Goal: Task Accomplishment & Management: Manage account settings

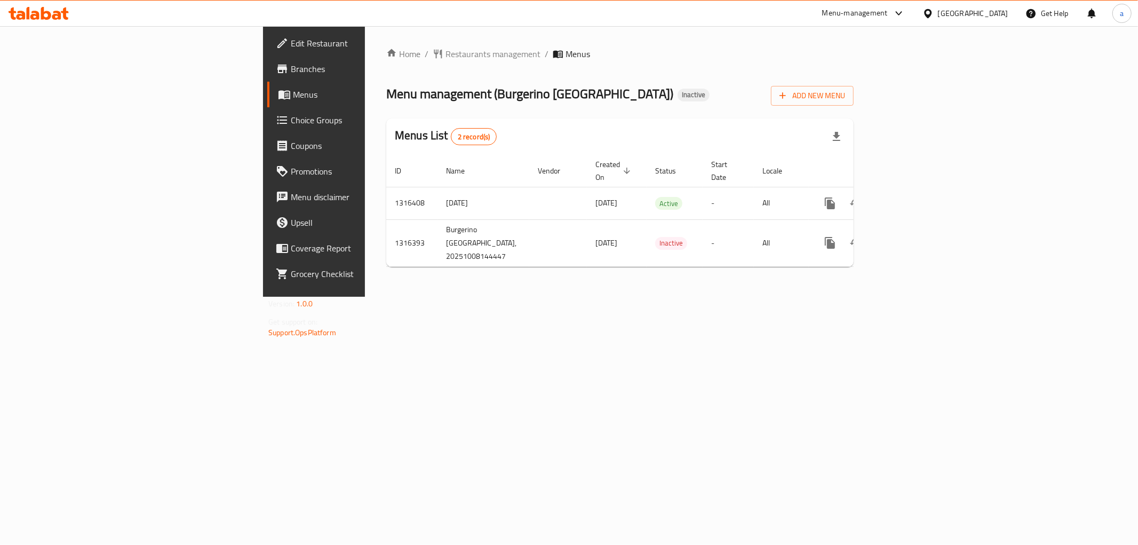
click at [365, 297] on div "Home / Restaurants management / Menus Menu management ( Burgerino [GEOGRAPHIC_D…" at bounding box center [620, 161] width 510 height 271
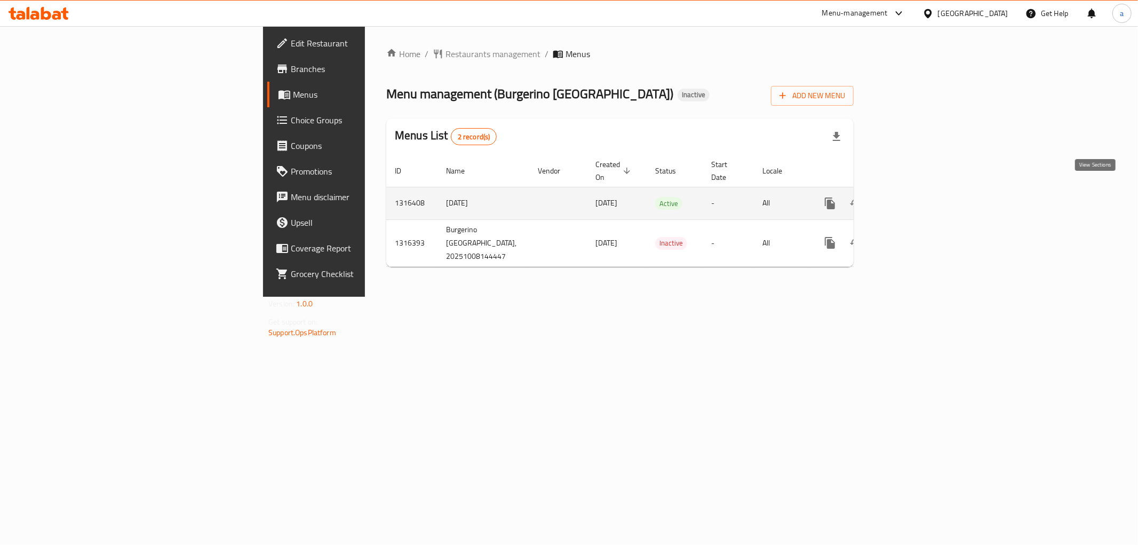
click at [914, 197] on icon "enhanced table" at bounding box center [907, 203] width 13 height 13
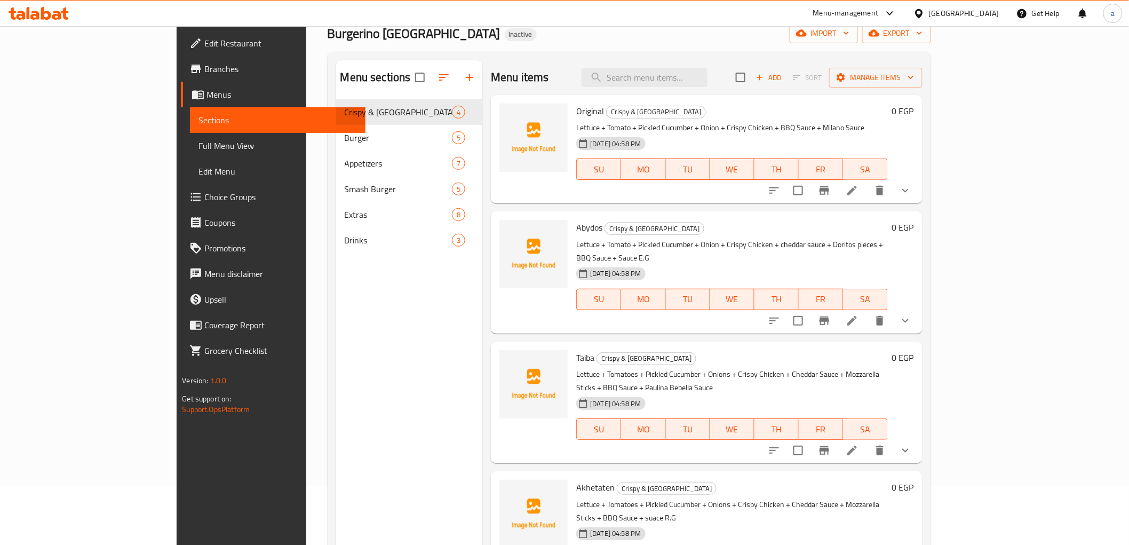
scroll to position [118, 0]
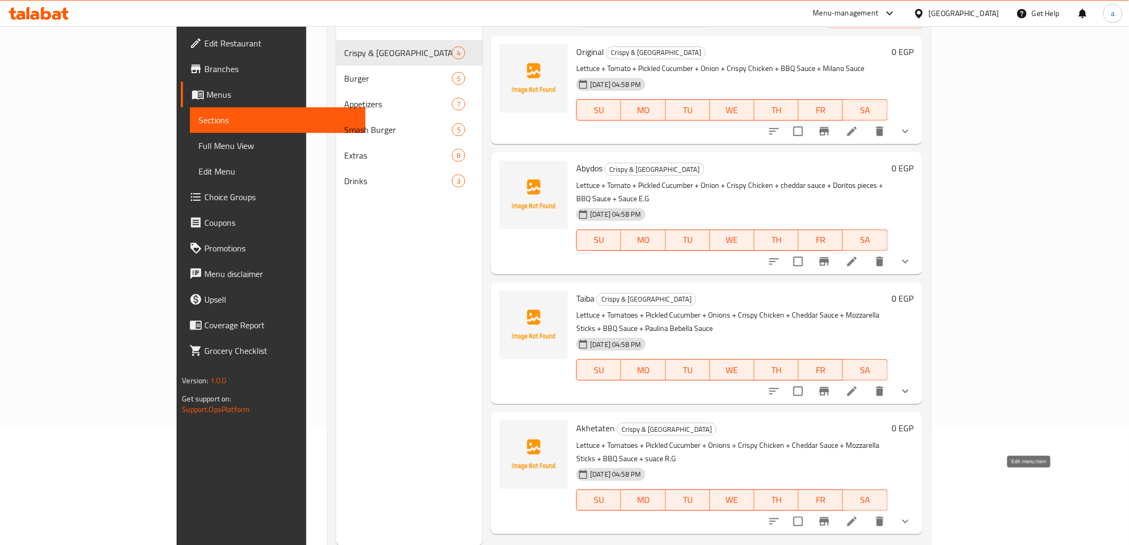
click at [859, 515] on icon at bounding box center [852, 521] width 13 height 13
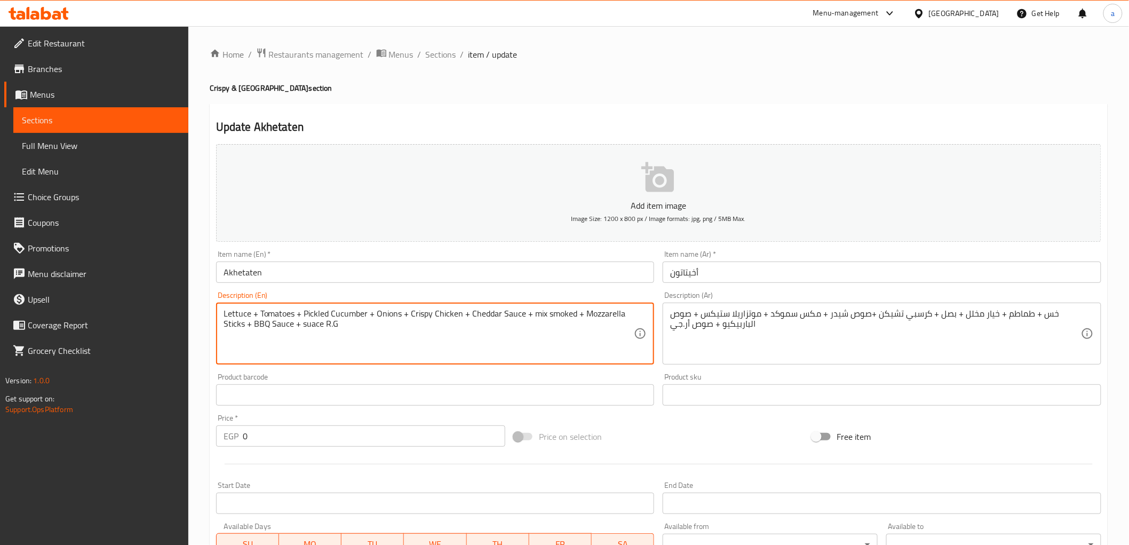
type textarea "Lettuce + Tomatoes + Pickled Cucumber + Onions + Crispy Chicken + Cheddar Sauce…"
click at [441, 60] on span "Sections" at bounding box center [441, 54] width 30 height 13
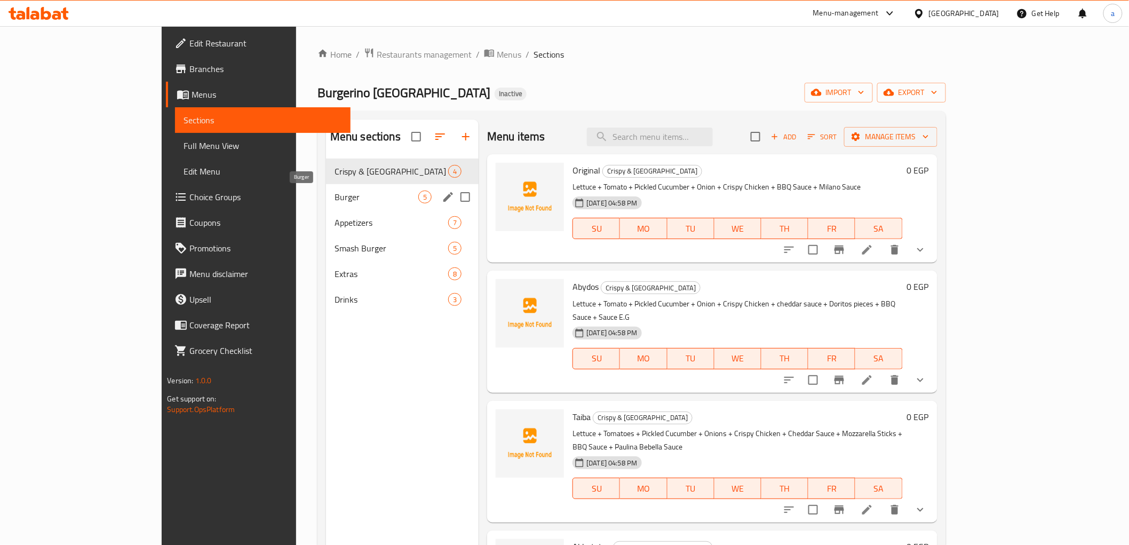
click at [335, 191] on span "Burger" at bounding box center [377, 197] width 84 height 13
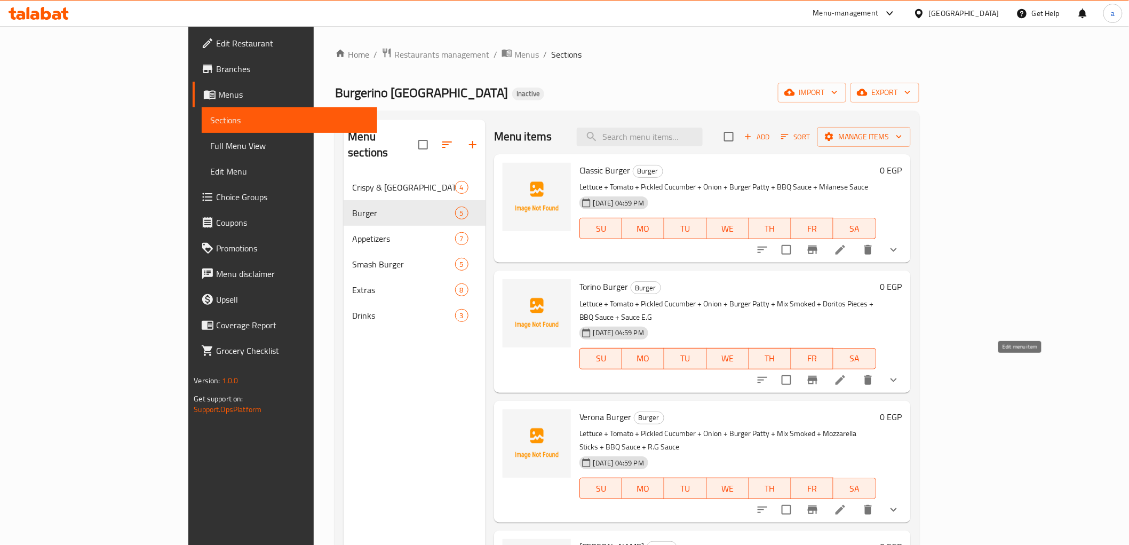
click at [847, 374] on icon at bounding box center [840, 380] width 13 height 13
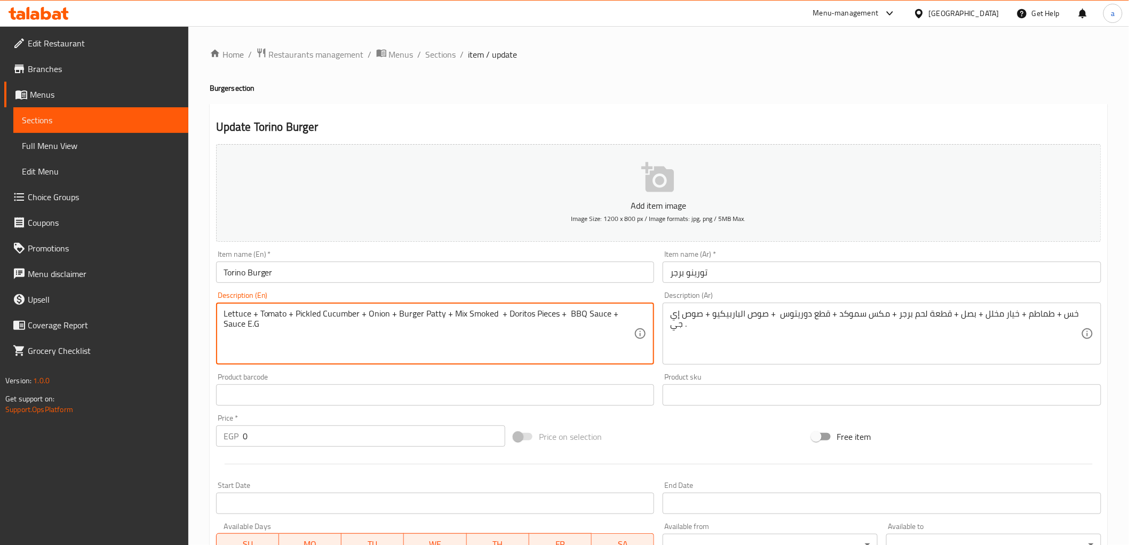
drag, startPoint x: 493, startPoint y: 313, endPoint x: 452, endPoint y: 318, distance: 41.4
click at [438, 55] on span "Sections" at bounding box center [441, 54] width 30 height 13
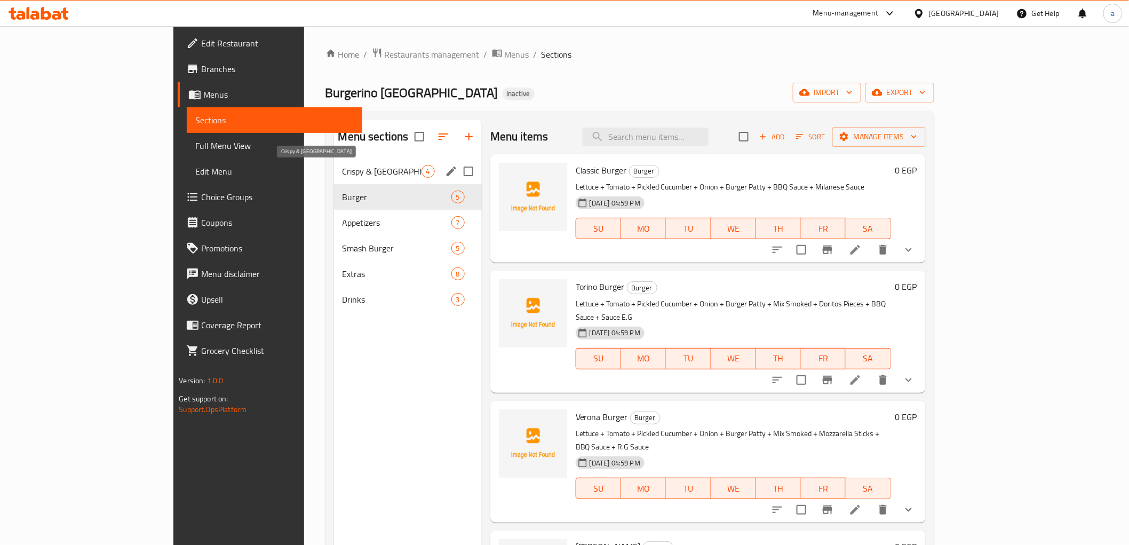
click at [349, 172] on span "Crispy & [GEOGRAPHIC_DATA]" at bounding box center [382, 171] width 79 height 13
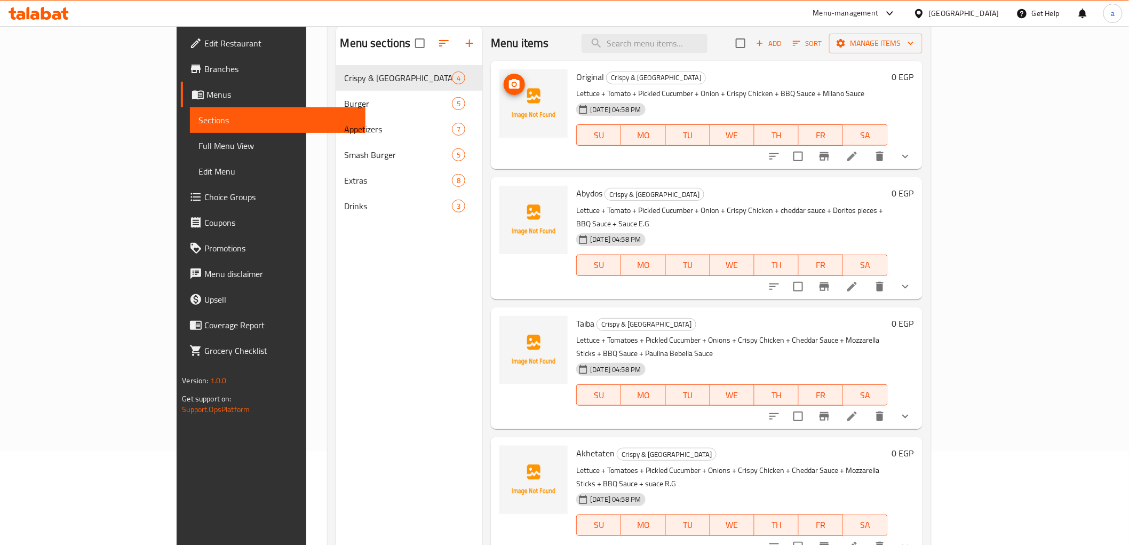
scroll to position [149, 0]
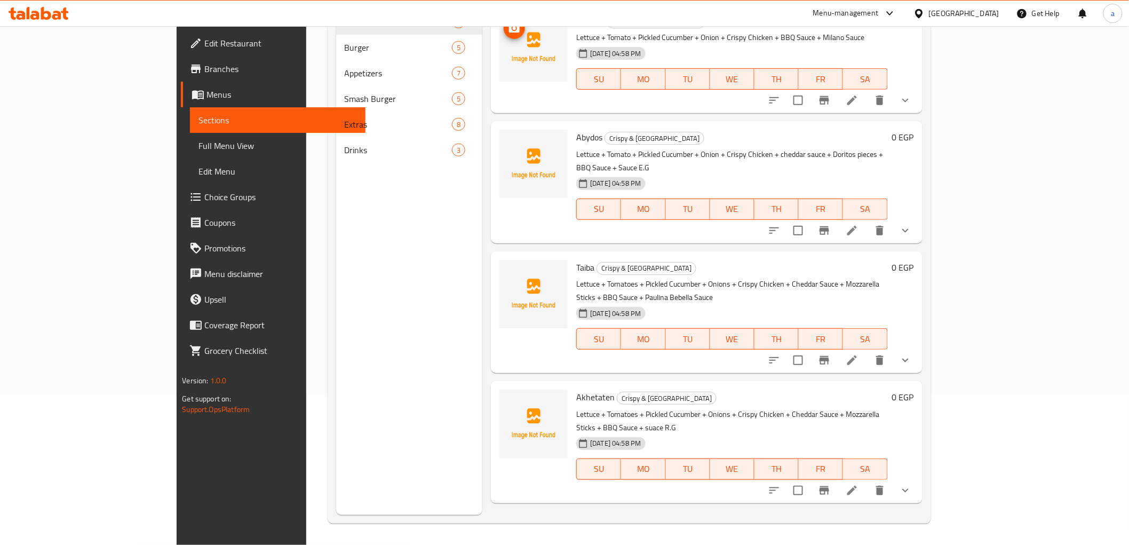
click at [859, 484] on icon at bounding box center [852, 490] width 13 height 13
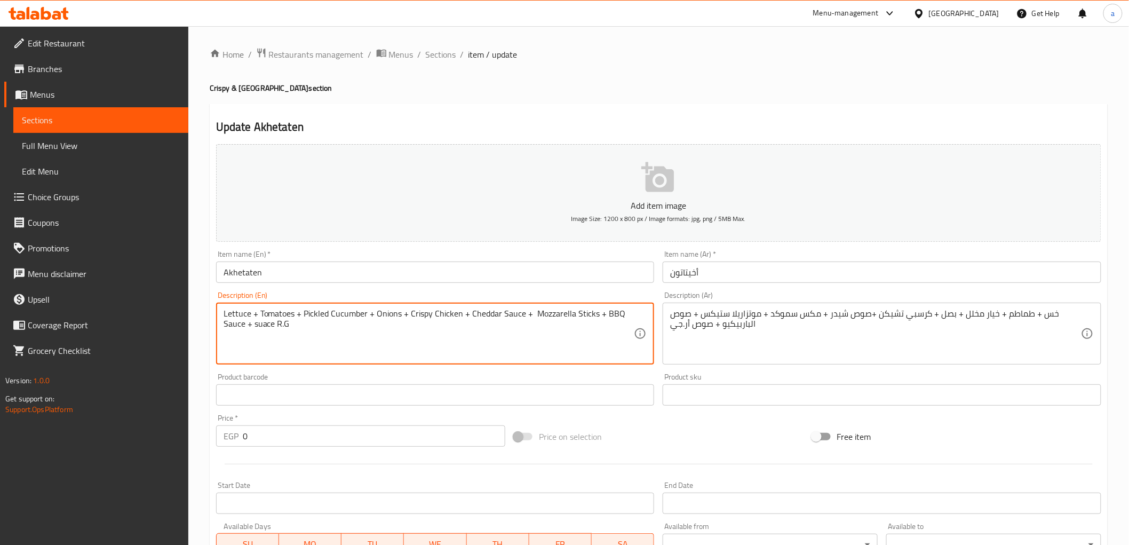
paste textarea "ix SmokedM"
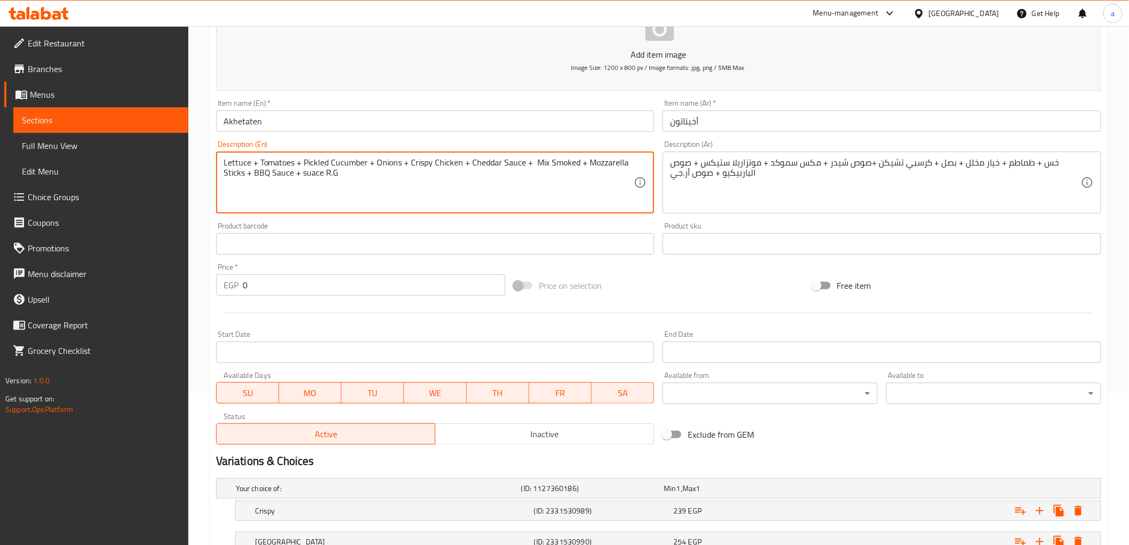
scroll to position [233, 0]
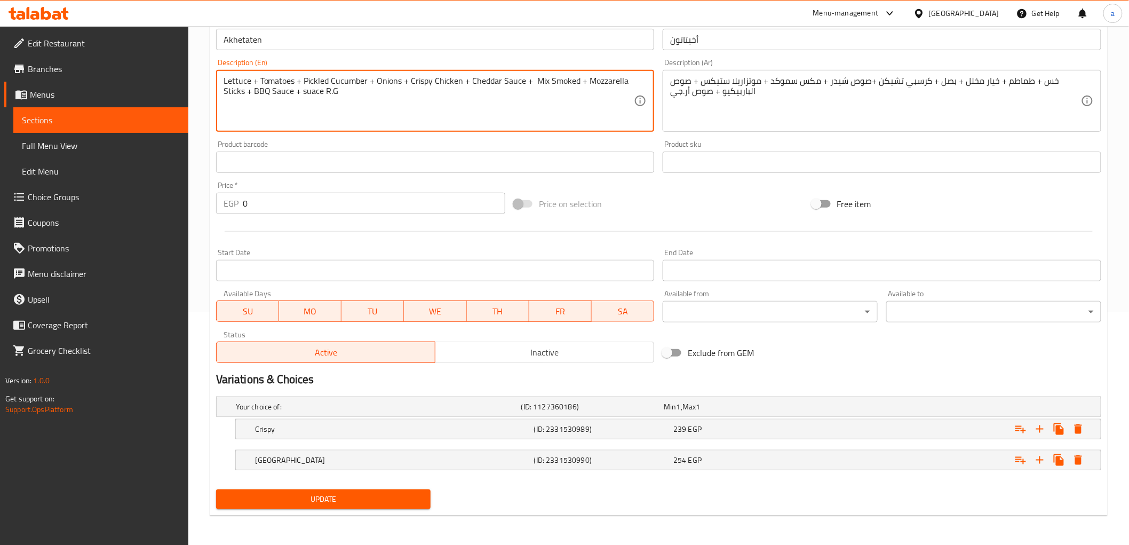
type textarea "Lettuce + Tomatoes + Pickled Cucumber + Onions + Crispy Chicken + Cheddar Sauce…"
click at [362, 503] on span "Update" at bounding box center [324, 499] width 198 height 13
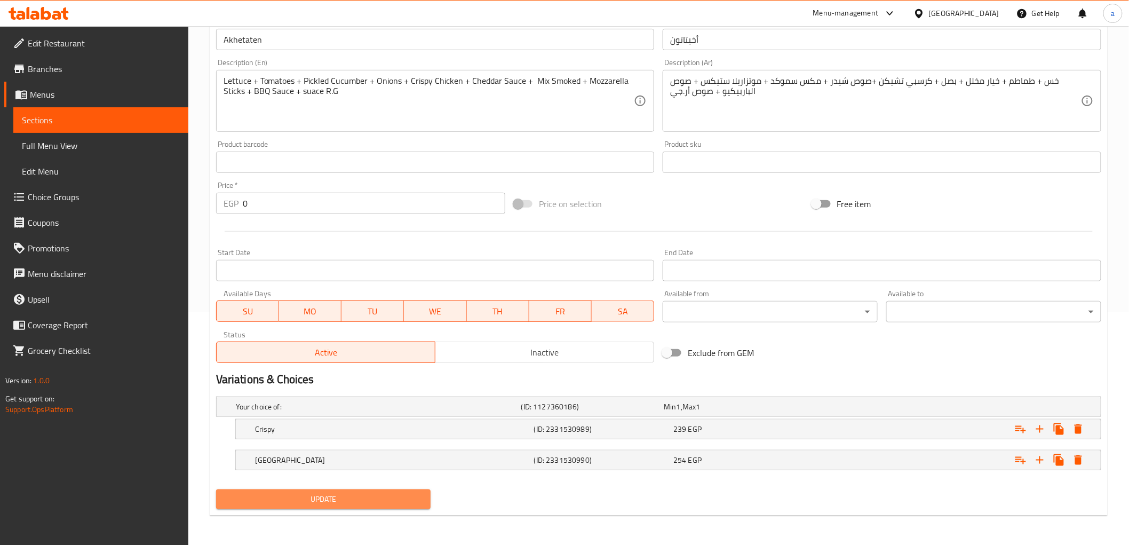
click at [374, 505] on button "Update" at bounding box center [323, 499] width 215 height 20
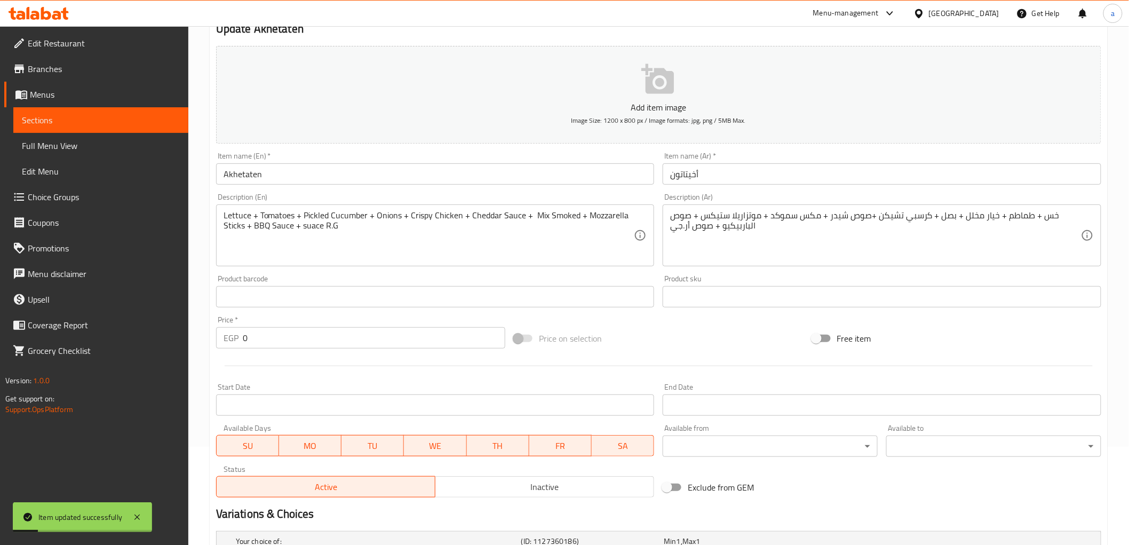
scroll to position [0, 0]
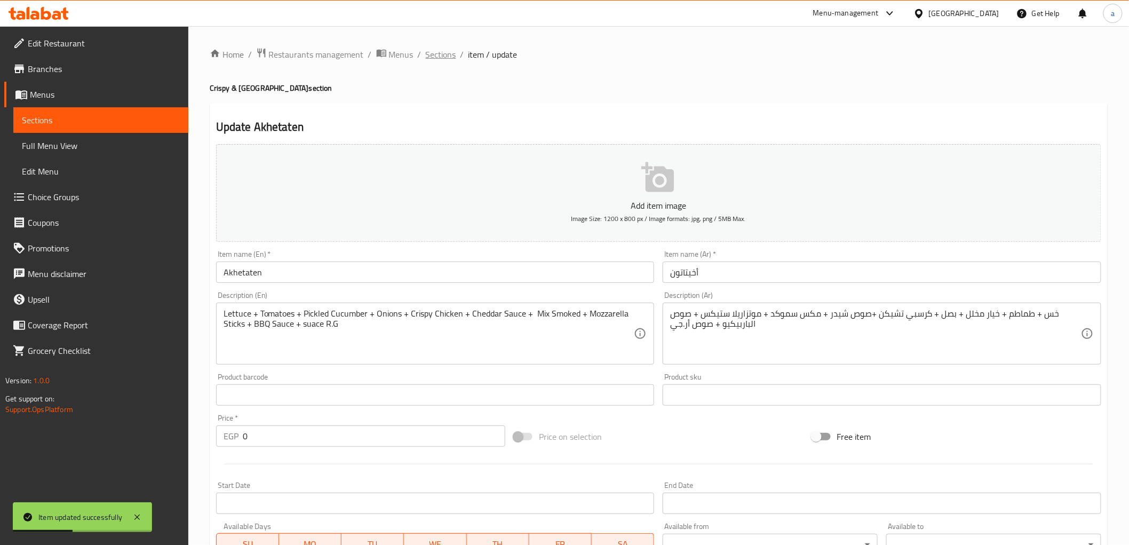
click at [440, 59] on span "Sections" at bounding box center [441, 54] width 30 height 13
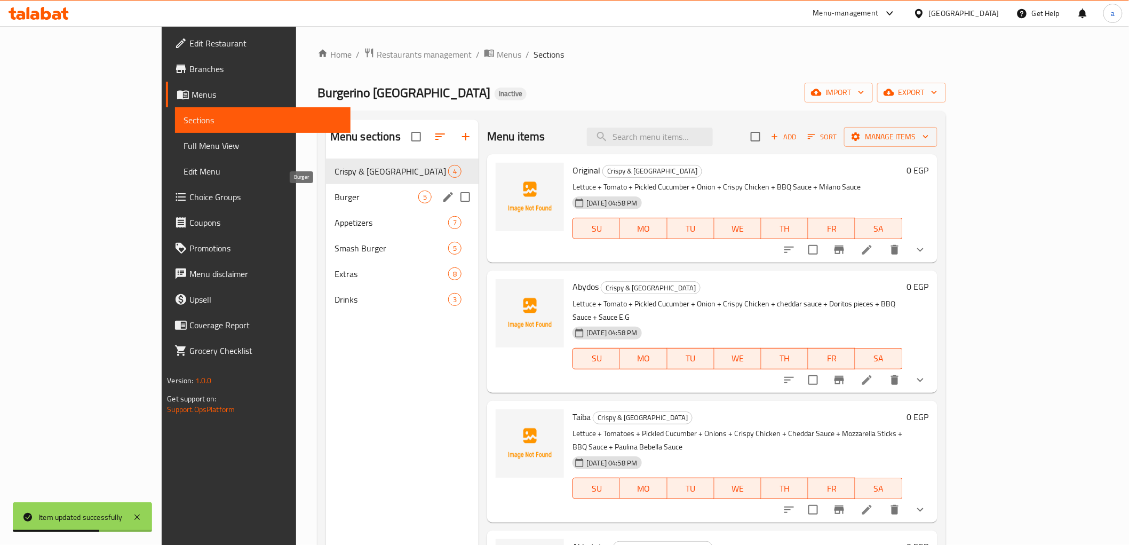
click at [335, 191] on span "Burger" at bounding box center [377, 197] width 84 height 13
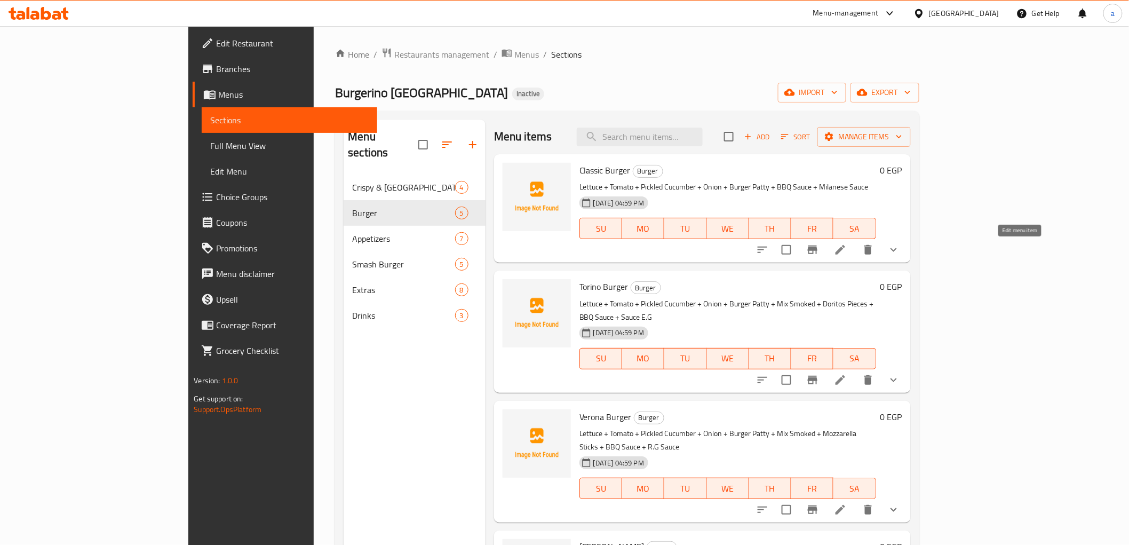
click at [845, 249] on icon at bounding box center [841, 250] width 10 height 10
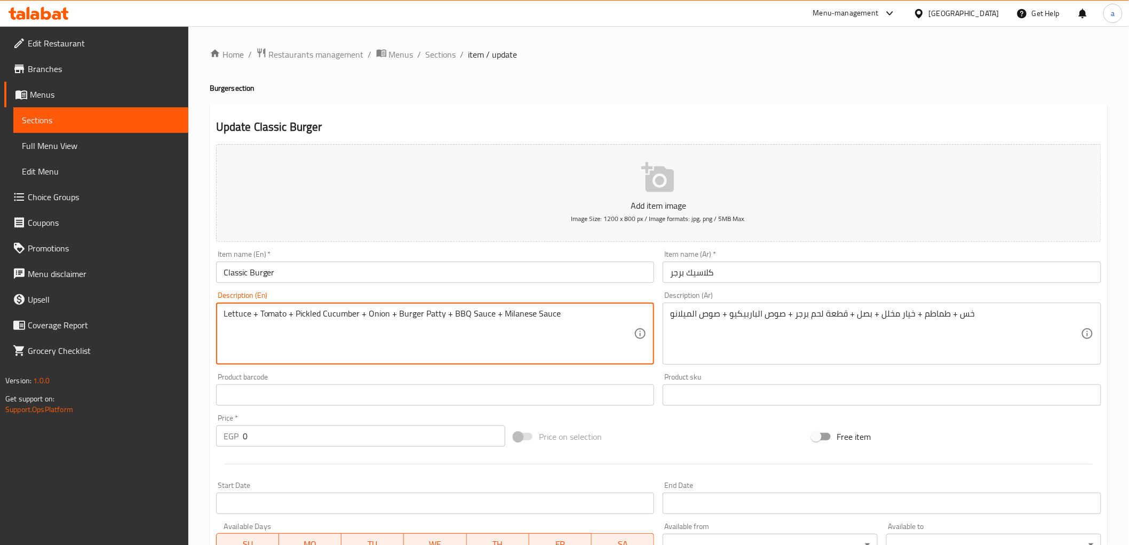
drag, startPoint x: 441, startPoint y: 315, endPoint x: 397, endPoint y: 326, distance: 45.2
paste textarea "a piece burger meat"
click at [399, 315] on textarea "Lettuce + Tomato + Pickled Cucumber + Onion + a piece burger meat + BBQ Sauce +…" at bounding box center [429, 333] width 411 height 51
click at [407, 315] on textarea "Lettuce + Tomato + Pickled Cucumber + Onion + a piece burger meat + BBQ Sauce +…" at bounding box center [429, 333] width 411 height 51
click at [426, 315] on textarea "Lettuce + Tomato + Pickled Cucumber + Onion + a Piece burger meat + BBQ Sauce +…" at bounding box center [429, 333] width 411 height 51
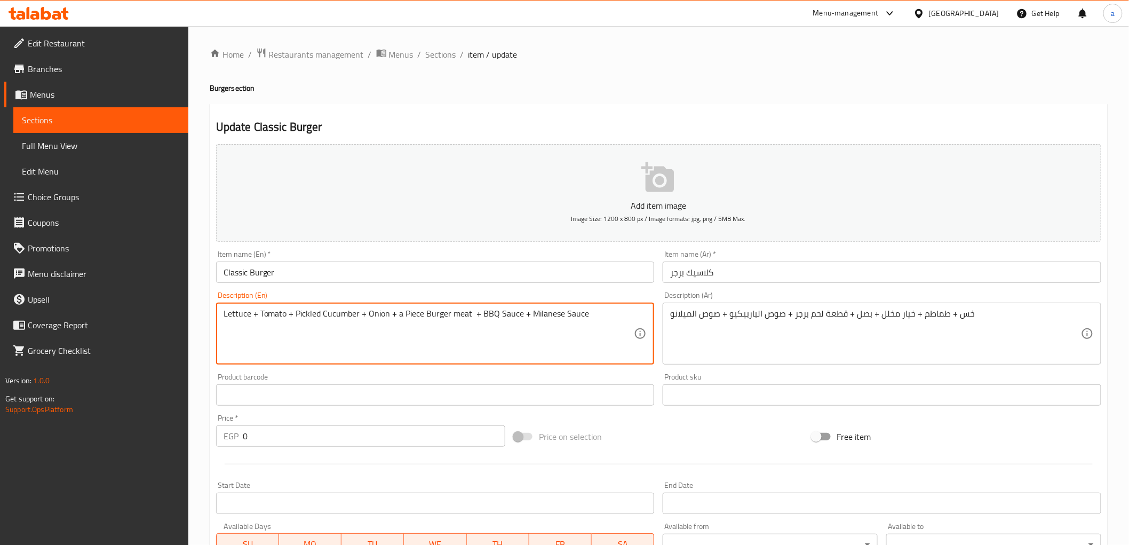
click at [455, 313] on textarea "Lettuce + Tomato + Pickled Cucumber + Onion + a Piece Burger meat + BBQ Sauce +…" at bounding box center [429, 333] width 411 height 51
drag, startPoint x: 470, startPoint y: 315, endPoint x: 398, endPoint y: 320, distance: 72.2
click at [398, 320] on textarea "Lettuce + Tomato + Pickled Cucumber + Onion + a Piece Burger Meat + BBQ Sauce +…" at bounding box center [429, 333] width 411 height 51
type textarea "Lettuce + Tomato + Pickled Cucumber + Onion + a Piece Burger Meat + BBQ Sauce +…"
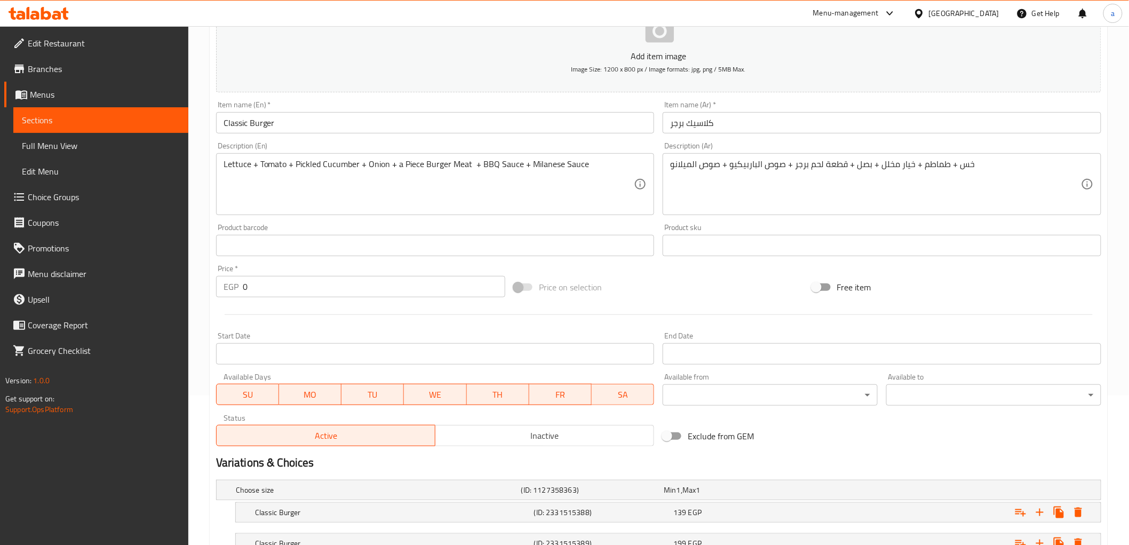
scroll to position [233, 0]
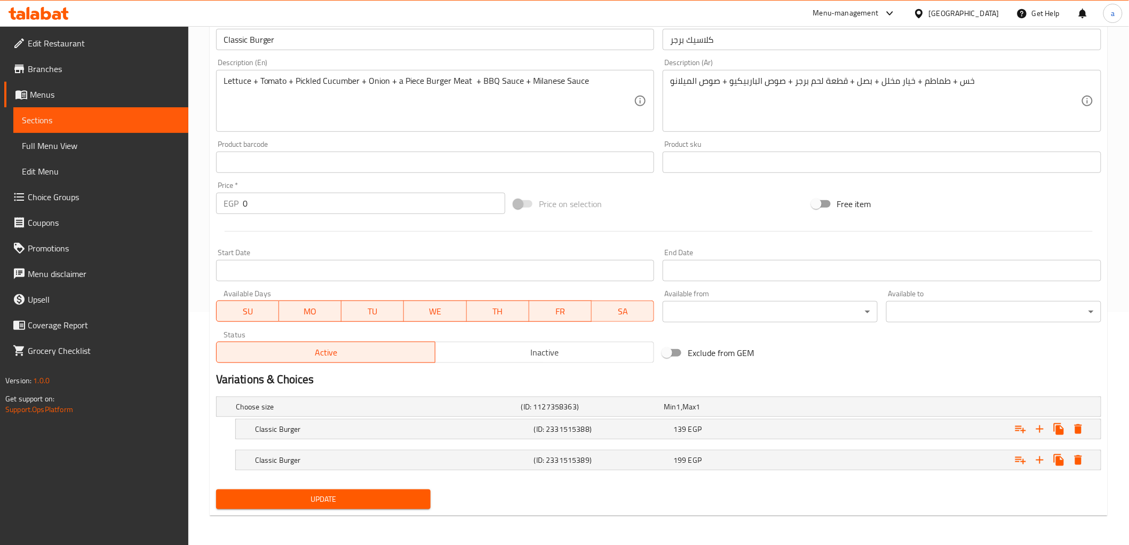
click at [686, 221] on div at bounding box center [659, 231] width 894 height 26
click at [300, 503] on span "Update" at bounding box center [324, 499] width 198 height 13
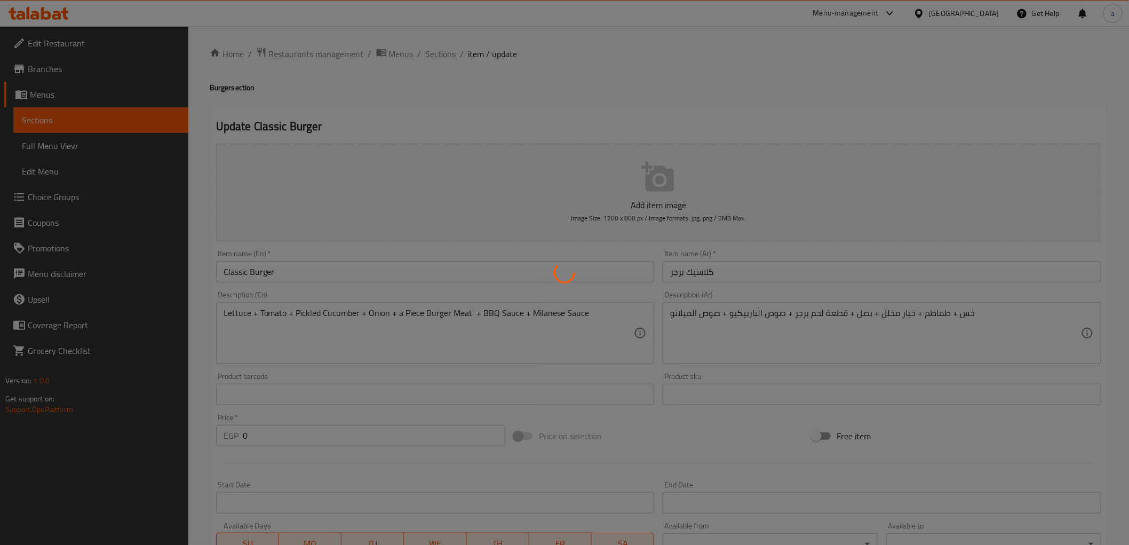
scroll to position [0, 0]
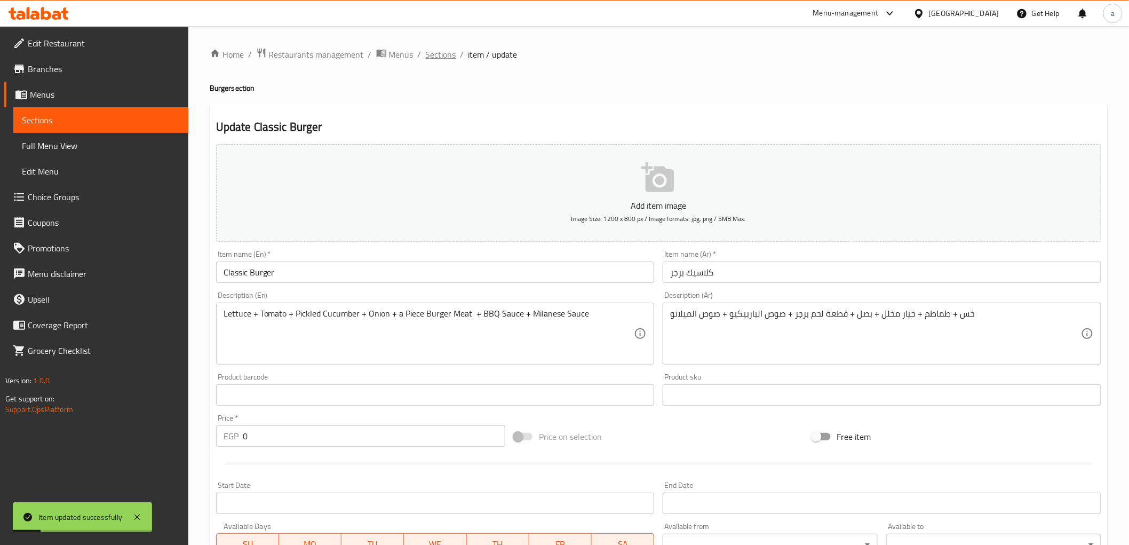
click at [435, 52] on span "Sections" at bounding box center [441, 54] width 30 height 13
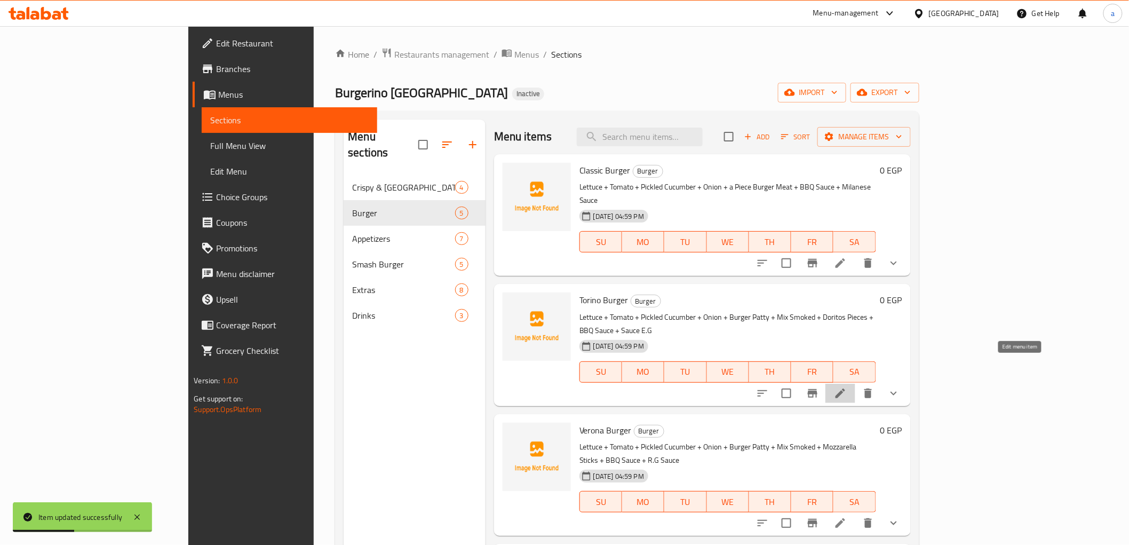
click at [845, 389] on icon at bounding box center [841, 394] width 10 height 10
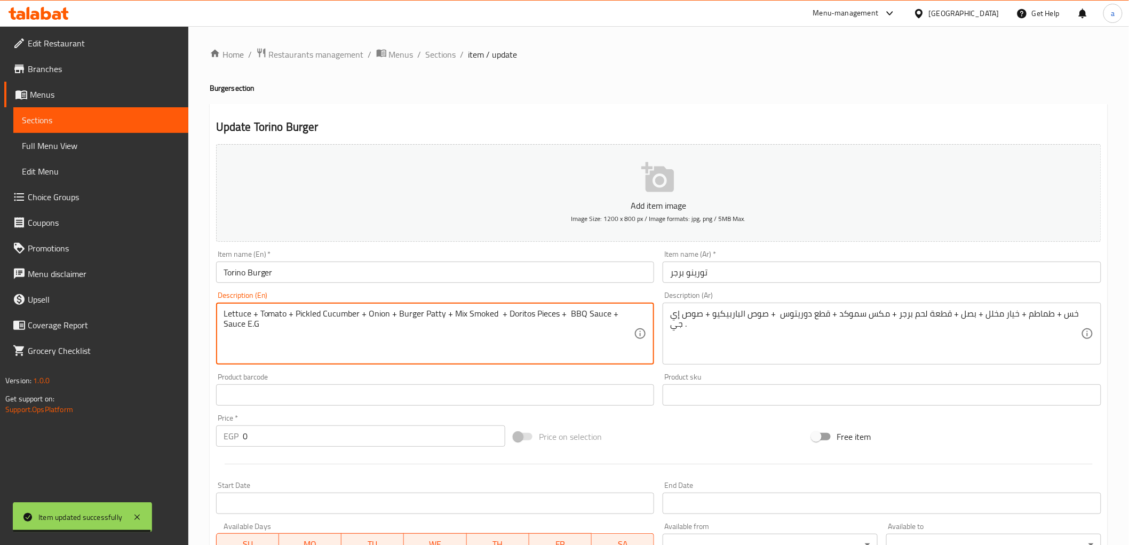
drag, startPoint x: 441, startPoint y: 315, endPoint x: 398, endPoint y: 318, distance: 43.8
paste textarea "a Piece Burger Meat"
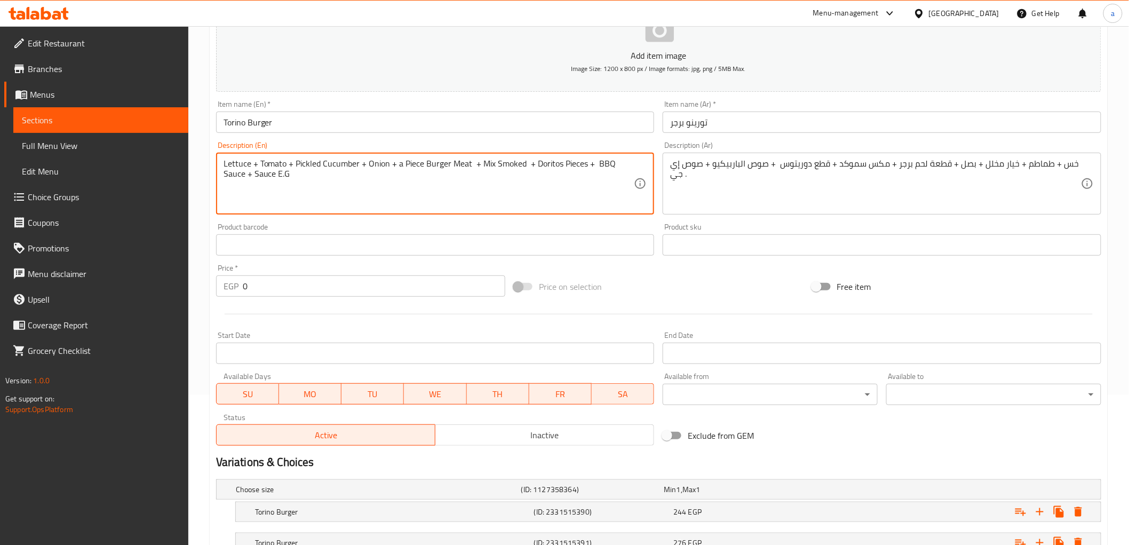
scroll to position [233, 0]
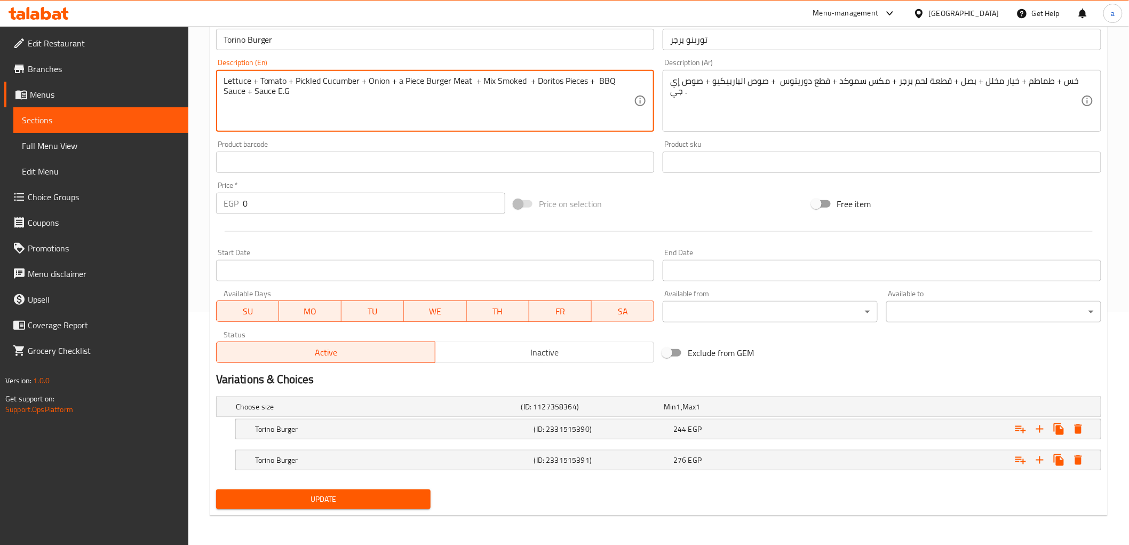
type textarea "Lettuce + Tomato + Pickled Cucumber + Onion + a Piece Burger Meat + Mix Smoked …"
click at [402, 505] on button "Update" at bounding box center [323, 499] width 215 height 20
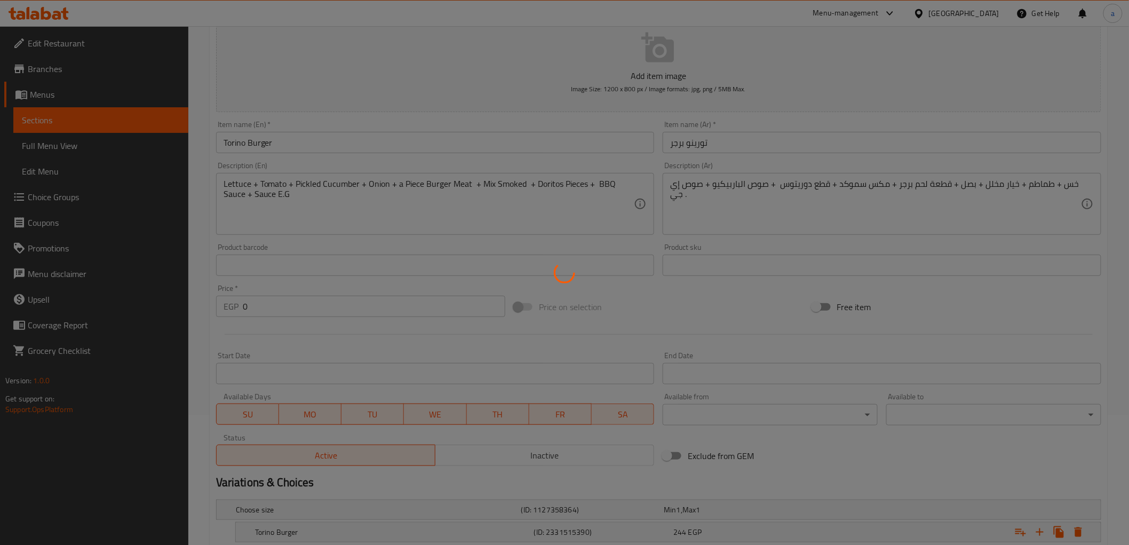
scroll to position [0, 0]
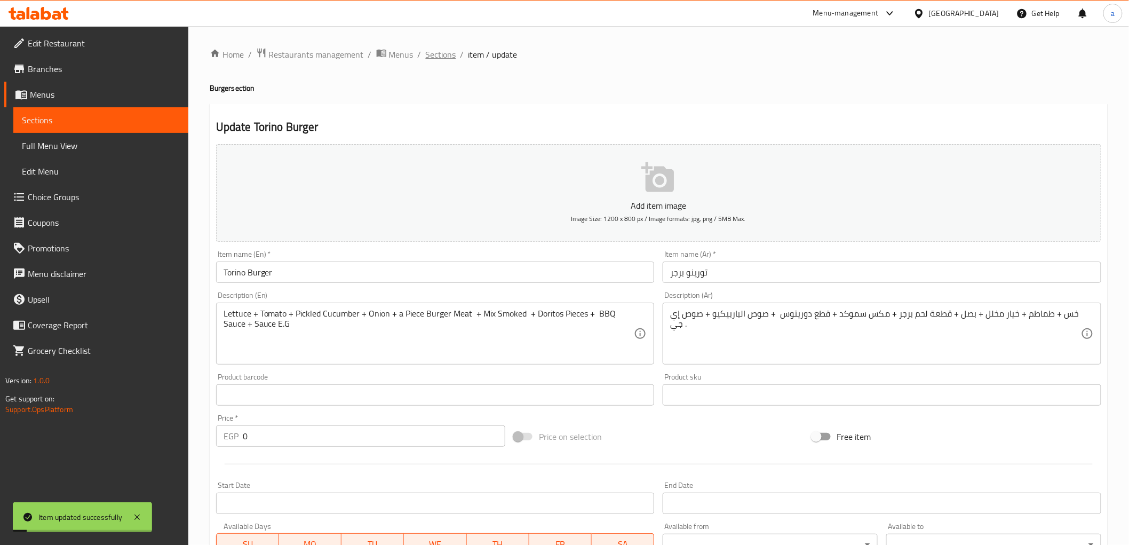
click at [441, 59] on span "Sections" at bounding box center [441, 54] width 30 height 13
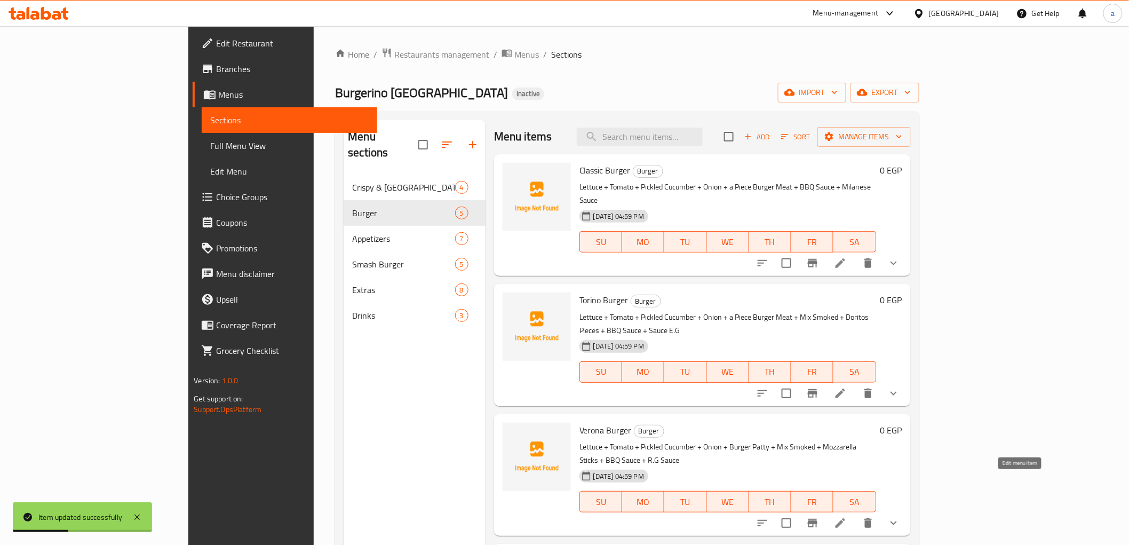
click at [847, 517] on icon at bounding box center [840, 523] width 13 height 13
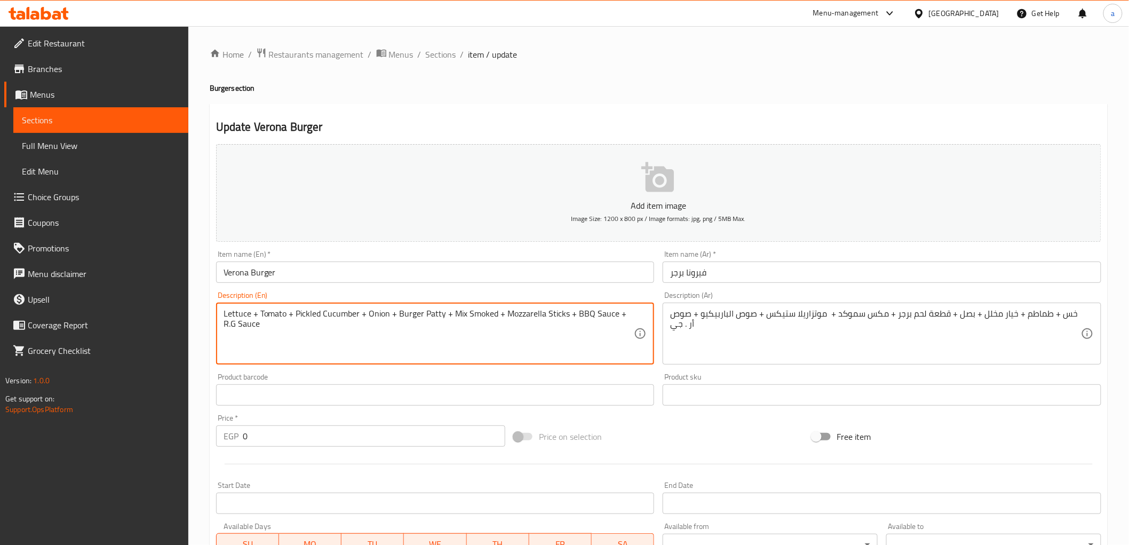
drag, startPoint x: 441, startPoint y: 315, endPoint x: 398, endPoint y: 321, distance: 43.6
paste textarea "a Piece Burger Meat"
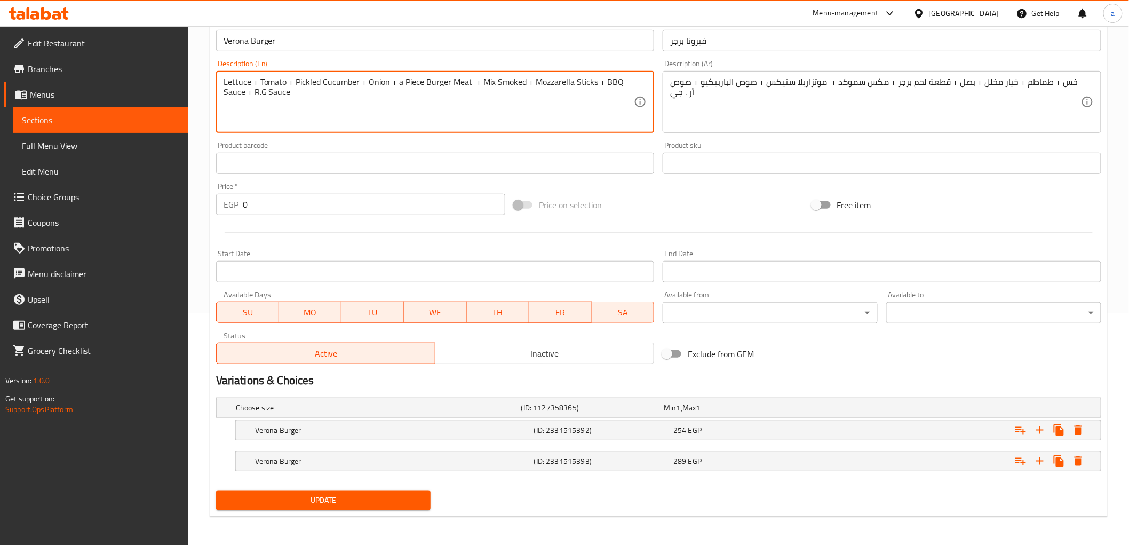
scroll to position [233, 0]
type textarea "Lettuce + Tomato + Pickled Cucumber + Onion + a Piece Burger Meat + Mix Smoked …"
click at [381, 503] on span "Update" at bounding box center [324, 499] width 198 height 13
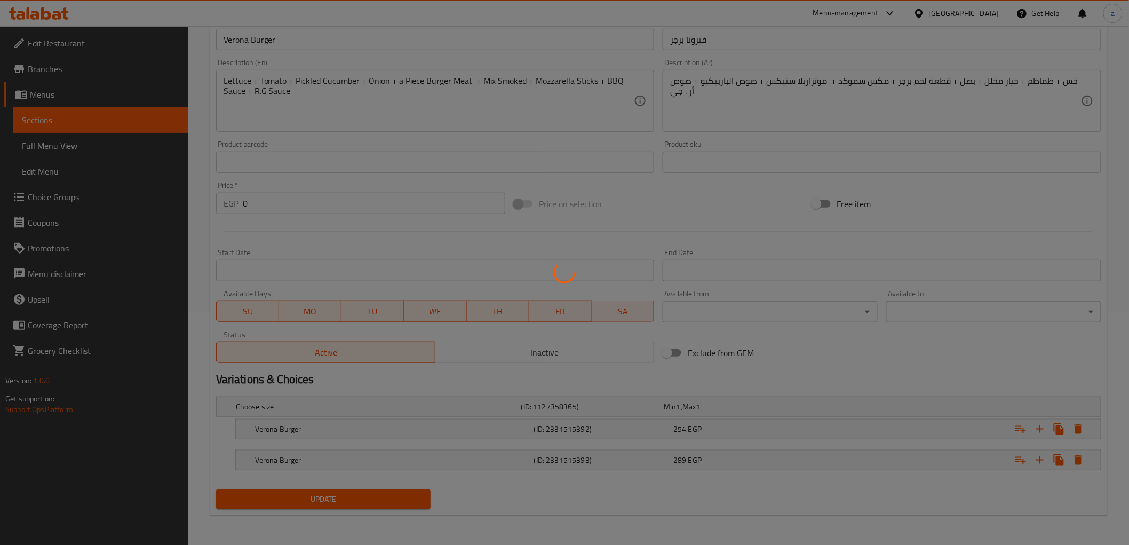
scroll to position [0, 0]
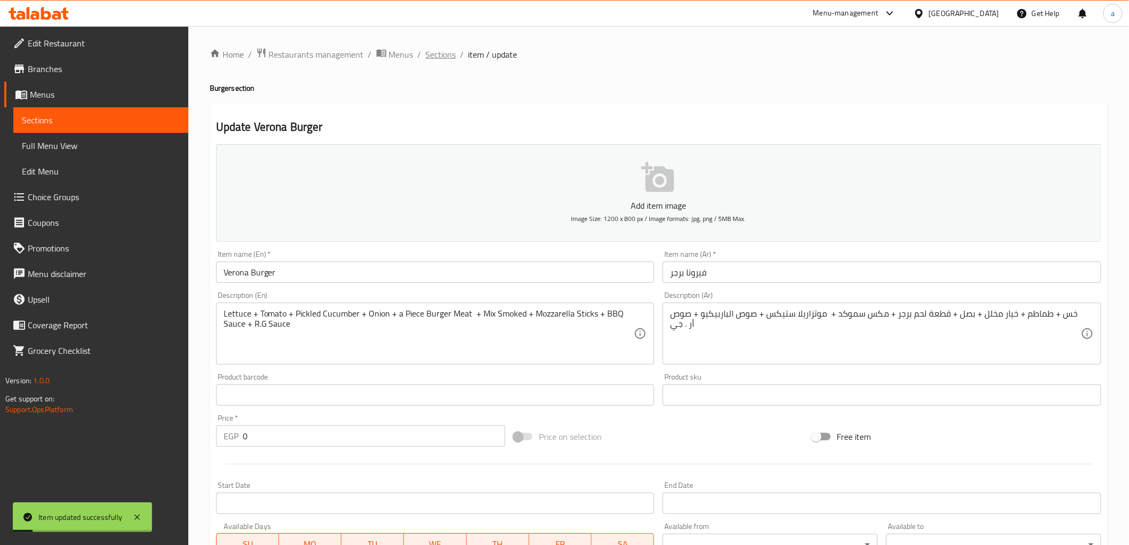
click at [437, 52] on span "Sections" at bounding box center [441, 54] width 30 height 13
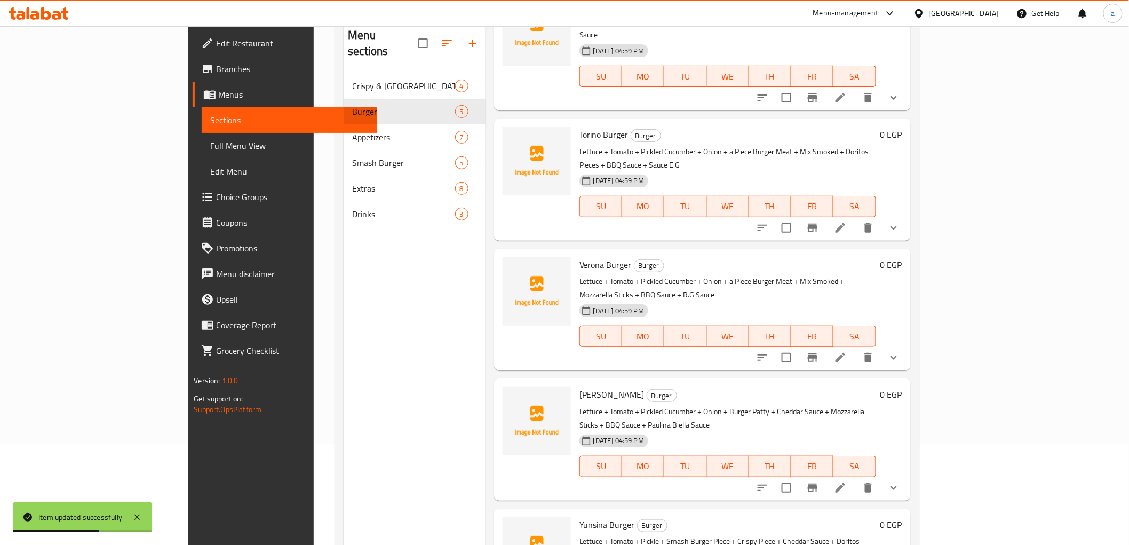
scroll to position [149, 0]
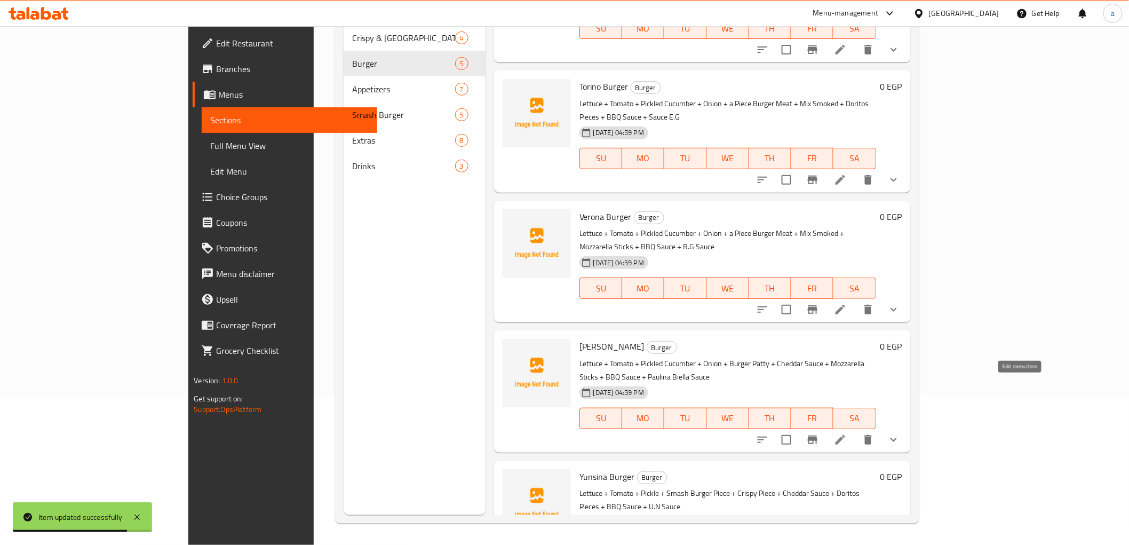
click at [845, 435] on icon at bounding box center [841, 440] width 10 height 10
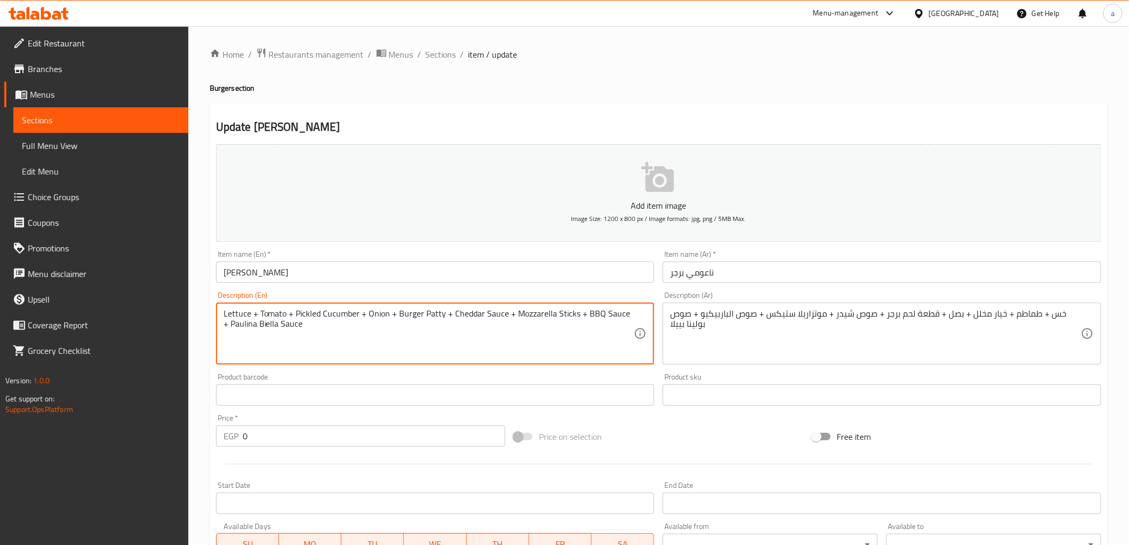
drag, startPoint x: 441, startPoint y: 316, endPoint x: 397, endPoint y: 318, distance: 44.9
paste textarea "a Piece Burger Meat"
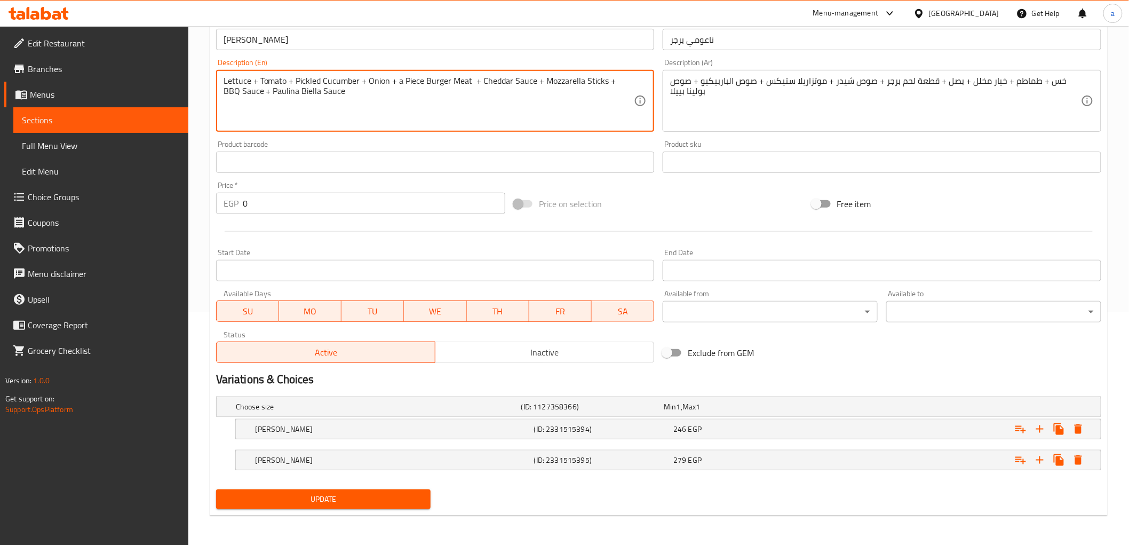
type textarea "Lettuce + Tomato + Pickled Cucumber + Onion + a Piece Burger Meat + Cheddar Sau…"
click at [342, 497] on span "Update" at bounding box center [324, 499] width 198 height 13
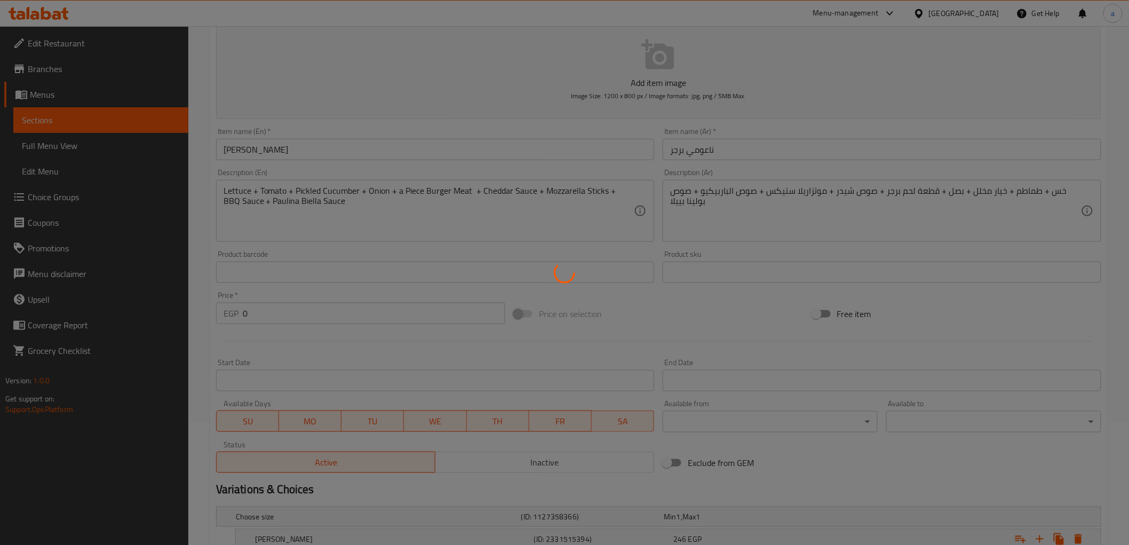
scroll to position [0, 0]
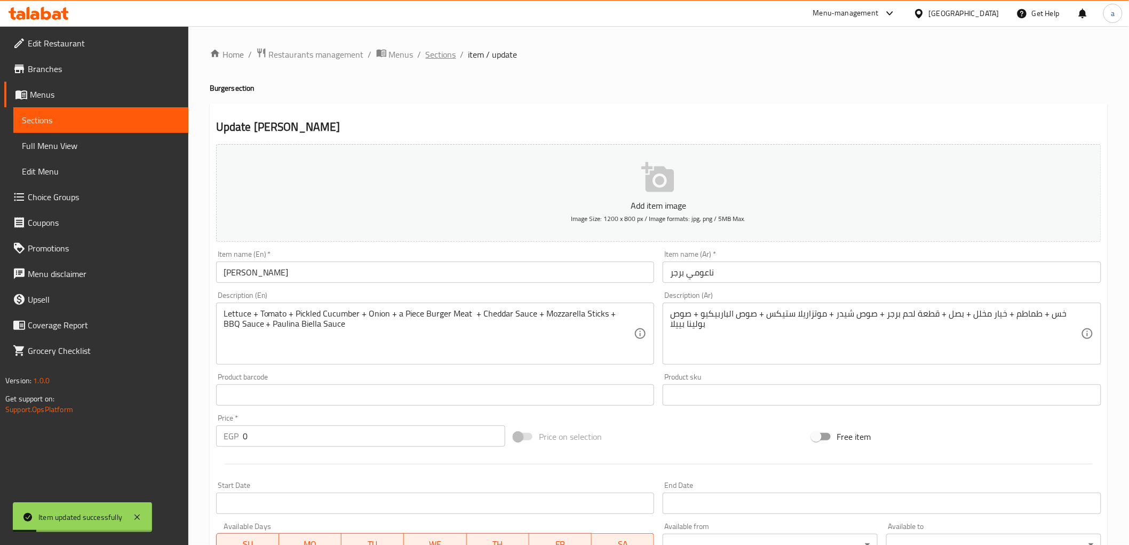
click at [443, 52] on span "Sections" at bounding box center [441, 54] width 30 height 13
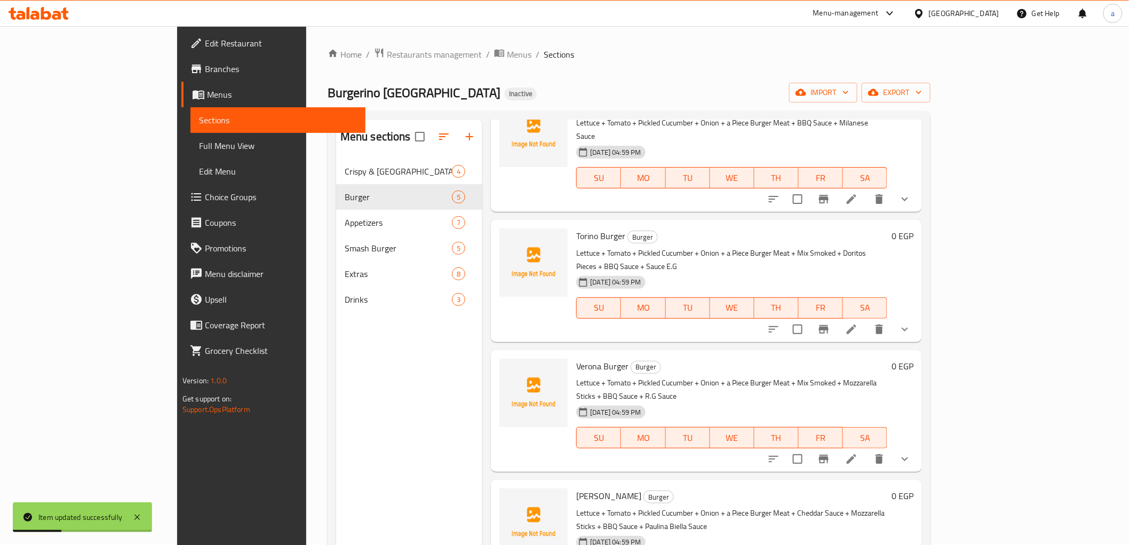
scroll to position [149, 0]
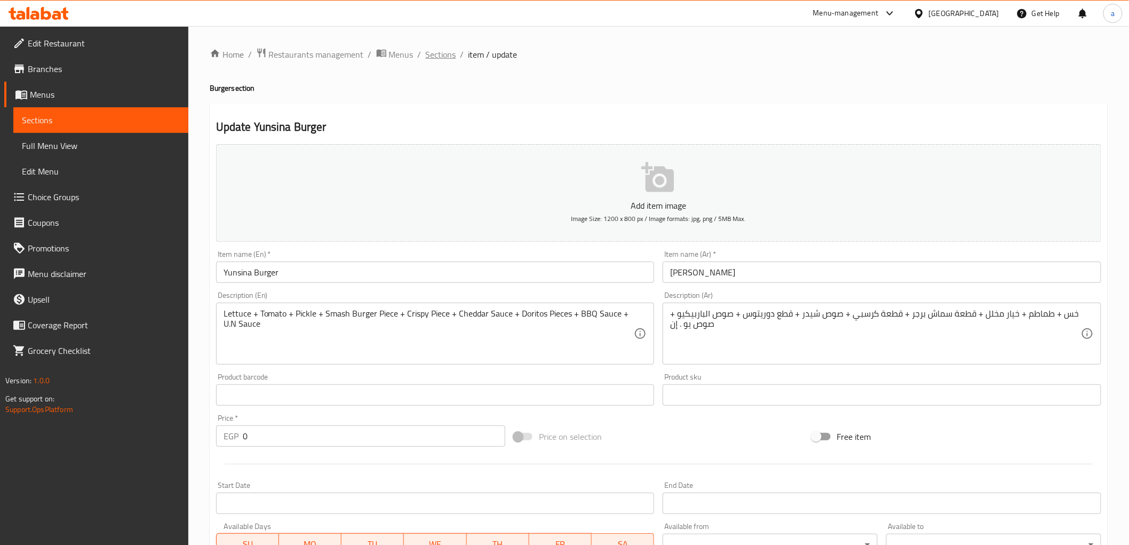
click at [439, 58] on span "Sections" at bounding box center [441, 54] width 30 height 13
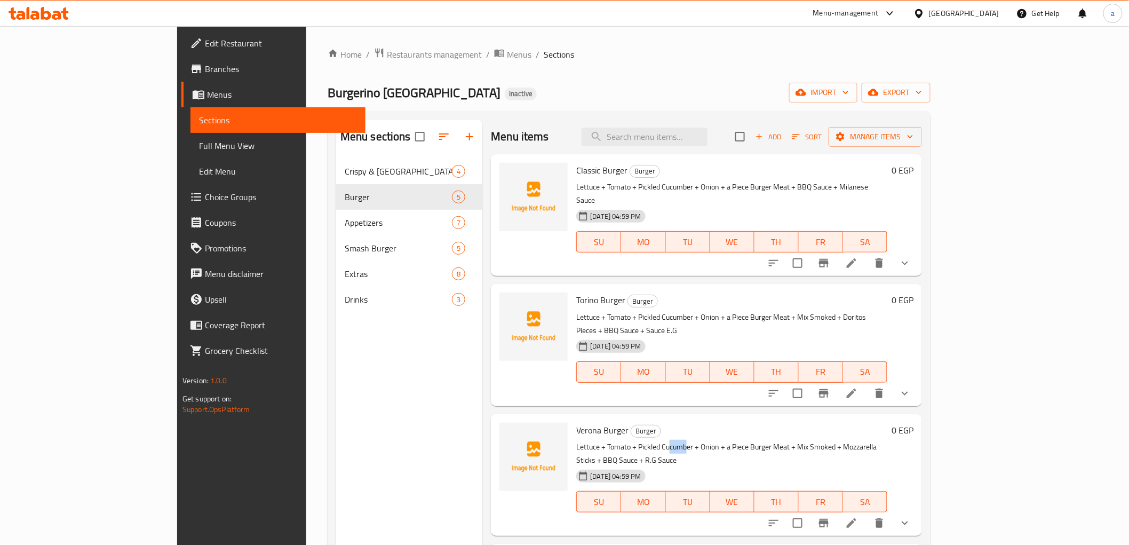
drag, startPoint x: 646, startPoint y: 419, endPoint x: 640, endPoint y: 420, distance: 5.4
click at [628, 440] on p "Lettuce + Tomato + Pickled Cucumber + Onion + a Piece Burger Meat + Mix Smoked …" at bounding box center [731, 453] width 311 height 27
drag, startPoint x: 646, startPoint y: 420, endPoint x: 634, endPoint y: 420, distance: 12.8
click at [634, 440] on p "Lettuce + Tomato + Pickled Cucumber + Onion + a Piece Burger Meat + Mix Smoked …" at bounding box center [731, 453] width 311 height 27
drag, startPoint x: 649, startPoint y: 421, endPoint x: 595, endPoint y: 419, distance: 54.5
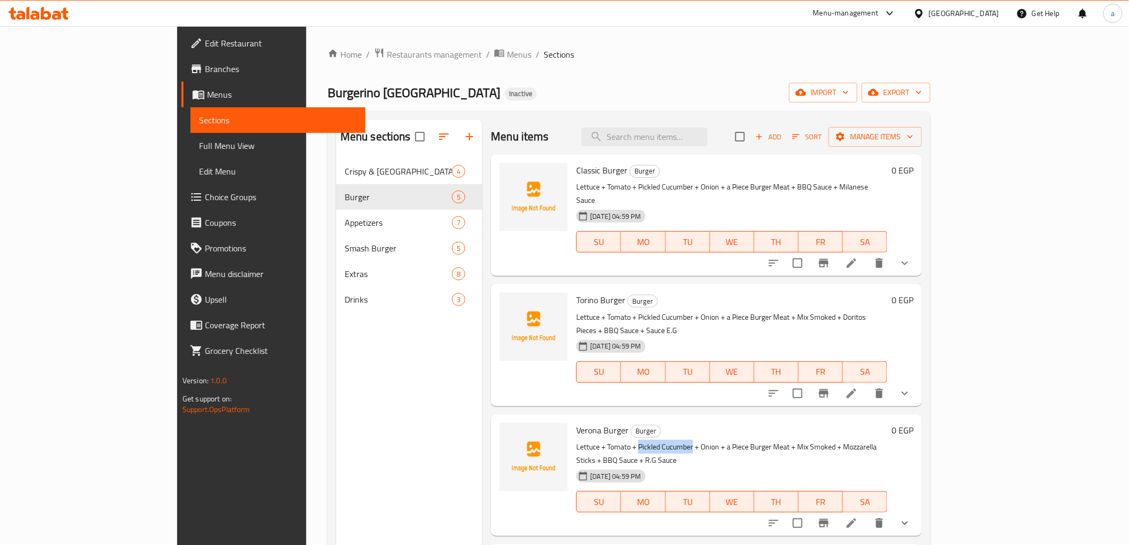
click at [595, 440] on p "Lettuce + Tomato + Pickled Cucumber + Onion + a Piece Burger Meat + Mix Smoked …" at bounding box center [731, 453] width 311 height 27
copy p "Pickled Cucumber"
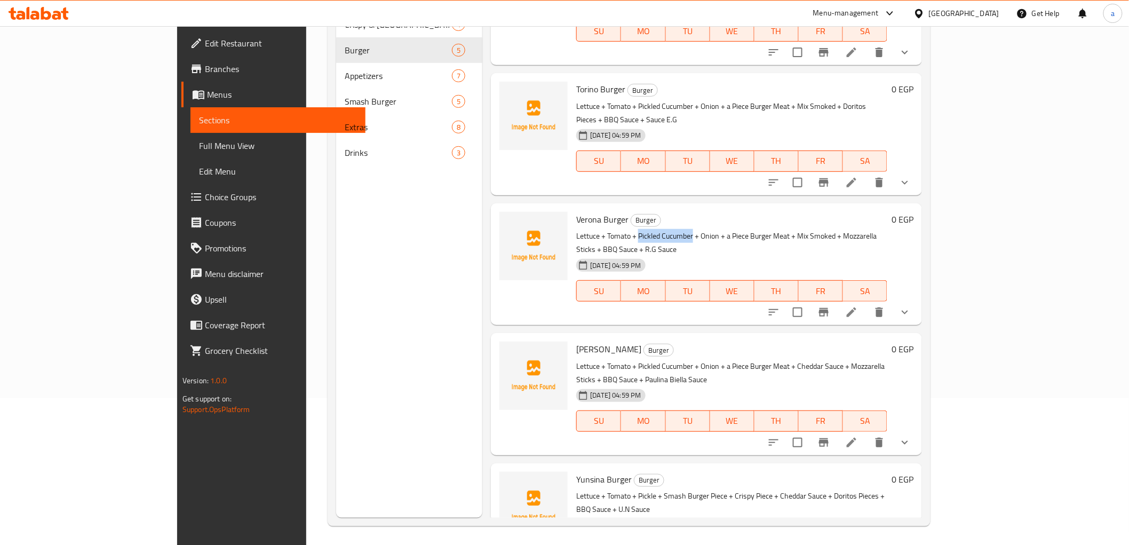
scroll to position [149, 0]
copy p "Pickled Cucumber"
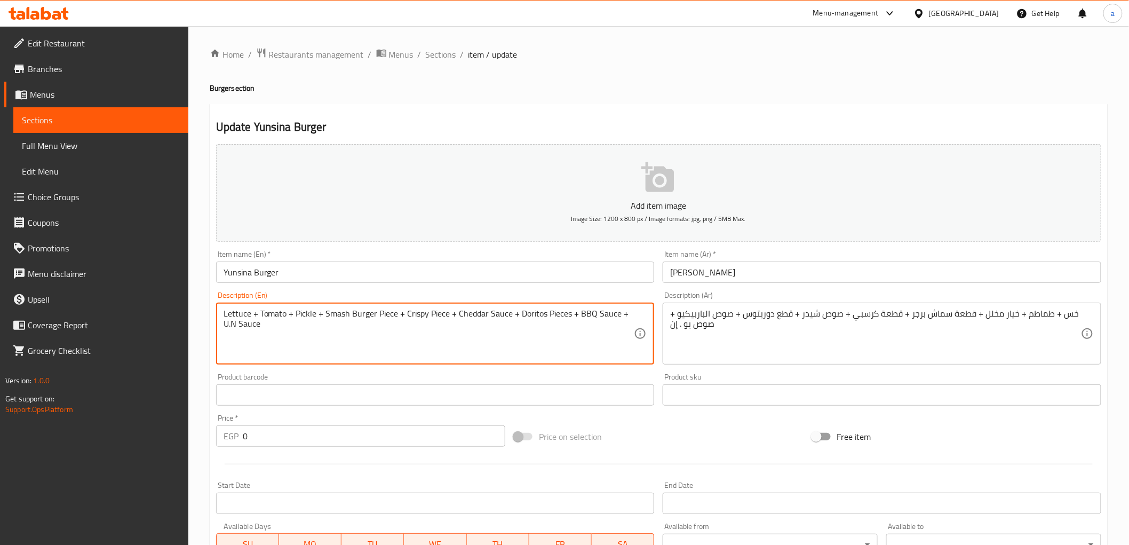
drag, startPoint x: 315, startPoint y: 312, endPoint x: 294, endPoint y: 317, distance: 22.0
paste textarea "Pickled Cucumber"
click at [292, 313] on textarea "Lettuce + Tomato +Pickled Cucumber + Smash Burger Piece + Crispy Piece + Chedda…" at bounding box center [429, 333] width 411 height 51
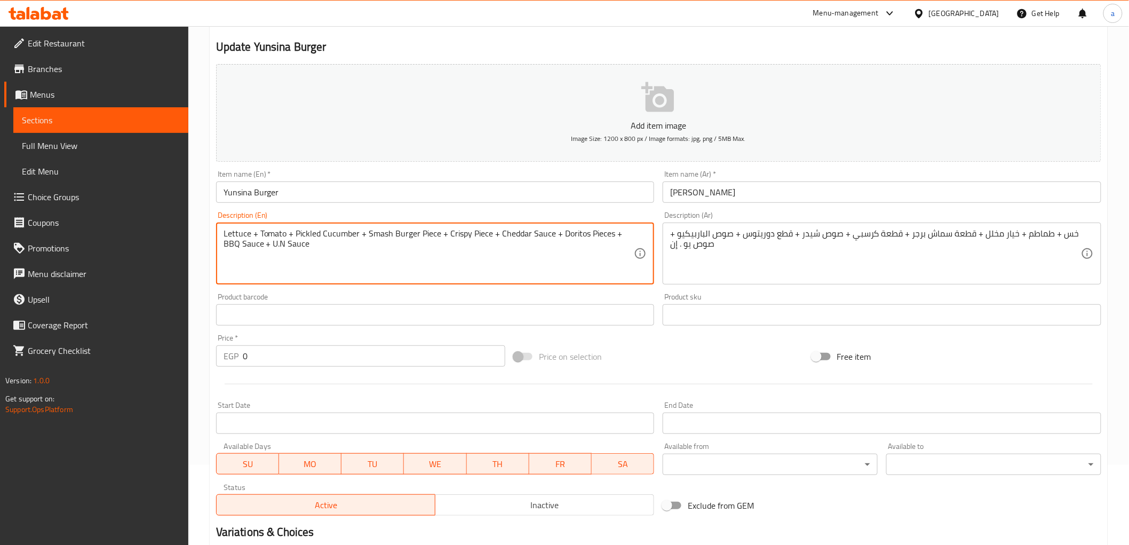
scroll to position [233, 0]
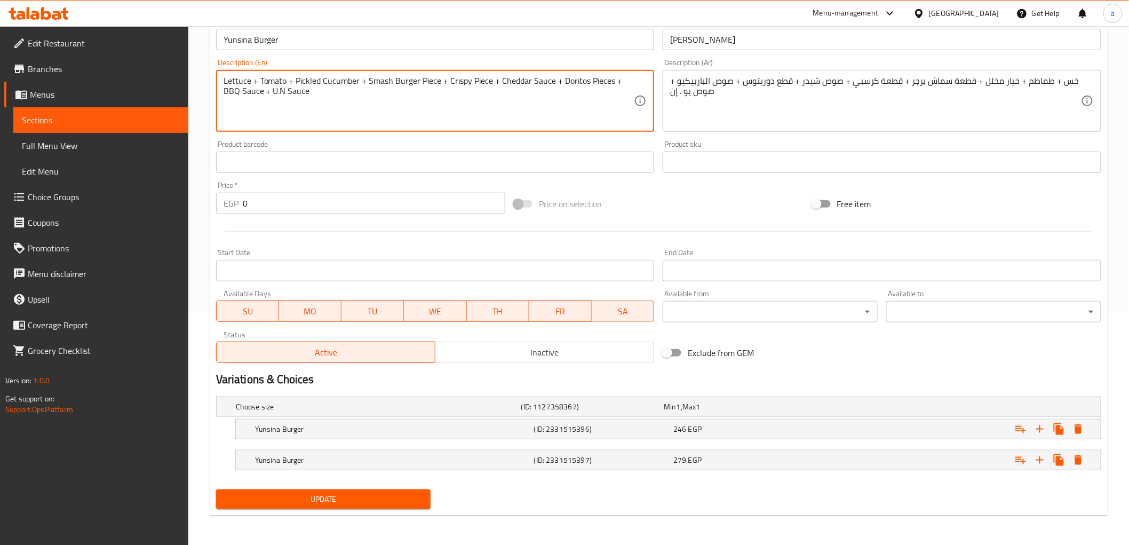
type textarea "Lettuce + Tomato + Pickled Cucumber + Smash Burger Piece + Crispy Piece + Chedd…"
click at [407, 494] on span "Update" at bounding box center [324, 499] width 198 height 13
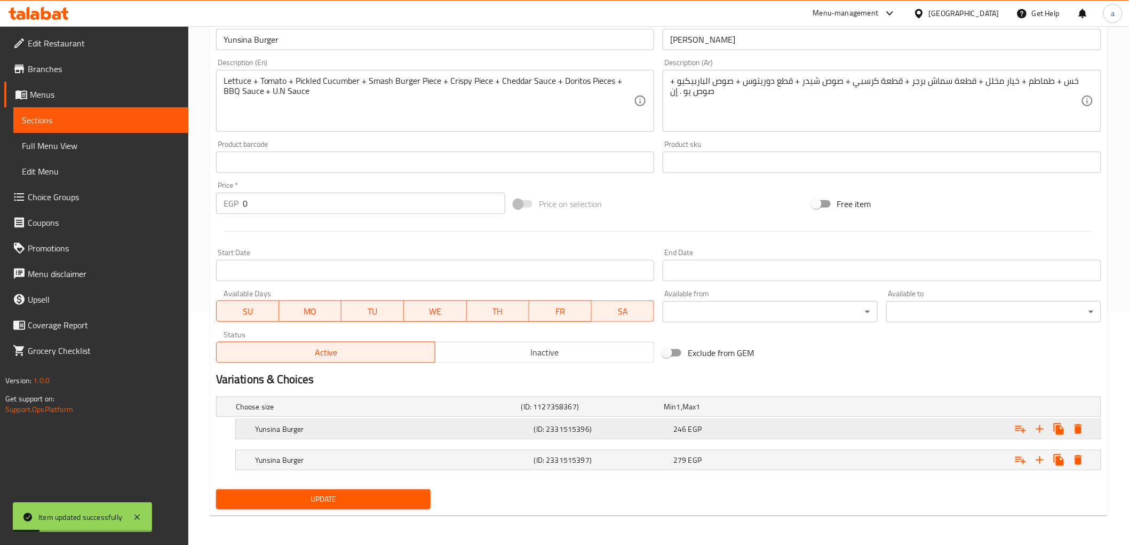
scroll to position [0, 0]
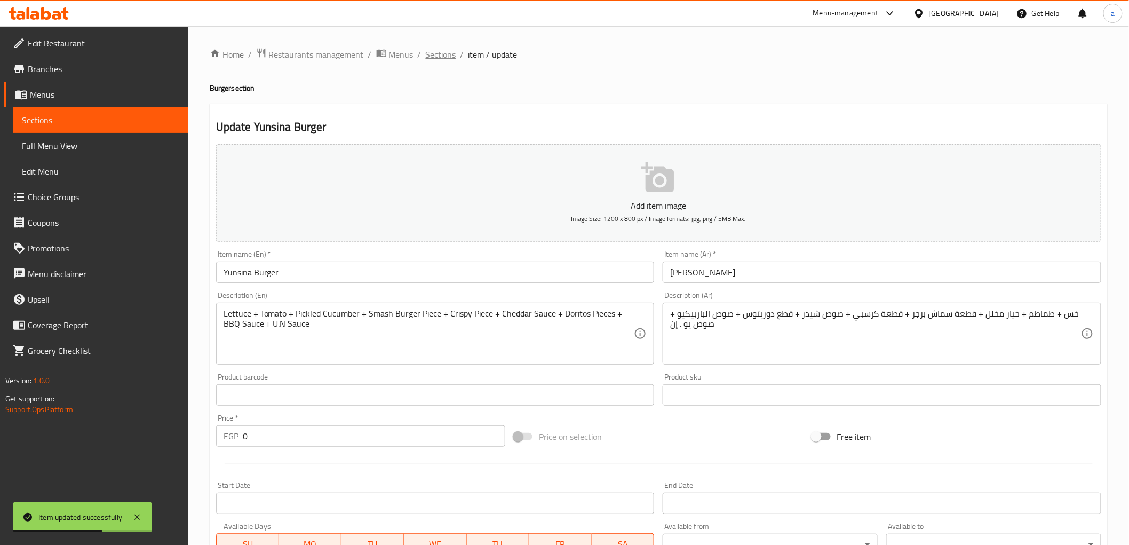
click at [431, 48] on span "Sections" at bounding box center [441, 54] width 30 height 13
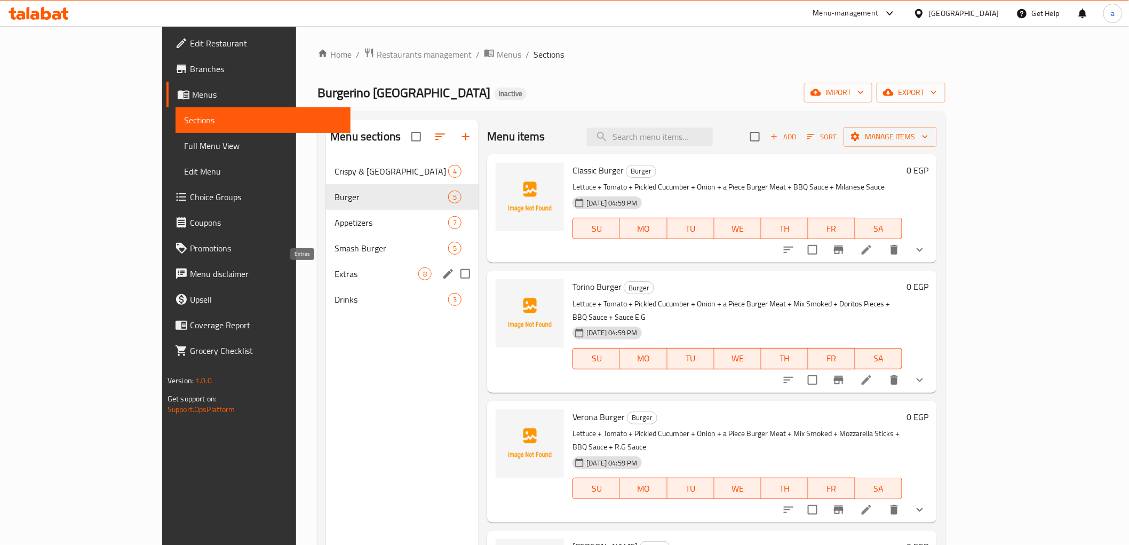
click at [335, 268] on span "Extras" at bounding box center [377, 273] width 84 height 13
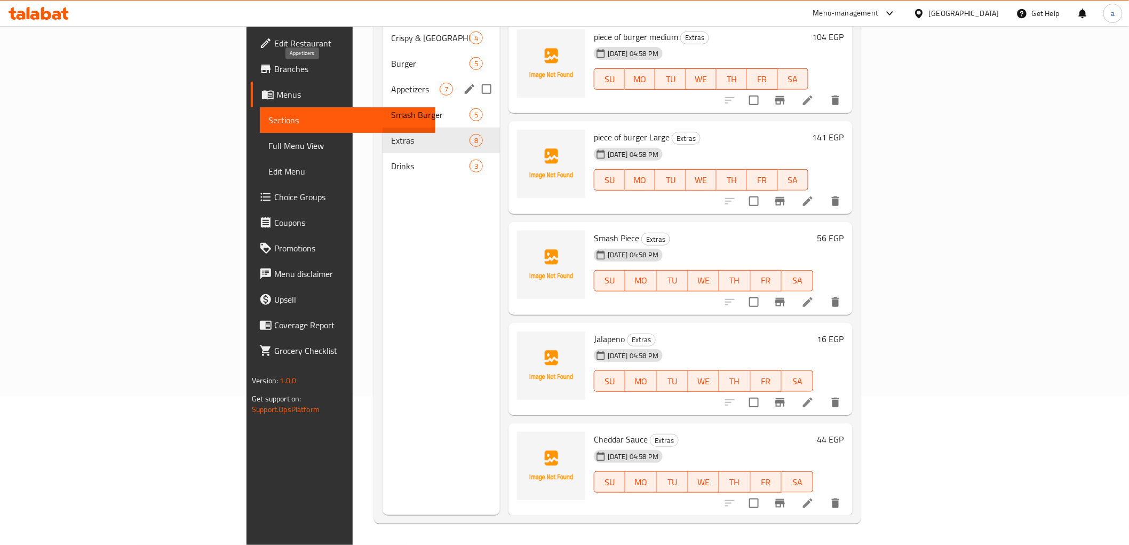
click at [391, 83] on span "Appetizers" at bounding box center [415, 89] width 49 height 13
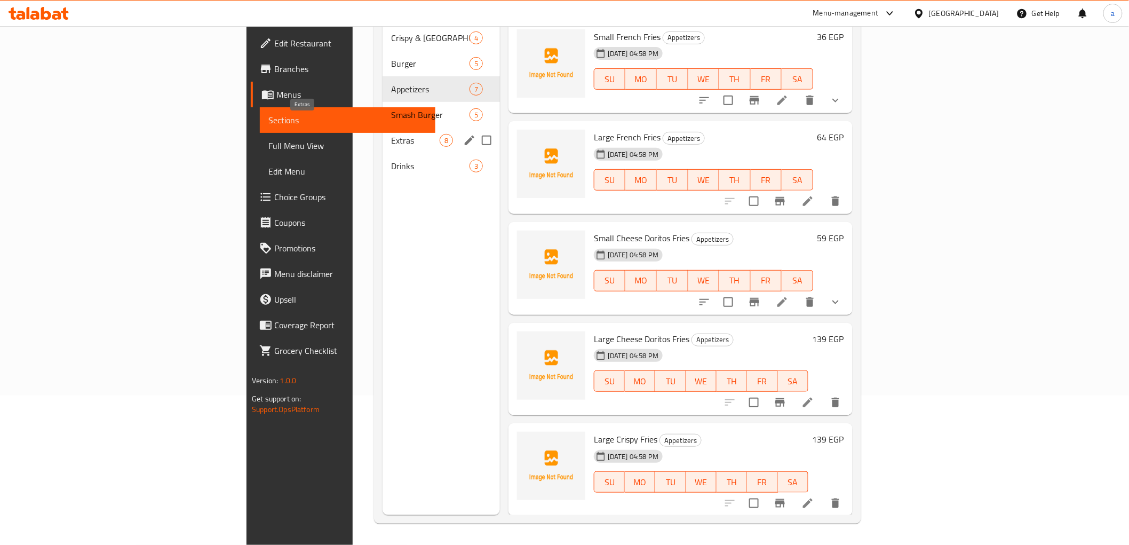
click at [391, 134] on span "Extras" at bounding box center [415, 140] width 49 height 13
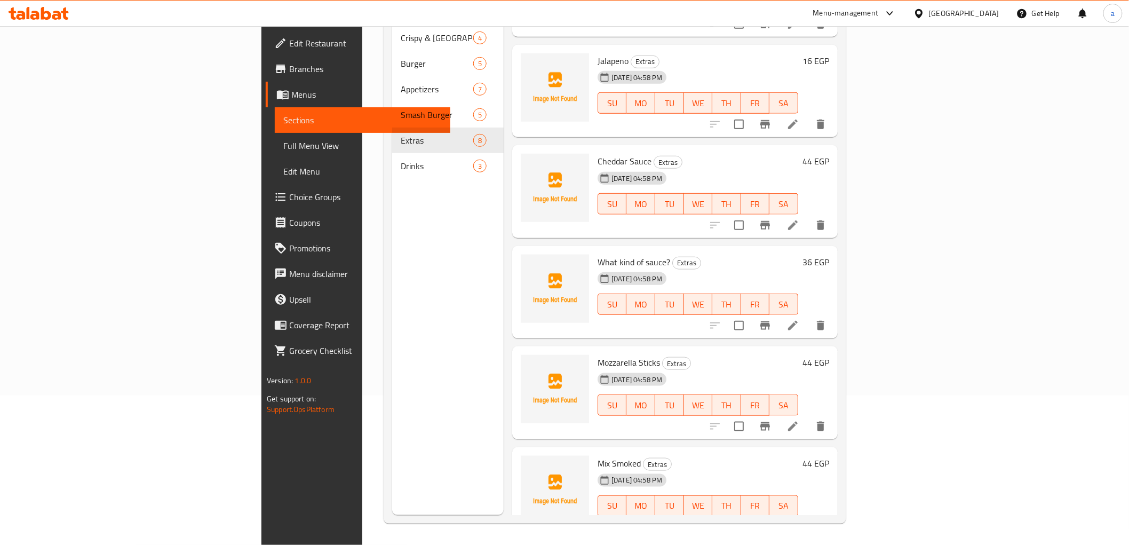
scroll to position [286, 0]
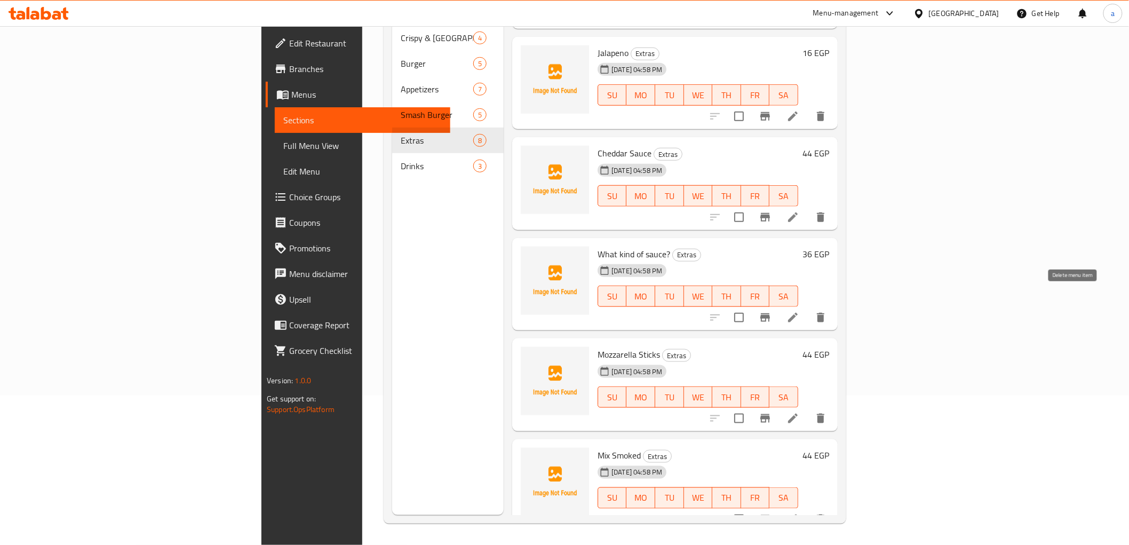
click at [834, 310] on button "delete" at bounding box center [821, 318] width 26 height 26
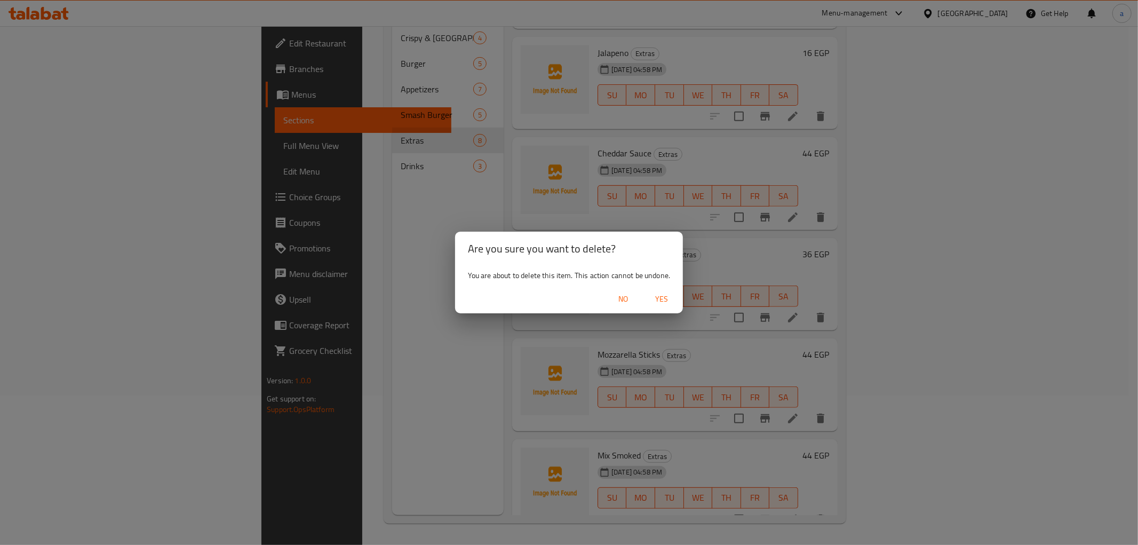
click at [670, 302] on span "Yes" at bounding box center [662, 298] width 26 height 13
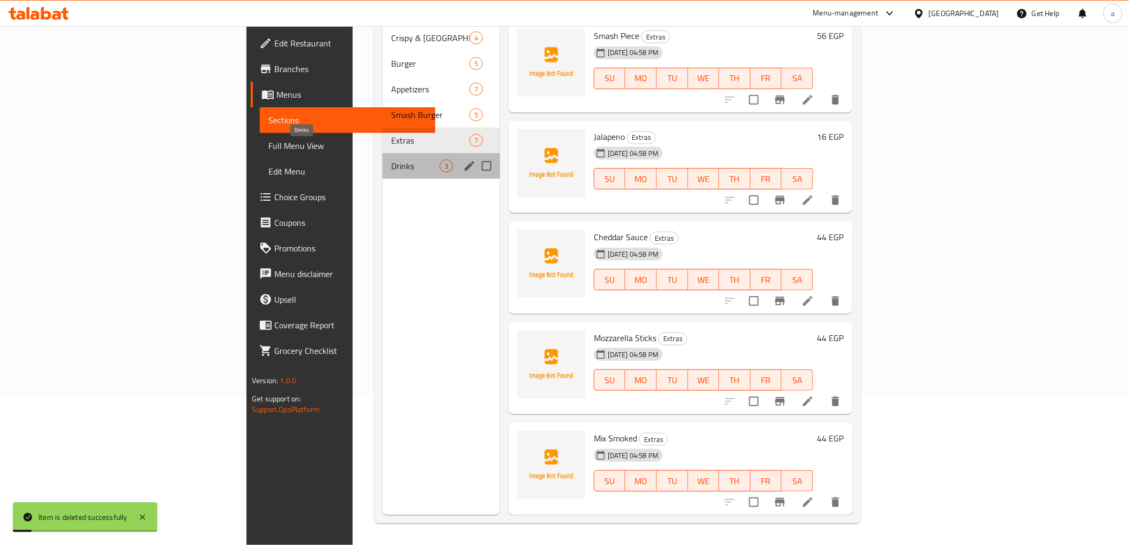
click at [391, 160] on span "Drinks" at bounding box center [415, 166] width 49 height 13
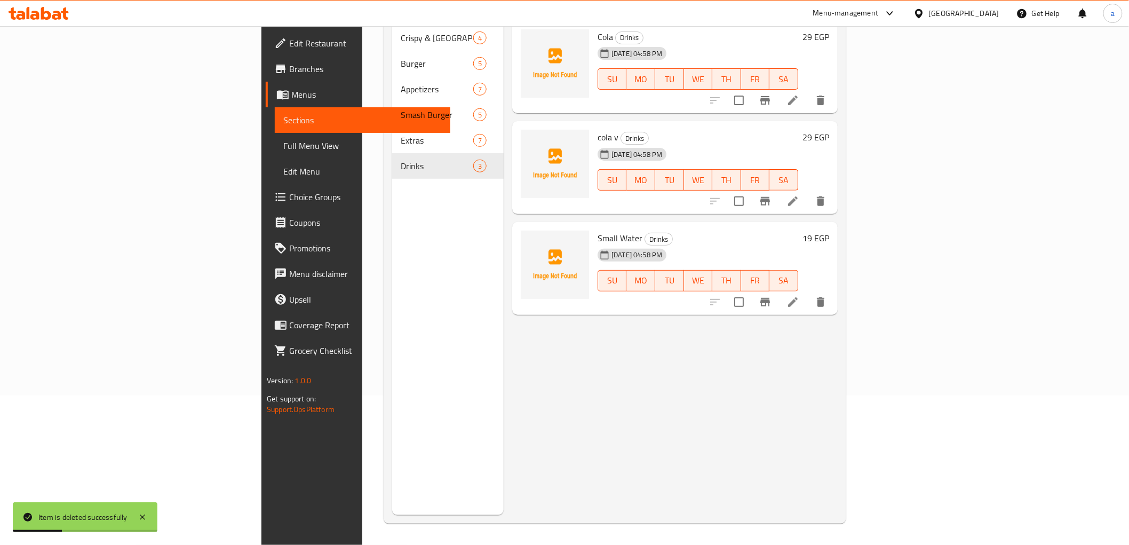
click at [799, 195] on icon at bounding box center [793, 201] width 13 height 13
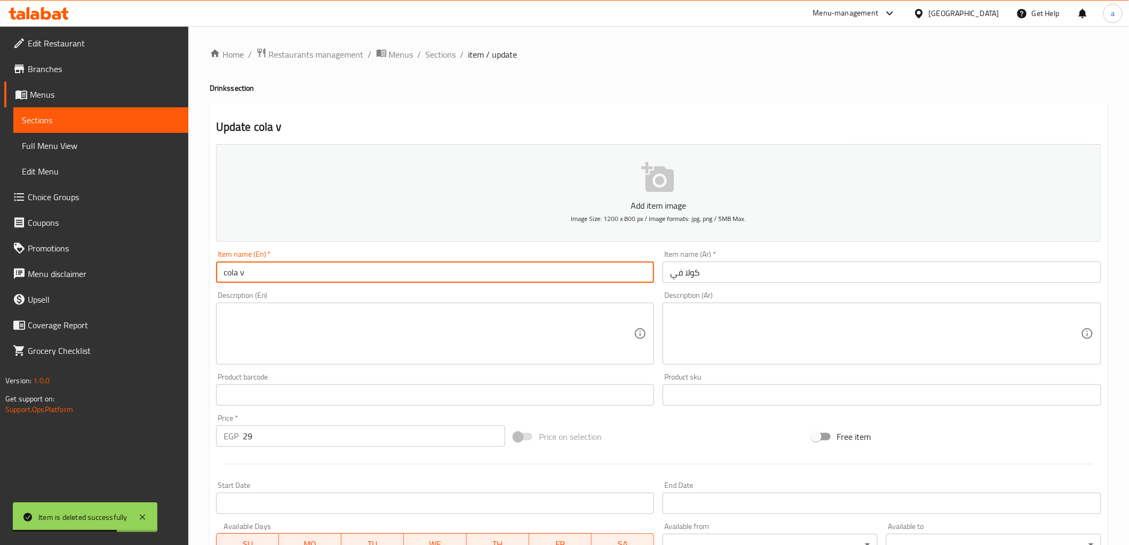
drag, startPoint x: 259, startPoint y: 271, endPoint x: 156, endPoint y: 291, distance: 104.9
click at [157, 291] on div "Edit Restaurant Branches Menus Sections Full Menu View Edit Menu Choice Groups …" at bounding box center [564, 390] width 1129 height 728
type input "V Cola"
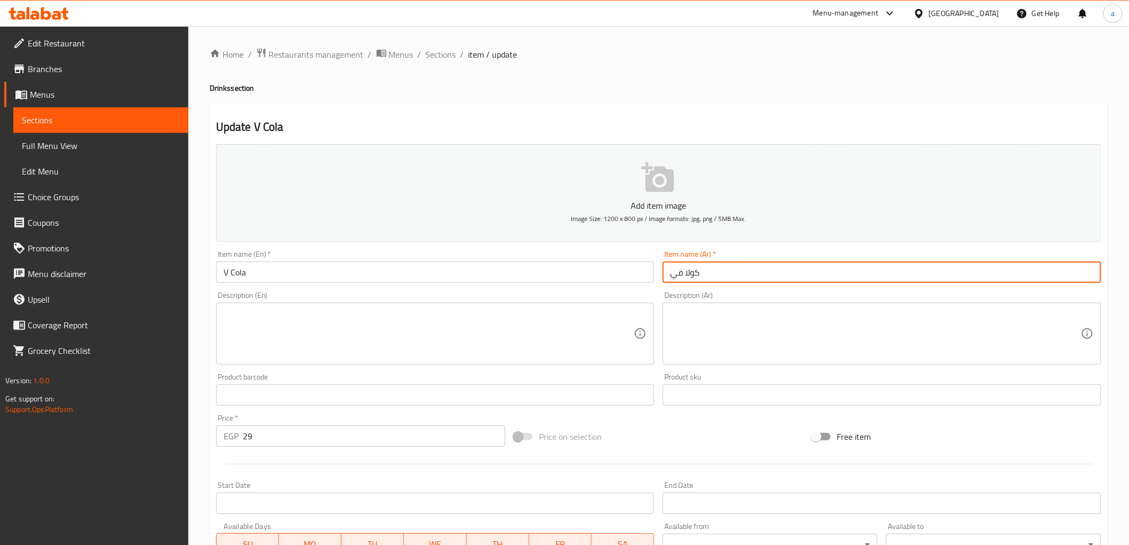
drag, startPoint x: 670, startPoint y: 278, endPoint x: 681, endPoint y: 286, distance: 14.1
click at [681, 286] on div "Item name (Ar)   * كولا في Item name (Ar) *" at bounding box center [882, 266] width 447 height 41
type input "كولا"
click at [708, 272] on input "كولا" at bounding box center [882, 272] width 439 height 21
click at [707, 272] on input "كولا" at bounding box center [882, 272] width 439 height 21
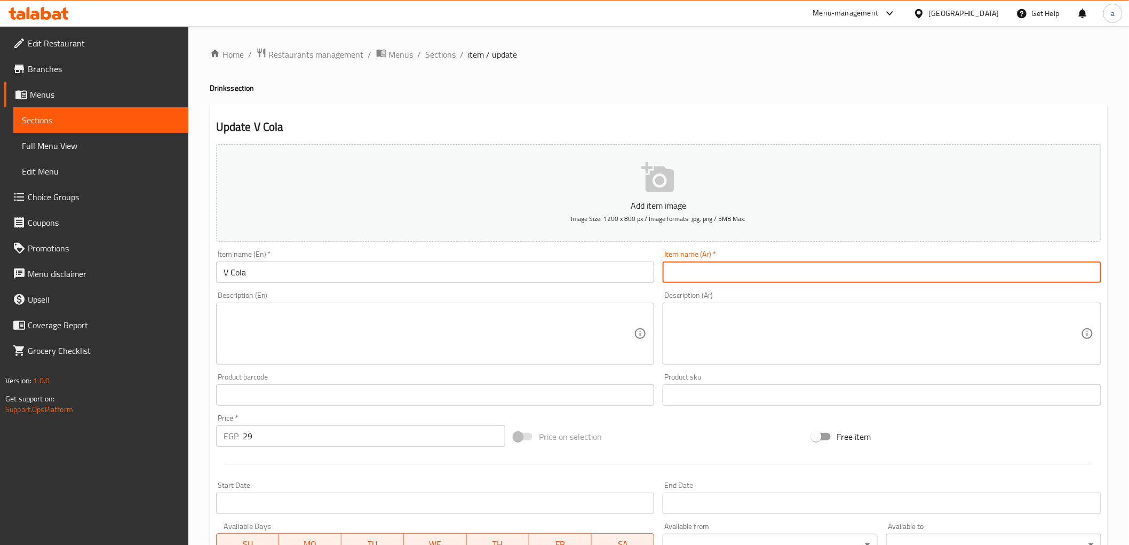
paste input "في"
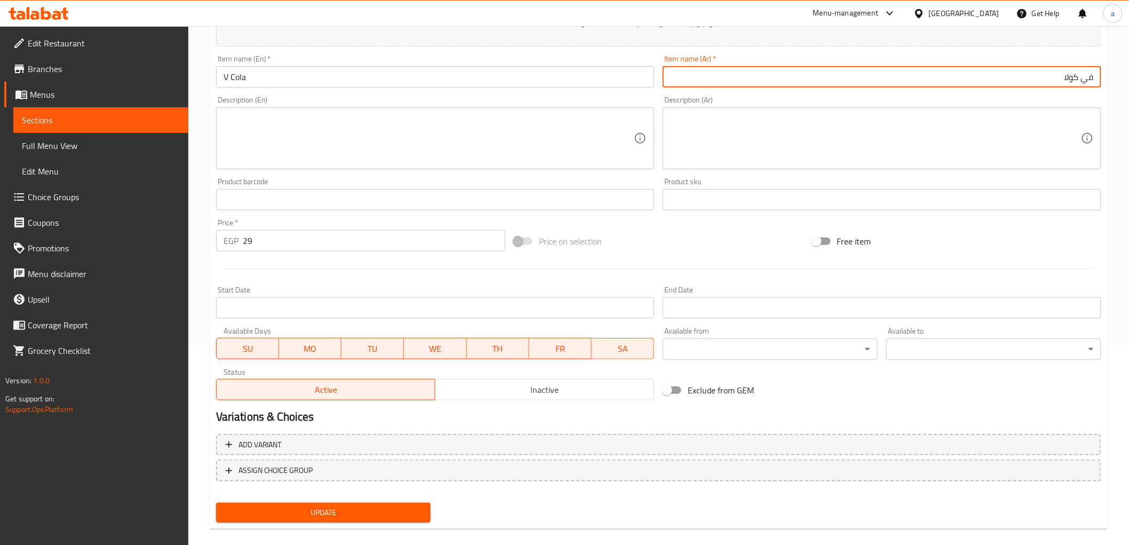
scroll to position [207, 0]
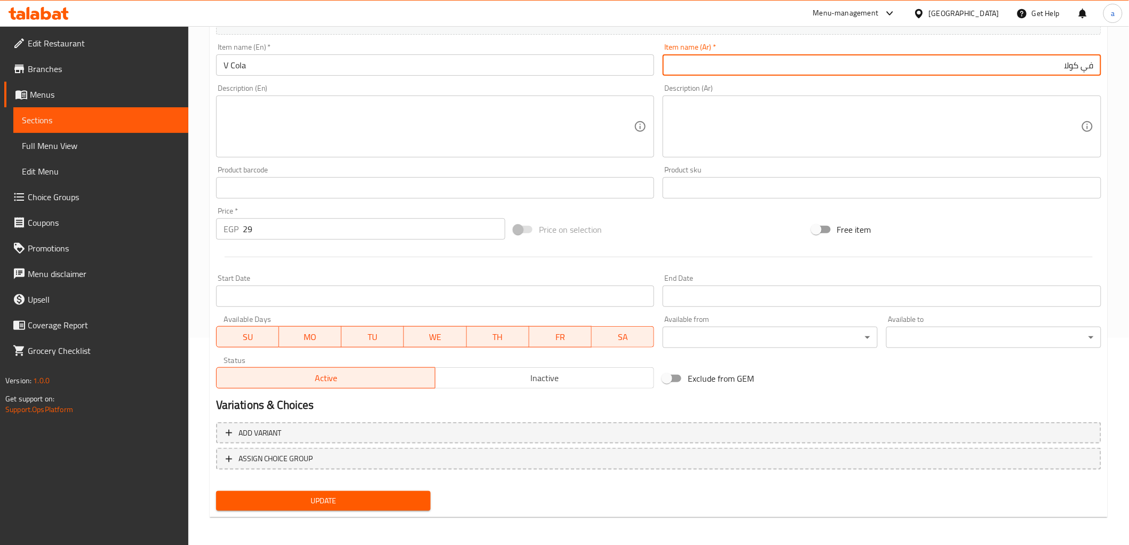
type input "في كولا"
click at [328, 506] on button "Update" at bounding box center [323, 501] width 215 height 20
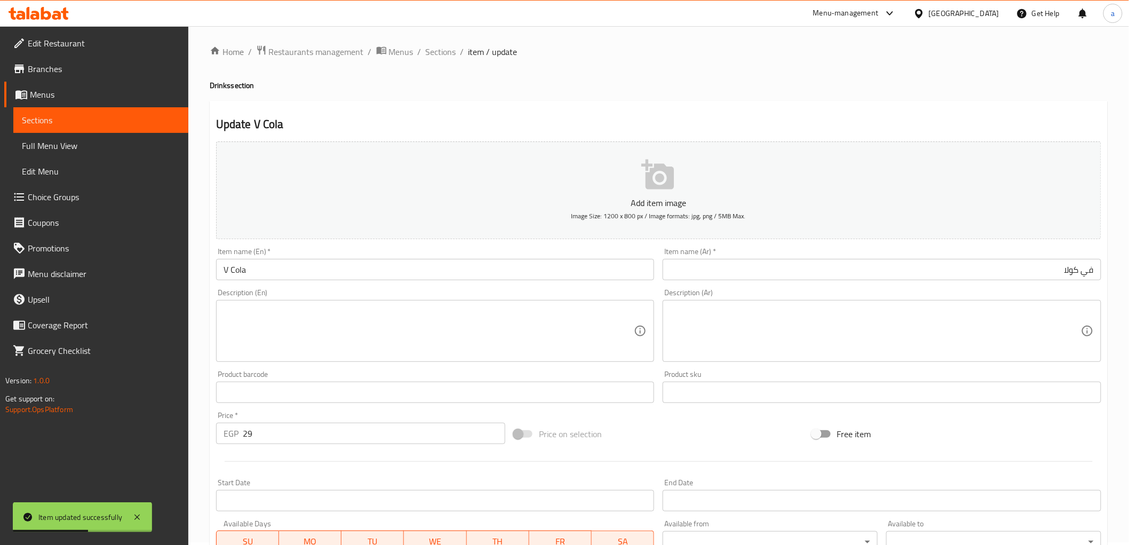
scroll to position [0, 0]
click at [438, 60] on span "Sections" at bounding box center [441, 54] width 30 height 13
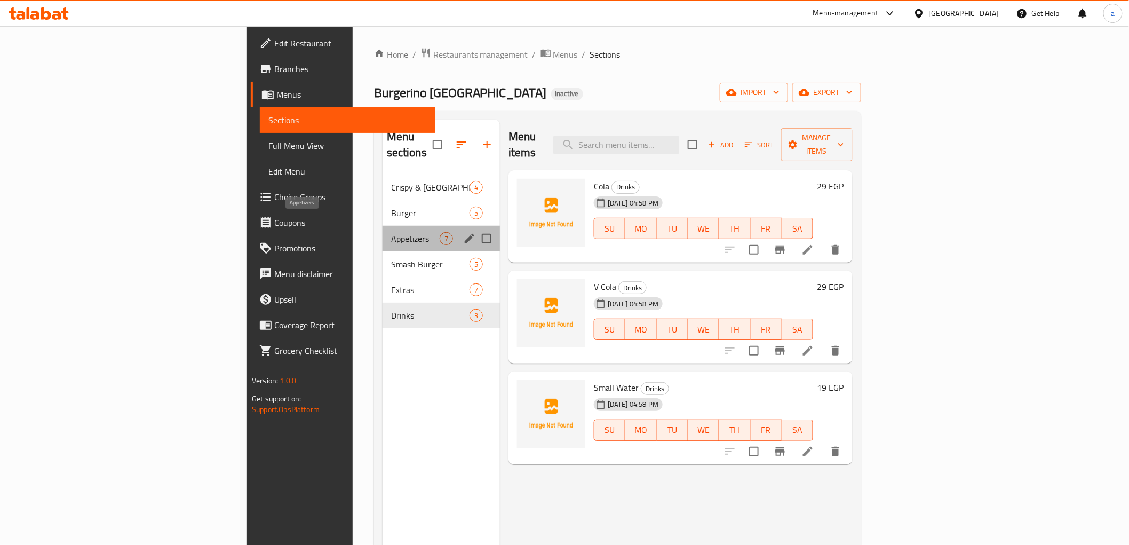
click at [391, 232] on span "Appetizers" at bounding box center [415, 238] width 49 height 13
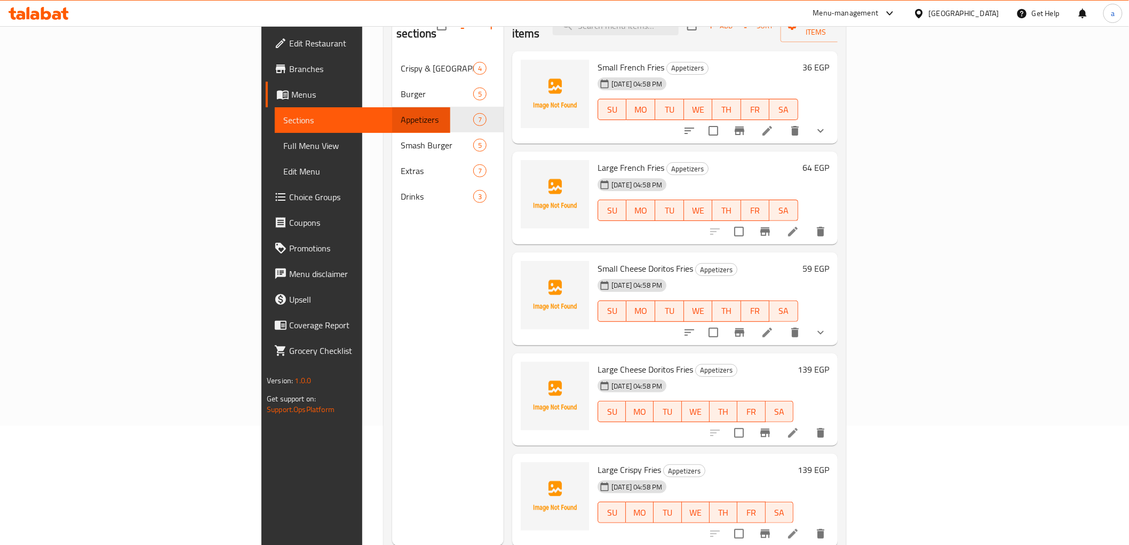
scroll to position [90, 0]
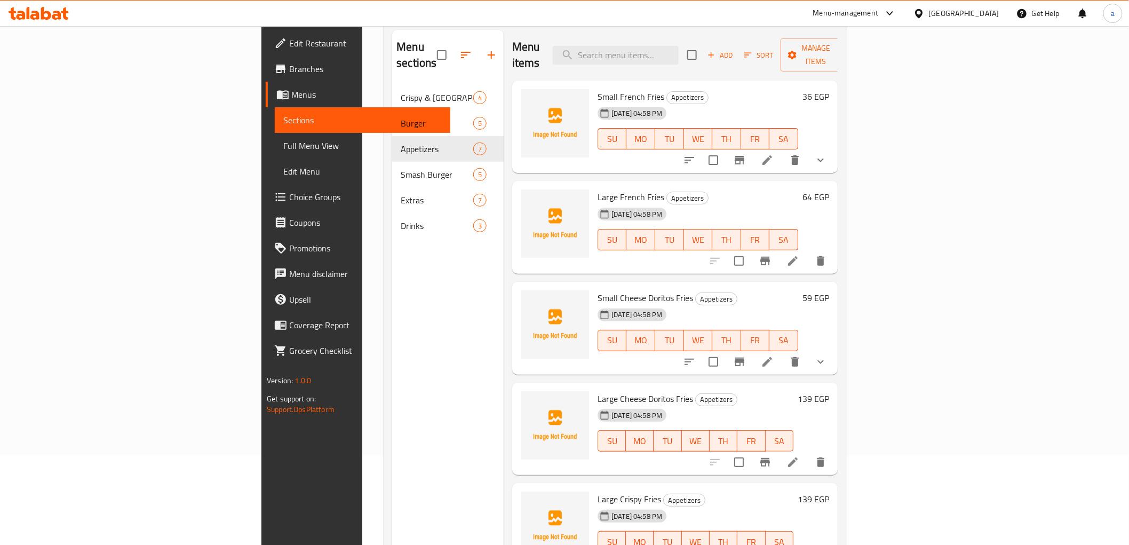
click at [772, 155] on icon at bounding box center [768, 160] width 10 height 10
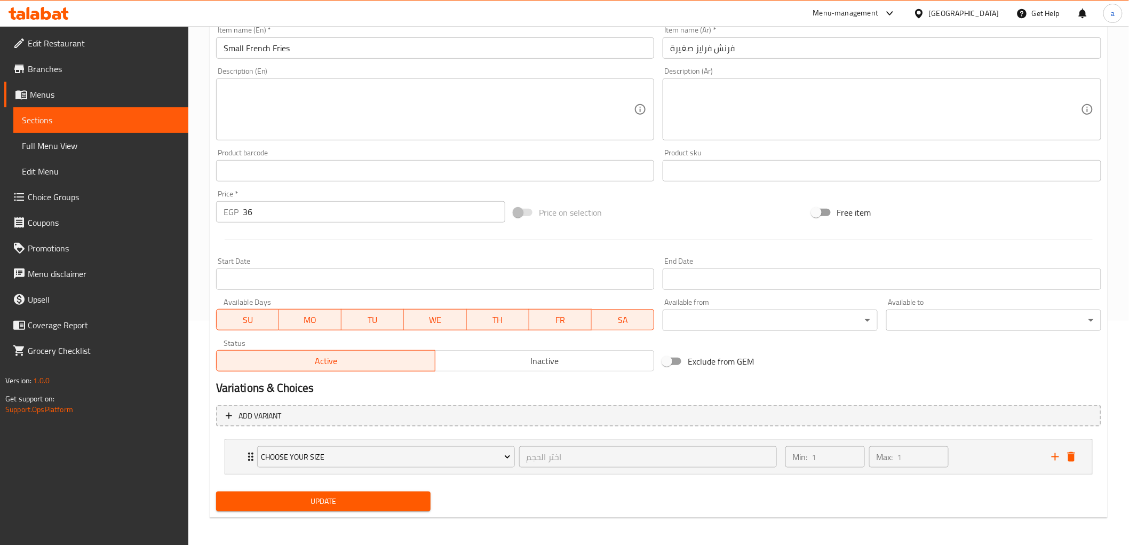
scroll to position [226, 0]
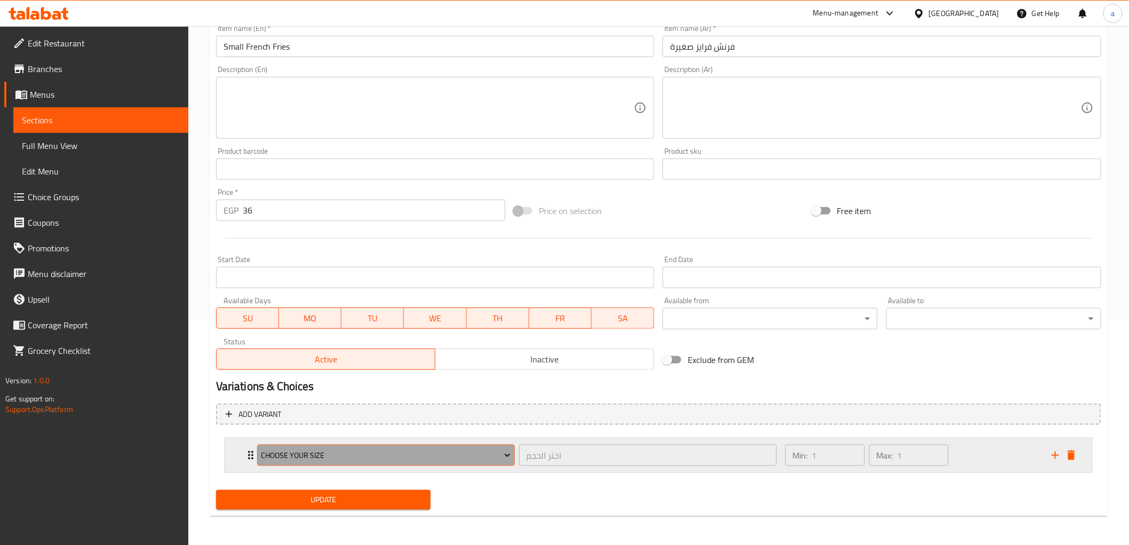
click at [510, 460] on span "choose your size" at bounding box center [386, 455] width 250 height 13
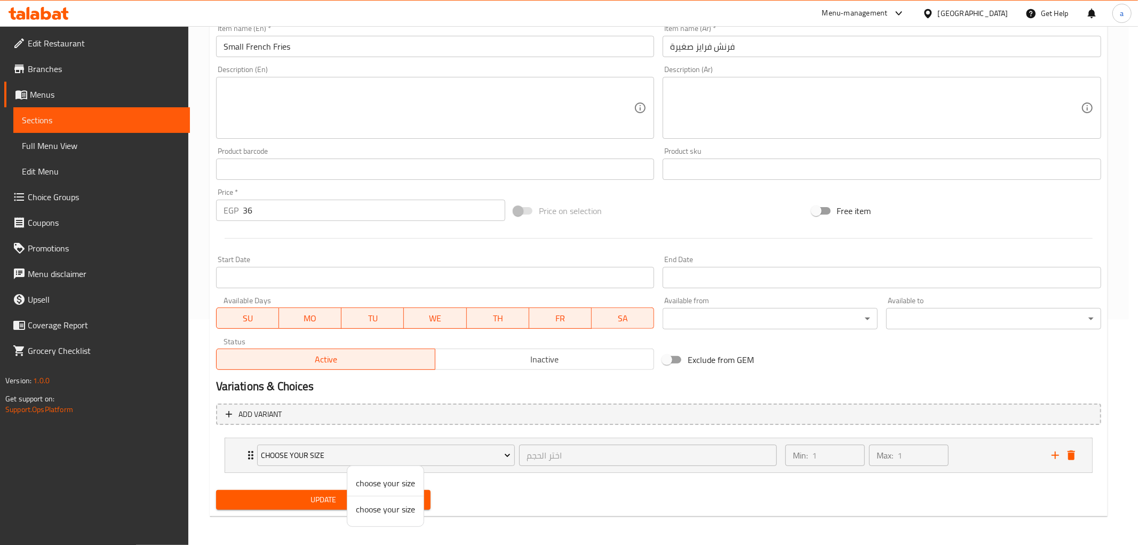
click at [503, 459] on div at bounding box center [569, 272] width 1138 height 545
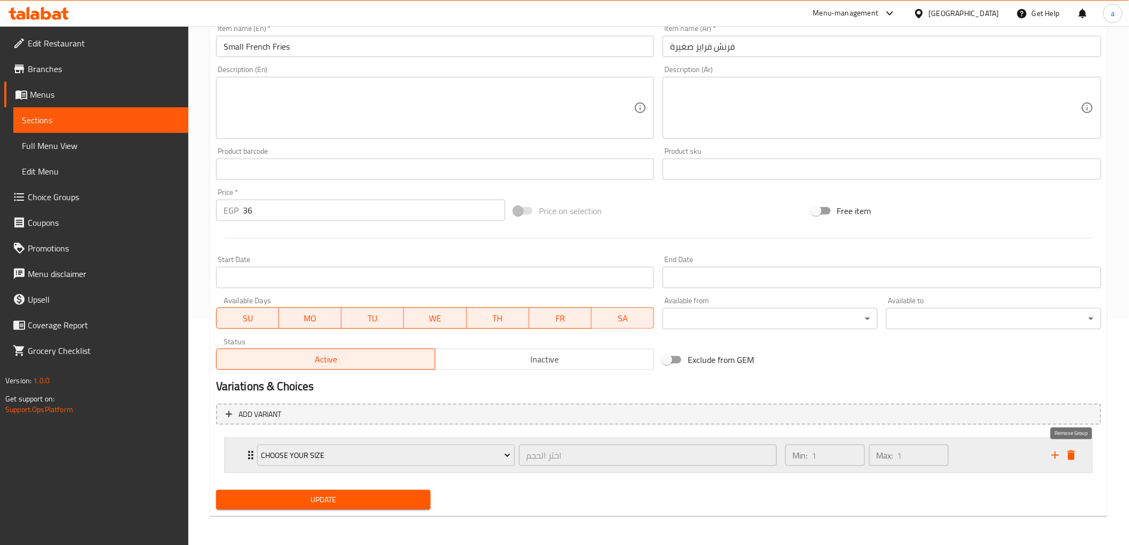
click at [1073, 452] on icon "delete" at bounding box center [1071, 455] width 7 height 10
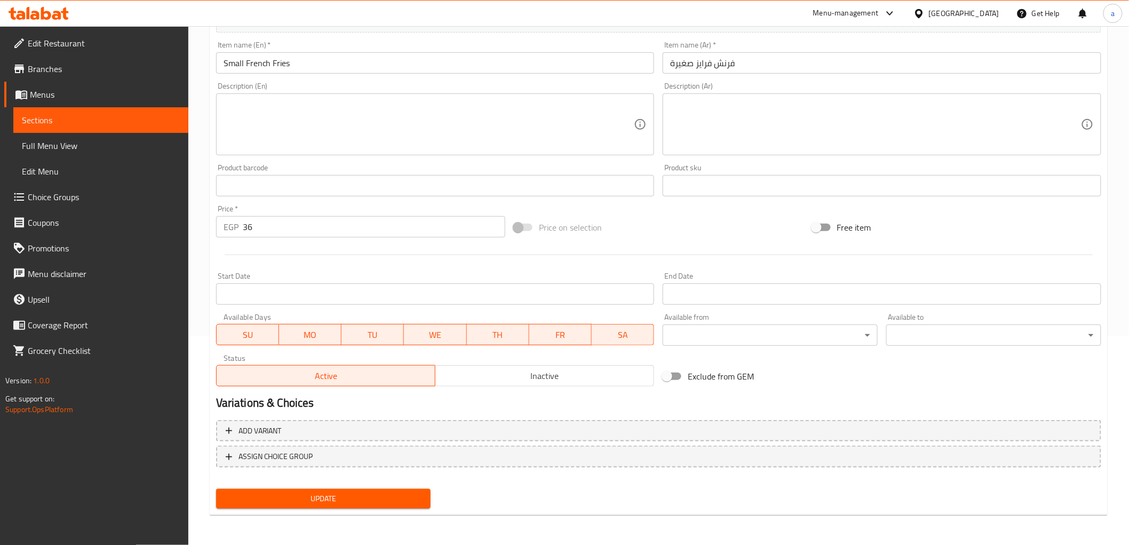
scroll to position [207, 0]
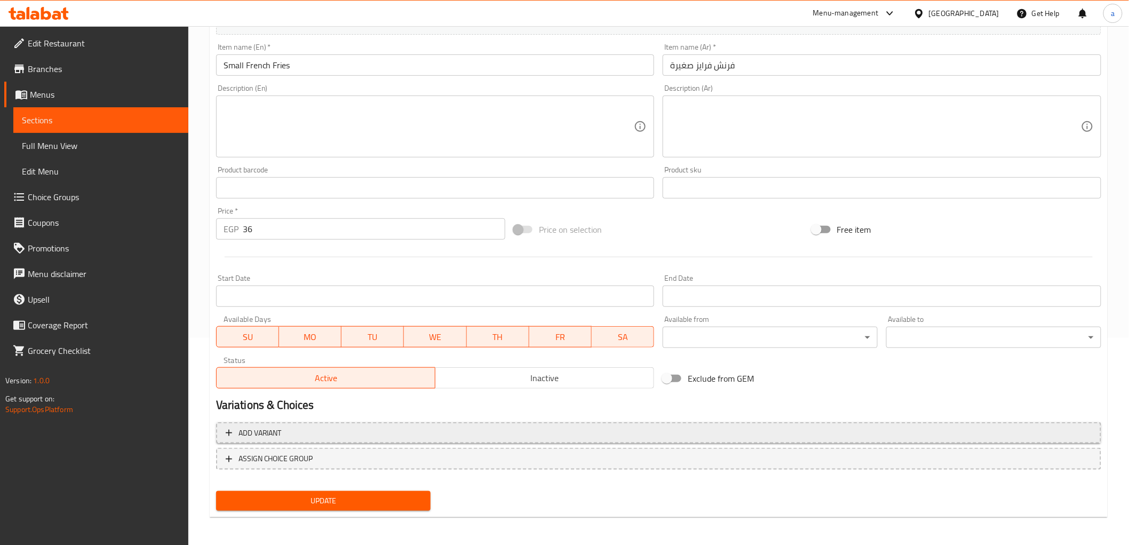
drag, startPoint x: 393, startPoint y: 507, endPoint x: 385, endPoint y: 439, distance: 68.2
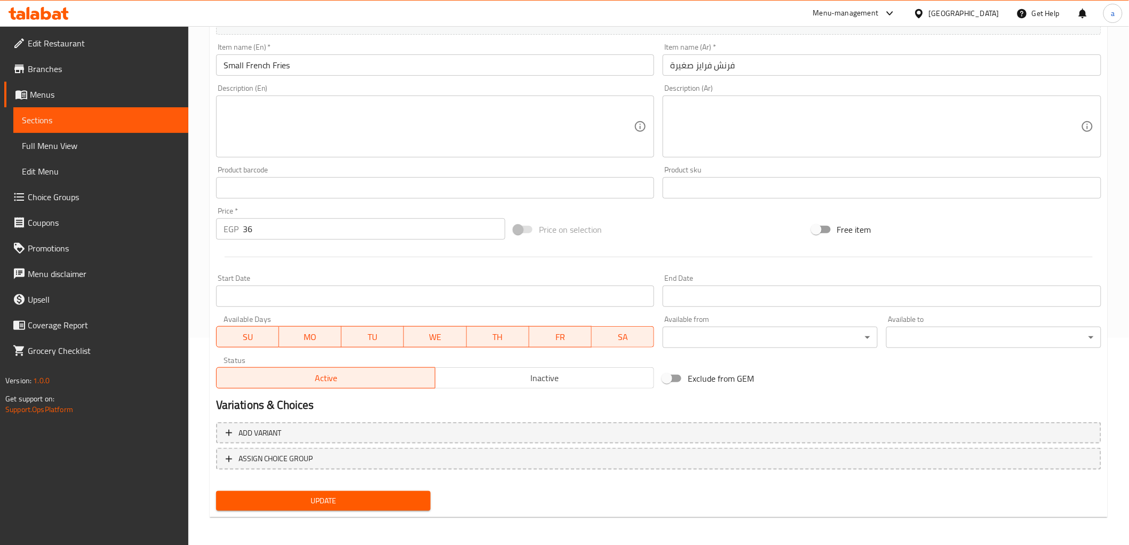
drag, startPoint x: 385, startPoint y: 439, endPoint x: 579, endPoint y: 537, distance: 216.7
click at [581, 541] on div "Home / Restaurants management / Menus / Sections / item / update Appetizers sec…" at bounding box center [658, 183] width 941 height 728
click at [350, 496] on span "Update" at bounding box center [324, 500] width 198 height 13
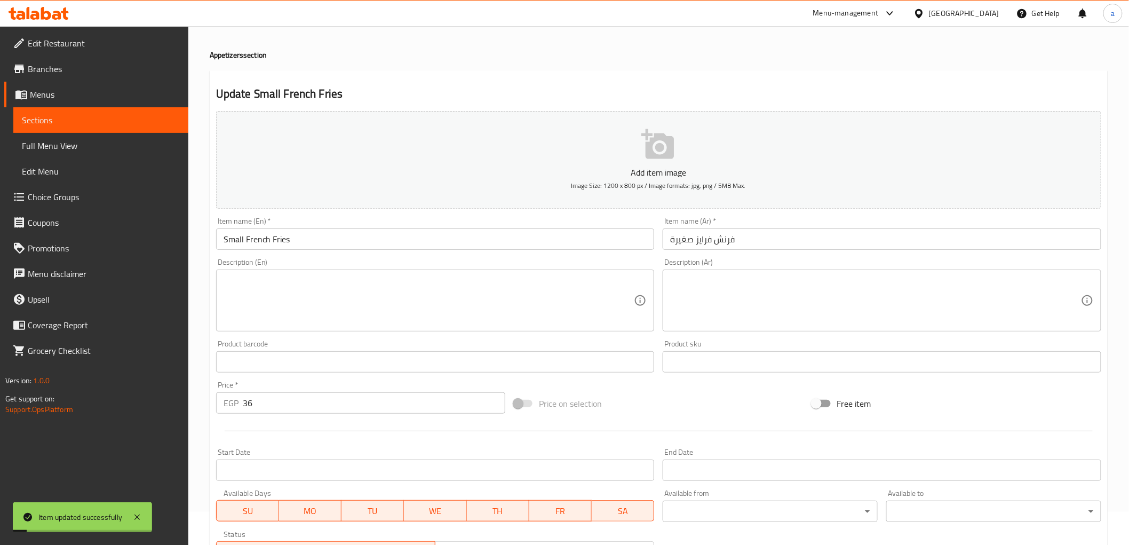
scroll to position [0, 0]
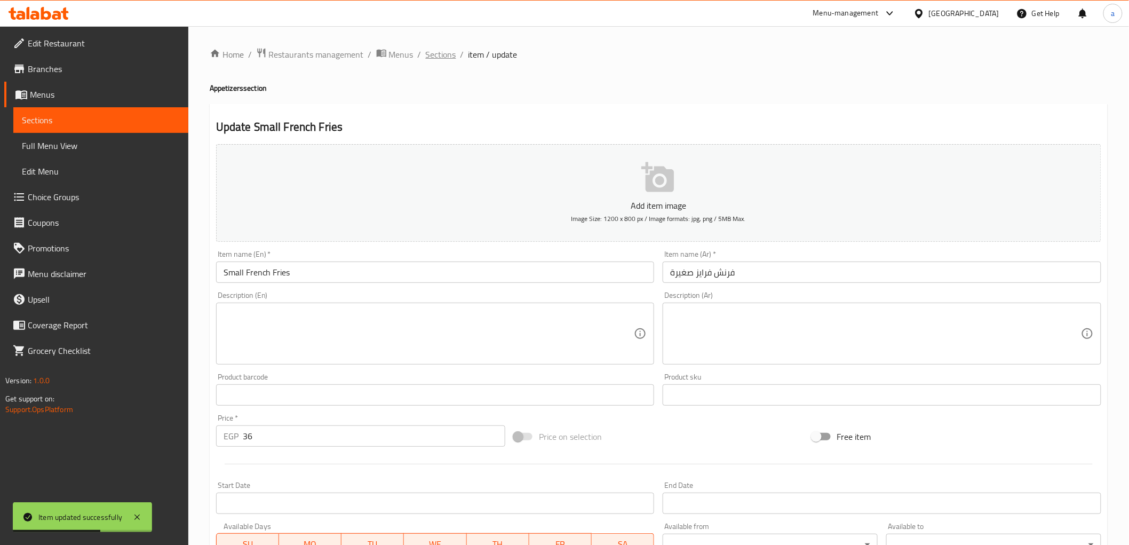
click at [443, 59] on span "Sections" at bounding box center [441, 54] width 30 height 13
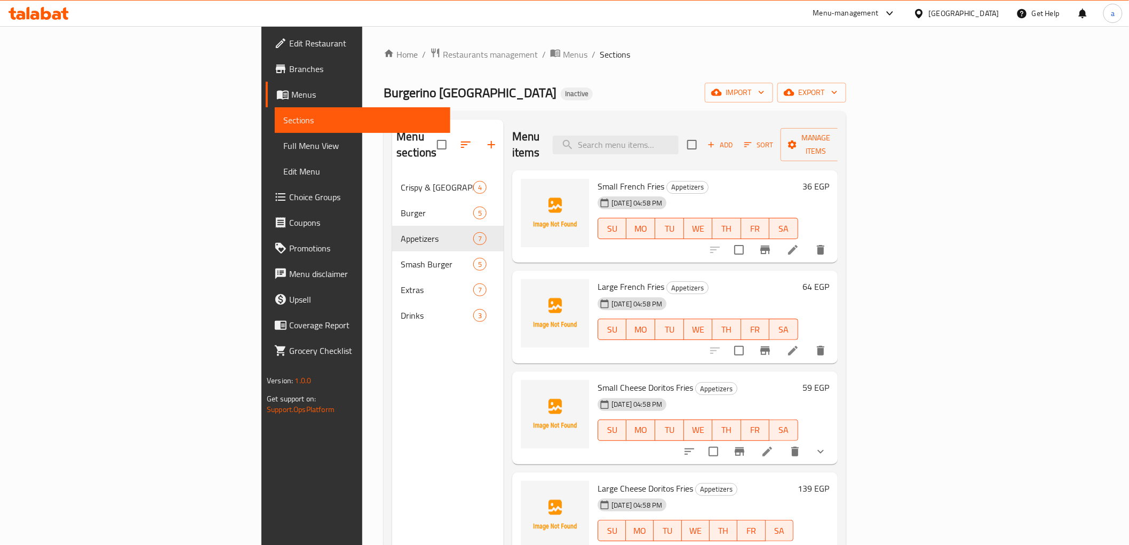
click at [799, 344] on icon at bounding box center [793, 350] width 13 height 13
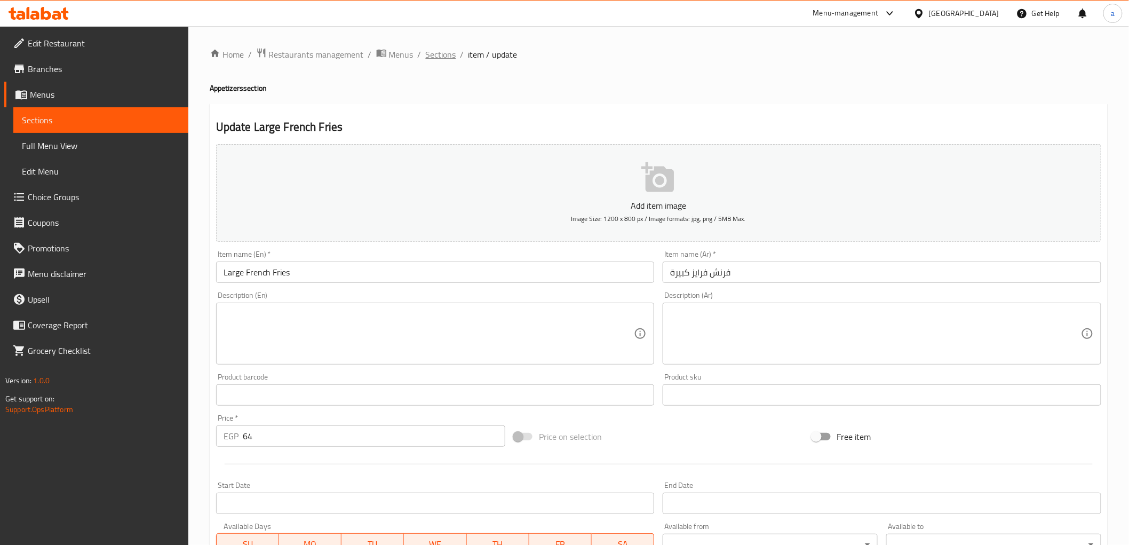
click at [439, 53] on span "Sections" at bounding box center [441, 54] width 30 height 13
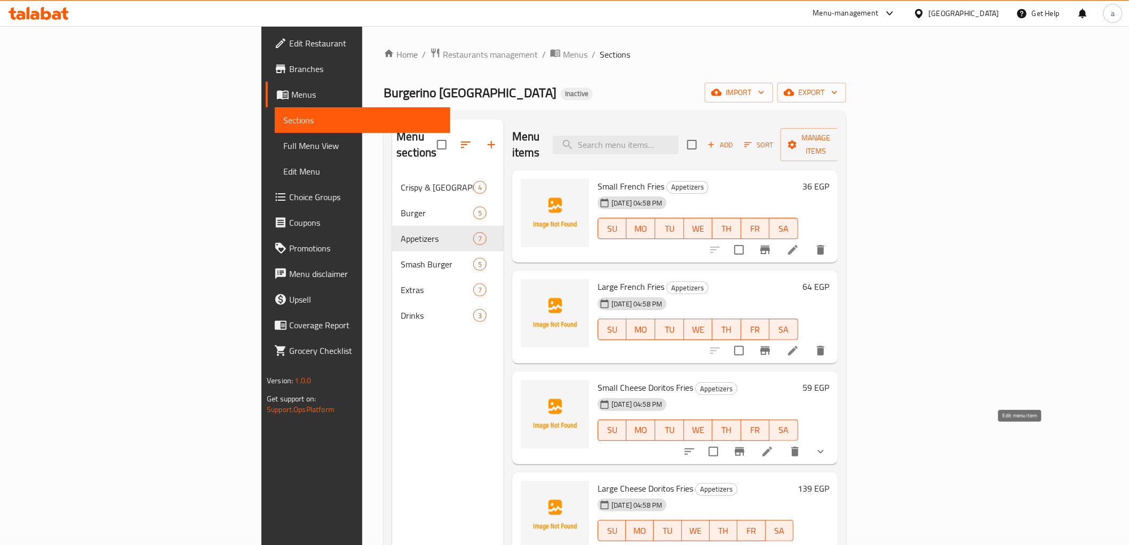
click at [774, 445] on icon at bounding box center [767, 451] width 13 height 13
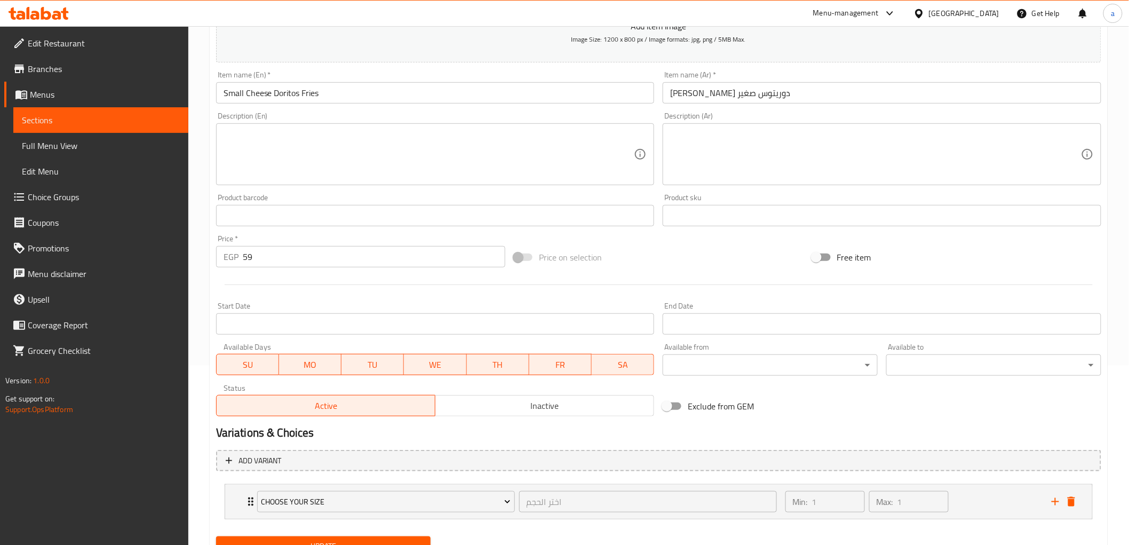
scroll to position [226, 0]
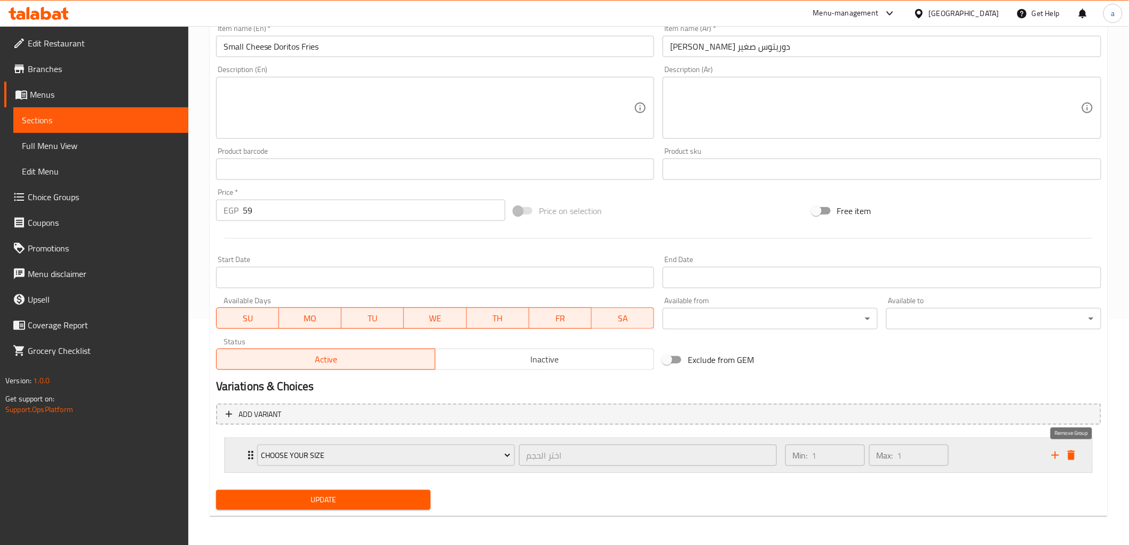
click at [1075, 454] on icon "delete" at bounding box center [1071, 455] width 13 height 13
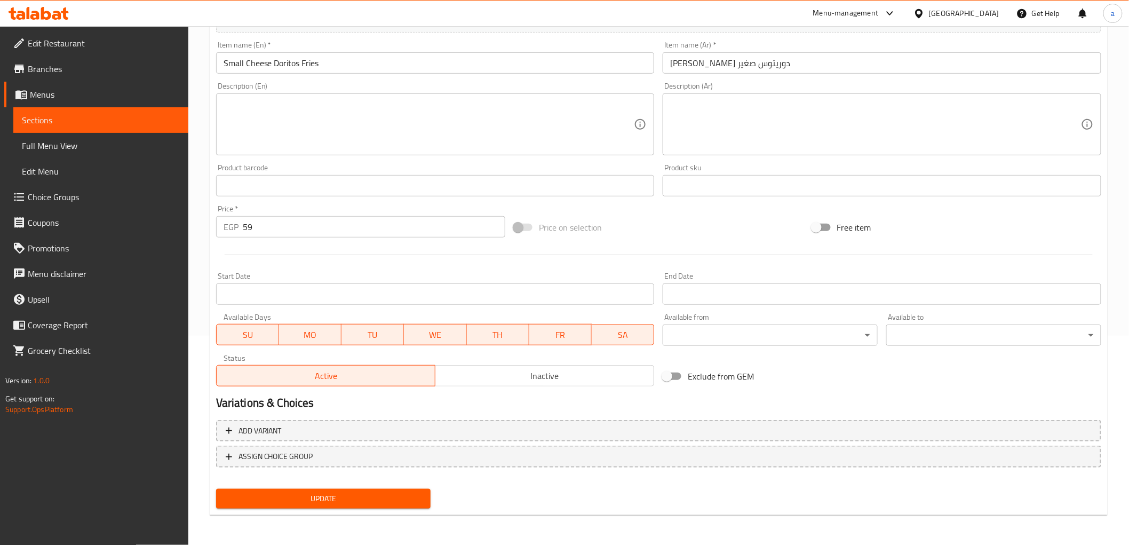
scroll to position [207, 0]
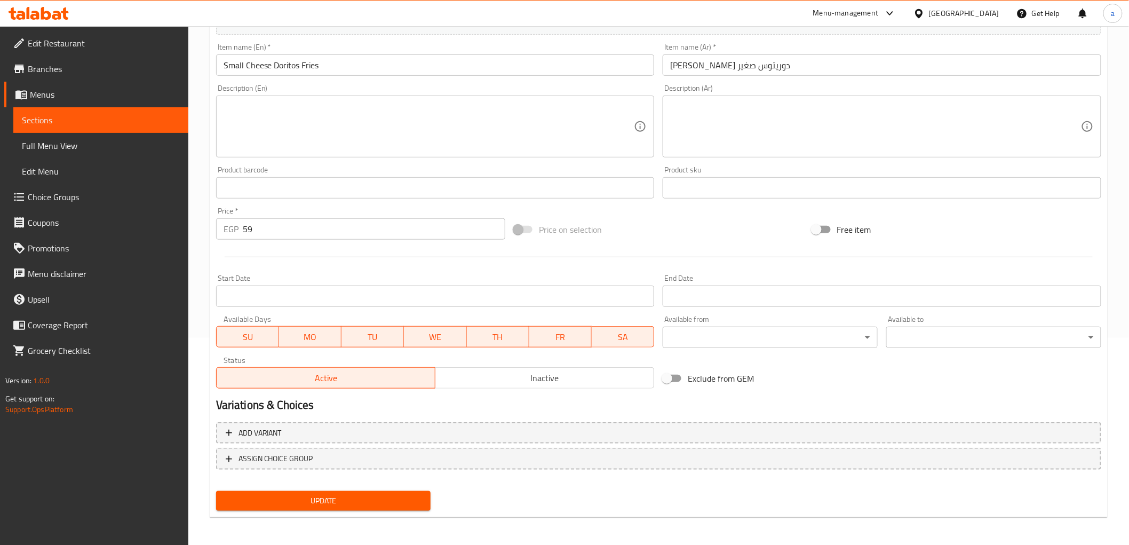
click at [360, 499] on span "Update" at bounding box center [324, 500] width 198 height 13
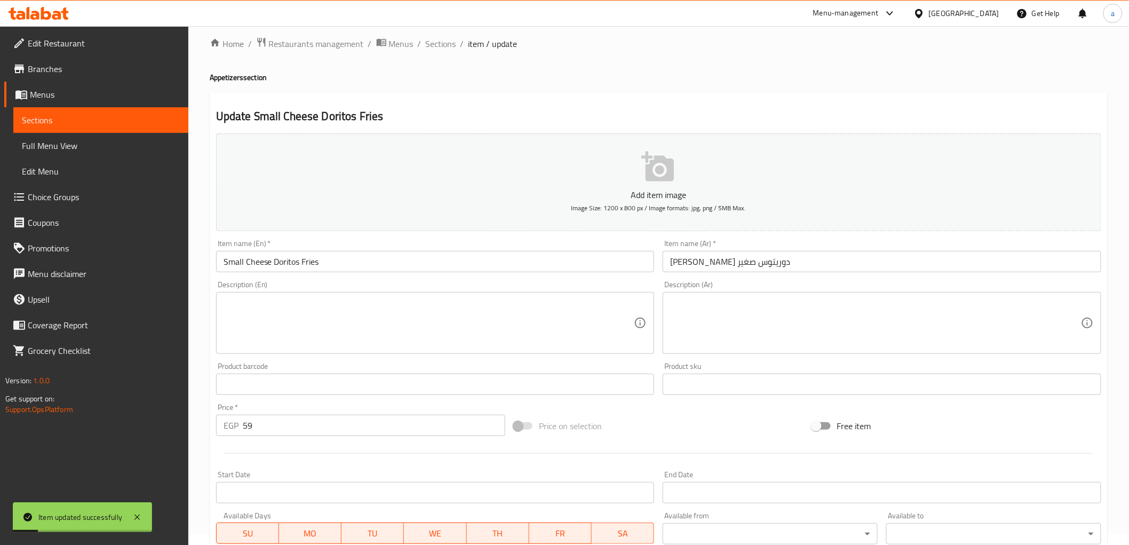
scroll to position [0, 0]
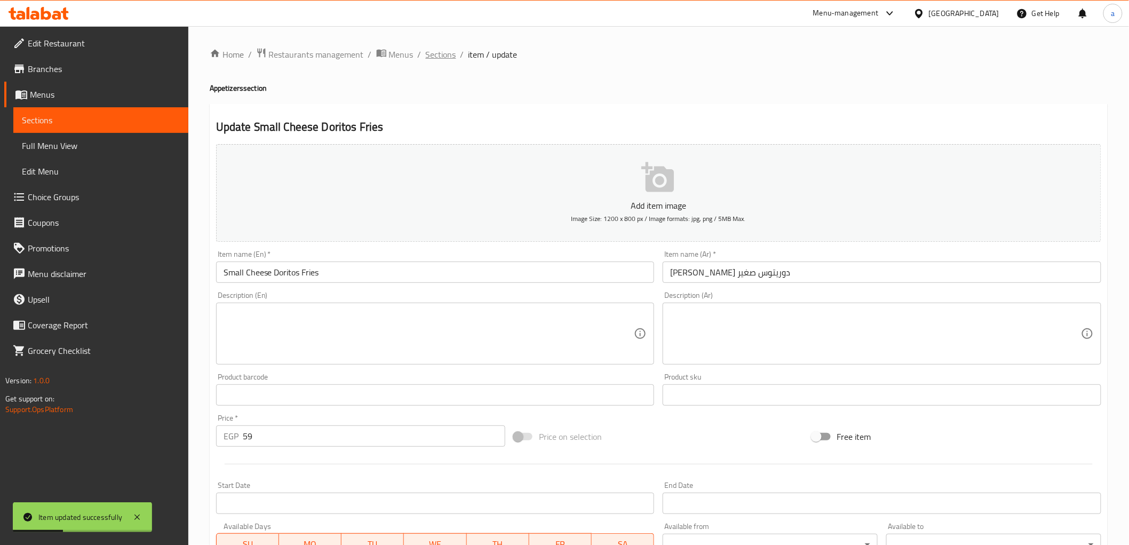
click at [437, 54] on span "Sections" at bounding box center [441, 54] width 30 height 13
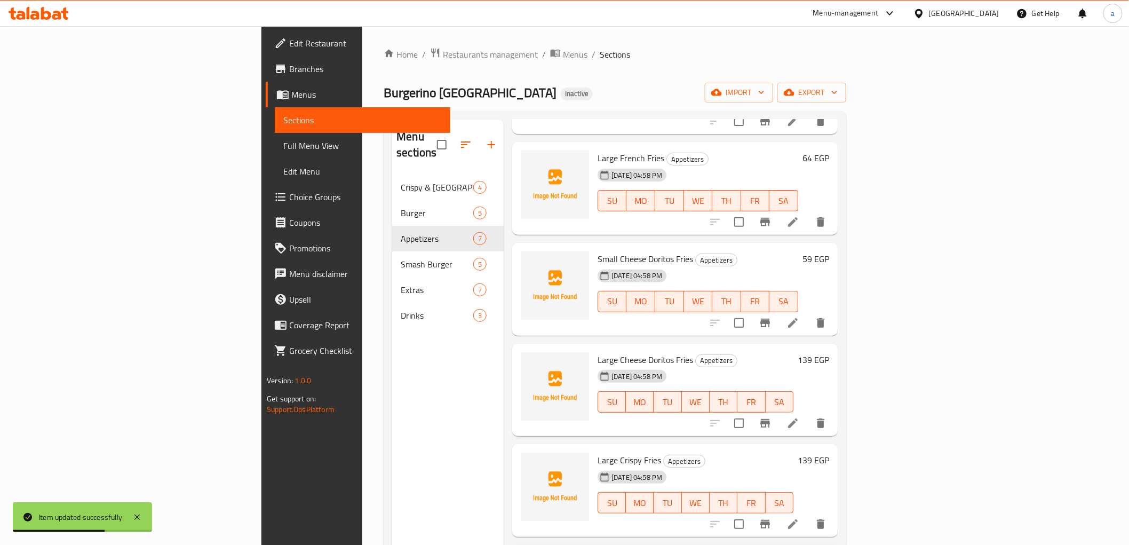
scroll to position [178, 0]
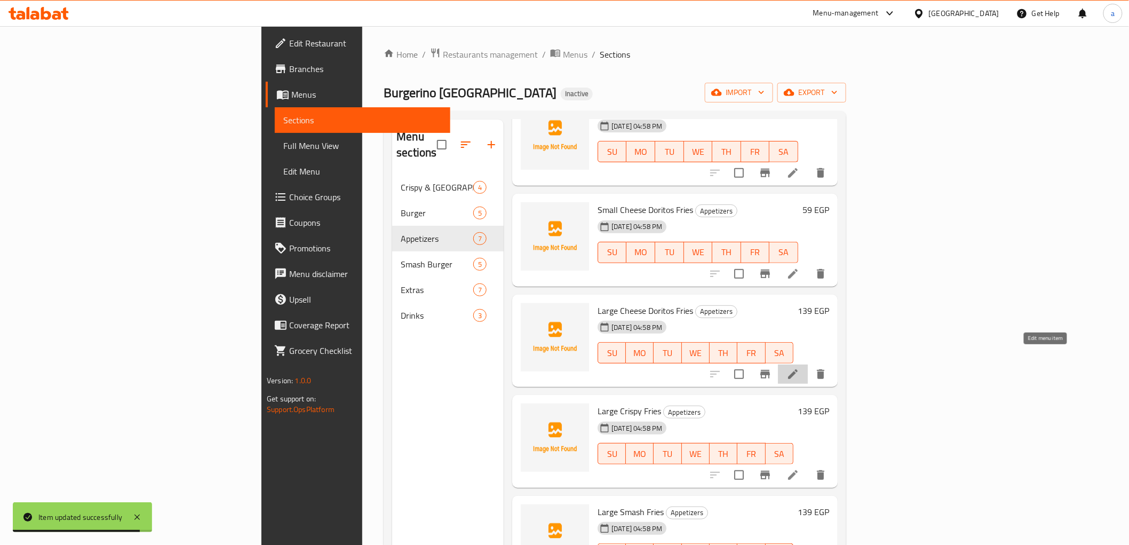
click at [798, 369] on icon at bounding box center [793, 374] width 10 height 10
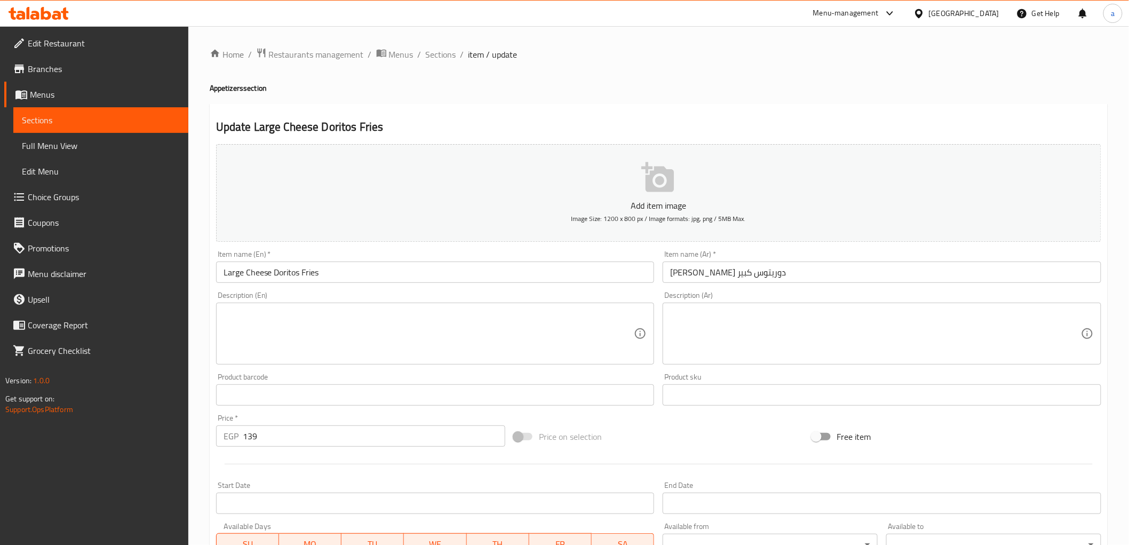
click at [428, 53] on span "Sections" at bounding box center [441, 54] width 30 height 13
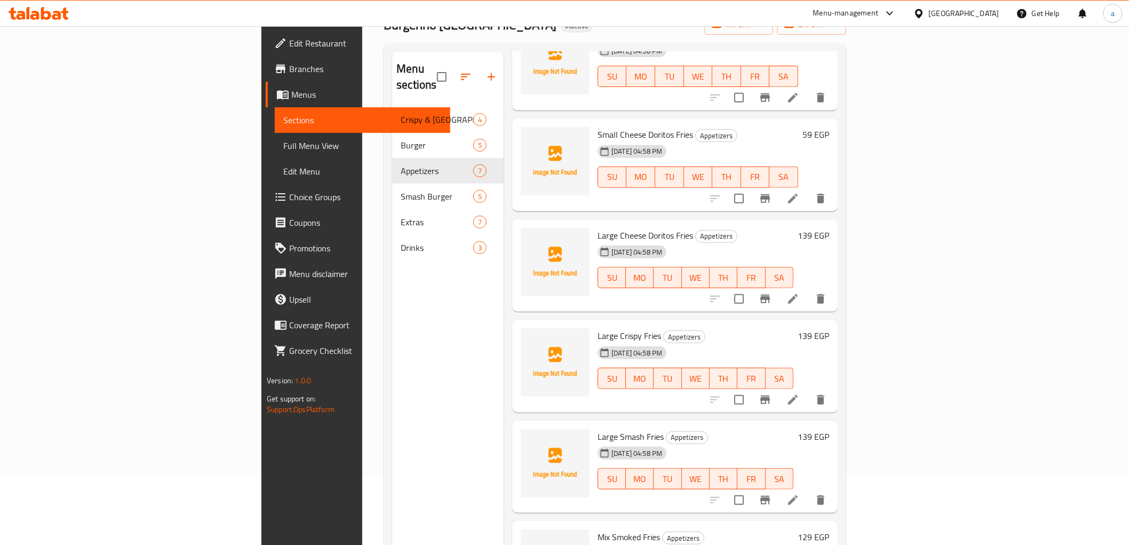
scroll to position [149, 0]
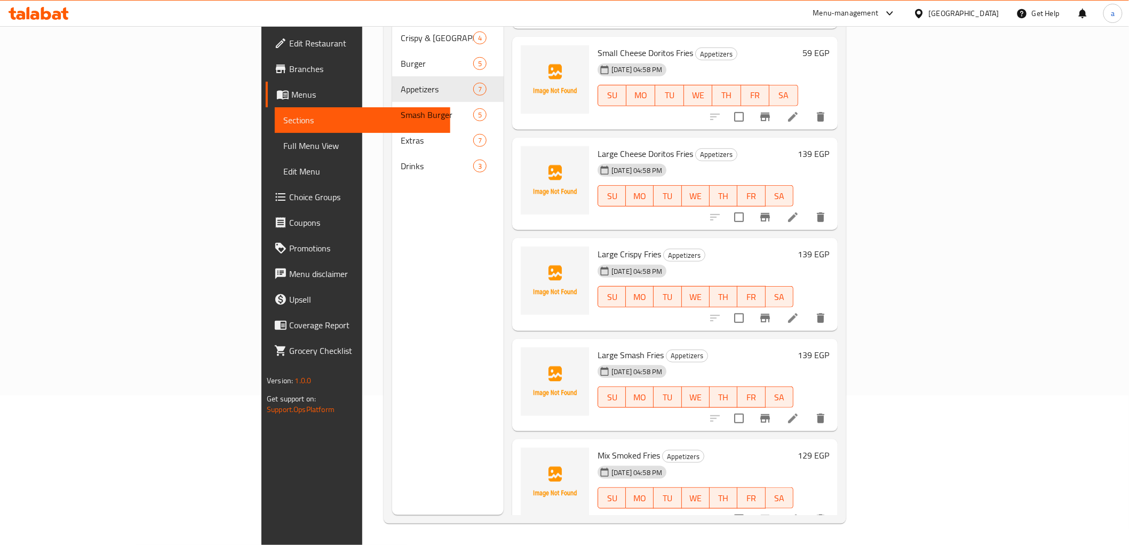
click at [808, 310] on li at bounding box center [793, 317] width 30 height 19
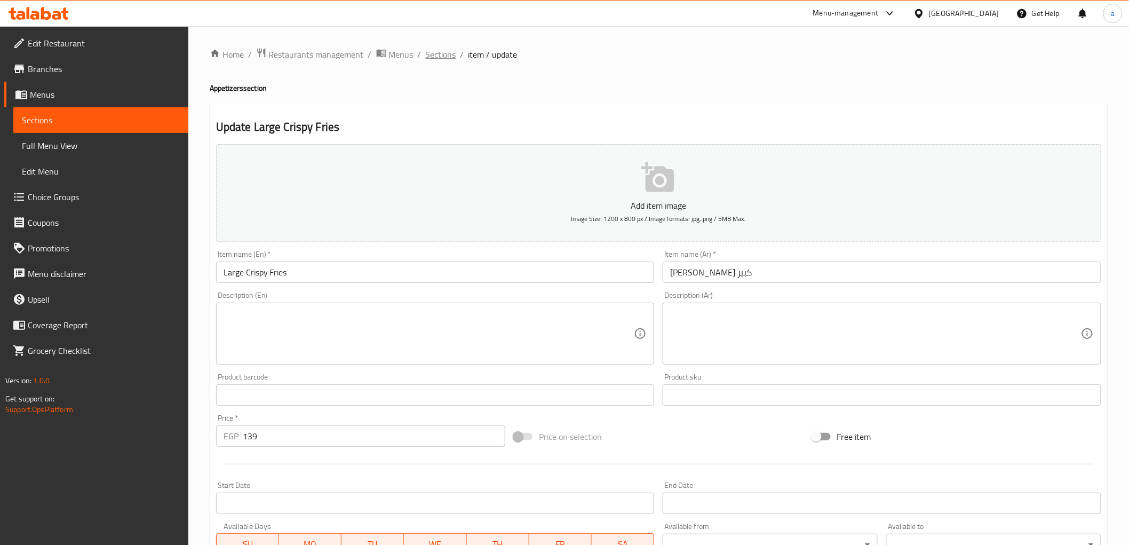
click at [441, 56] on span "Sections" at bounding box center [441, 54] width 30 height 13
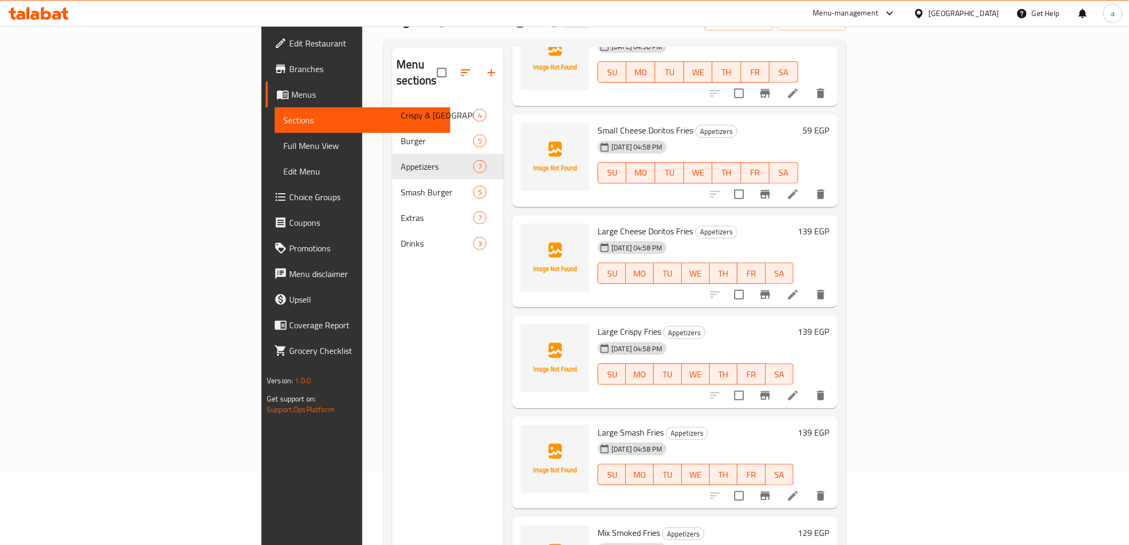
scroll to position [149, 0]
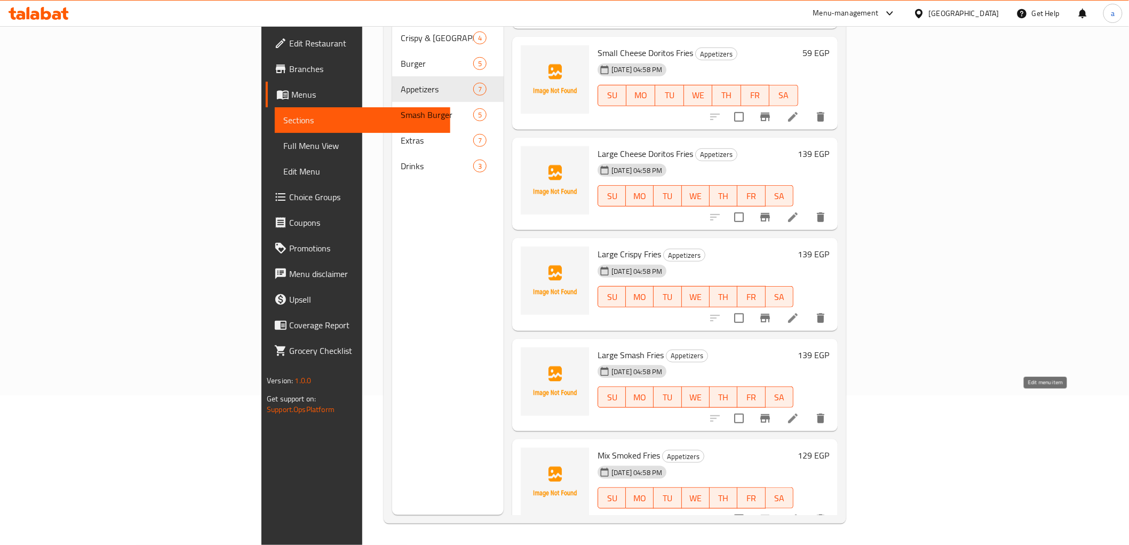
click at [799, 412] on icon at bounding box center [793, 418] width 13 height 13
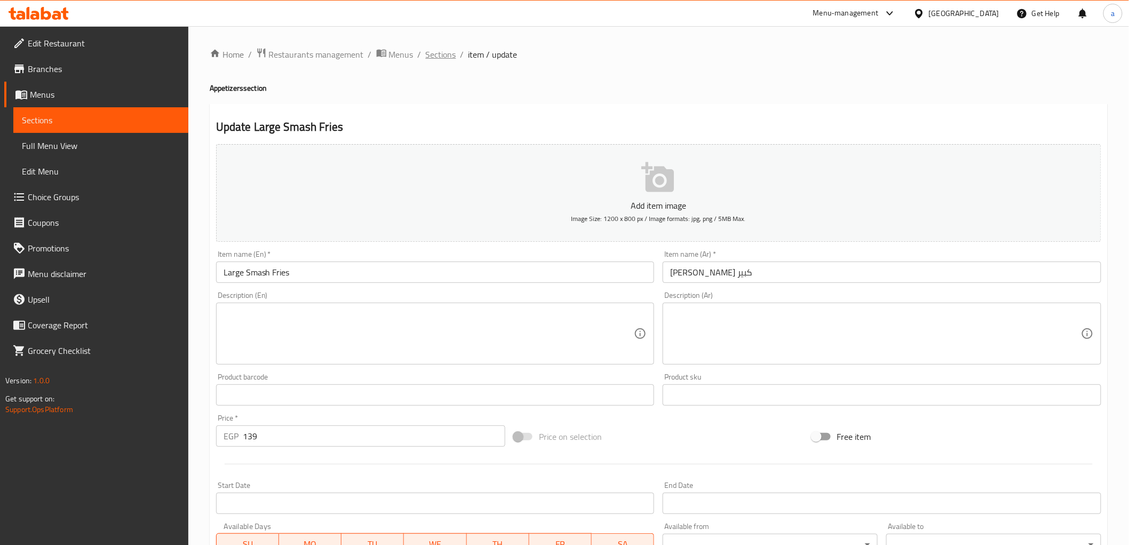
click at [441, 54] on span "Sections" at bounding box center [441, 54] width 30 height 13
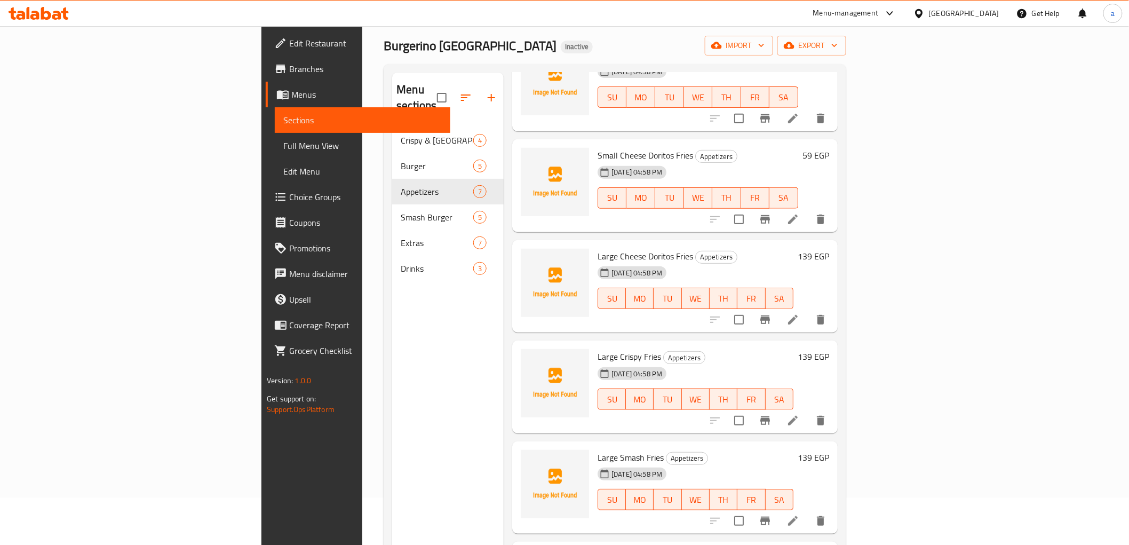
scroll to position [149, 0]
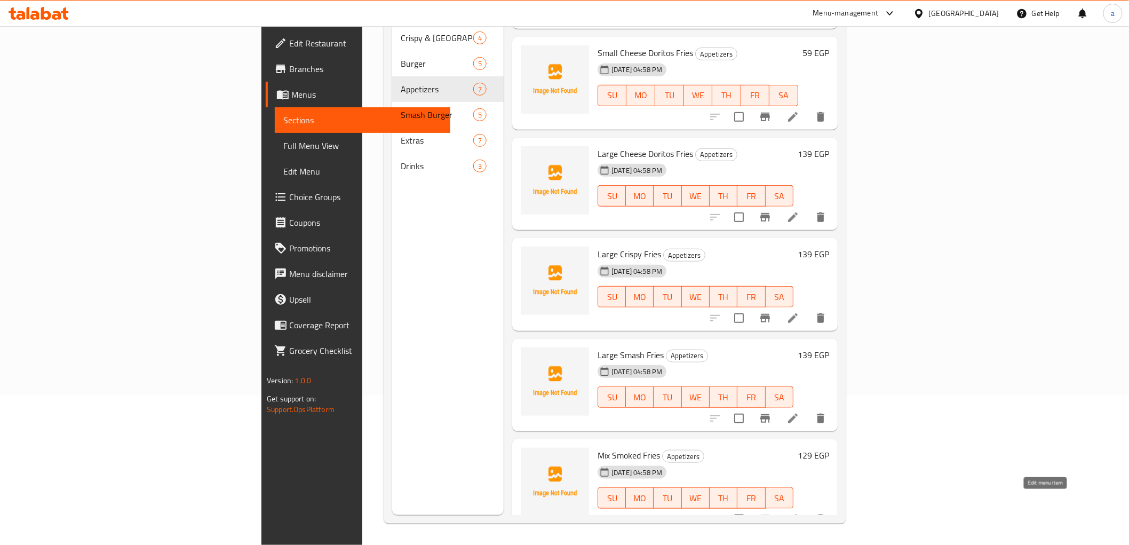
click at [798, 514] on icon at bounding box center [793, 519] width 10 height 10
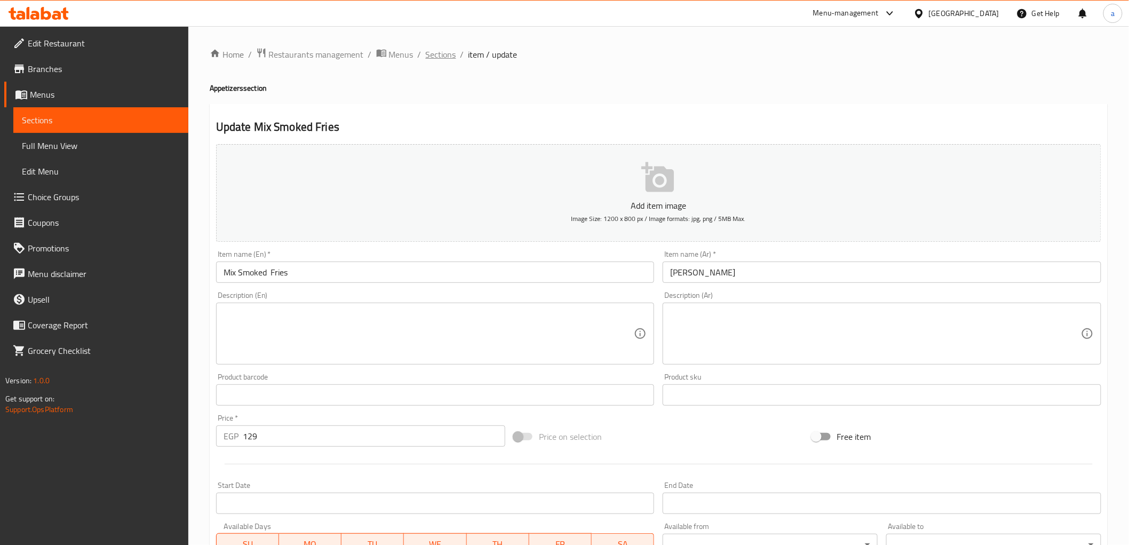
click at [434, 60] on span "Sections" at bounding box center [441, 54] width 30 height 13
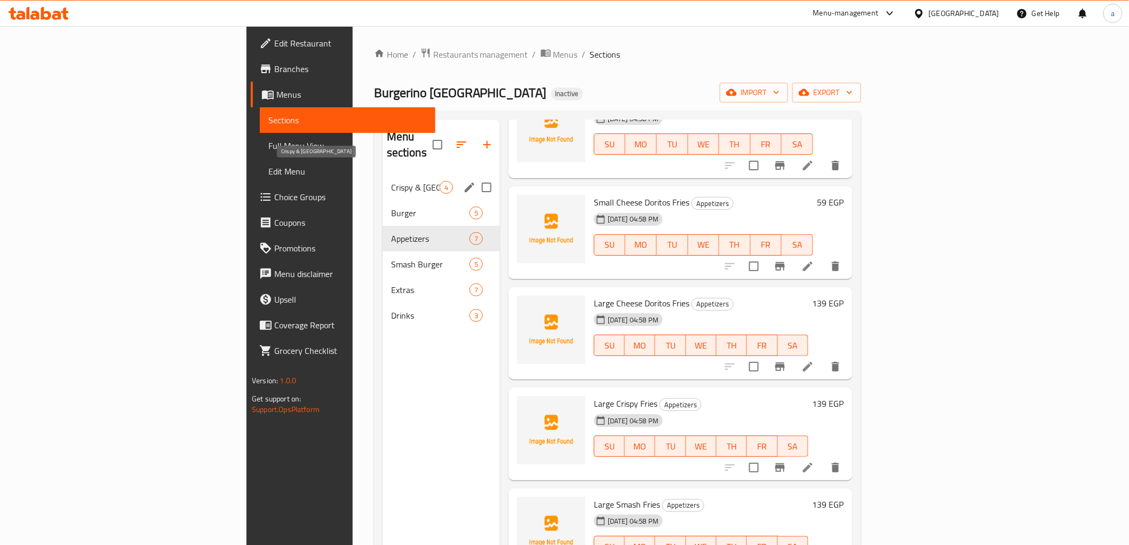
click at [391, 181] on span "Crispy & [GEOGRAPHIC_DATA]" at bounding box center [415, 187] width 49 height 13
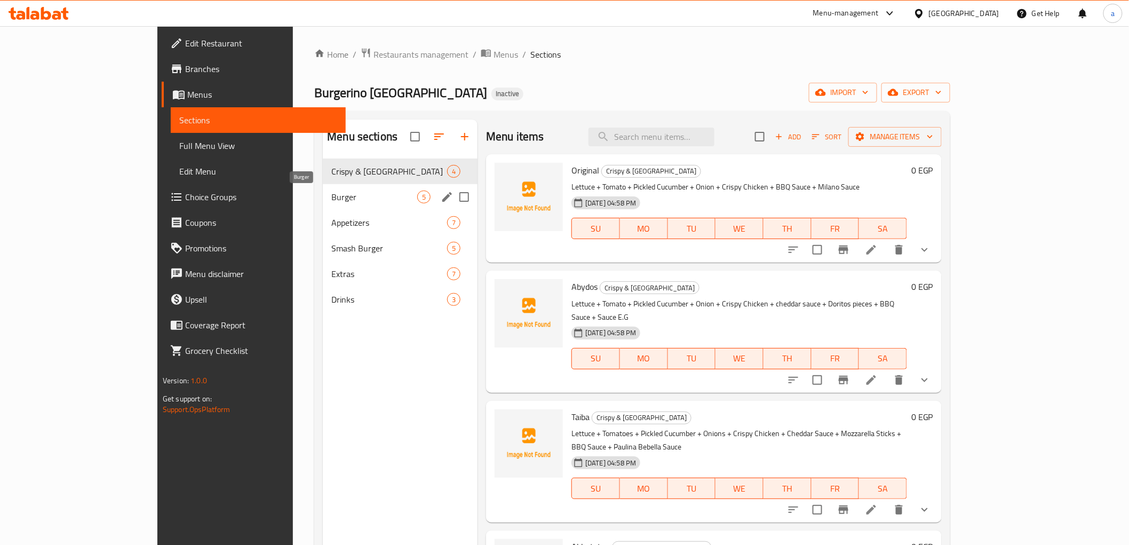
click at [331, 198] on span "Burger" at bounding box center [374, 197] width 86 height 13
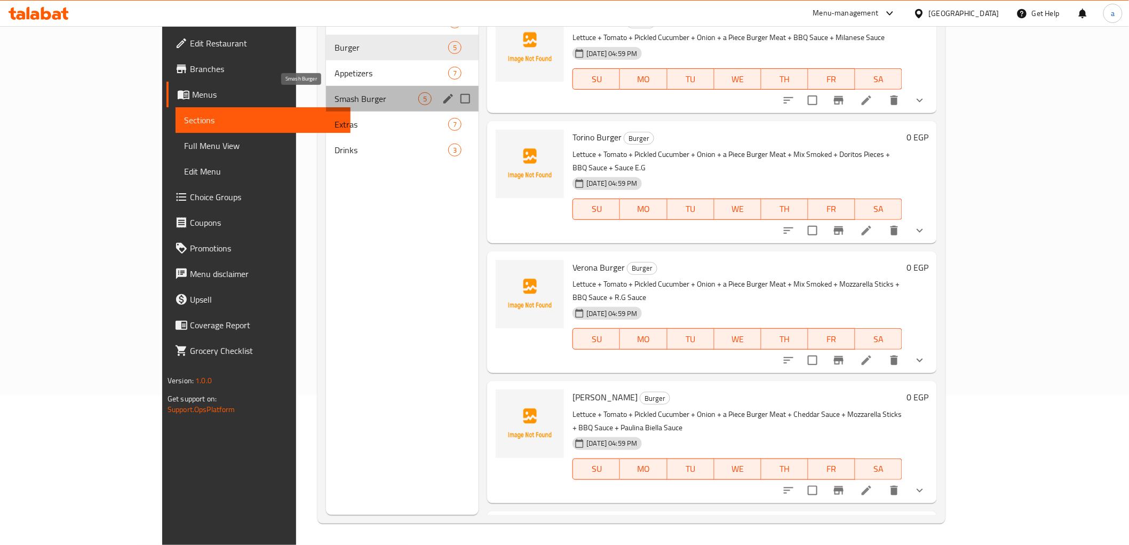
click at [335, 99] on span "Smash Burger" at bounding box center [377, 98] width 84 height 13
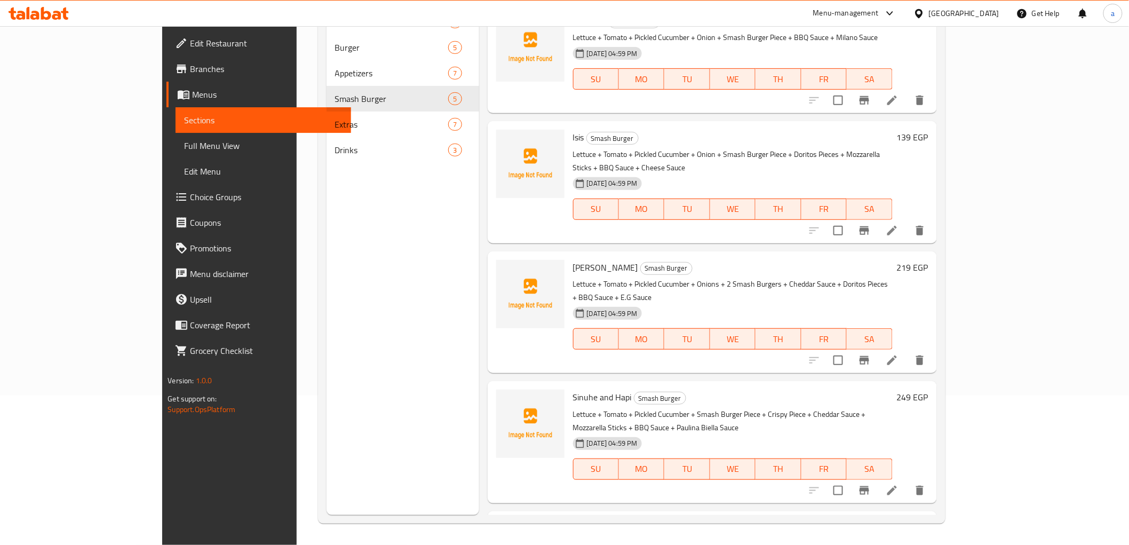
scroll to position [78, 0]
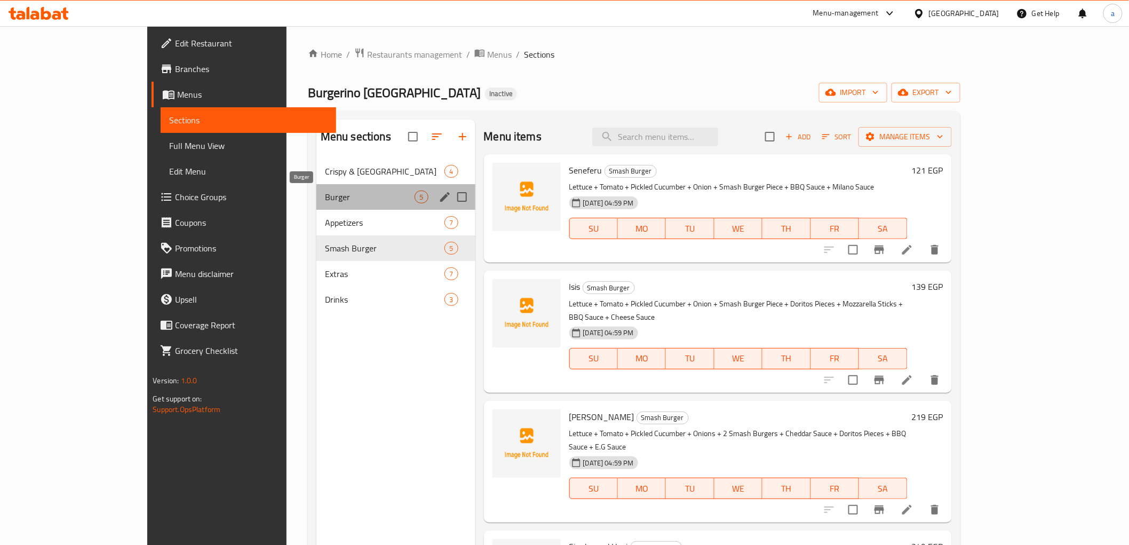
click at [325, 203] on span "Burger" at bounding box center [370, 197] width 90 height 13
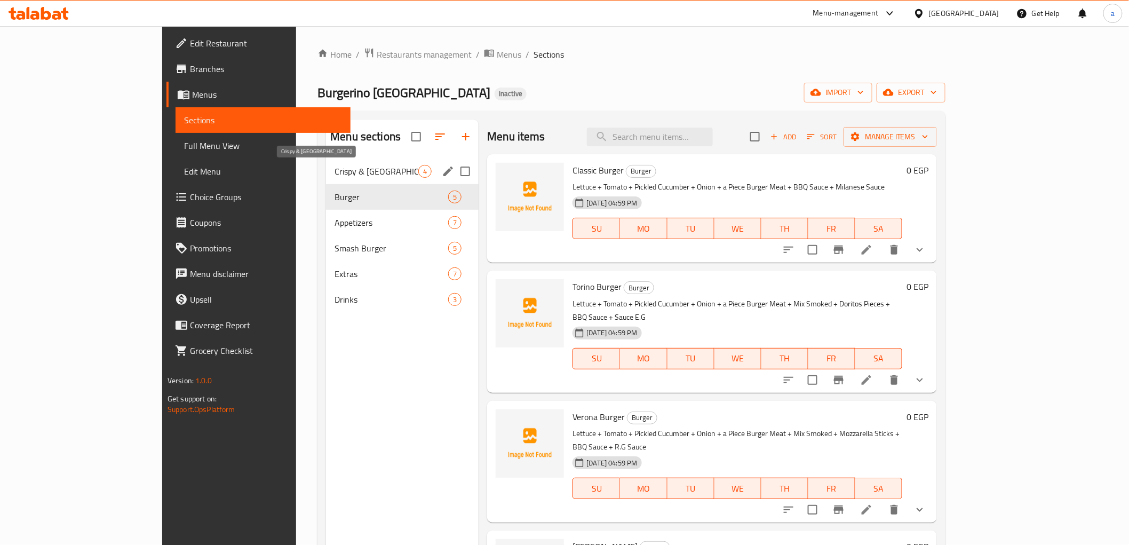
click at [335, 165] on span "Crispy & [GEOGRAPHIC_DATA]" at bounding box center [377, 171] width 84 height 13
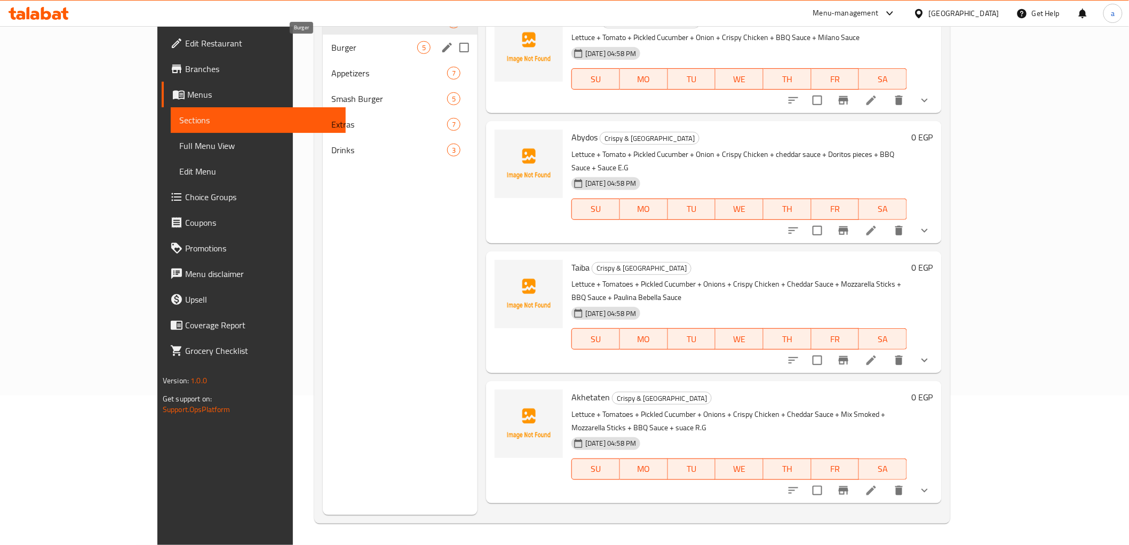
click at [331, 46] on span "Burger" at bounding box center [374, 47] width 86 height 13
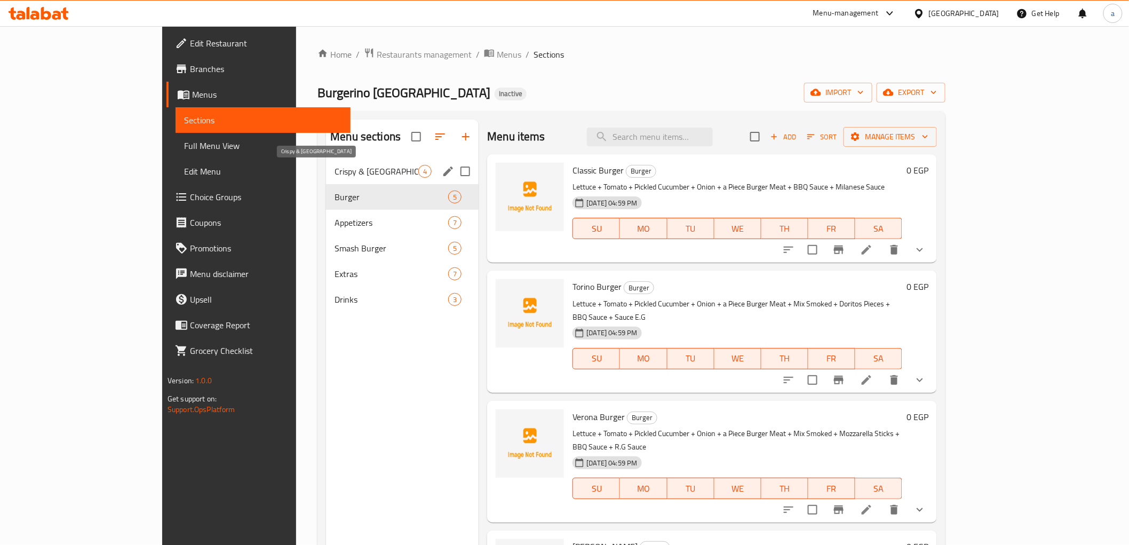
click at [335, 171] on span "Crispy & [GEOGRAPHIC_DATA]" at bounding box center [377, 171] width 84 height 13
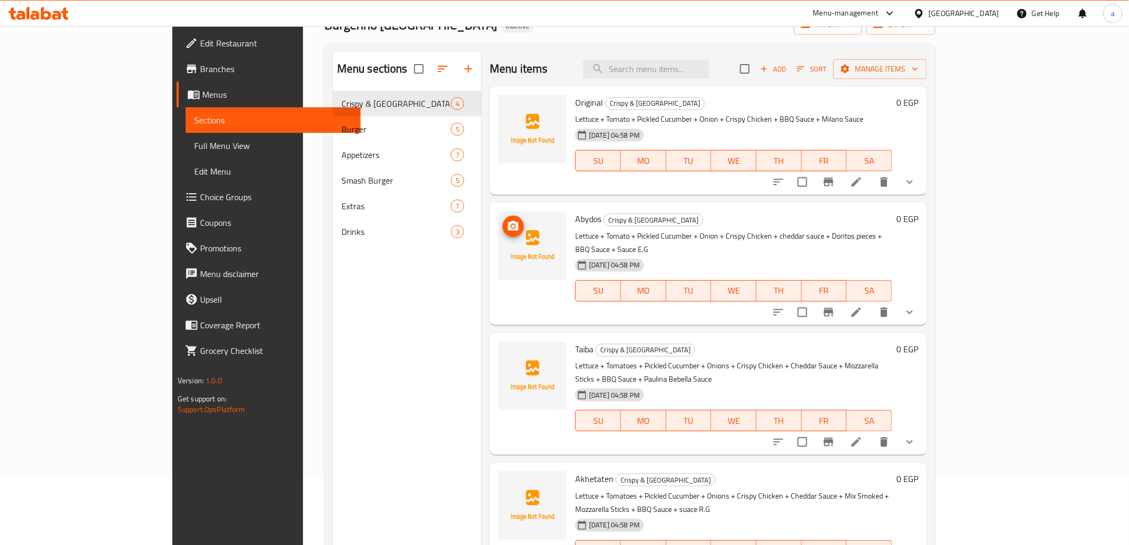
scroll to position [149, 0]
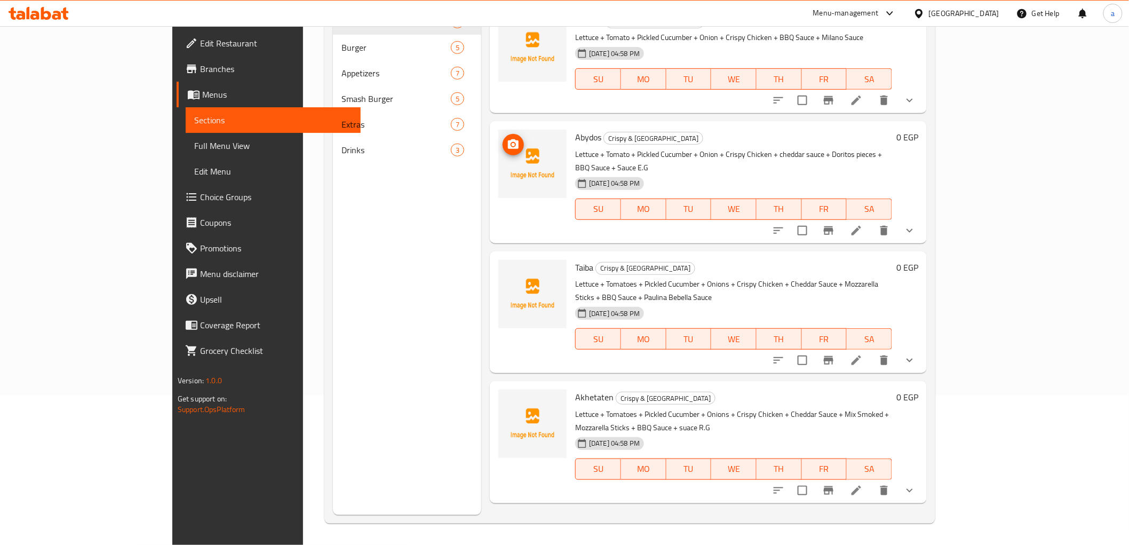
click at [861, 486] on icon at bounding box center [857, 491] width 10 height 10
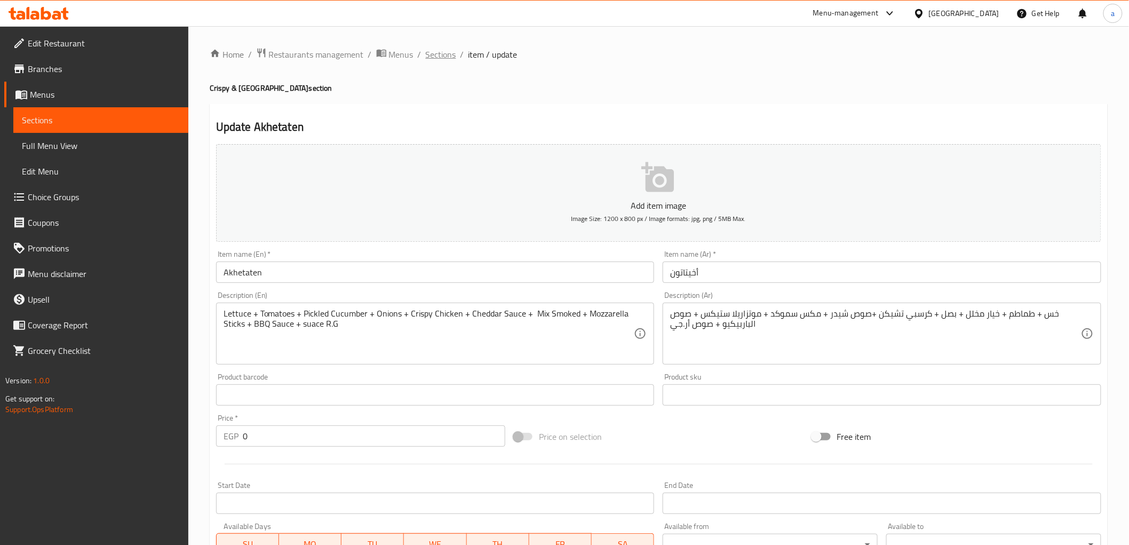
click at [440, 57] on span "Sections" at bounding box center [441, 54] width 30 height 13
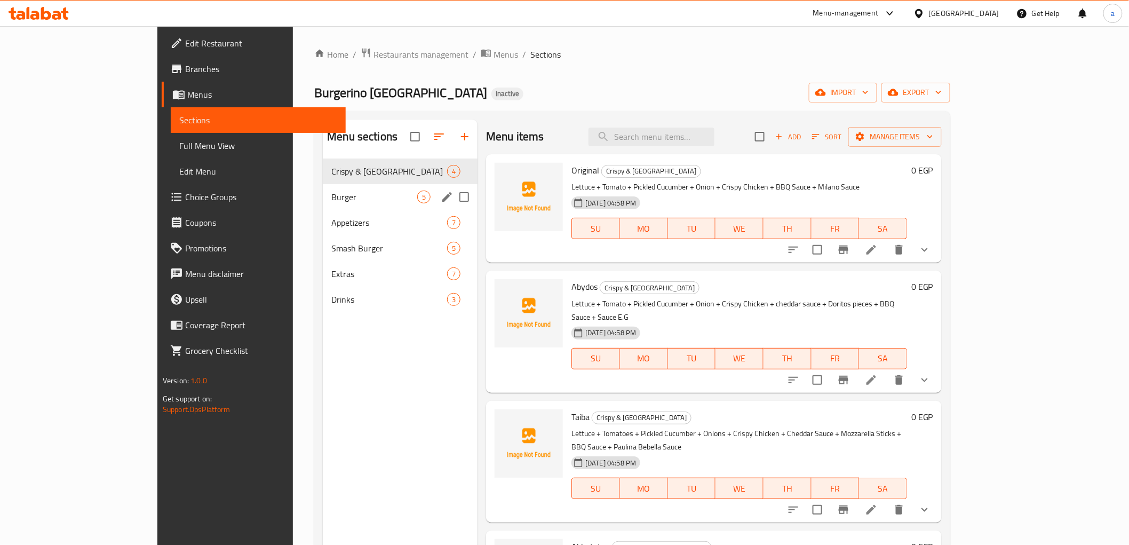
drag, startPoint x: 273, startPoint y: 206, endPoint x: 215, endPoint y: 198, distance: 59.3
click at [323, 206] on div "Burger 5" at bounding box center [400, 197] width 155 height 26
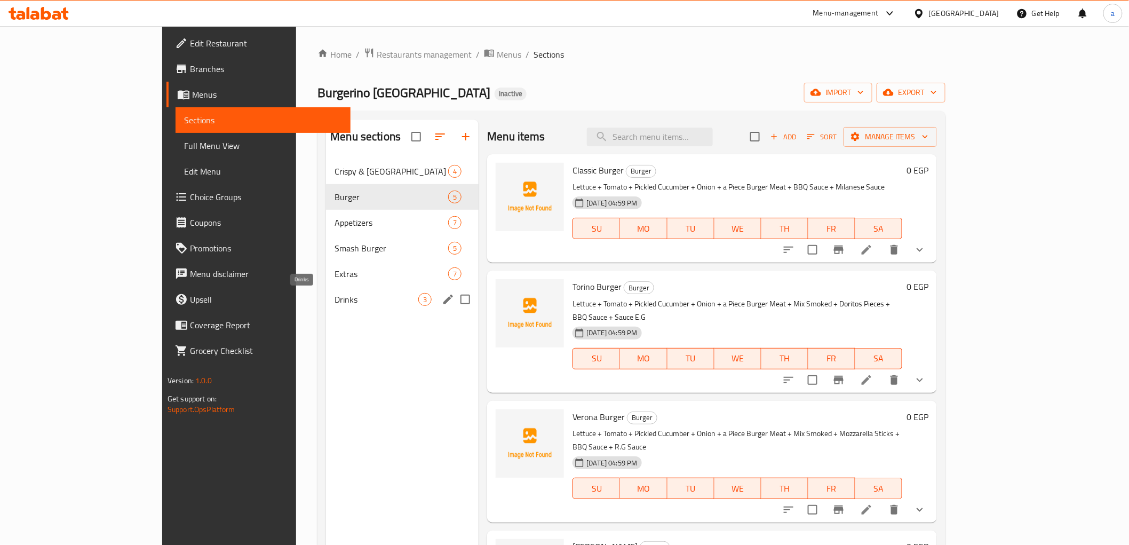
click at [335, 300] on span "Drinks" at bounding box center [377, 299] width 84 height 13
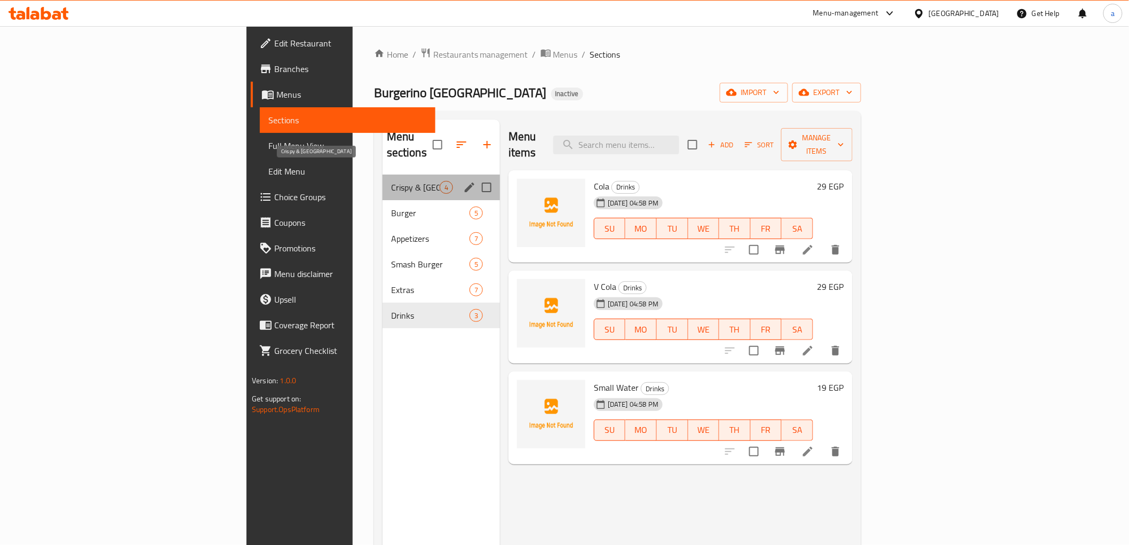
click at [391, 181] on span "Crispy & [GEOGRAPHIC_DATA]" at bounding box center [415, 187] width 49 height 13
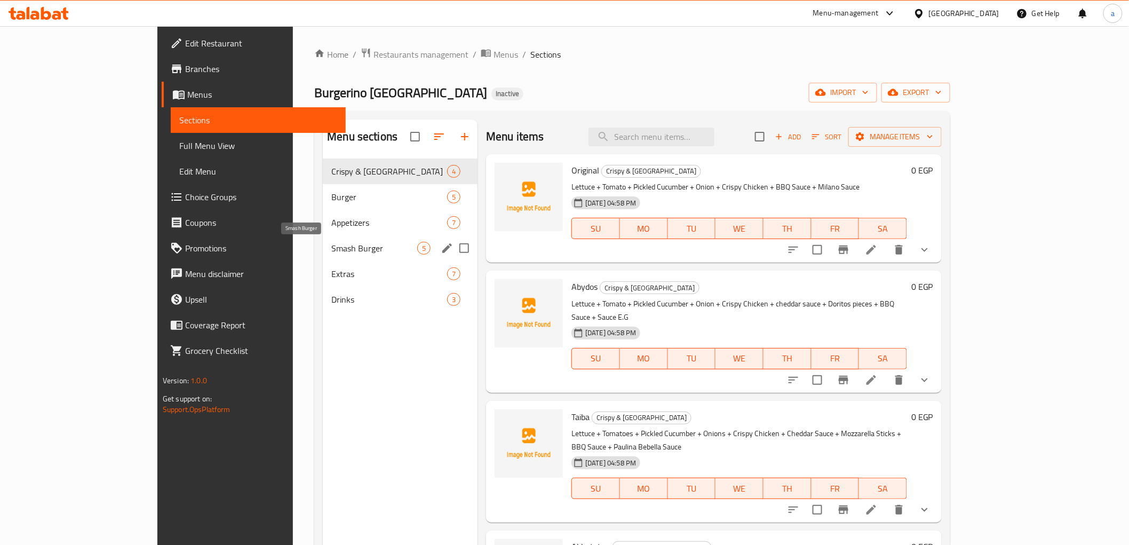
click at [331, 243] on span "Smash Burger" at bounding box center [374, 248] width 86 height 13
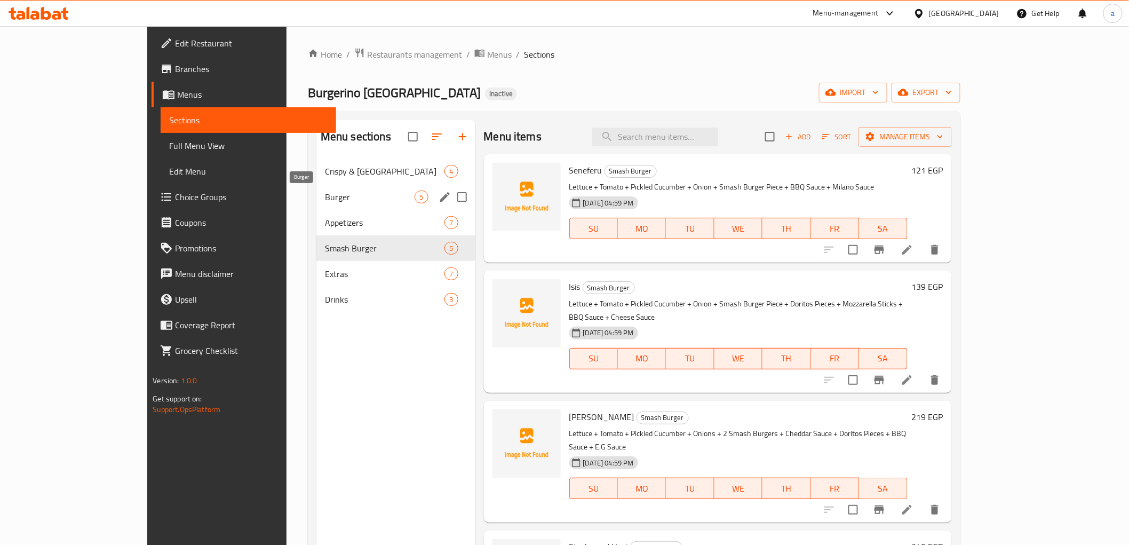
click at [325, 196] on span "Burger" at bounding box center [370, 197] width 90 height 13
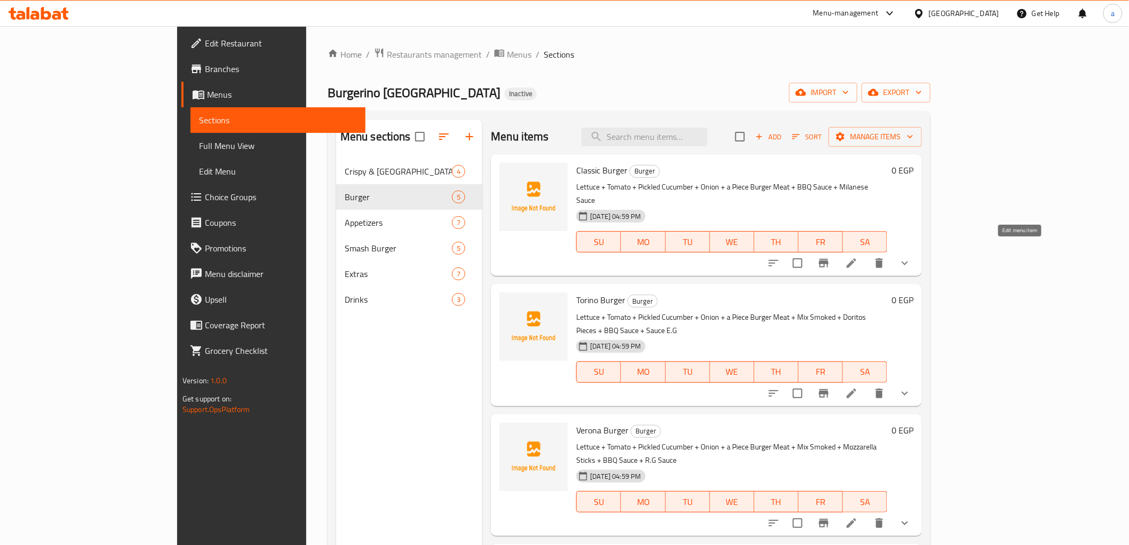
click at [857, 258] on icon at bounding box center [852, 263] width 10 height 10
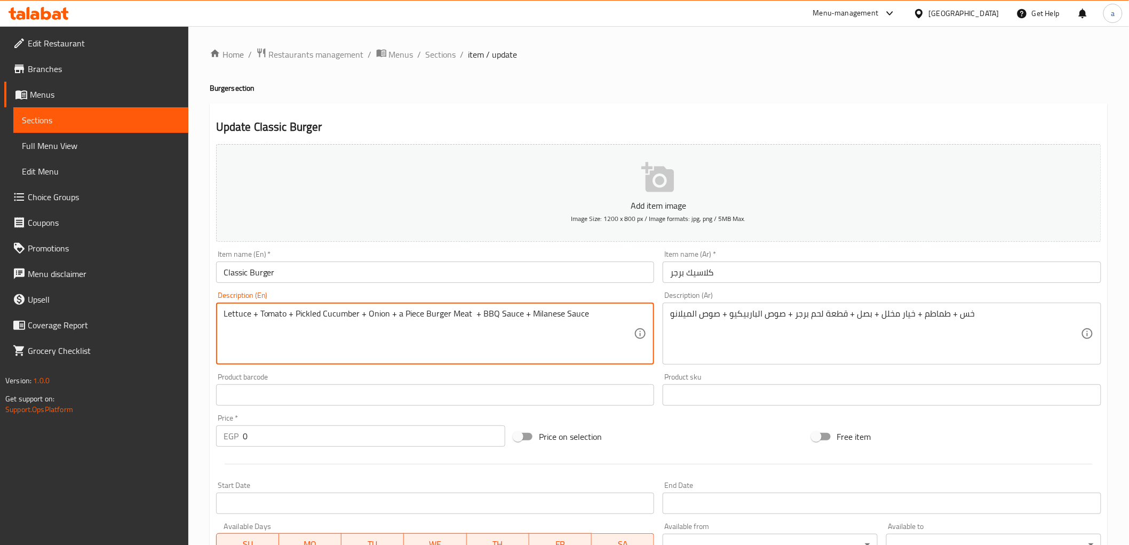
drag, startPoint x: 468, startPoint y: 314, endPoint x: 397, endPoint y: 320, distance: 71.3
paste textarea "Burger Meat patty"
click at [448, 315] on textarea "Lettuce + Tomato + Pickled Cucumber + Onion + Burger Meat patty + BBQ Sauce + M…" at bounding box center [429, 333] width 411 height 51
drag, startPoint x: 463, startPoint y: 315, endPoint x: 399, endPoint y: 320, distance: 64.3
click at [399, 320] on textarea "Lettuce + Tomato + Pickled Cucumber + Onion + Burger Meat Patty + BBQ Sauce + M…" at bounding box center [429, 333] width 411 height 51
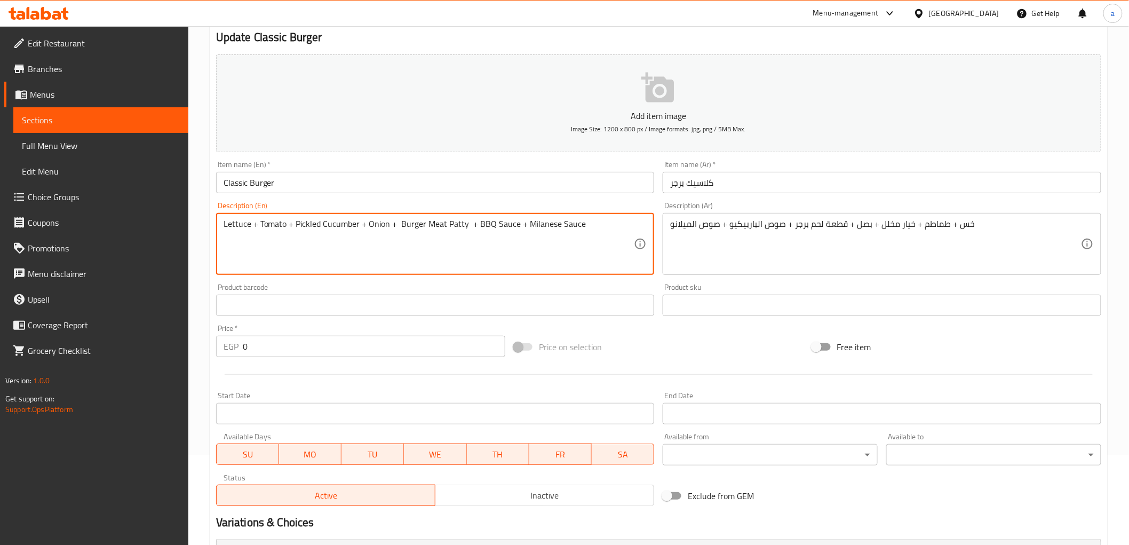
scroll to position [233, 0]
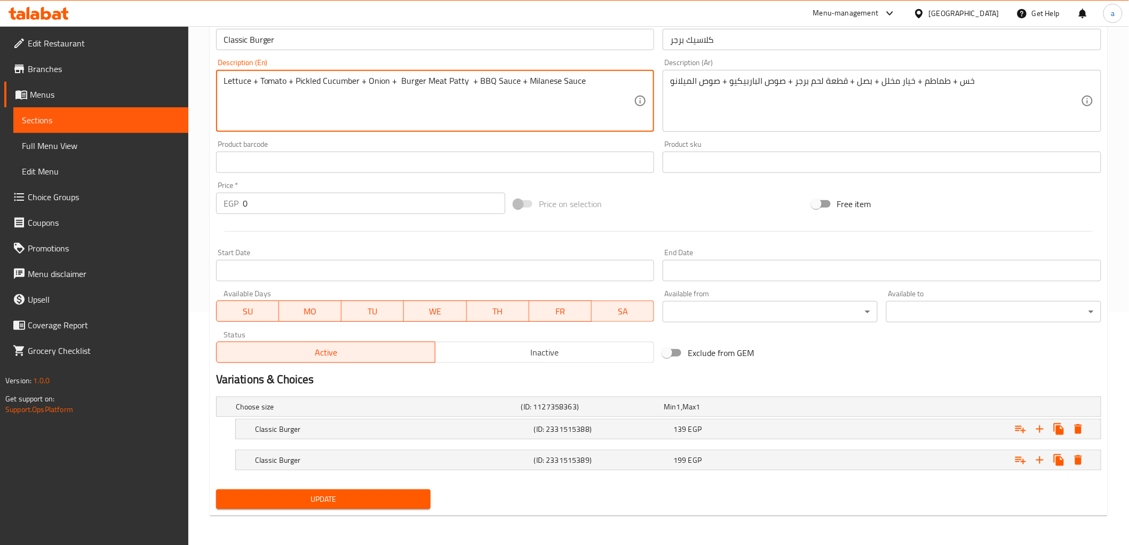
type textarea "Lettuce + Tomato + Pickled Cucumber + Onion + Burger Meat Patty + BBQ Sauce + M…"
click at [537, 505] on div "Update" at bounding box center [659, 499] width 894 height 28
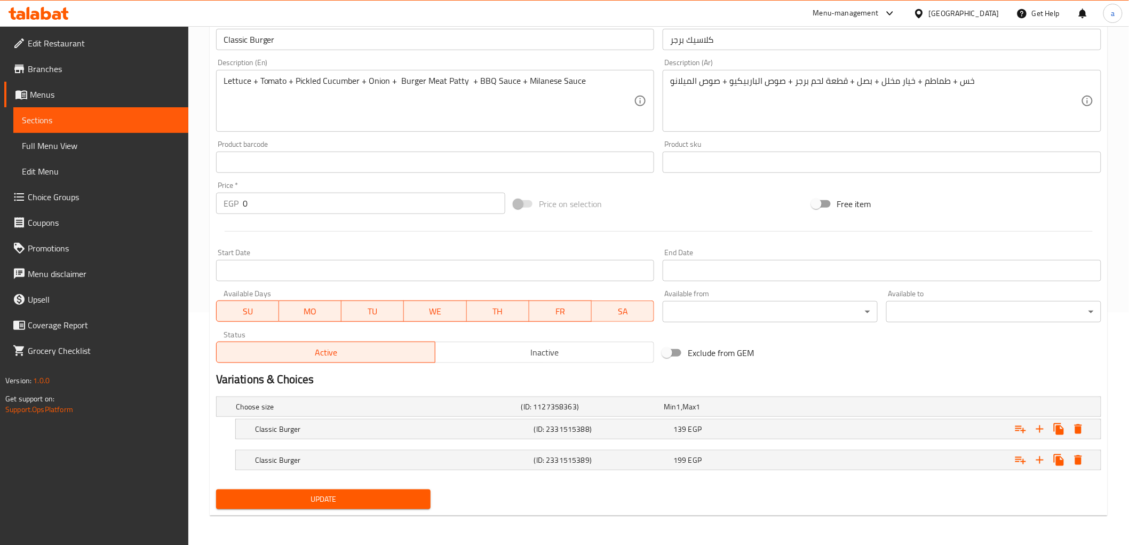
click at [390, 502] on span "Update" at bounding box center [324, 499] width 198 height 13
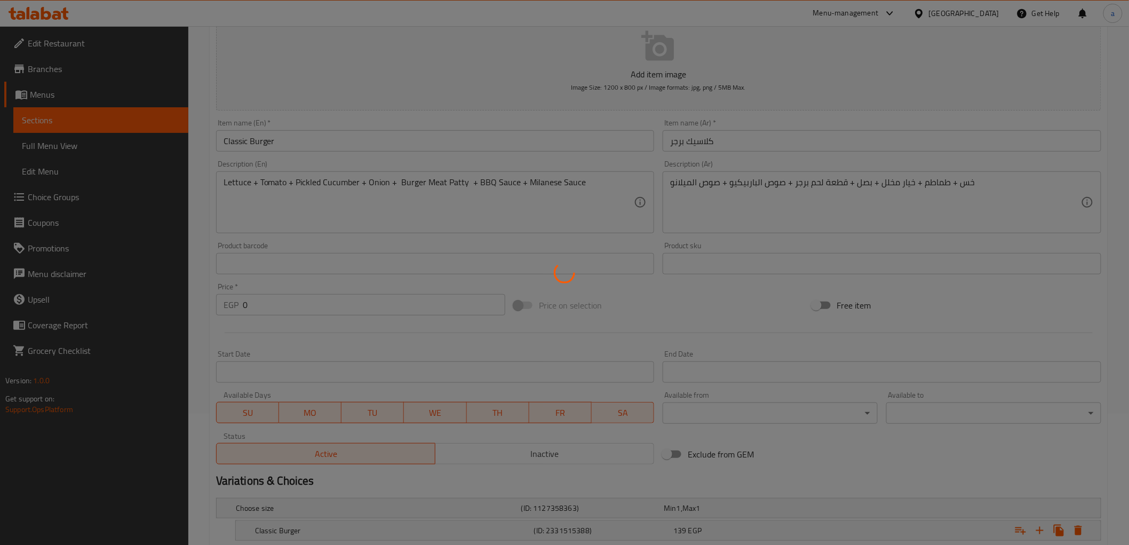
scroll to position [0, 0]
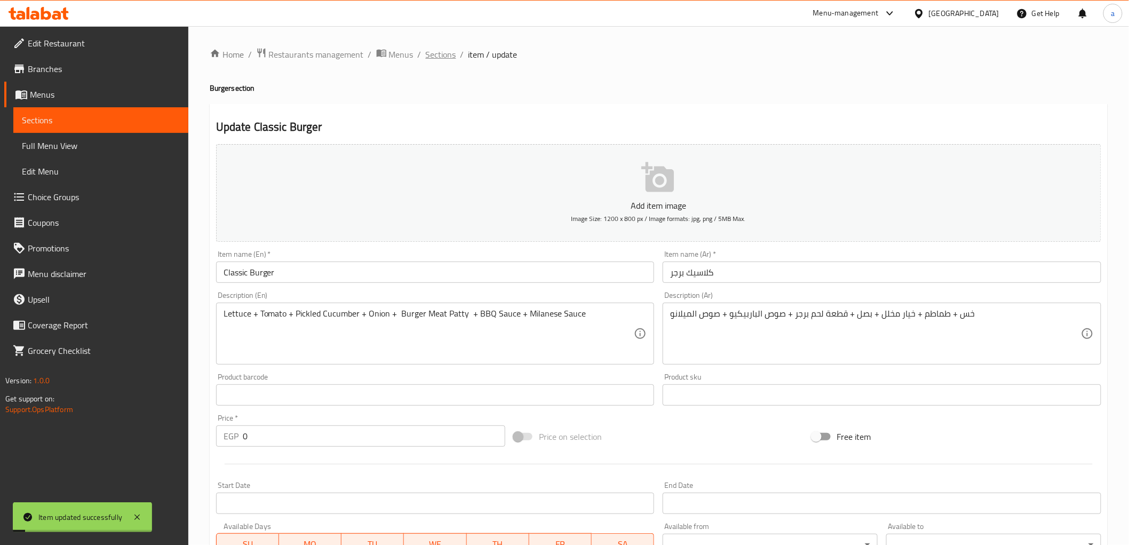
click at [440, 57] on span "Sections" at bounding box center [441, 54] width 30 height 13
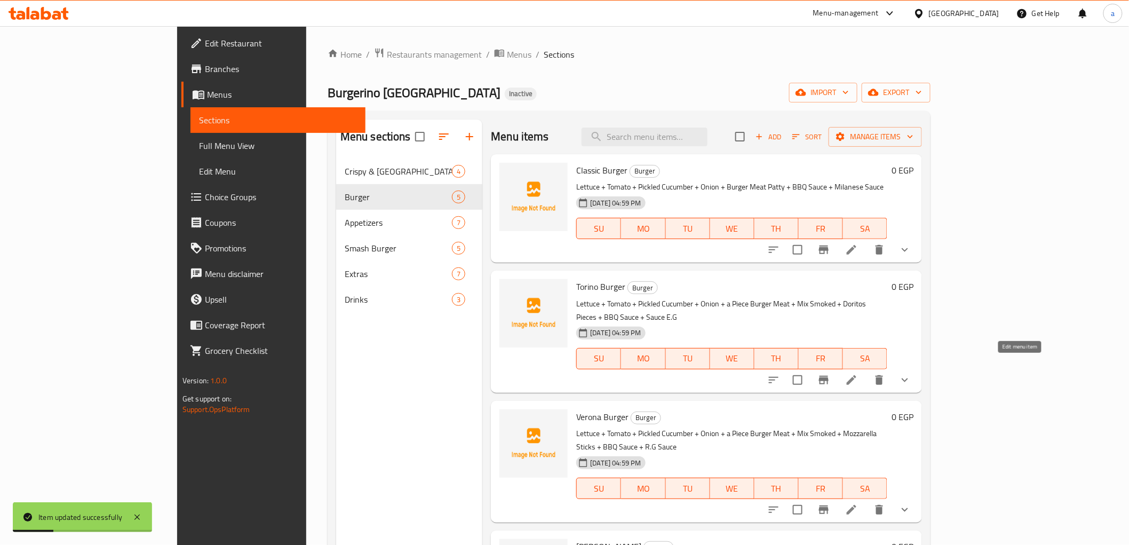
click at [858, 374] on icon at bounding box center [851, 380] width 13 height 13
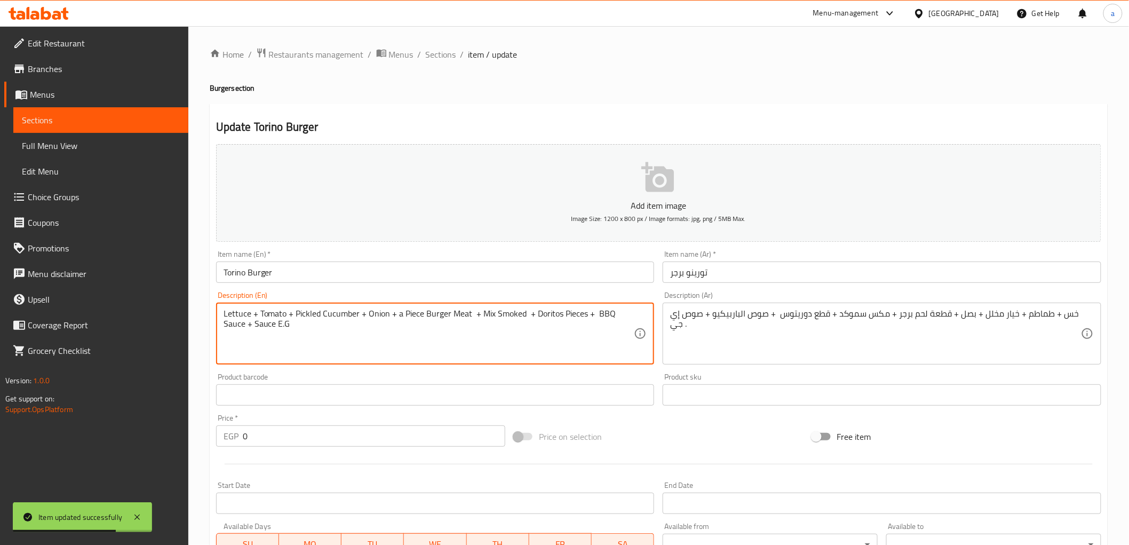
drag, startPoint x: 466, startPoint y: 314, endPoint x: 395, endPoint y: 315, distance: 71.0
paste textarea "Burger Meat Patty"
click at [467, 314] on textarea "Lettuce + Tomato + Pickled Cucumber + Onion + Burger Meat Pattyt + Mix Smoked +…" at bounding box center [429, 333] width 411 height 51
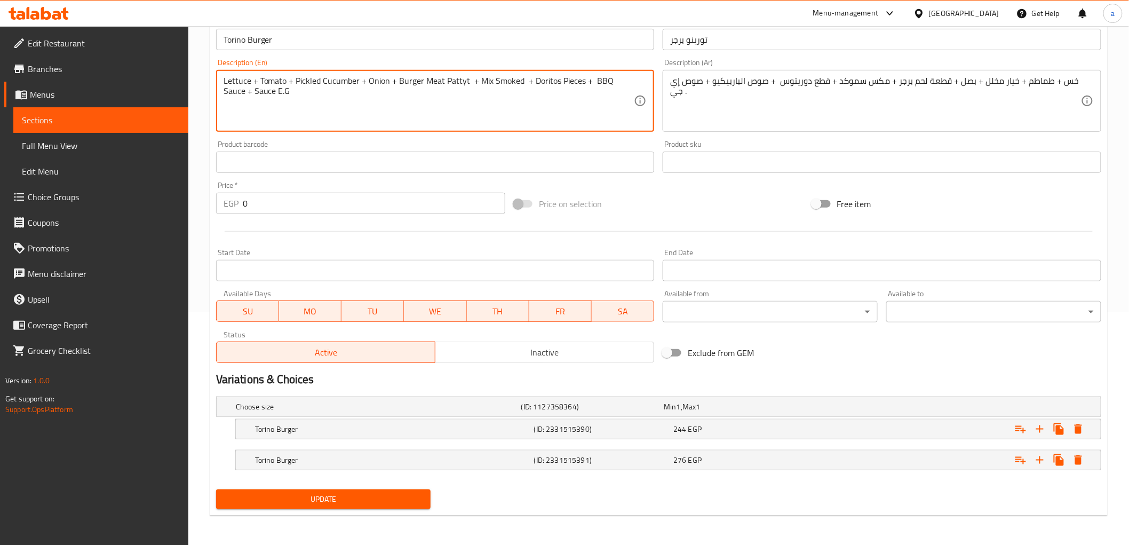
type textarea "Lettuce + Tomato + Pickled Cucumber + Onion + Burger Meat Pattyt + Mix Smoked +…"
click at [347, 504] on span "Update" at bounding box center [324, 499] width 198 height 13
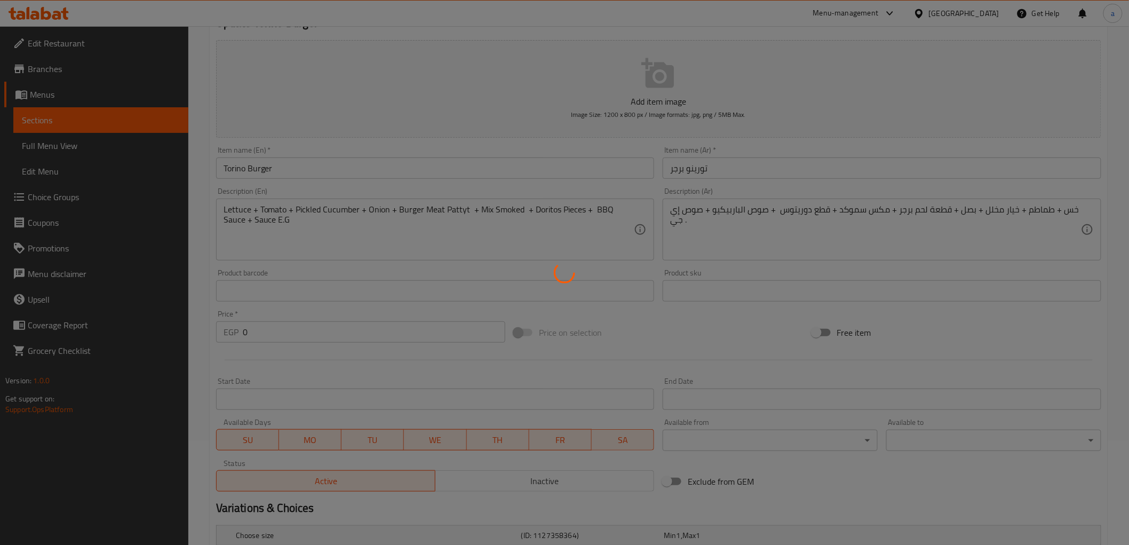
scroll to position [0, 0]
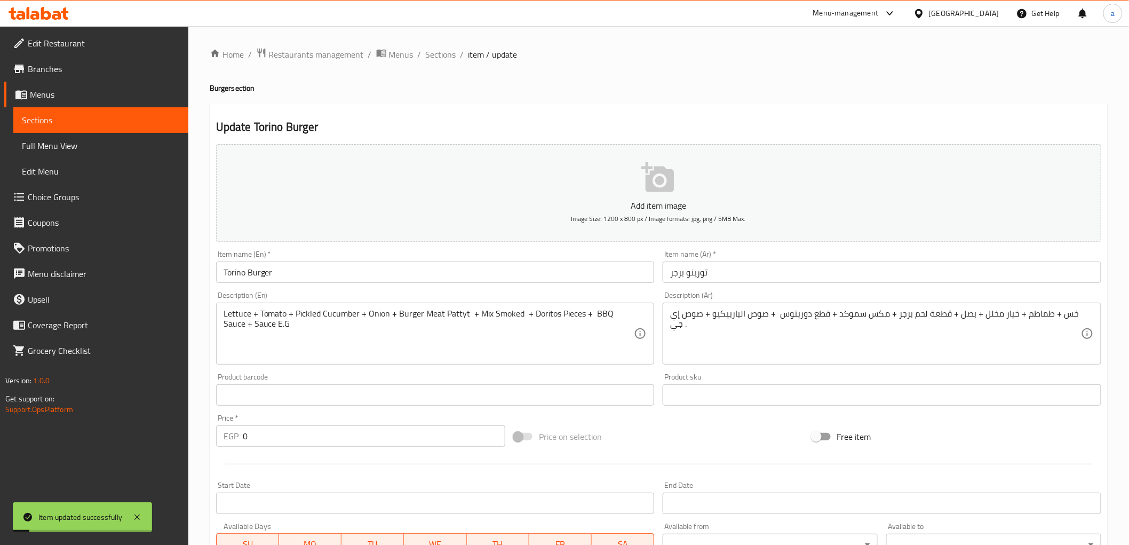
click at [438, 58] on span "Sections" at bounding box center [441, 54] width 30 height 13
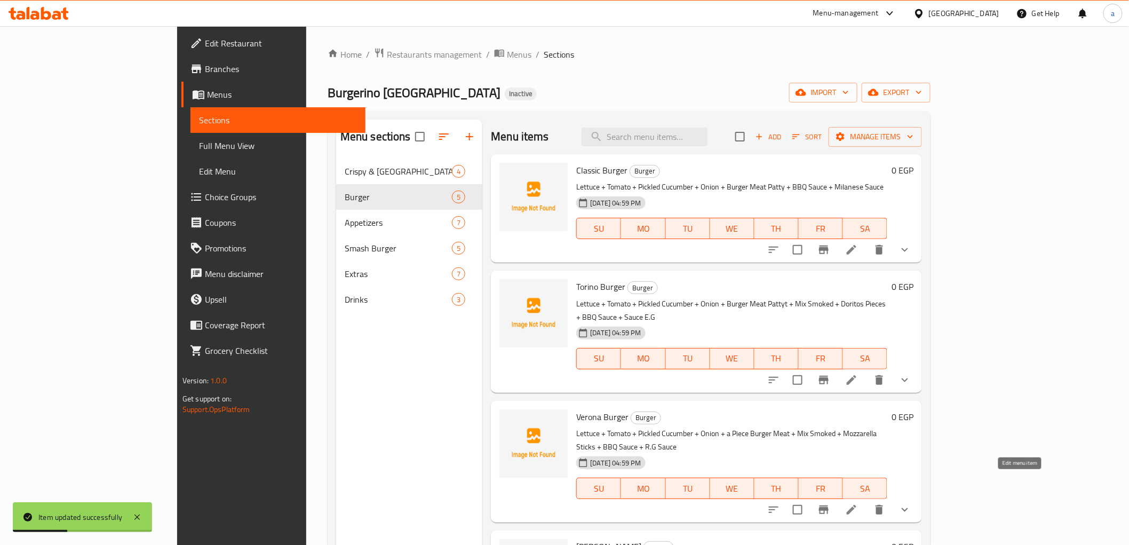
click at [858, 503] on icon at bounding box center [851, 509] width 13 height 13
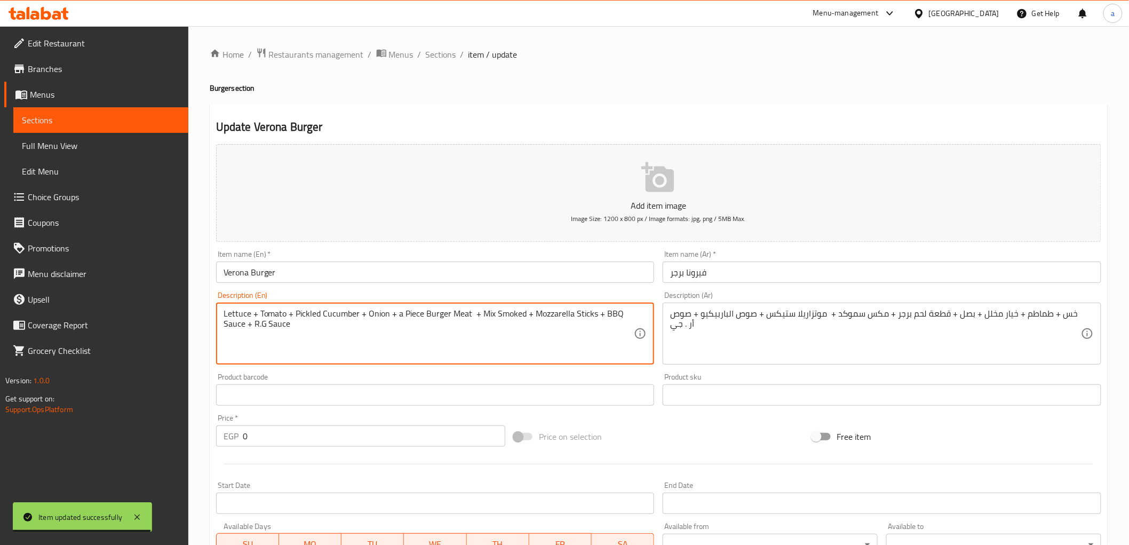
drag, startPoint x: 469, startPoint y: 314, endPoint x: 398, endPoint y: 320, distance: 71.3
paste textarea "Burger Meat Patty"
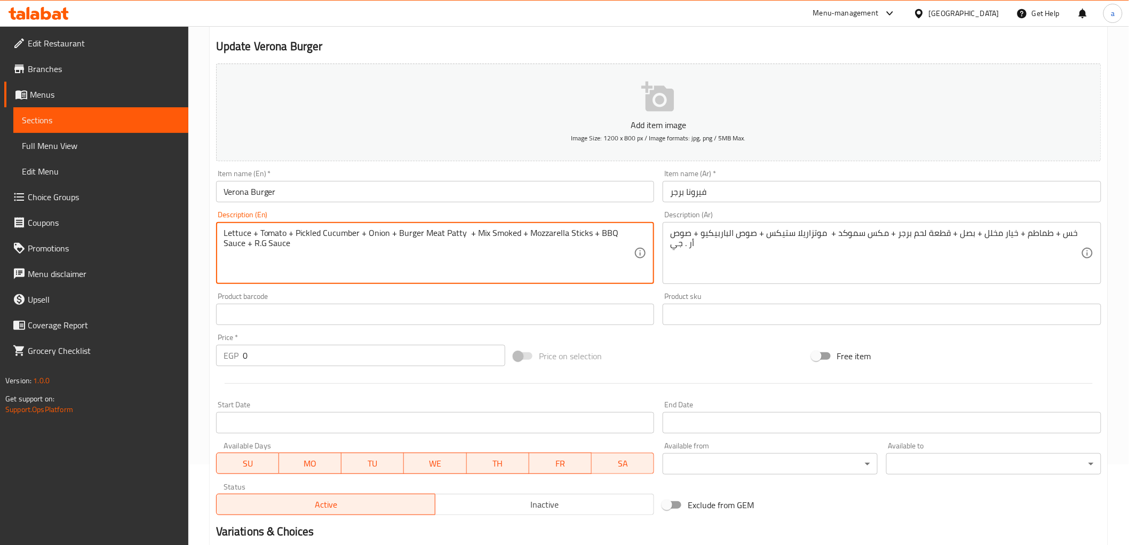
scroll to position [233, 0]
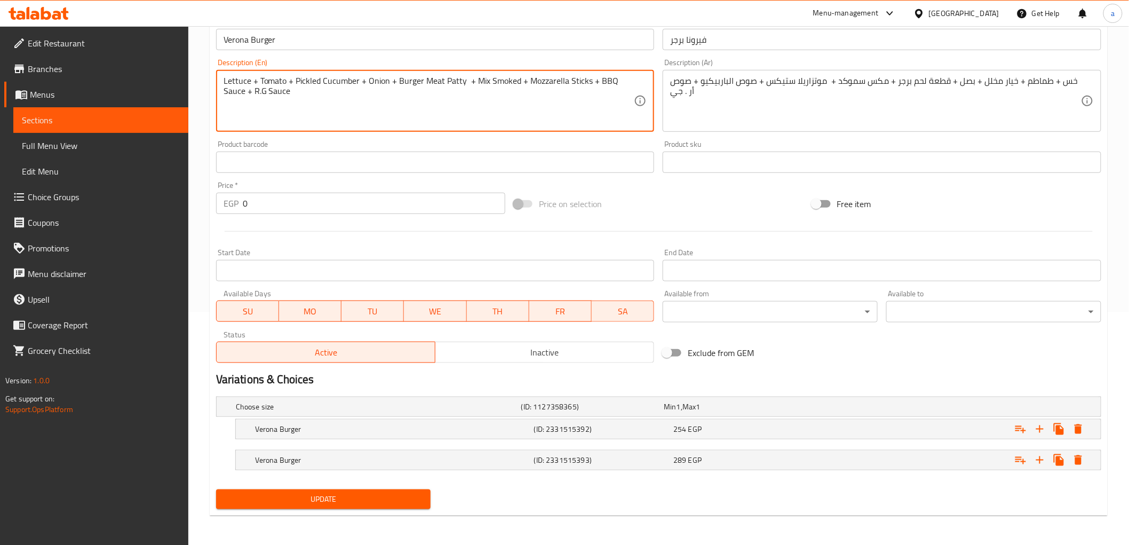
type textarea "Lettuce + Tomato + Pickled Cucumber + Onion + Burger Meat Patty + Mix Smoked + …"
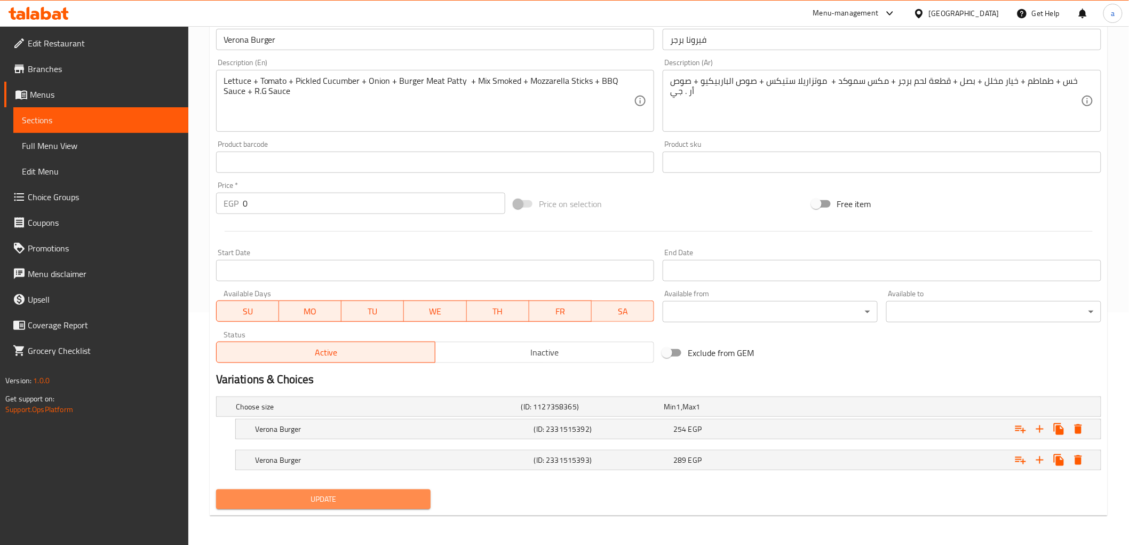
click at [395, 509] on button "Update" at bounding box center [323, 499] width 215 height 20
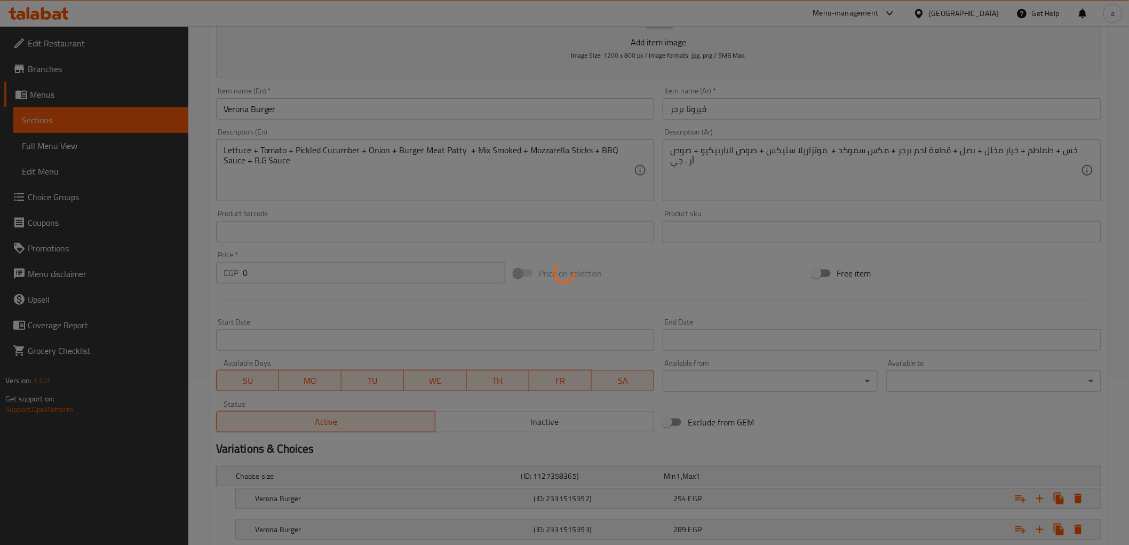
scroll to position [0, 0]
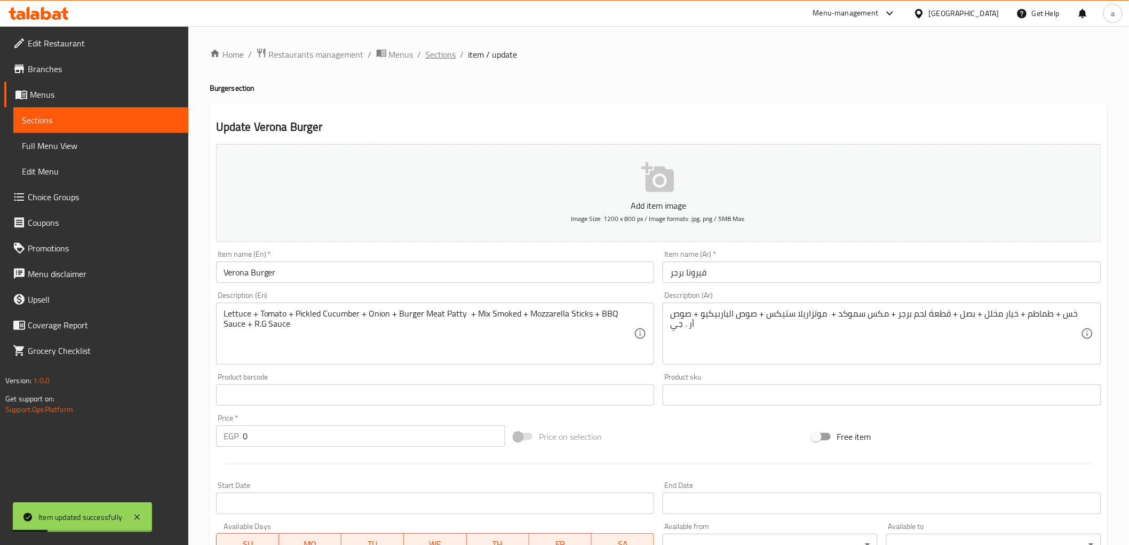
click at [438, 58] on span "Sections" at bounding box center [441, 54] width 30 height 13
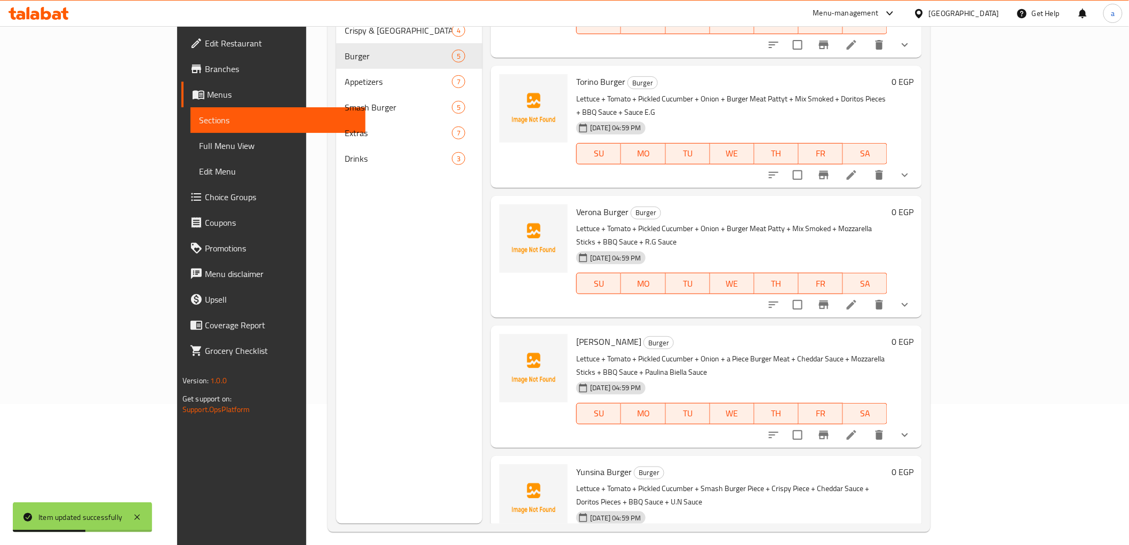
scroll to position [149, 0]
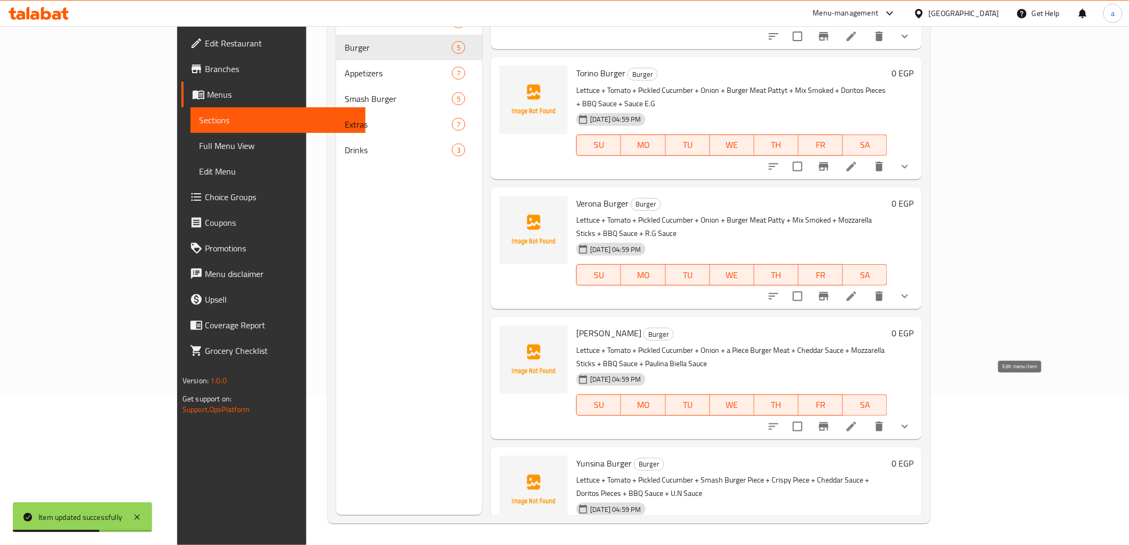
click at [857, 422] on icon at bounding box center [852, 427] width 10 height 10
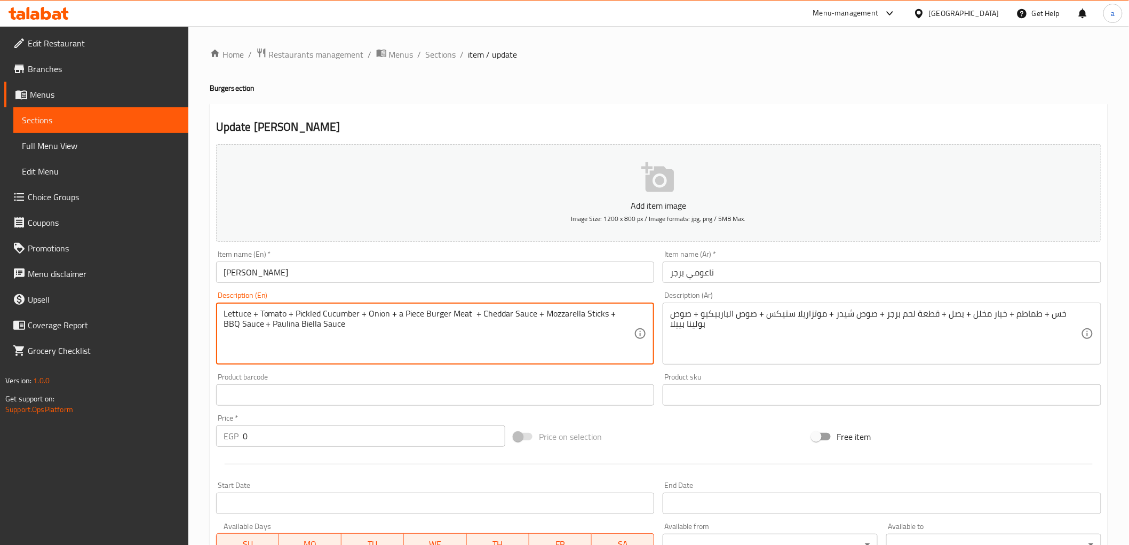
drag, startPoint x: 468, startPoint y: 312, endPoint x: 396, endPoint y: 319, distance: 72.3
paste textarea "Burger Meat Patty"
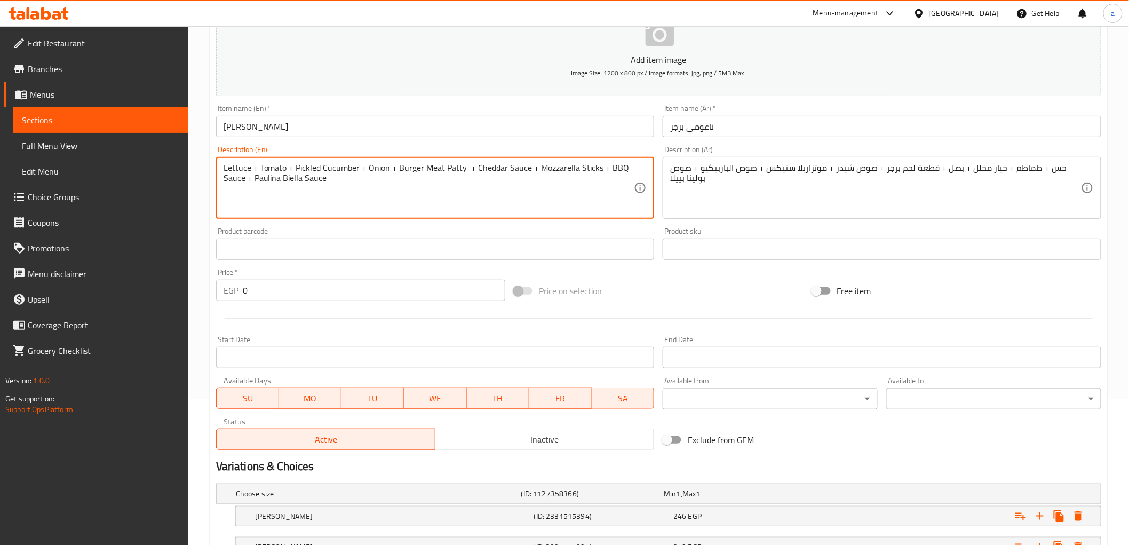
scroll to position [233, 0]
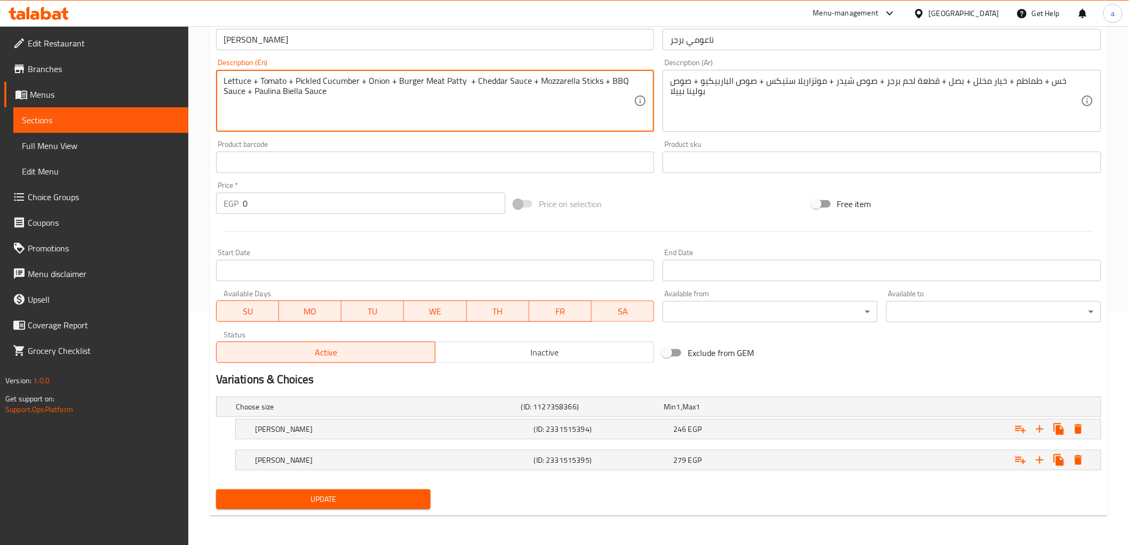
type textarea "Lettuce + Tomato + Pickled Cucumber + Onion + Burger Meat Patty + Cheddar Sauce…"
click at [377, 503] on span "Update" at bounding box center [324, 499] width 198 height 13
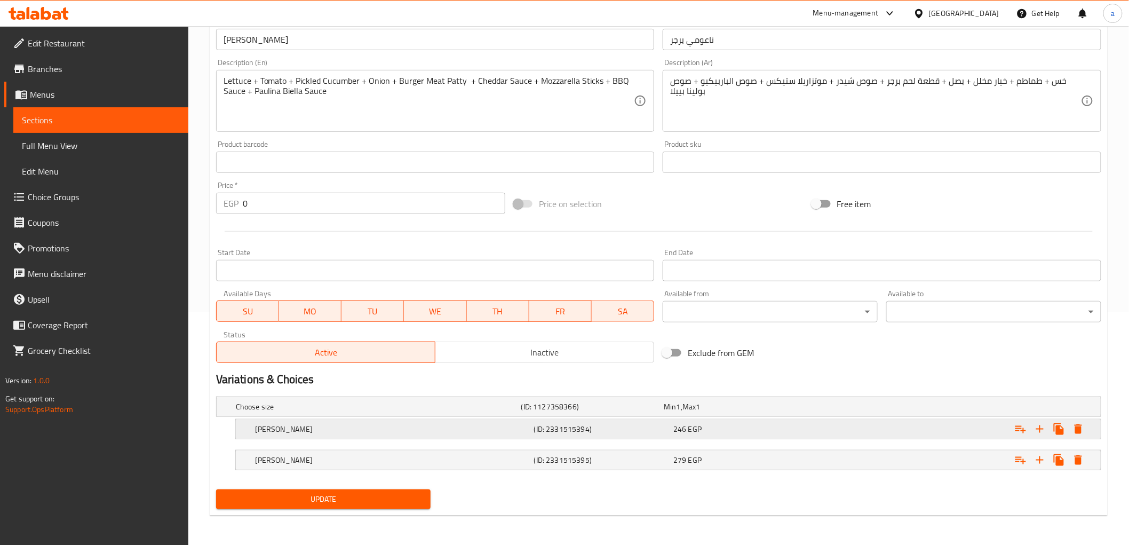
click at [311, 431] on h5 "[PERSON_NAME]" at bounding box center [392, 429] width 275 height 11
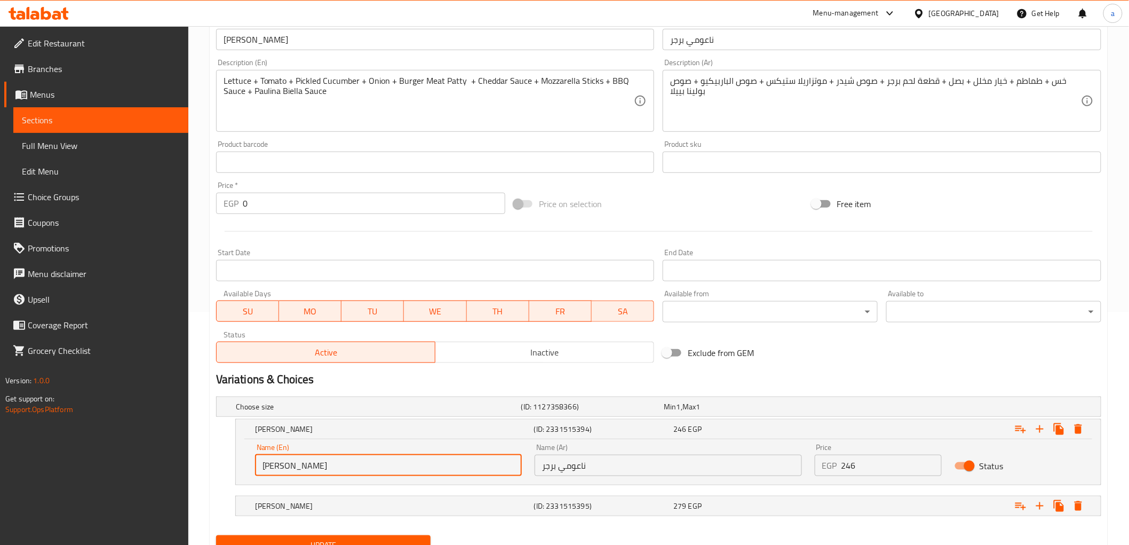
drag, startPoint x: 318, startPoint y: 464, endPoint x: 215, endPoint y: 467, distance: 103.0
click at [215, 467] on div "Choose size (ID: 1127358366) Min 1 , Max 1 Name (En) Choose size Name (En) Name…" at bounding box center [659, 461] width 894 height 139
type input "l"
type input "L"
type input "Large"
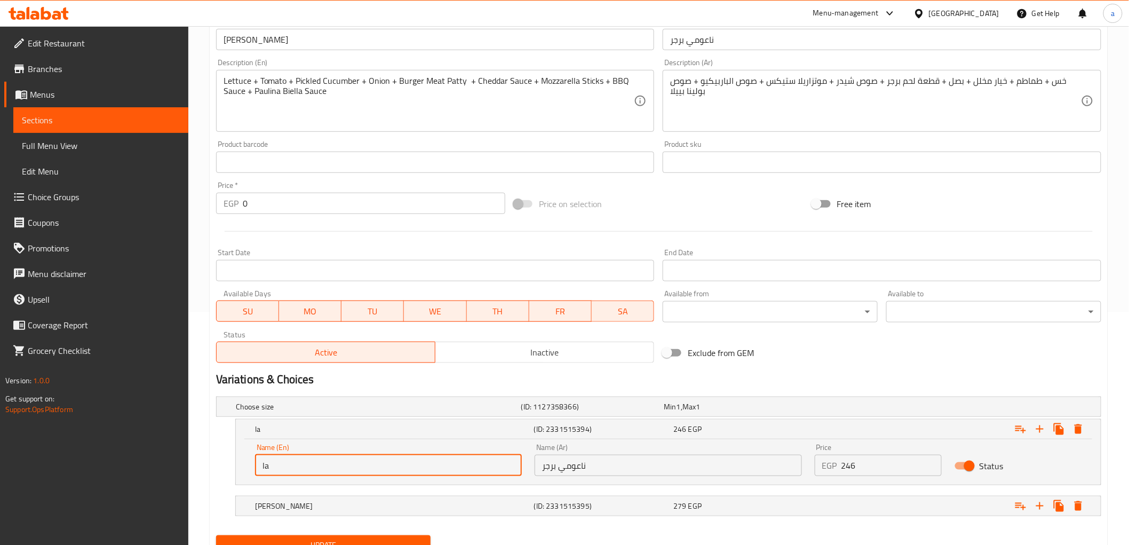
type input "[PERSON_NAME]"
click at [545, 540] on div "Update" at bounding box center [659, 545] width 894 height 28
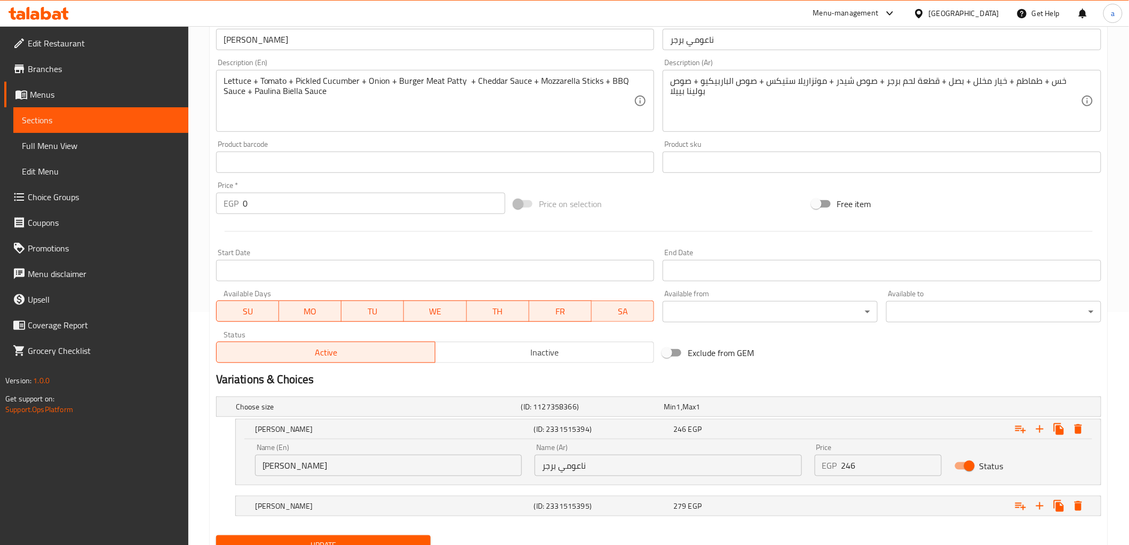
click at [418, 539] on span "Update" at bounding box center [324, 545] width 198 height 13
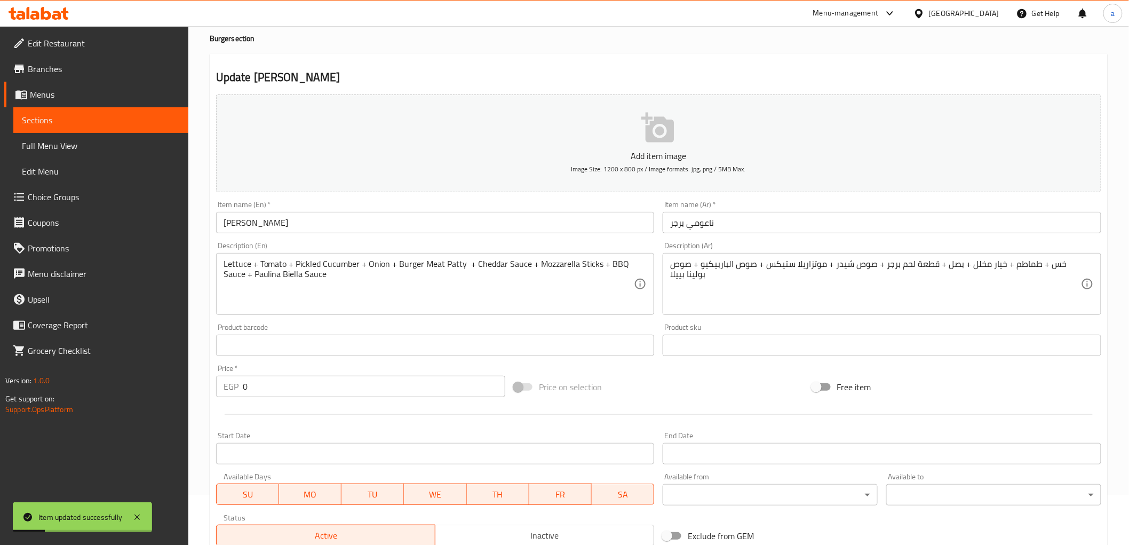
scroll to position [0, 0]
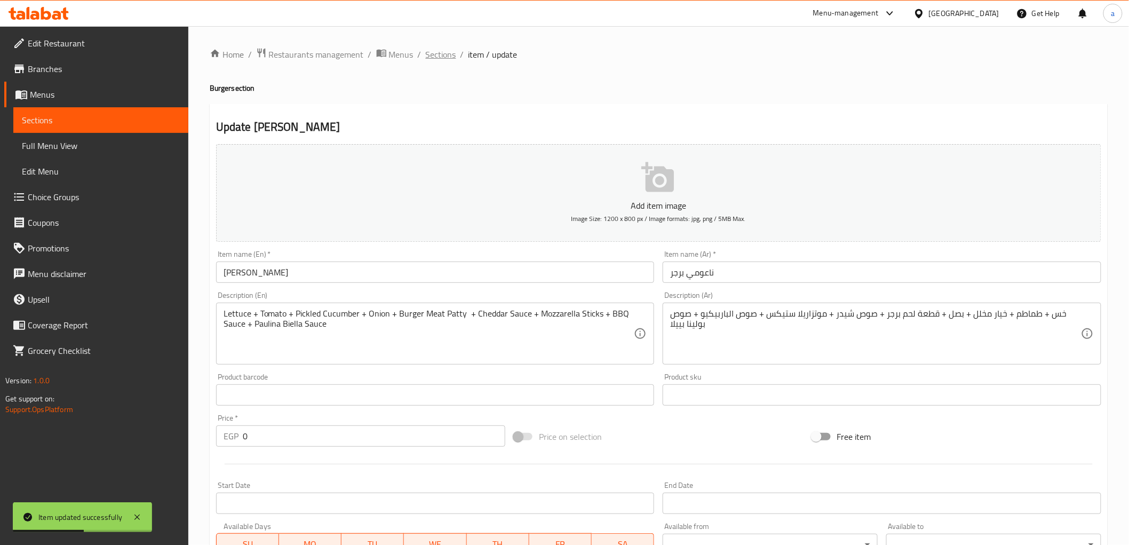
click at [445, 51] on span "Sections" at bounding box center [441, 54] width 30 height 13
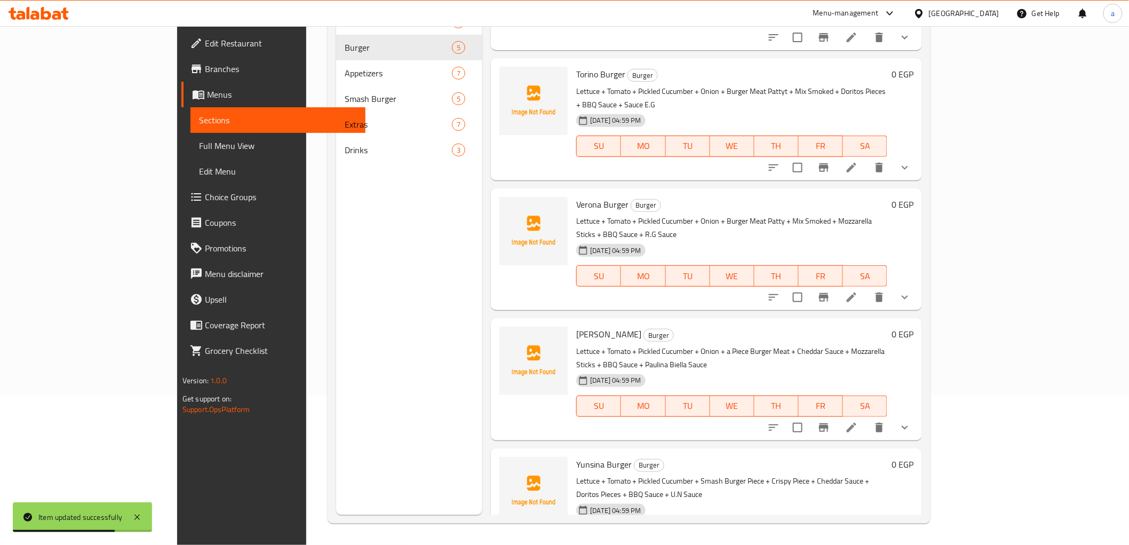
scroll to position [64, 0]
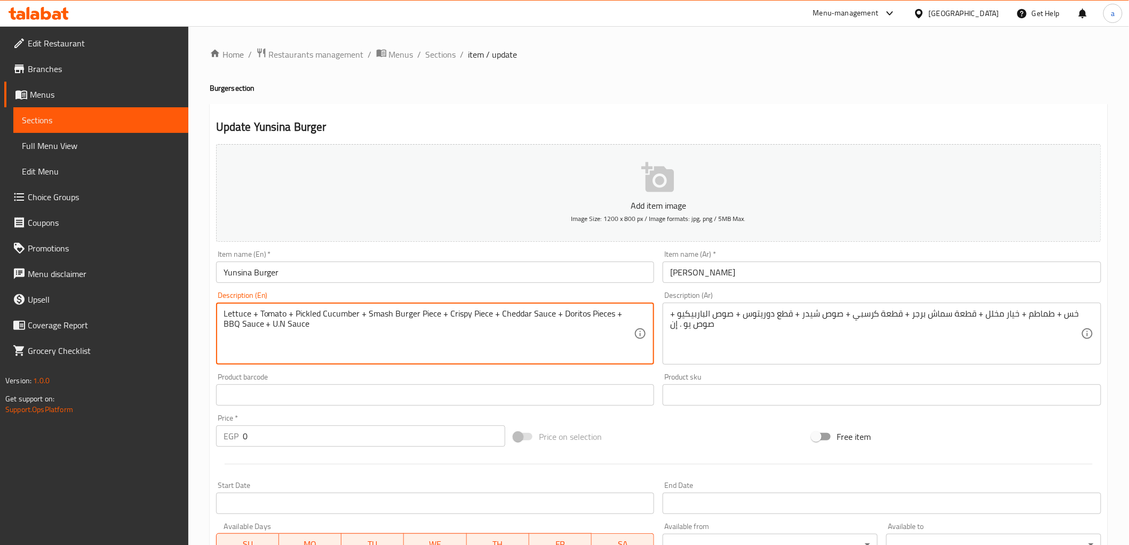
drag, startPoint x: 439, startPoint y: 313, endPoint x: 410, endPoint y: 322, distance: 30.2
click at [411, 352] on textarea "Lettuce + Tomato + Pickled Cucumber + Smash Burger Piece + Crispy Piece + Chedd…" at bounding box center [429, 333] width 411 height 51
click at [520, 117] on div "Update Yunsina Burger Add item image Image Size: 1200 x 800 px / Image formats:…" at bounding box center [659, 426] width 898 height 645
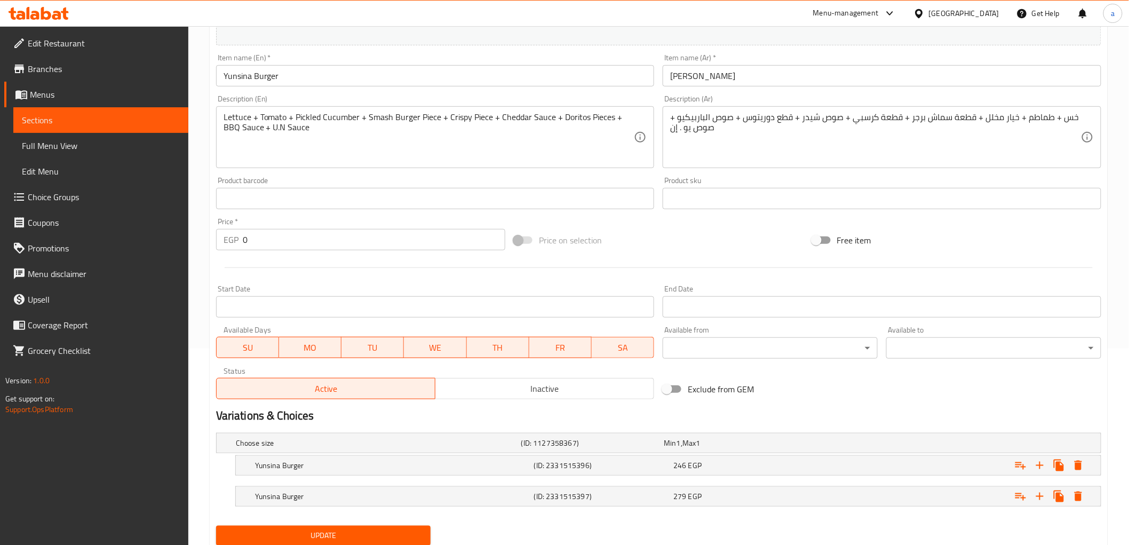
scroll to position [233, 0]
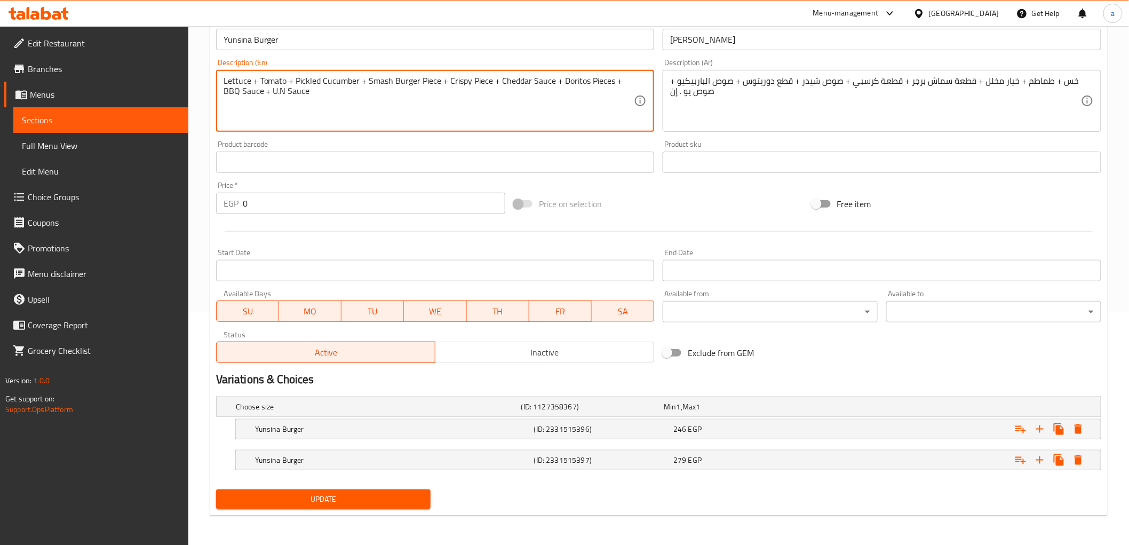
drag, startPoint x: 437, startPoint y: 81, endPoint x: 369, endPoint y: 88, distance: 68.1
paste textarea "Burger Meat Patty"
type textarea "Lettuce + Tomato + Pickled Cucumber + Burger Meat Patty + Crispy Piece + Chedda…"
click at [328, 498] on span "Update" at bounding box center [324, 499] width 198 height 13
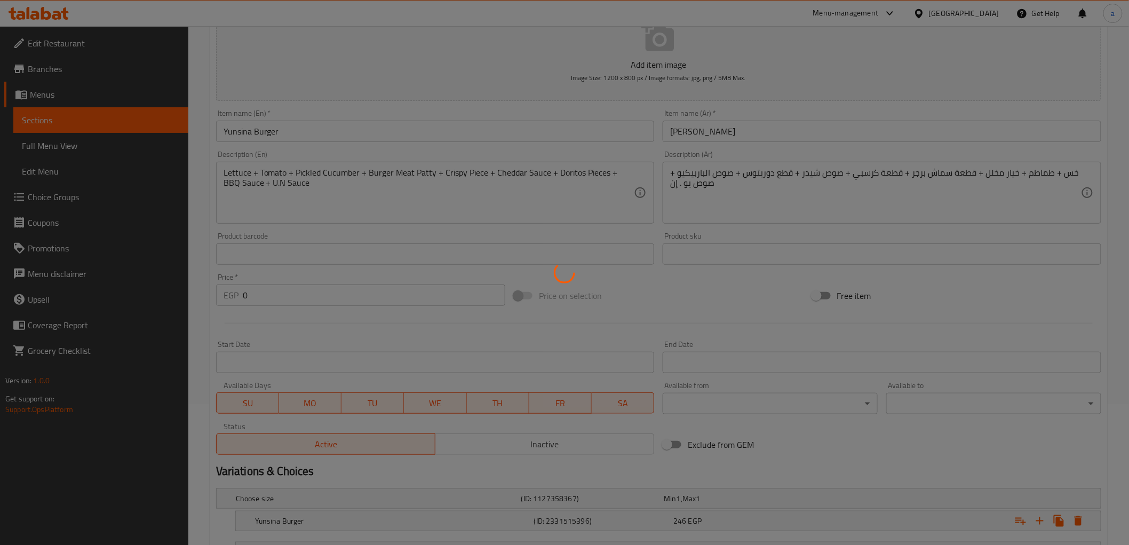
scroll to position [0, 0]
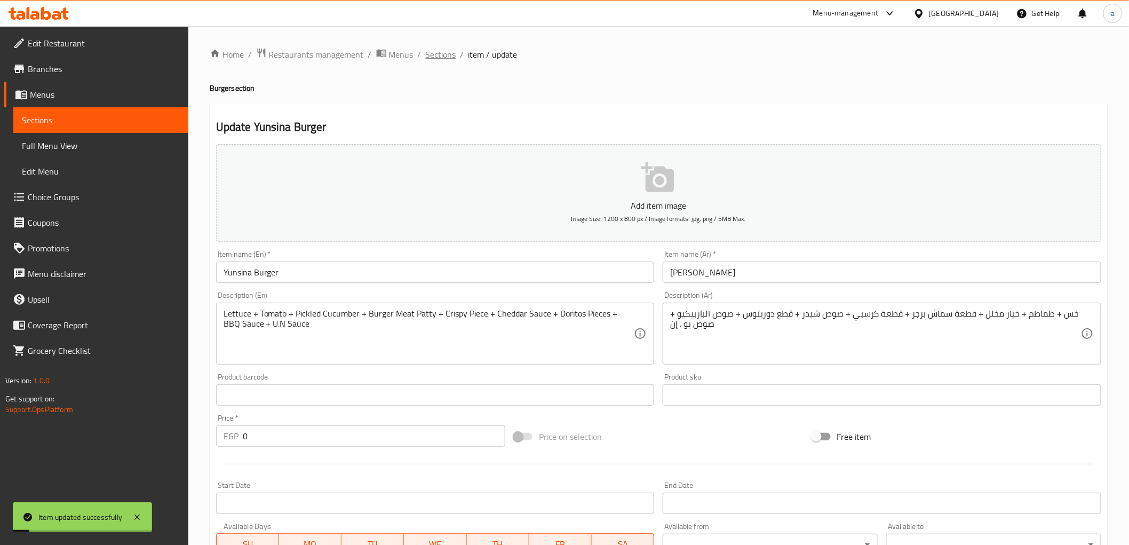
click at [446, 52] on span "Sections" at bounding box center [441, 54] width 30 height 13
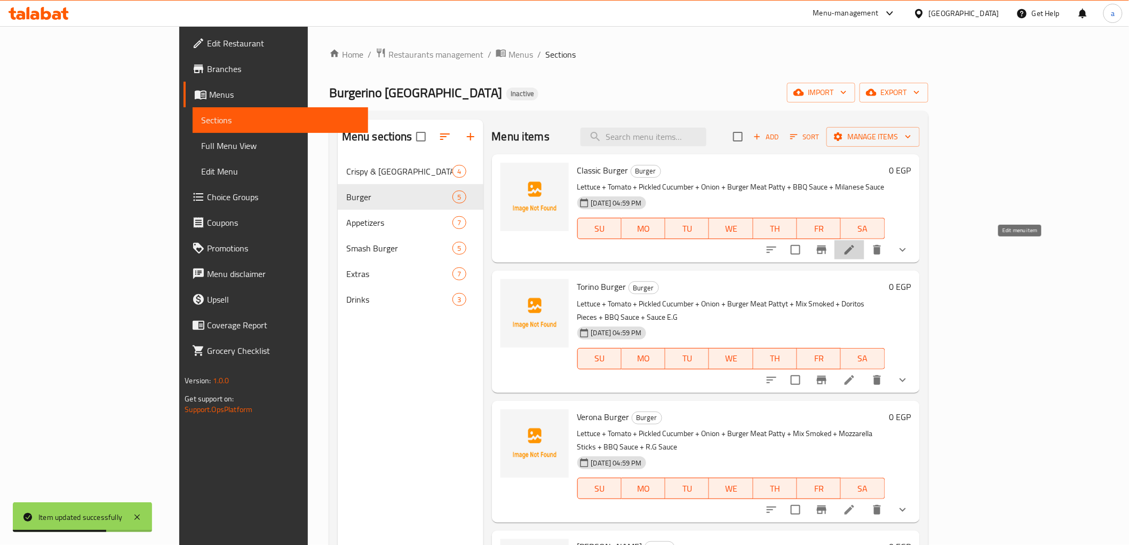
click at [856, 252] on icon at bounding box center [849, 249] width 13 height 13
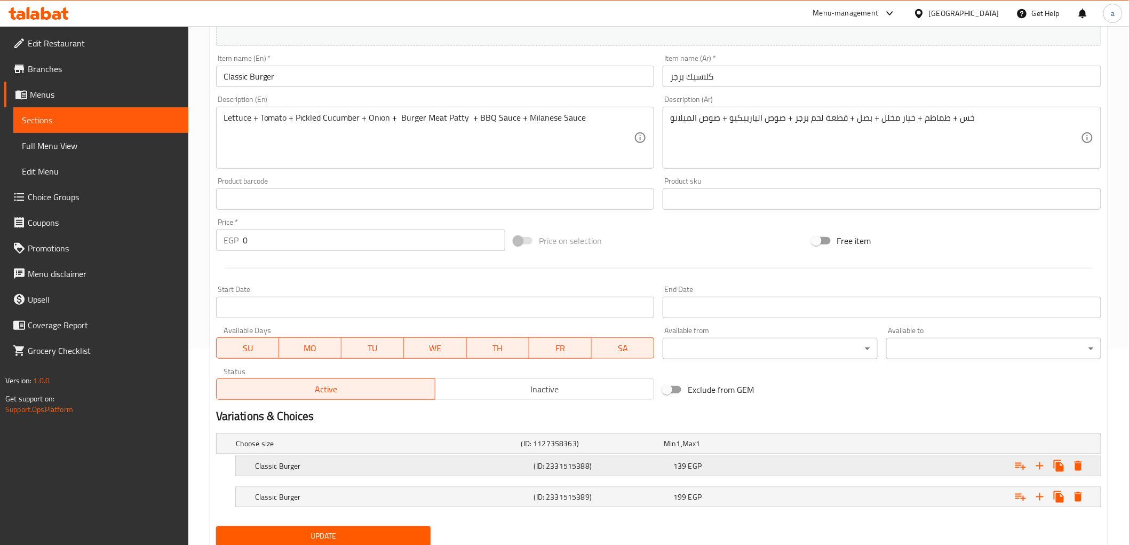
scroll to position [233, 0]
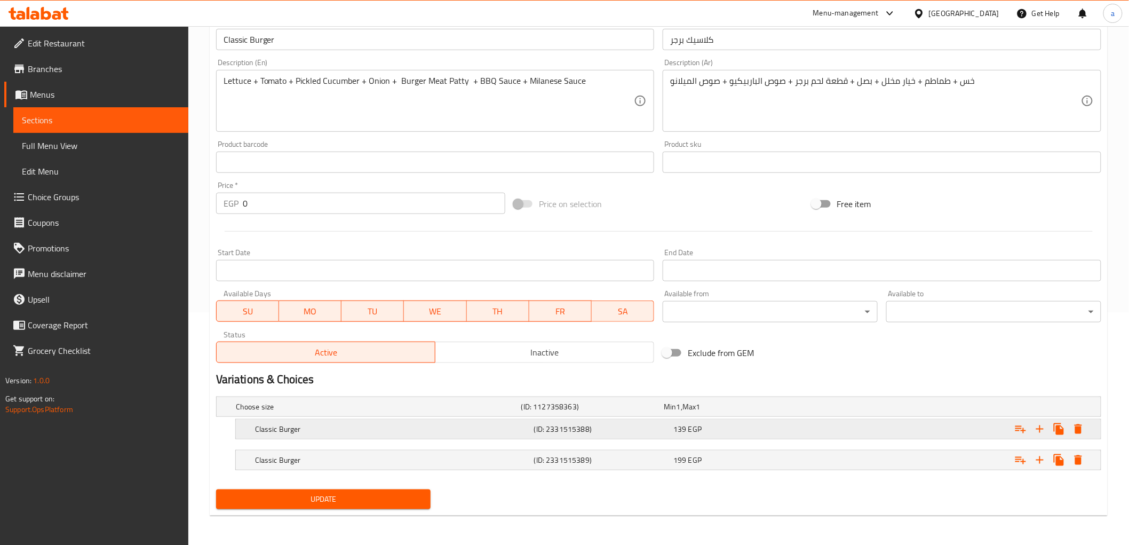
click at [337, 422] on div "Classic Burger" at bounding box center [392, 429] width 279 height 15
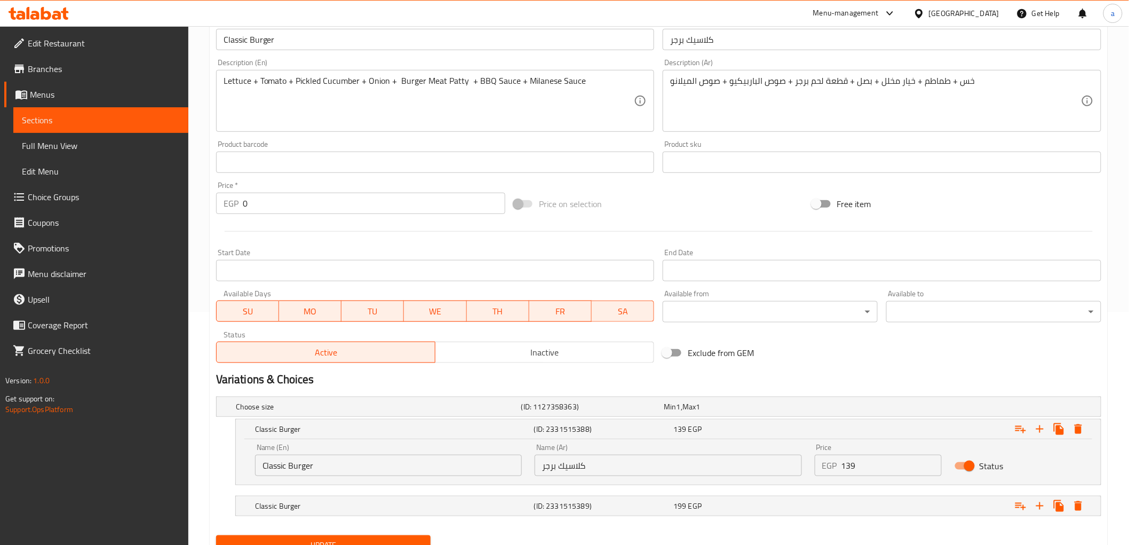
click at [338, 461] on input "Classic Burger" at bounding box center [388, 465] width 267 height 21
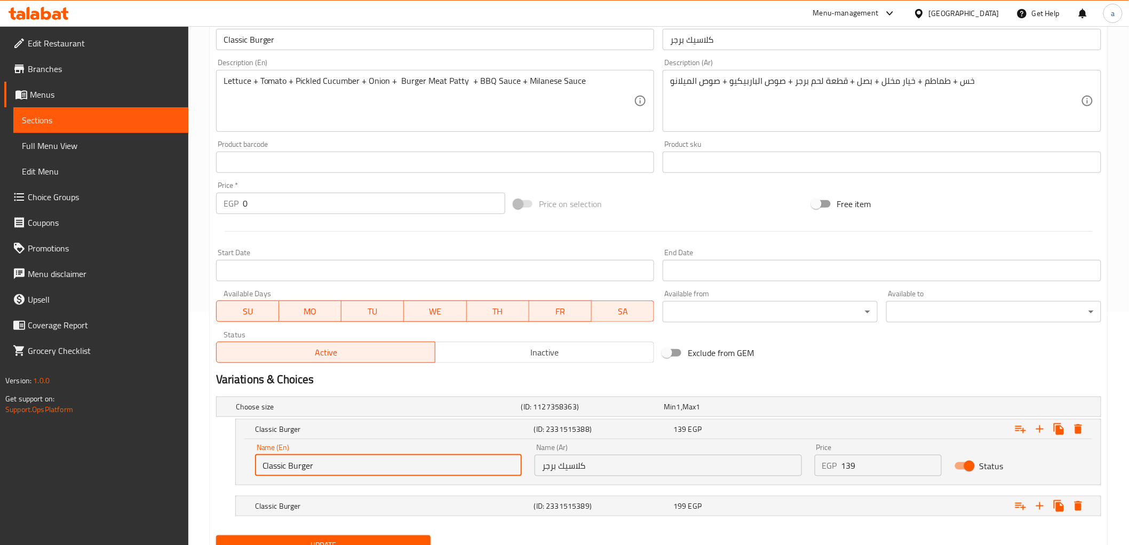
click at [338, 461] on input "Classic Burger" at bounding box center [388, 465] width 267 height 21
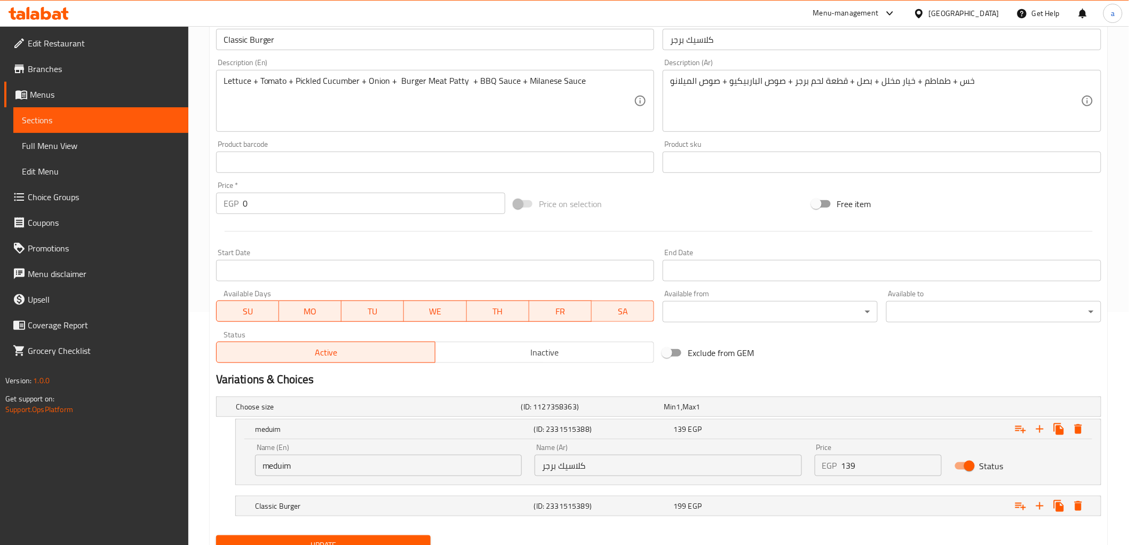
click at [298, 472] on input "meduim" at bounding box center [388, 465] width 267 height 21
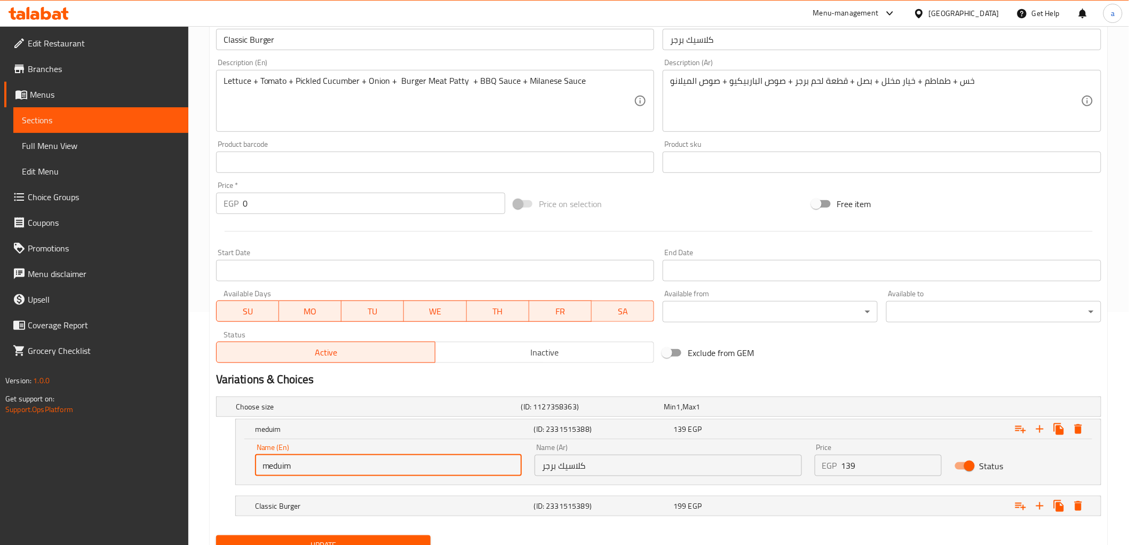
click at [298, 471] on input "meduim" at bounding box center [388, 465] width 267 height 21
paste input "Mediu"
type input "Medium"
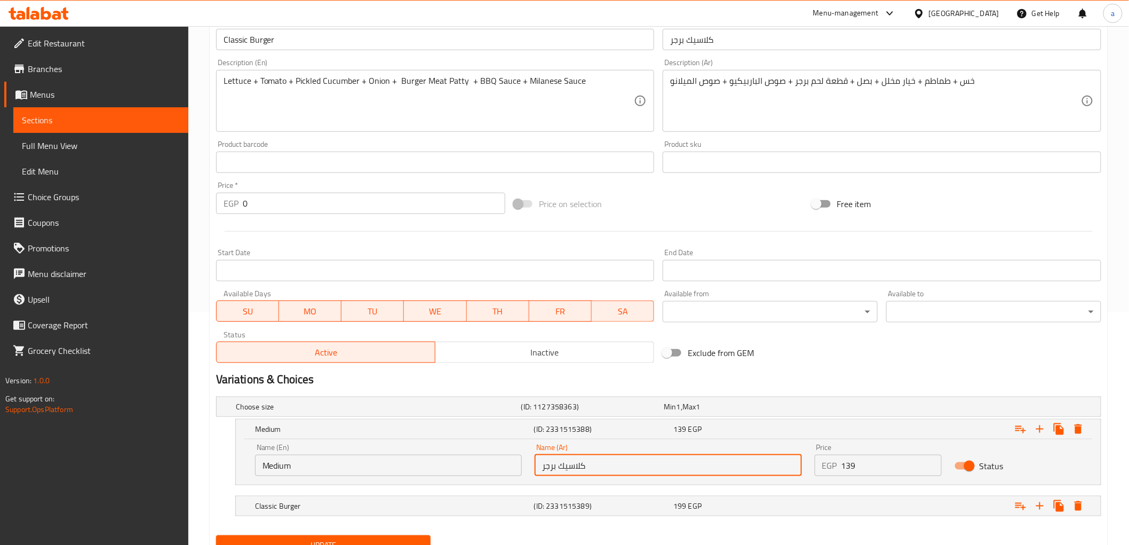
drag, startPoint x: 543, startPoint y: 467, endPoint x: 606, endPoint y: 473, distance: 63.2
click at [606, 473] on input "كلاسيك برجر" at bounding box center [668, 465] width 267 height 21
type input ","
type input "ى"
type input "وسط"
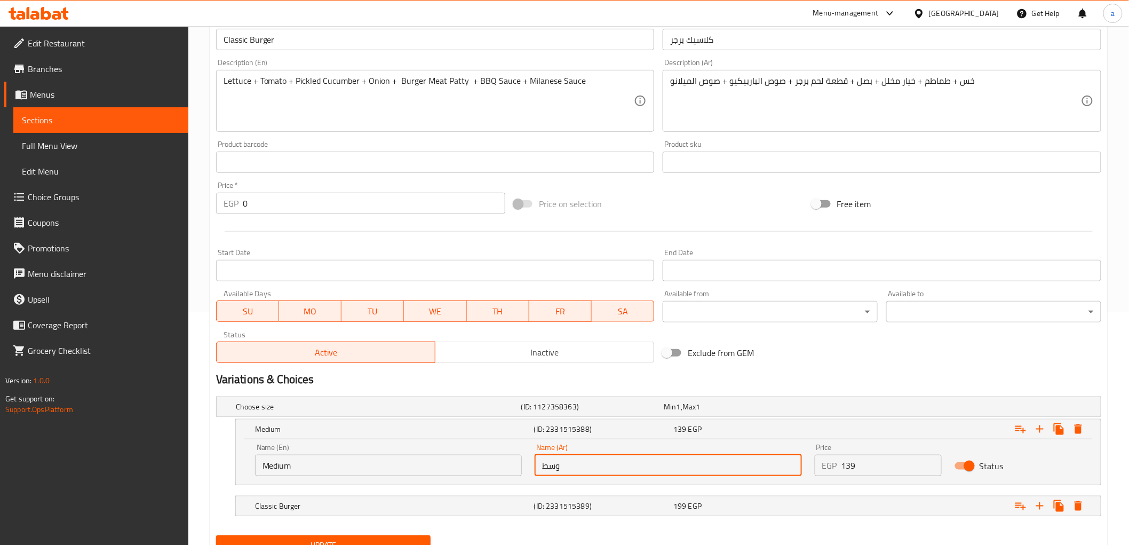
click at [727, 531] on div "Update" at bounding box center [659, 545] width 894 height 28
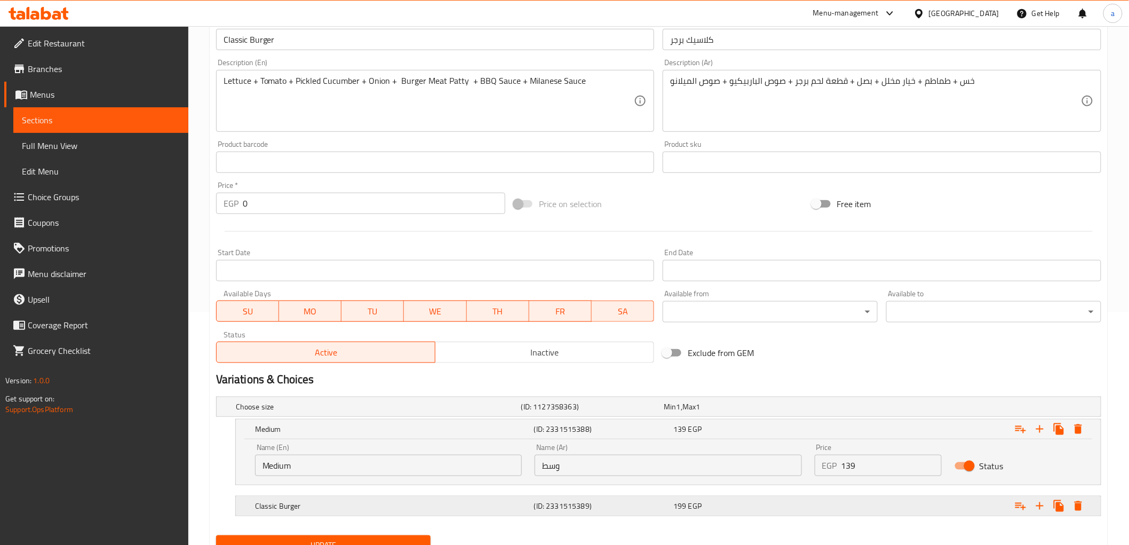
click at [750, 503] on div "199 EGP" at bounding box center [742, 506] width 136 height 11
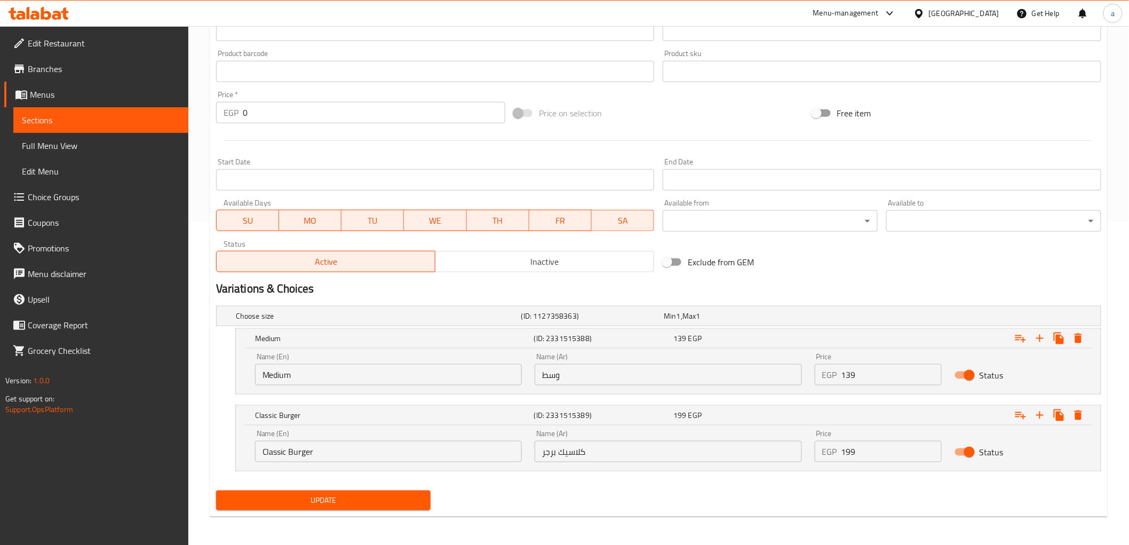
scroll to position [324, 0]
click at [365, 454] on input "Classic Burger" at bounding box center [388, 450] width 267 height 21
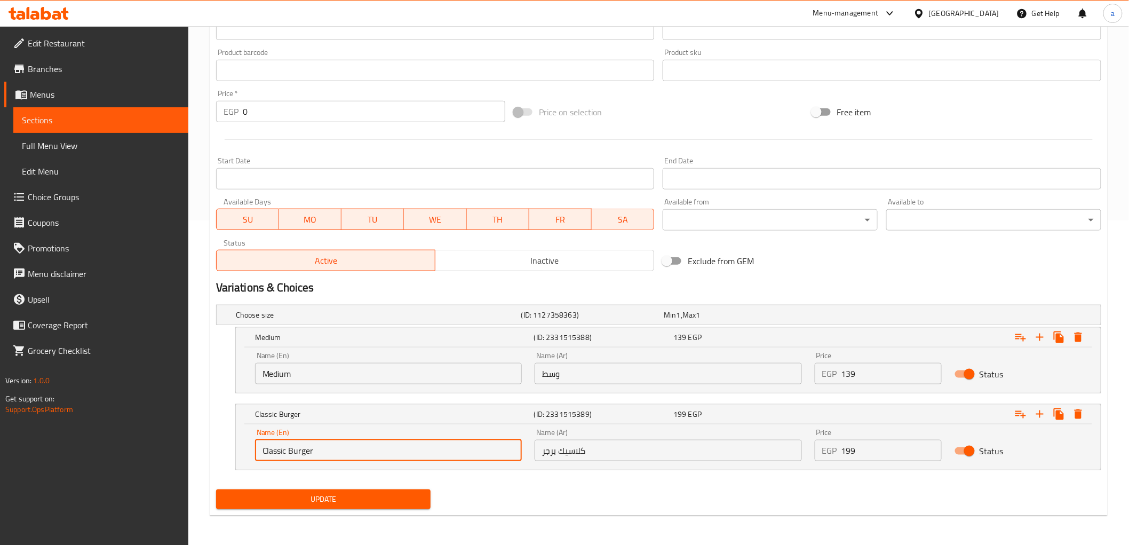
click at [365, 454] on input "Classic Burger" at bounding box center [388, 450] width 267 height 21
click at [287, 450] on input "text" at bounding box center [388, 450] width 267 height 21
paste input "/Large"
click at [264, 449] on input "/Large" at bounding box center [388, 450] width 267 height 21
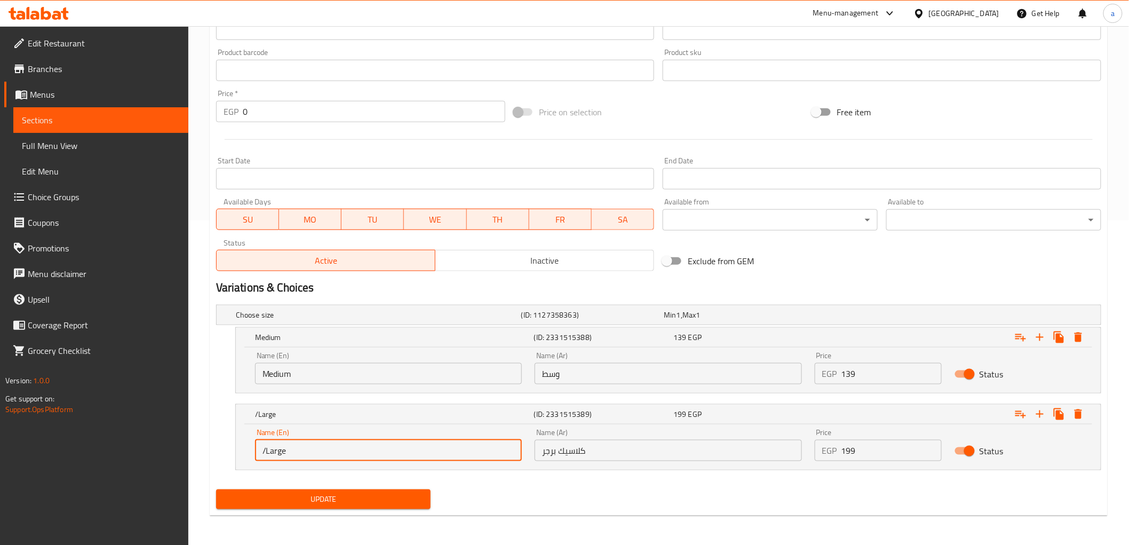
click at [265, 449] on input "/Large" at bounding box center [388, 450] width 267 height 21
type input "Large"
click at [617, 455] on input "كلاسيك برجر" at bounding box center [668, 450] width 267 height 21
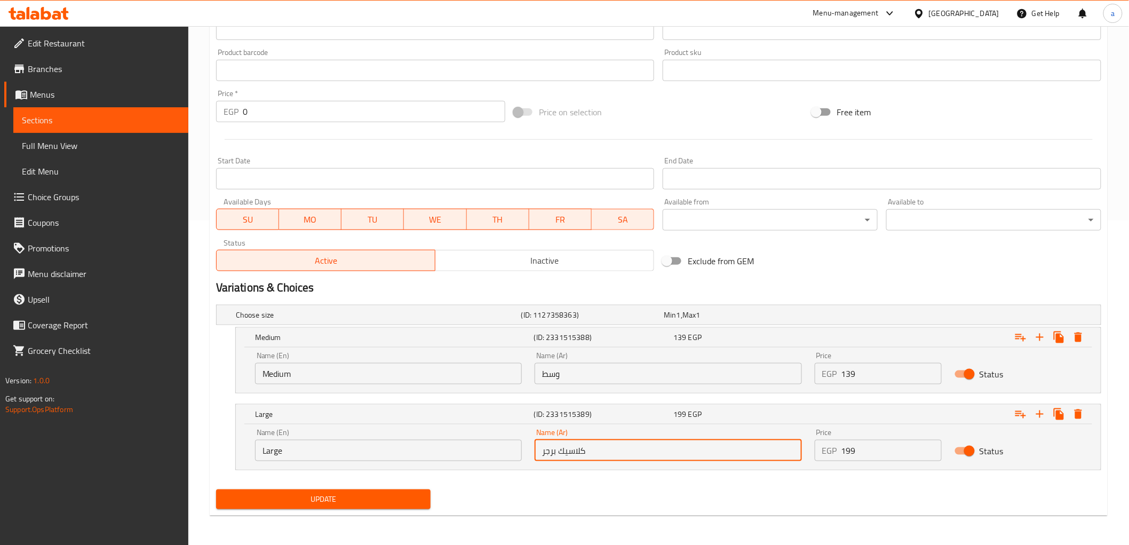
click at [617, 455] on input "كلاسيك برجر" at bounding box center [668, 450] width 267 height 21
type input "كبير"
click at [364, 498] on span "Update" at bounding box center [324, 499] width 198 height 13
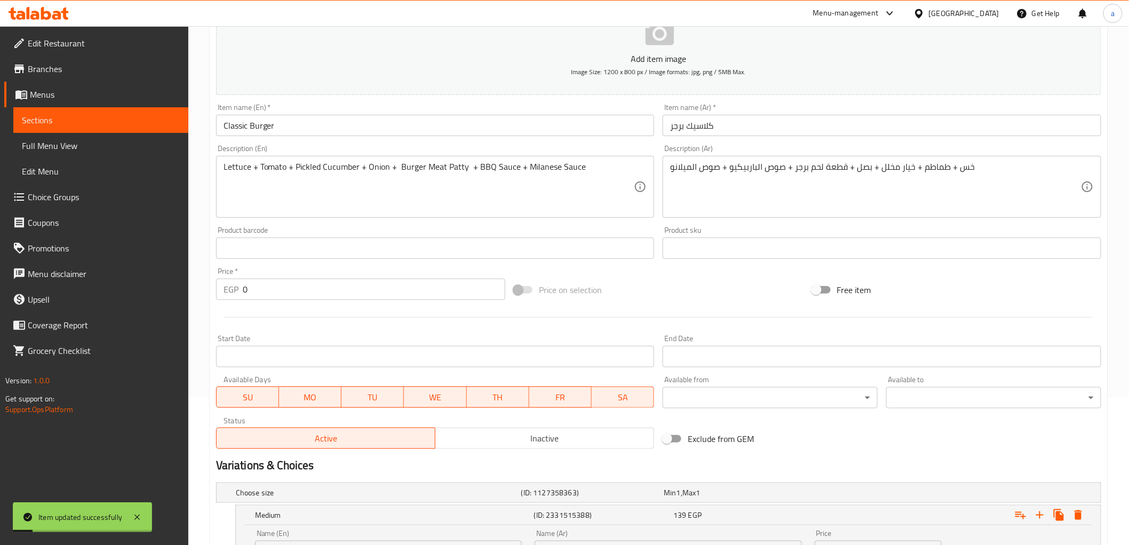
scroll to position [0, 0]
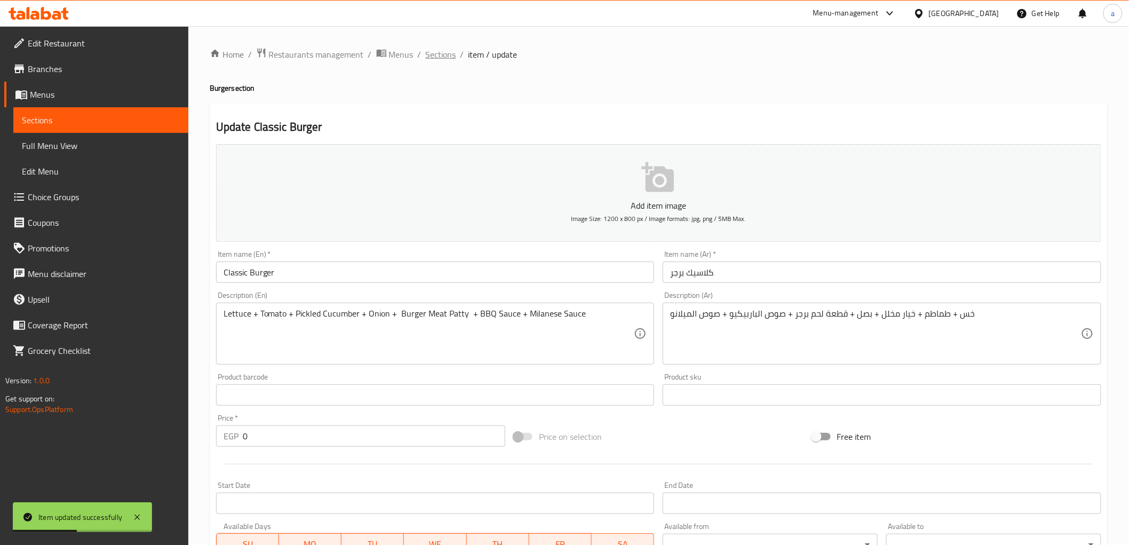
click at [441, 59] on span "Sections" at bounding box center [441, 54] width 30 height 13
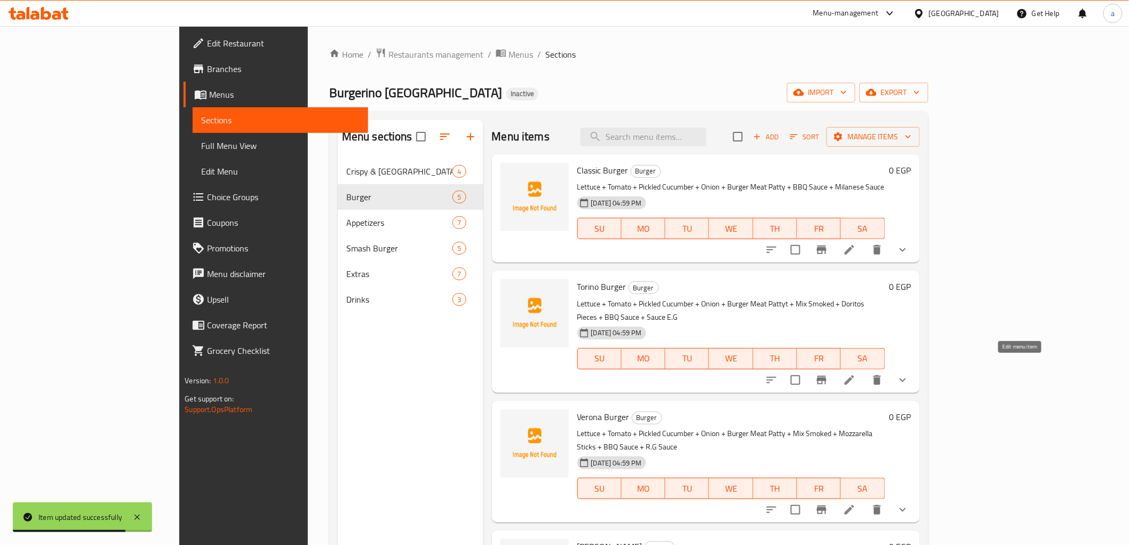
click at [856, 374] on icon at bounding box center [849, 380] width 13 height 13
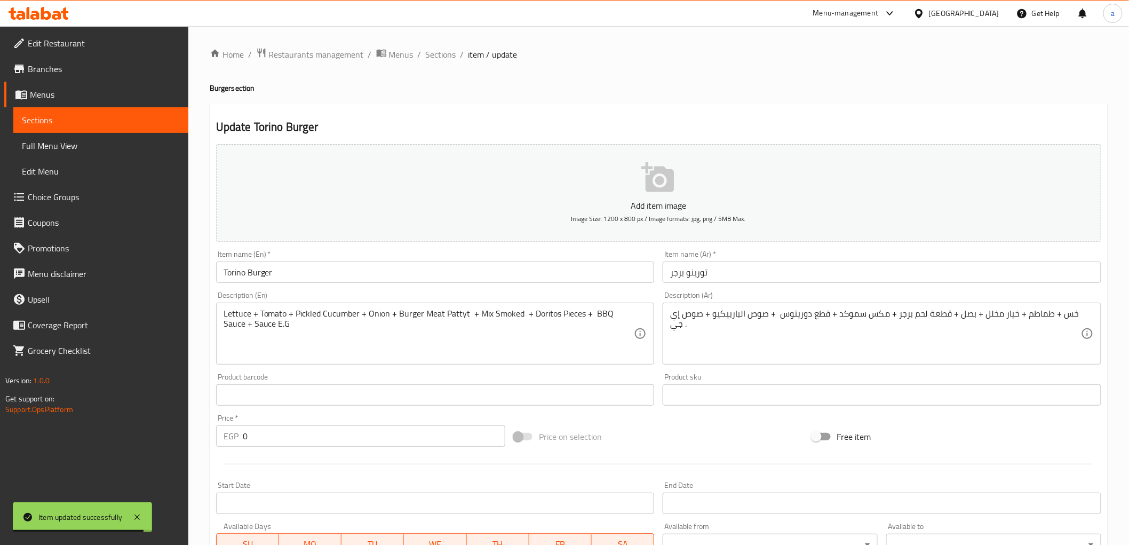
scroll to position [233, 0]
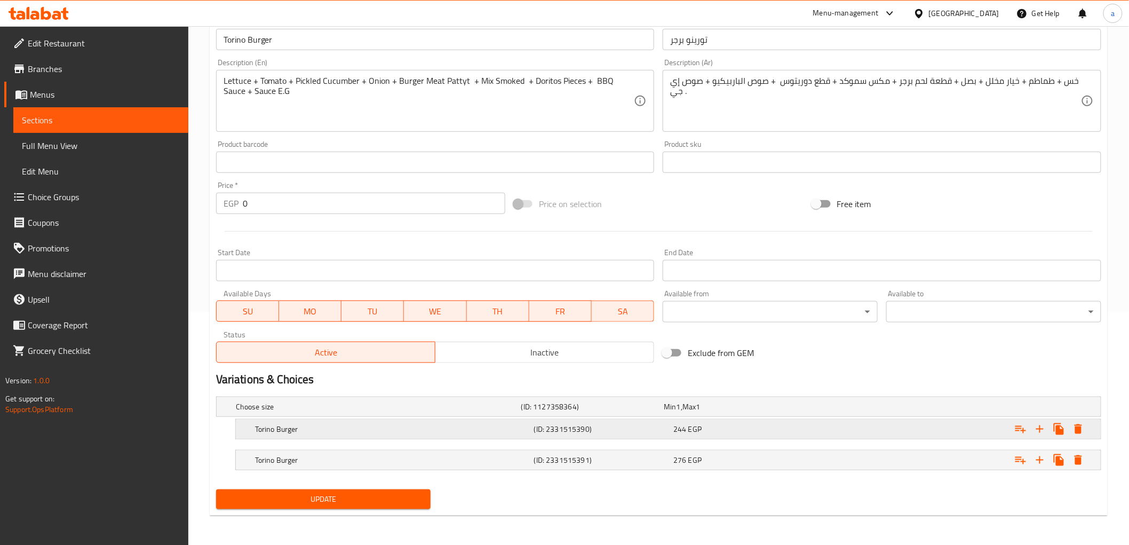
click at [398, 432] on h5 "Torino Burger" at bounding box center [392, 429] width 275 height 11
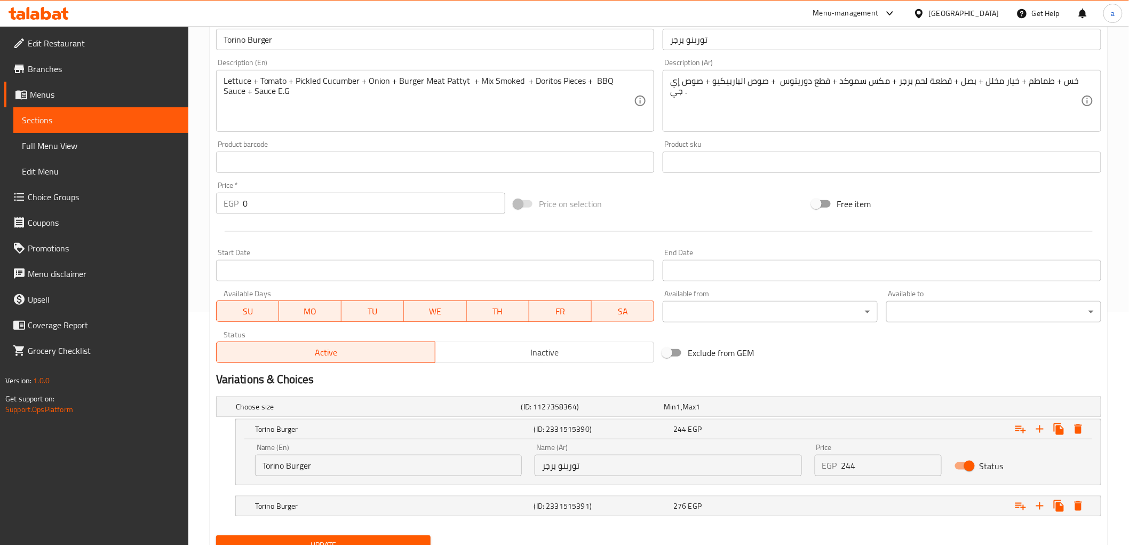
click at [323, 458] on input "Torino Burger" at bounding box center [388, 465] width 267 height 21
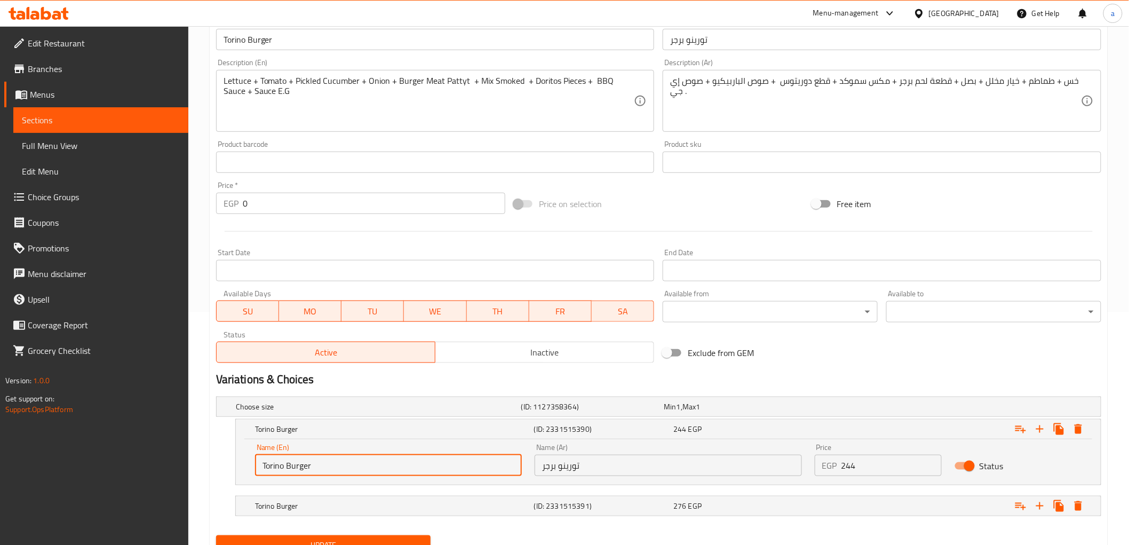
click at [323, 458] on input "Torino Burger" at bounding box center [388, 465] width 267 height 21
click at [318, 466] on input "text" at bounding box center [388, 465] width 267 height 21
click at [323, 470] on input "text" at bounding box center [388, 465] width 267 height 21
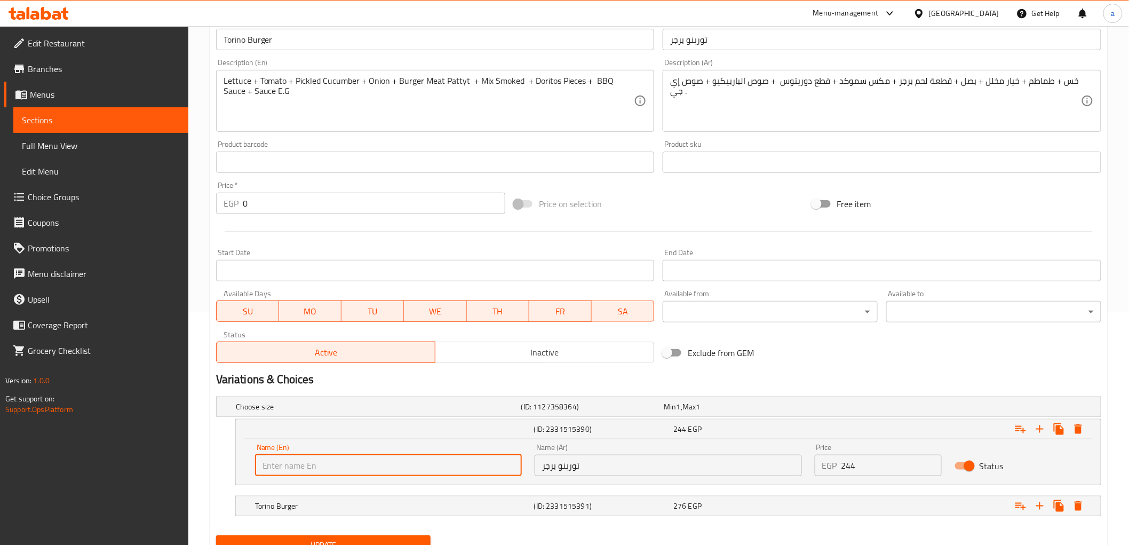
paste input "Medium"
type input "Medium"
click at [594, 465] on input "تورينو برجر" at bounding box center [668, 465] width 267 height 21
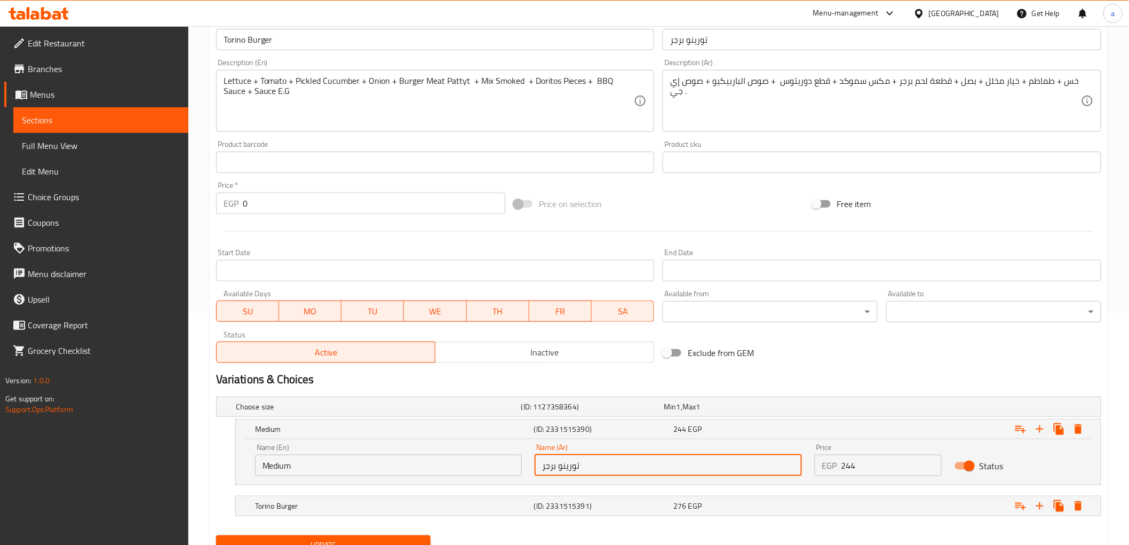
click at [594, 465] on input "تورينو برجر" at bounding box center [668, 465] width 267 height 21
type input "وسط"
click at [454, 510] on h5 "Torino Burger" at bounding box center [392, 506] width 275 height 11
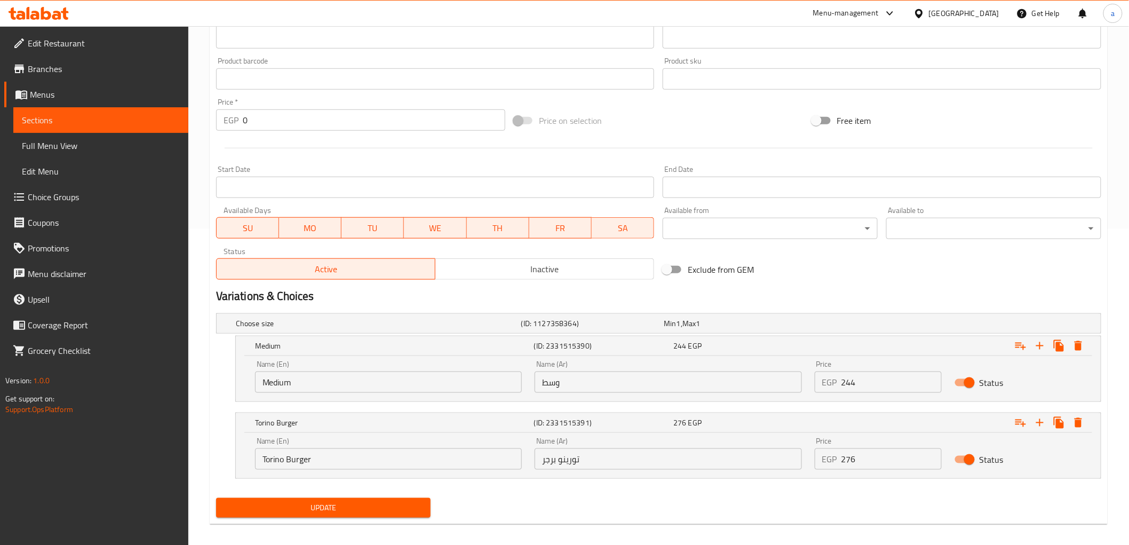
scroll to position [324, 0]
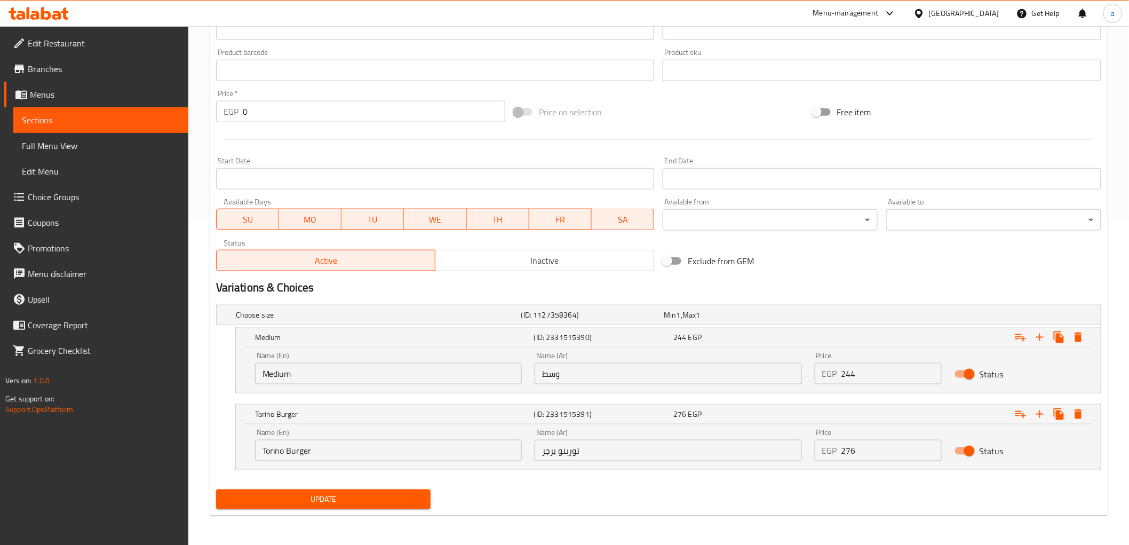
click at [338, 452] on input "Torino Burger" at bounding box center [388, 450] width 267 height 21
click at [326, 445] on input "text" at bounding box center [388, 450] width 267 height 21
type input "Large"
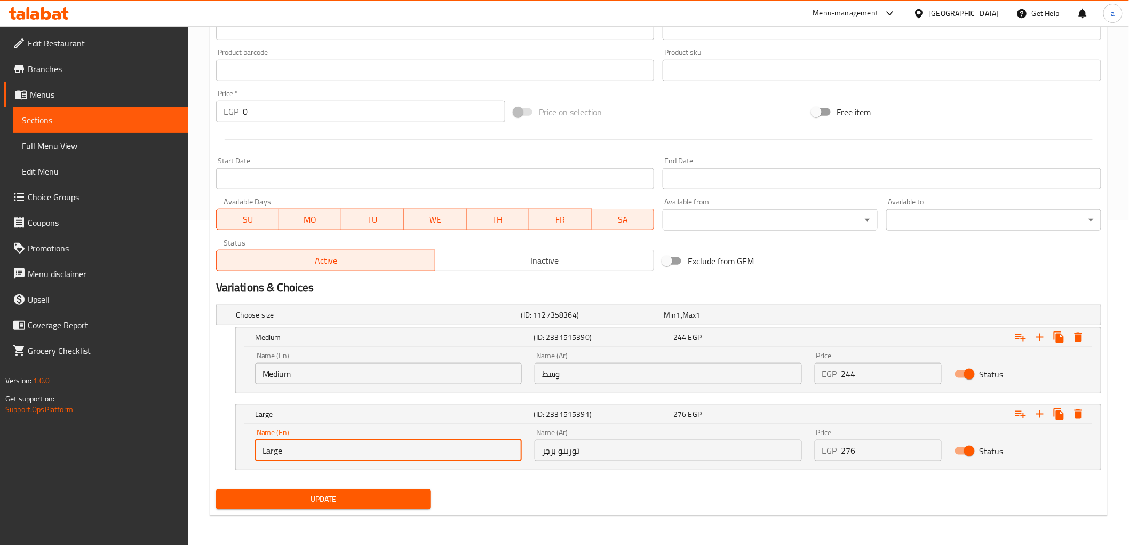
click at [617, 459] on input "تورينو برجر" at bounding box center [668, 450] width 267 height 21
click at [617, 458] on input "تورينو برجر" at bounding box center [668, 450] width 267 height 21
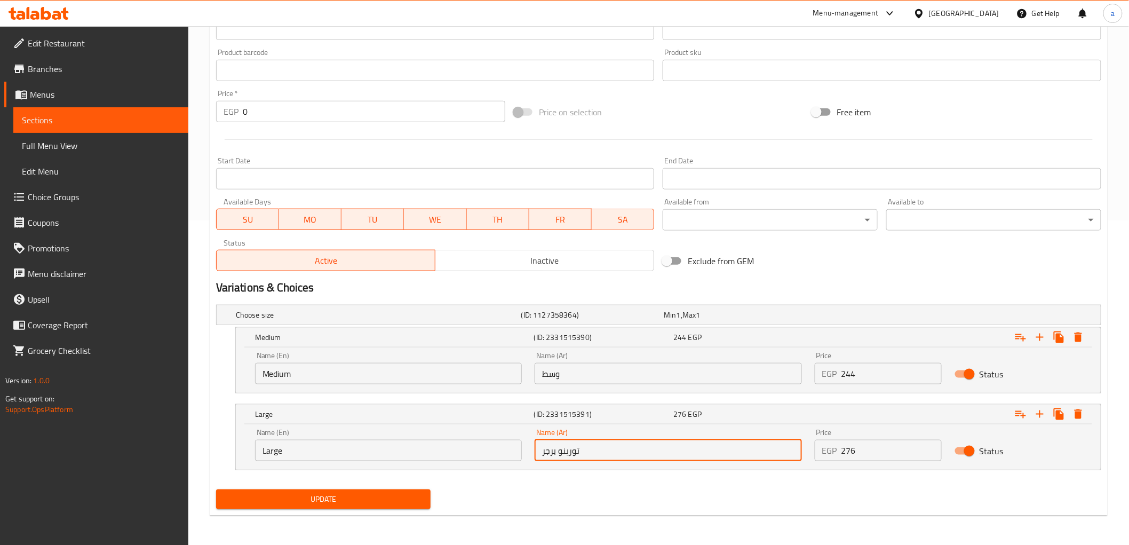
click at [617, 458] on input "تورينو برجر" at bounding box center [668, 450] width 267 height 21
click at [601, 452] on input "text" at bounding box center [668, 450] width 267 height 21
type input "كبير"
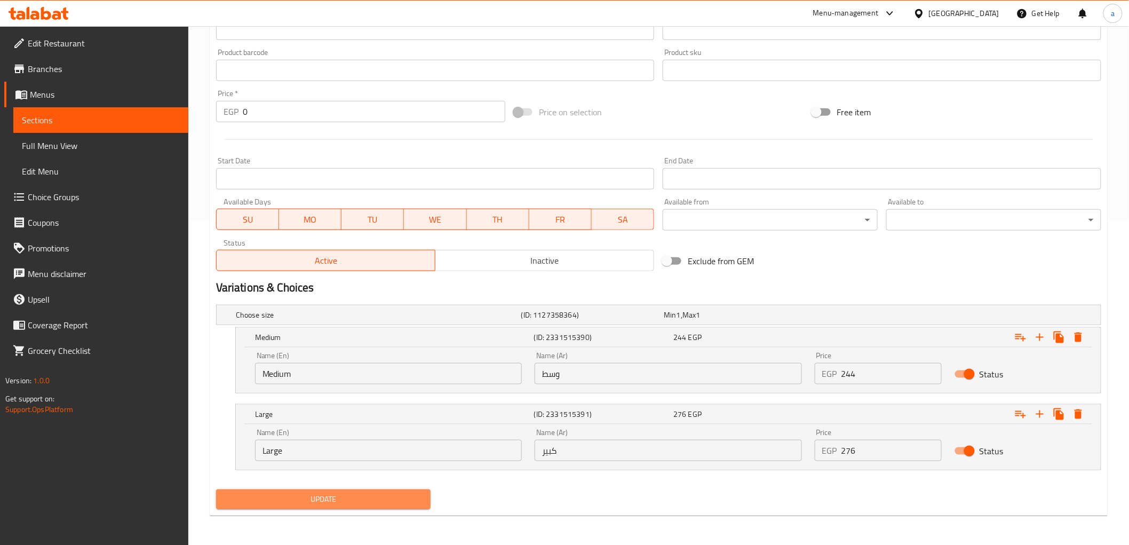
click at [394, 501] on span "Update" at bounding box center [324, 499] width 198 height 13
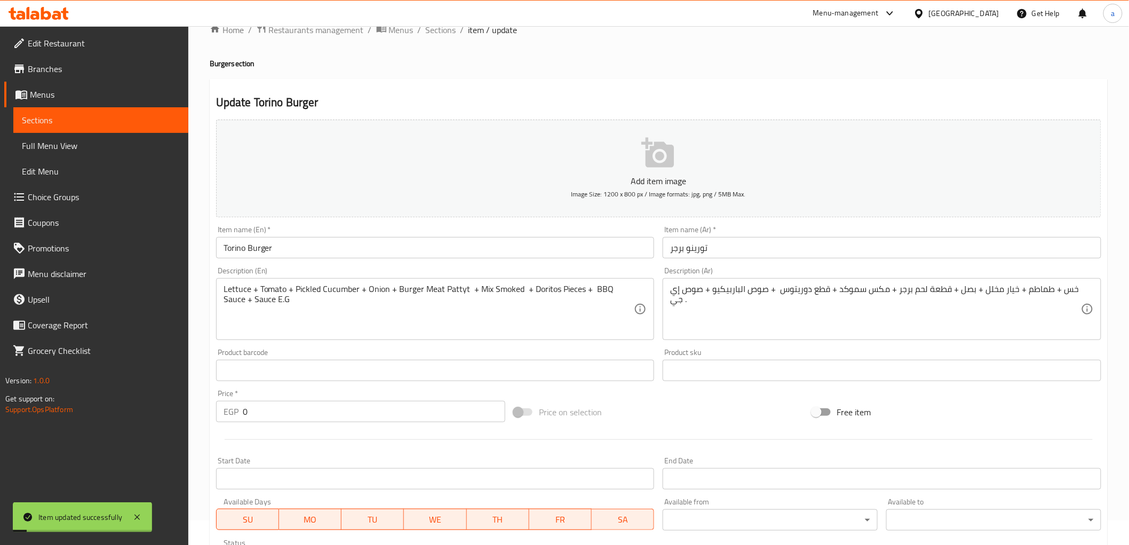
scroll to position [0, 0]
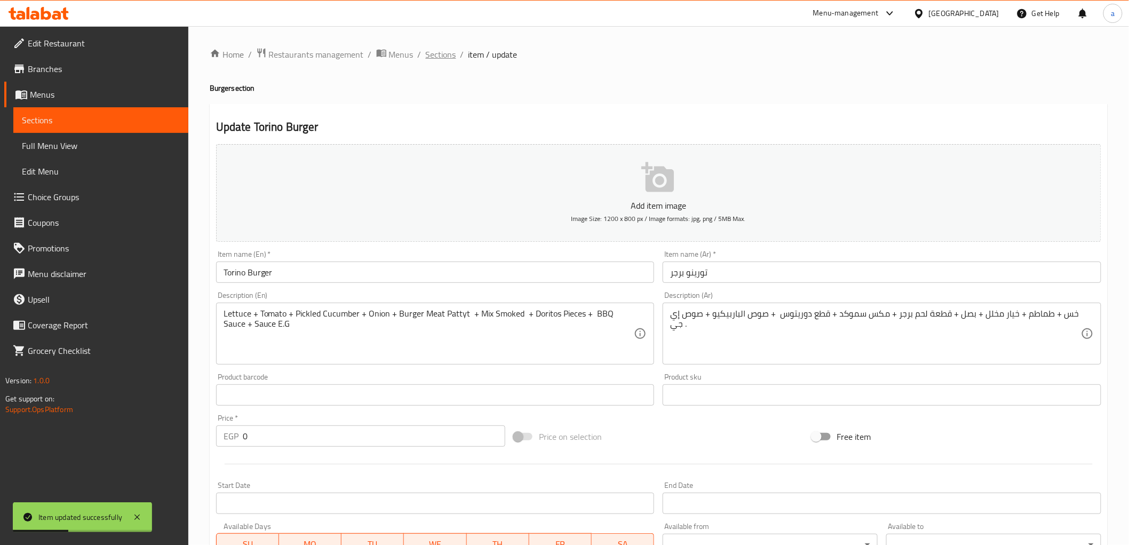
click at [440, 61] on span "Sections" at bounding box center [441, 54] width 30 height 13
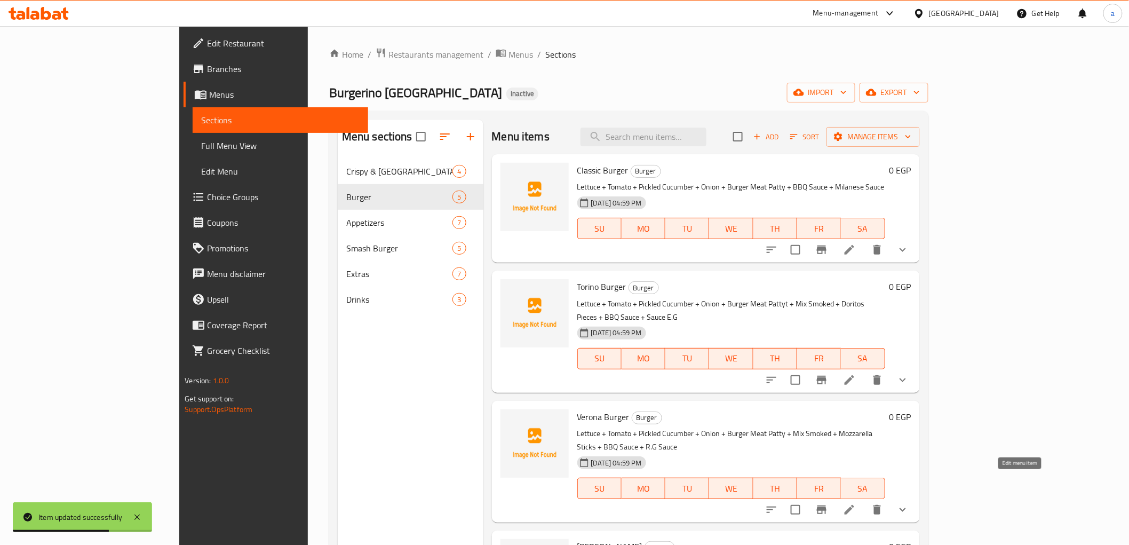
click at [856, 503] on icon at bounding box center [849, 509] width 13 height 13
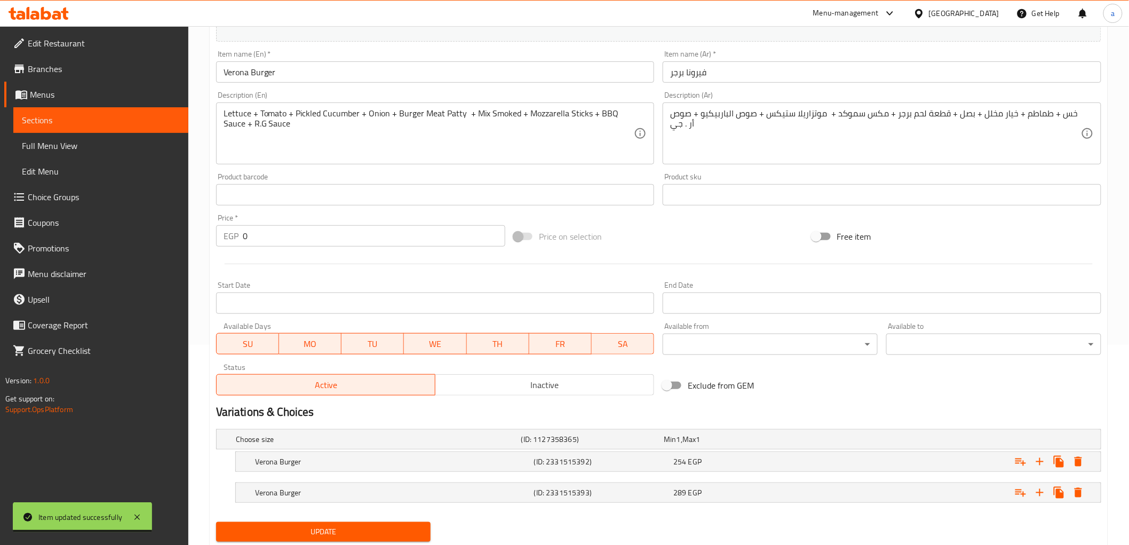
scroll to position [233, 0]
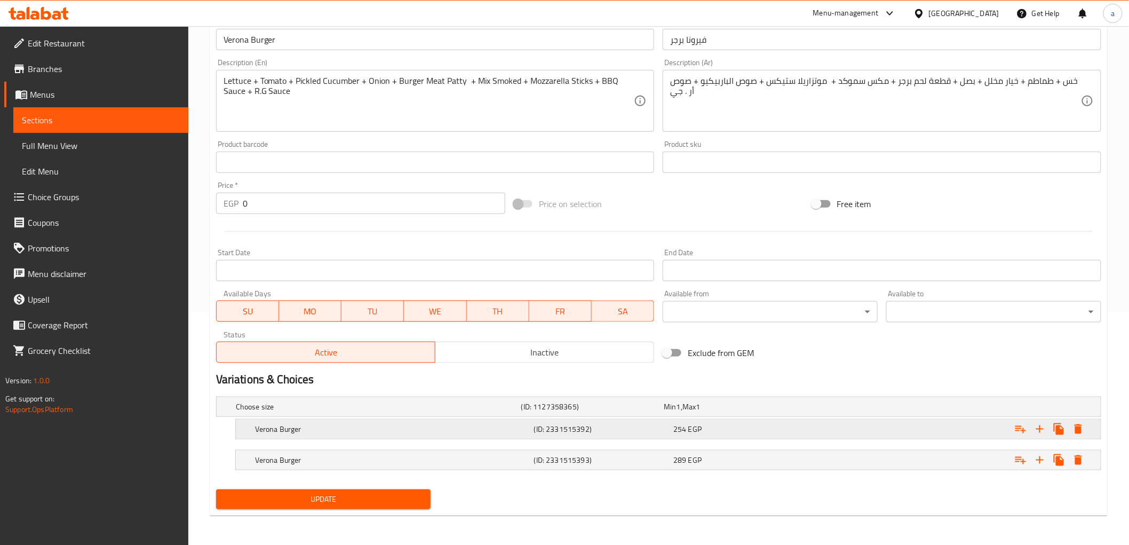
click at [493, 425] on h5 "Verona Burger" at bounding box center [392, 429] width 275 height 11
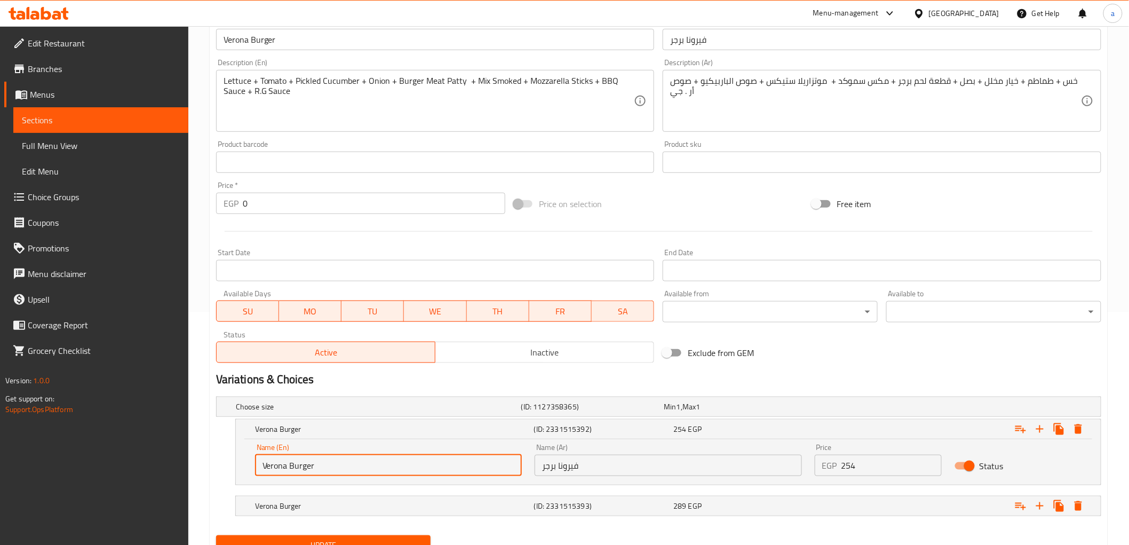
click at [334, 465] on input "Verona Burger" at bounding box center [388, 465] width 267 height 21
click at [334, 465] on input "text" at bounding box center [388, 465] width 267 height 21
paste input "Medium"
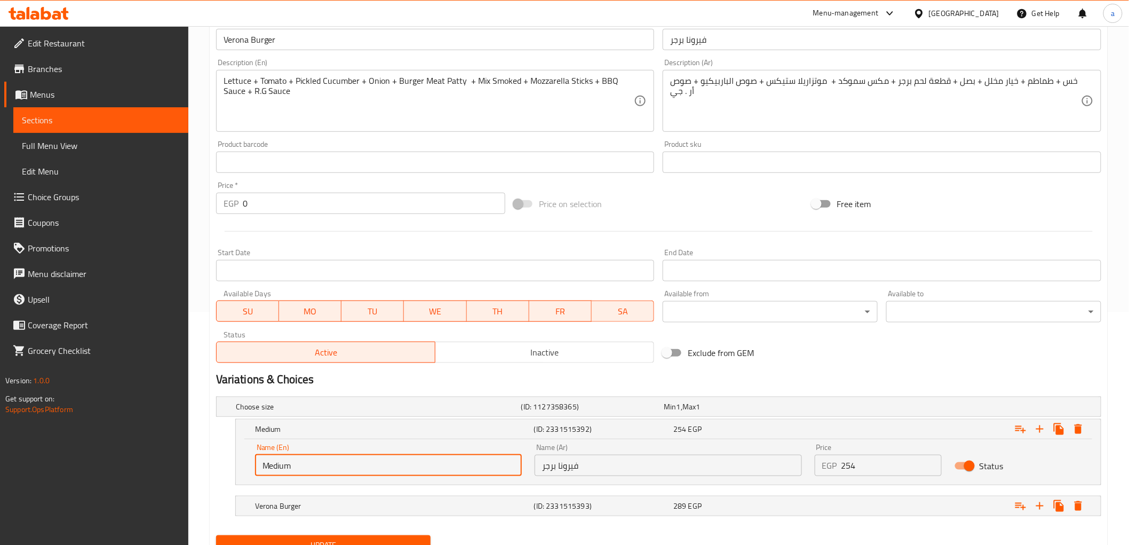
type input "Medium"
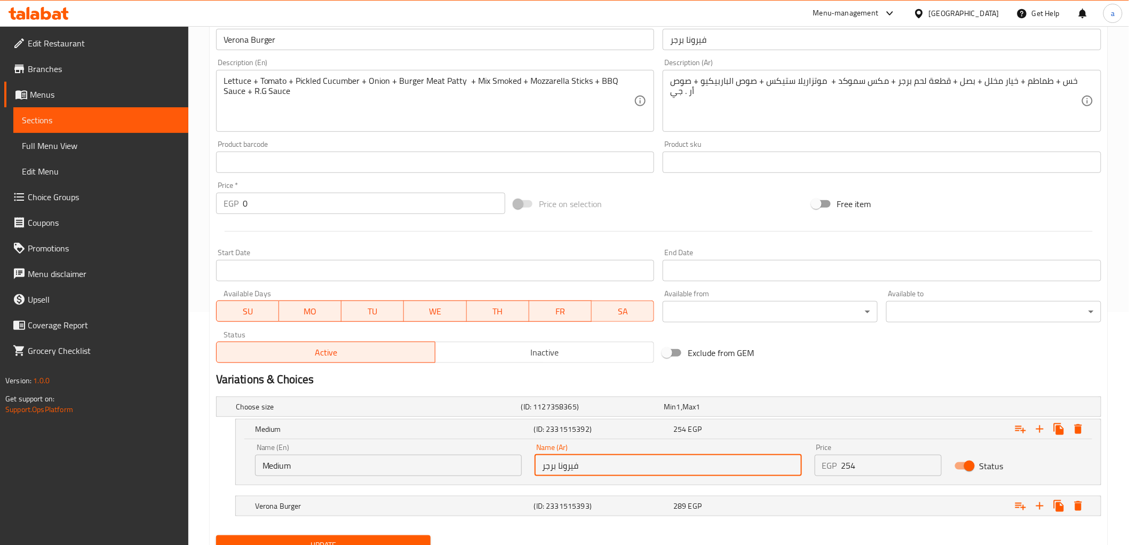
click at [620, 463] on input "فيرونا برجر" at bounding box center [668, 465] width 267 height 21
click at [619, 463] on input "فيرونا برجر" at bounding box center [668, 465] width 267 height 21
click at [619, 463] on input "text" at bounding box center [668, 465] width 267 height 21
type input "وسط"
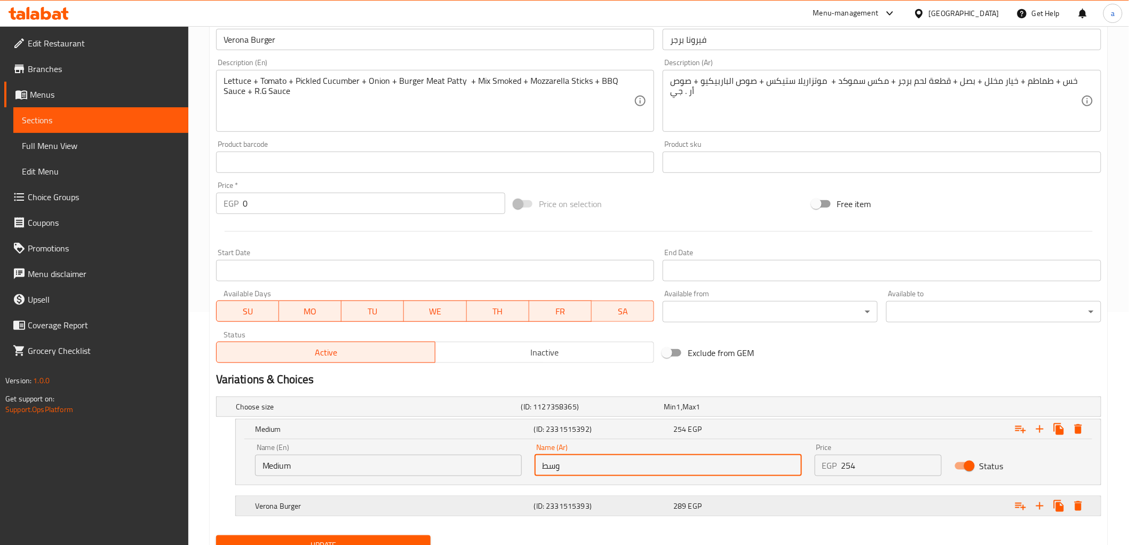
click at [456, 507] on h5 "Verona Burger" at bounding box center [392, 506] width 275 height 11
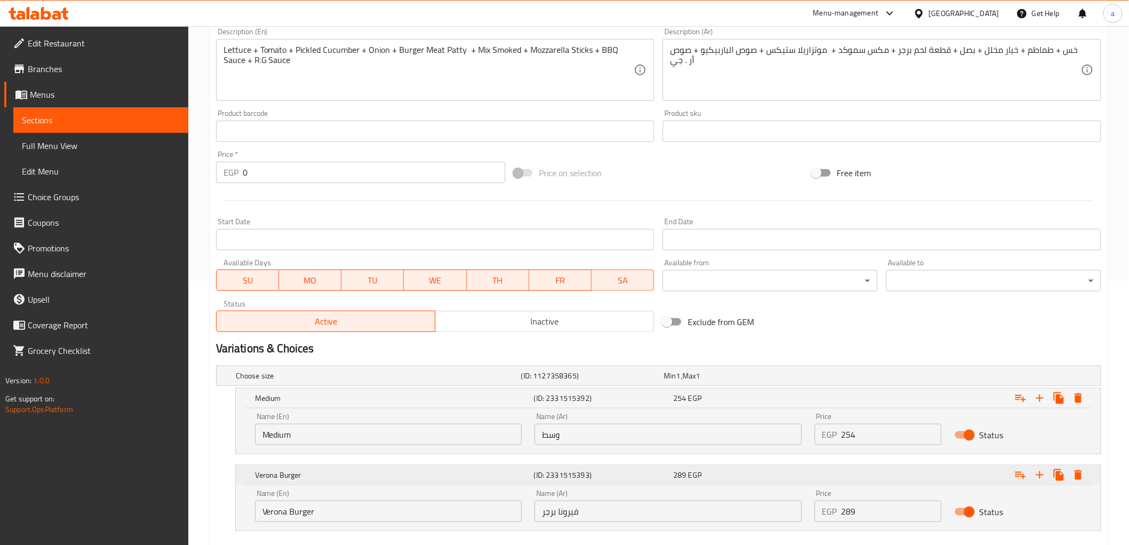
scroll to position [324, 0]
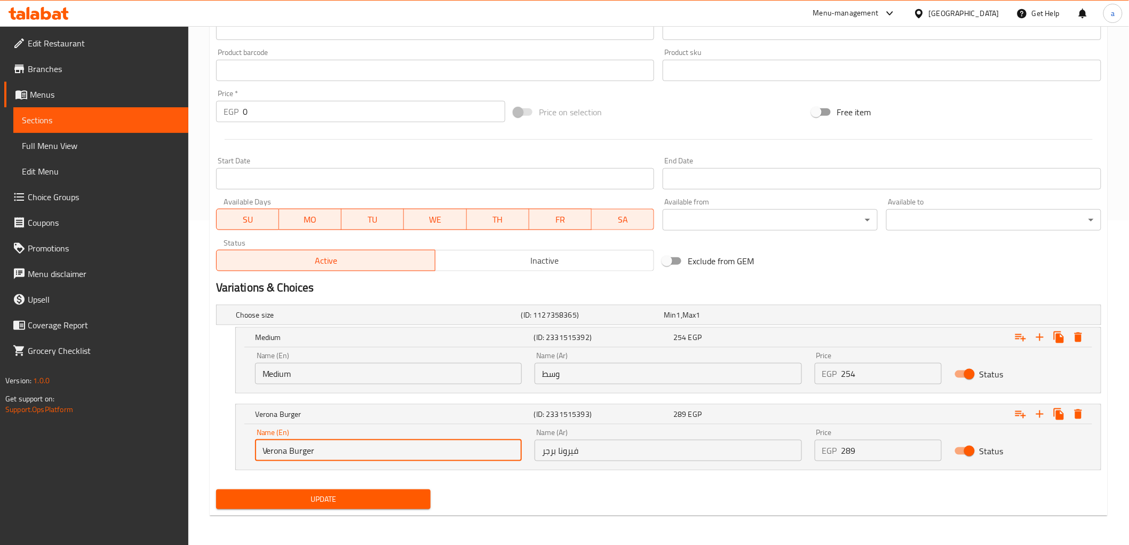
click at [334, 456] on input "Verona Burger" at bounding box center [388, 450] width 267 height 21
click at [326, 450] on input "text" at bounding box center [388, 450] width 267 height 21
type input "Large"
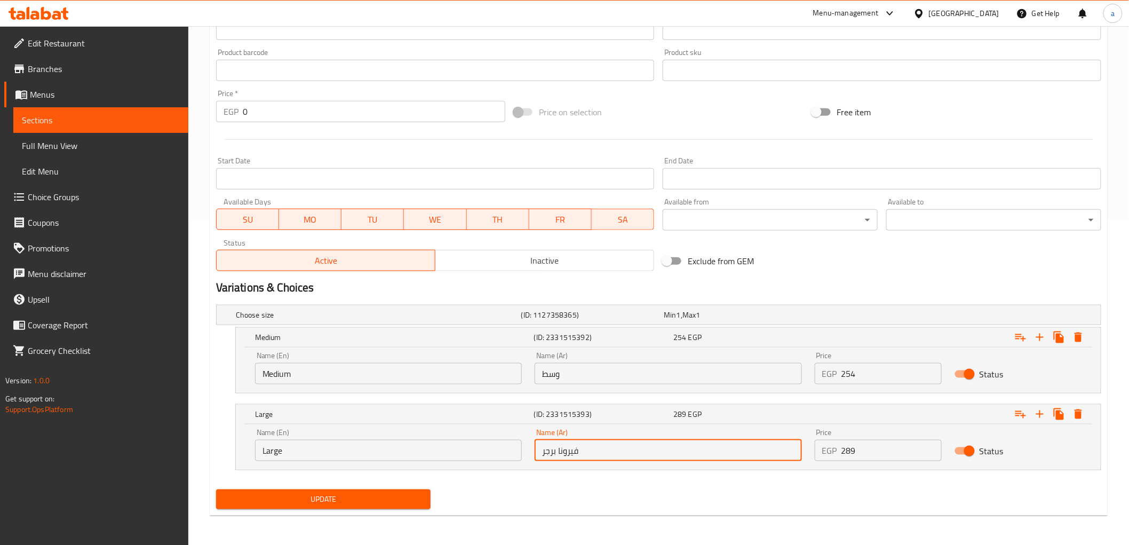
click at [608, 450] on input "فيرونا برجر" at bounding box center [668, 450] width 267 height 21
click at [602, 449] on input "text" at bounding box center [668, 450] width 267 height 21
type input "كبير"
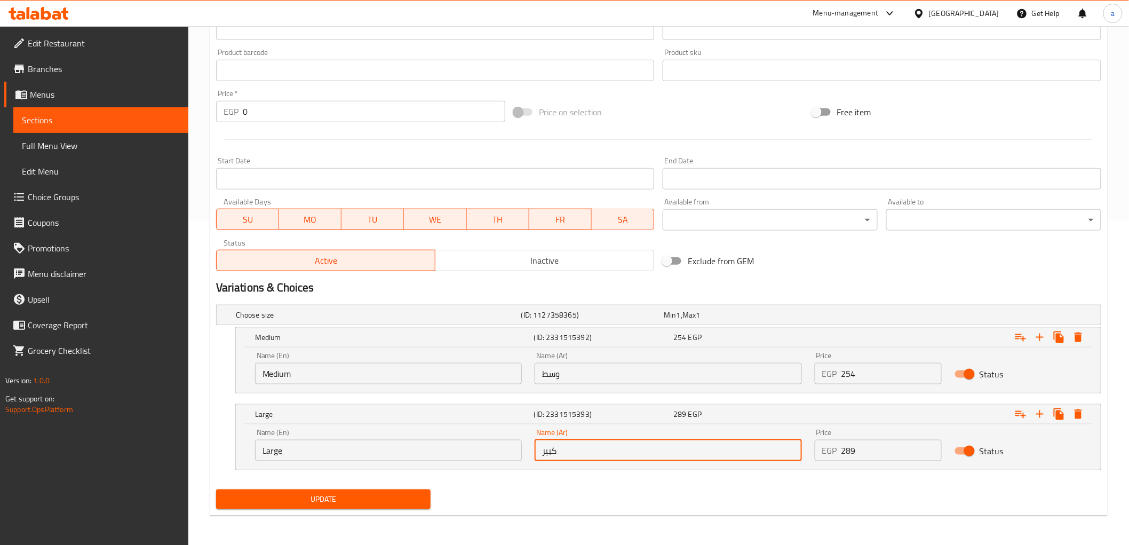
click at [402, 495] on span "Update" at bounding box center [324, 499] width 198 height 13
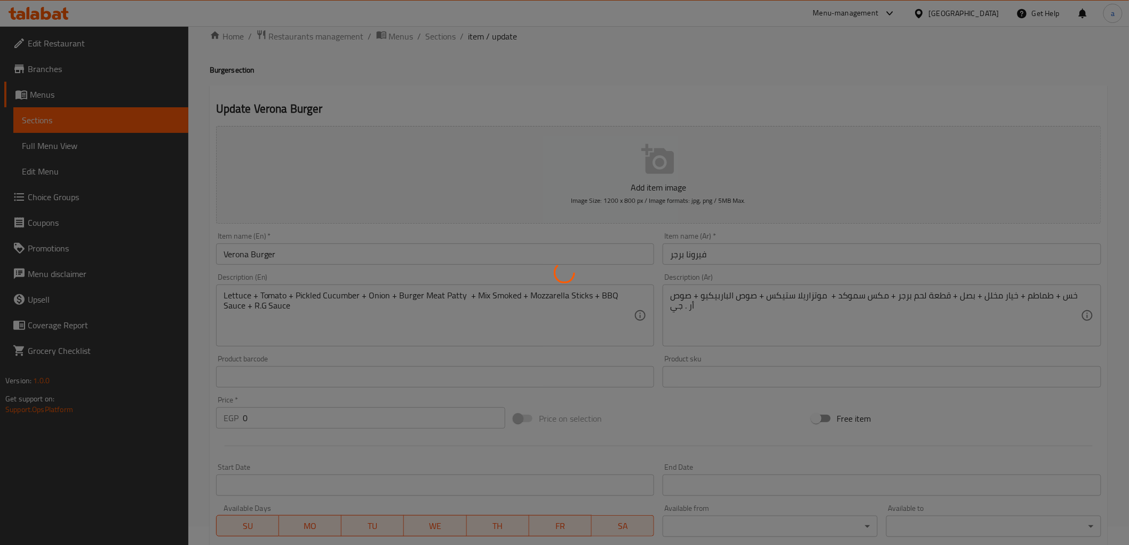
scroll to position [0, 0]
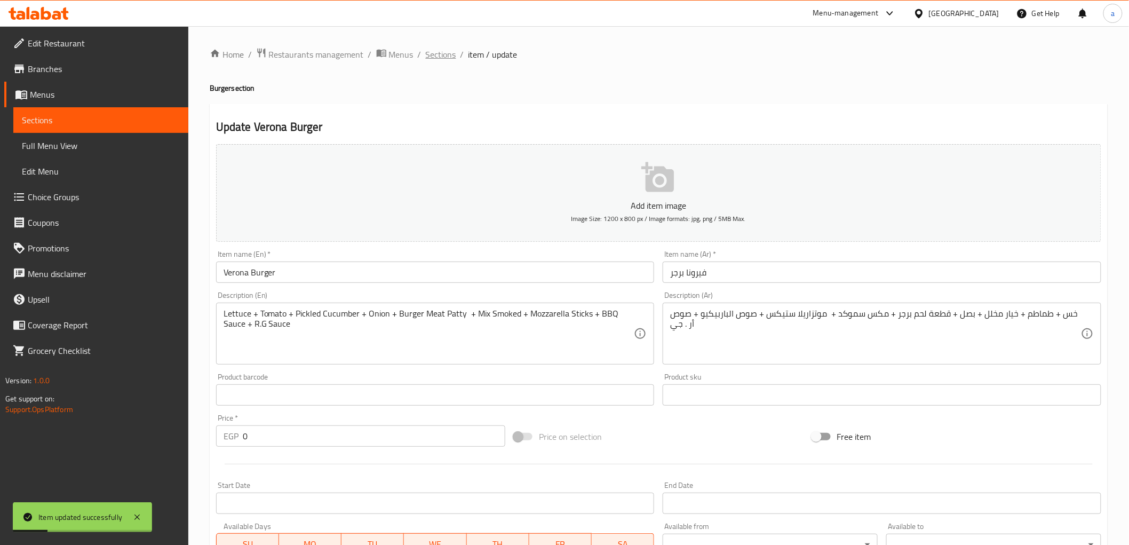
click at [447, 50] on span "Sections" at bounding box center [441, 54] width 30 height 13
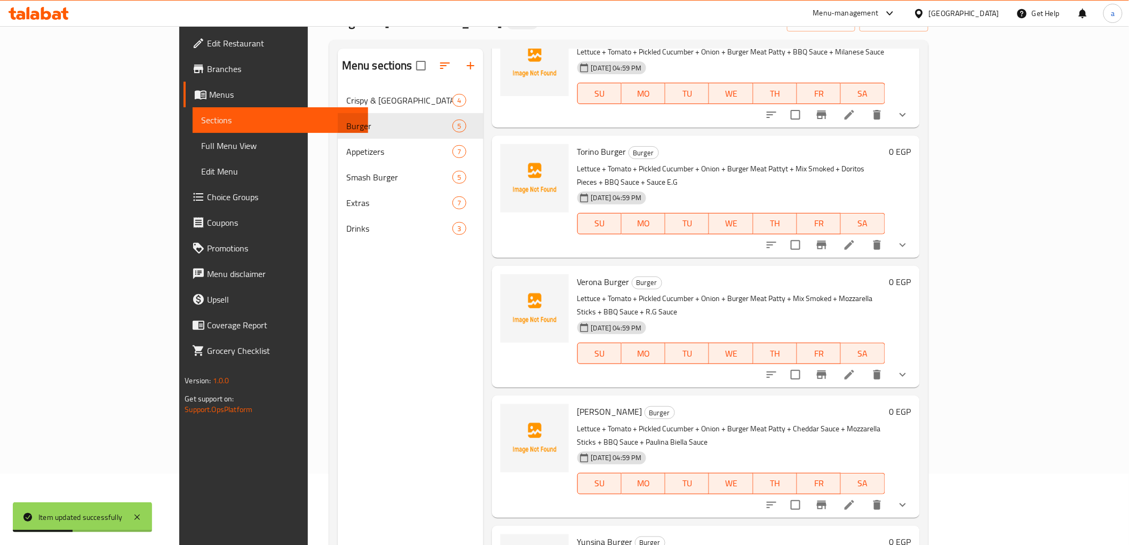
scroll to position [149, 0]
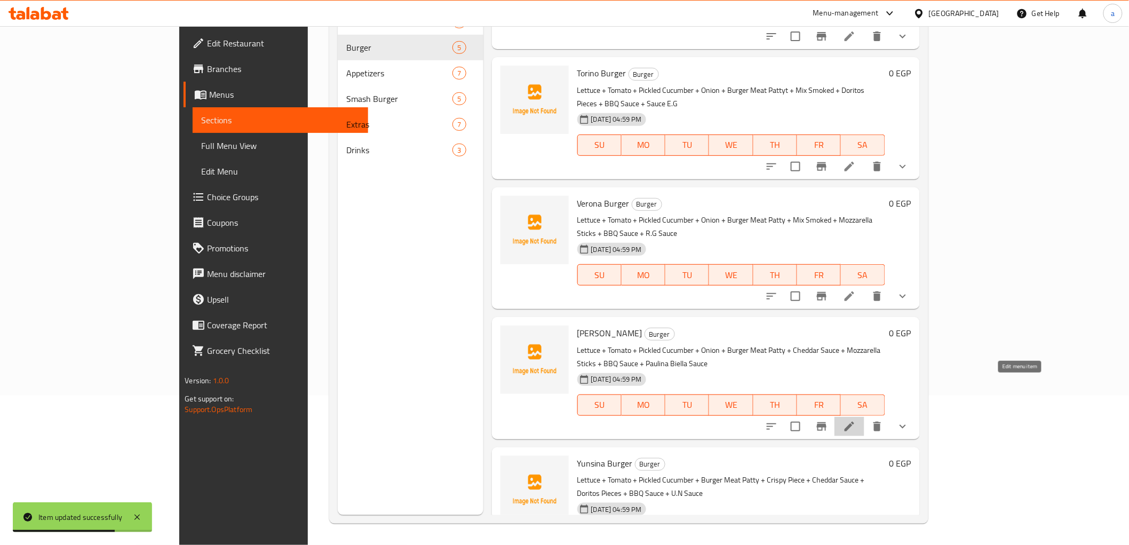
click at [856, 420] on icon at bounding box center [849, 426] width 13 height 13
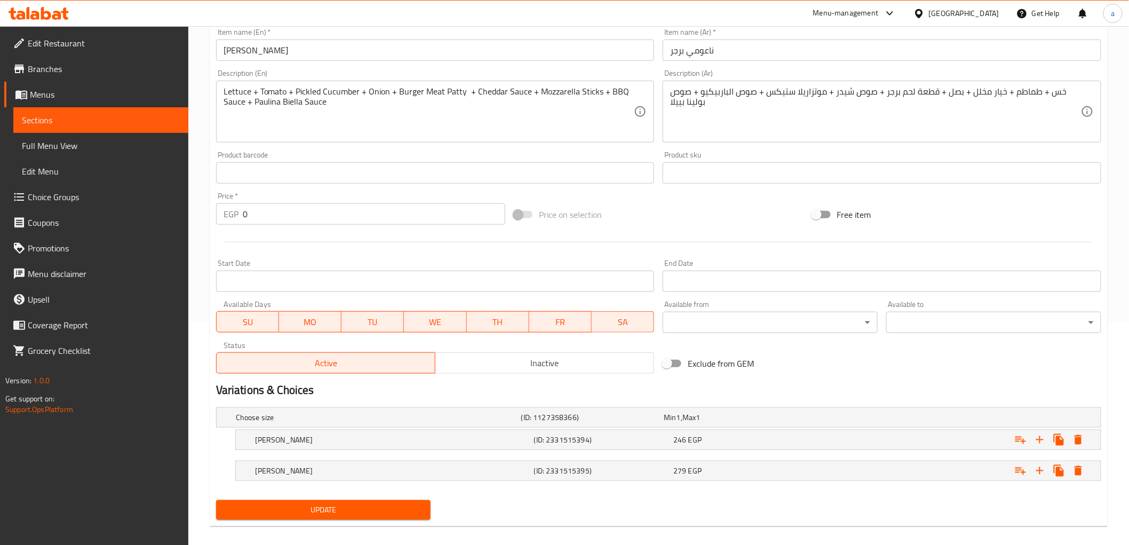
scroll to position [233, 0]
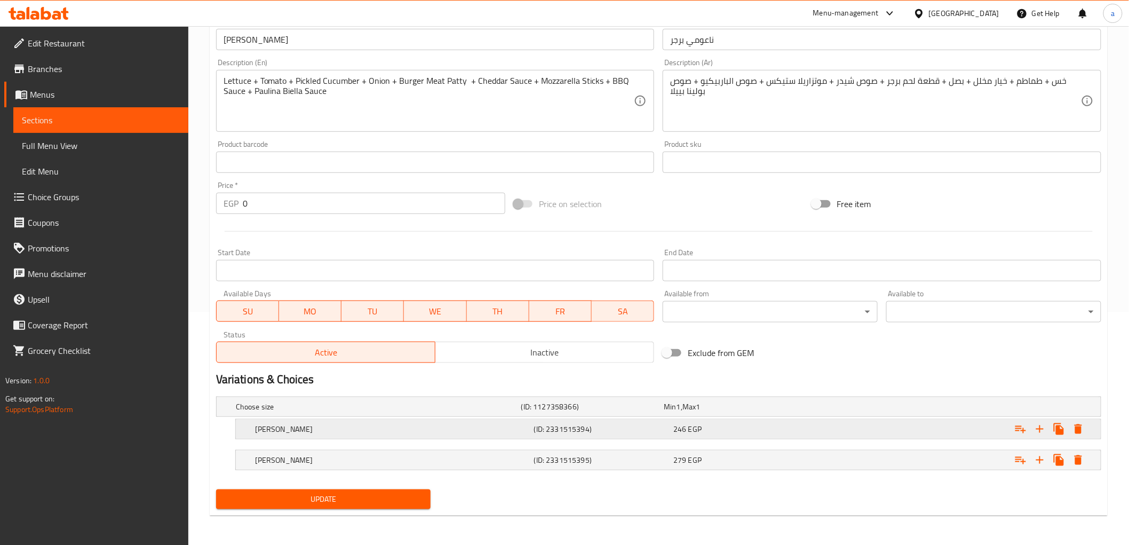
click at [318, 424] on h5 "[PERSON_NAME]" at bounding box center [392, 429] width 275 height 11
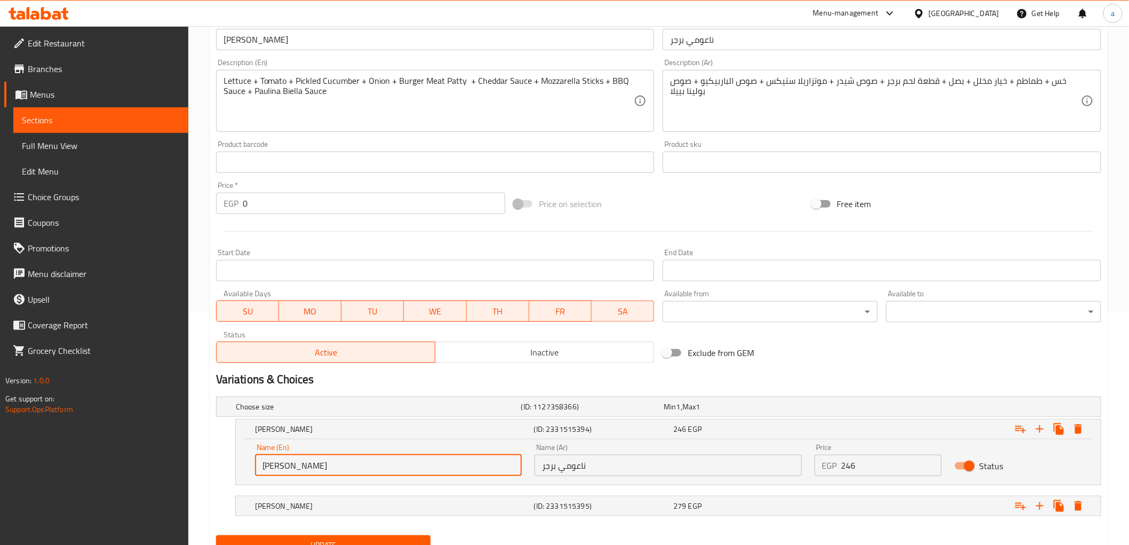
click at [322, 460] on input "[PERSON_NAME]" at bounding box center [388, 465] width 267 height 21
paste input "Medium"
type input "Medium"
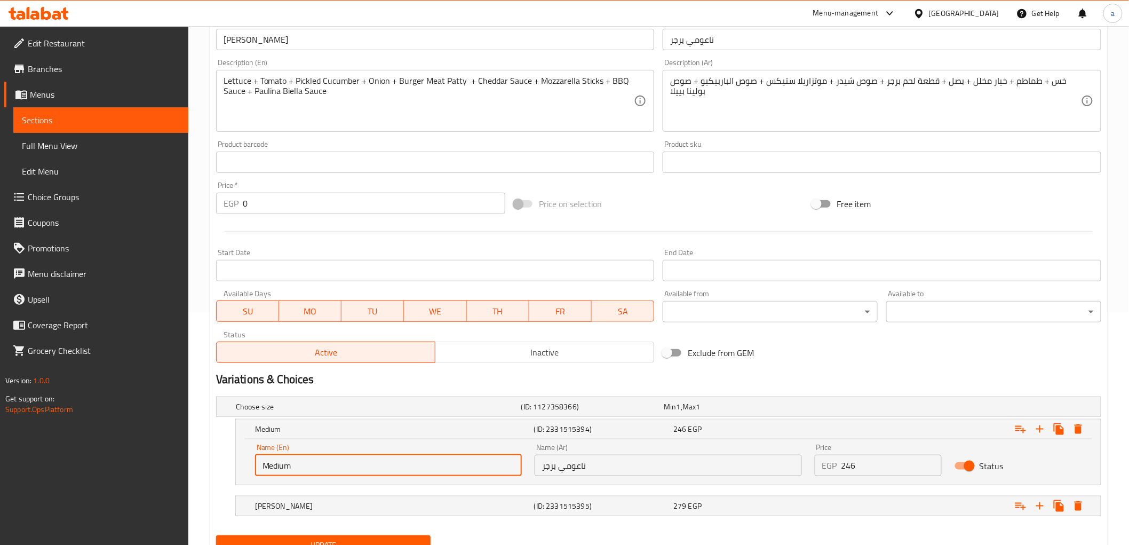
click at [584, 468] on input "ناعومي برجر" at bounding box center [668, 465] width 267 height 21
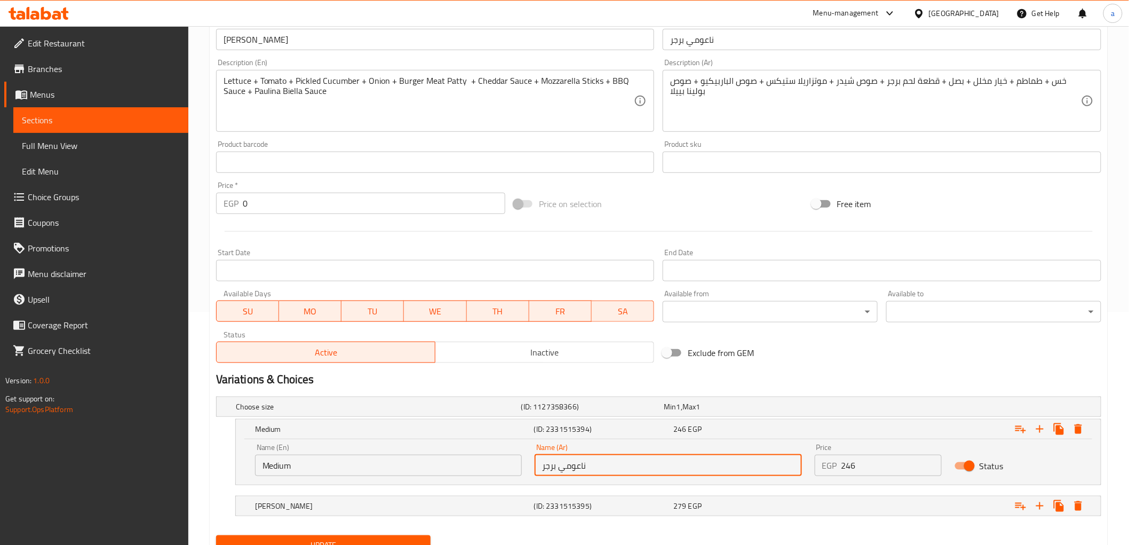
click at [584, 468] on input "ناعومي برجر" at bounding box center [668, 465] width 267 height 21
click at [584, 468] on input "text" at bounding box center [668, 465] width 267 height 21
type input "وسط"
click at [444, 504] on h5 "[PERSON_NAME]" at bounding box center [392, 506] width 275 height 11
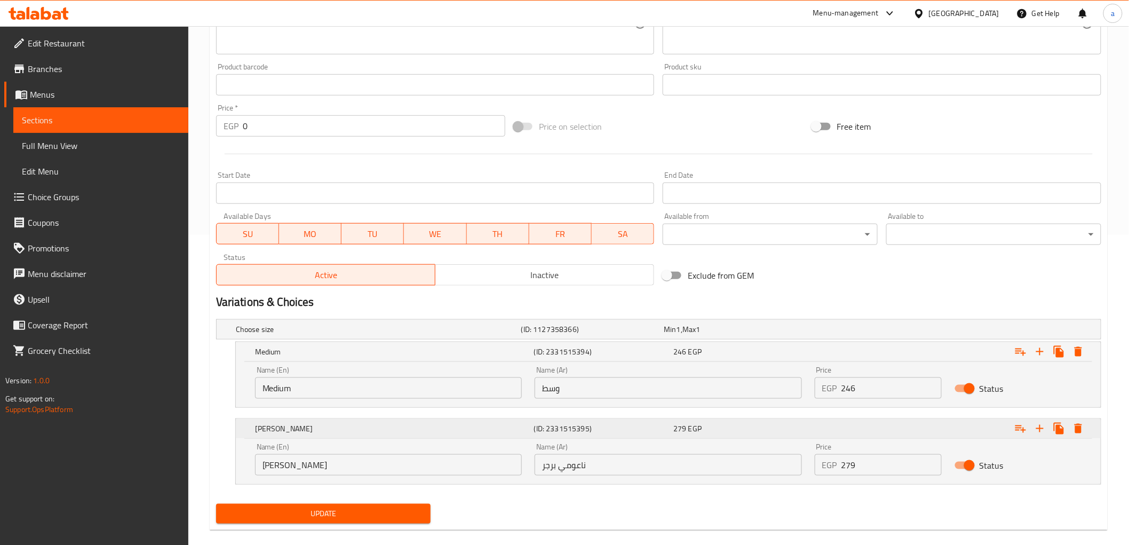
scroll to position [324, 0]
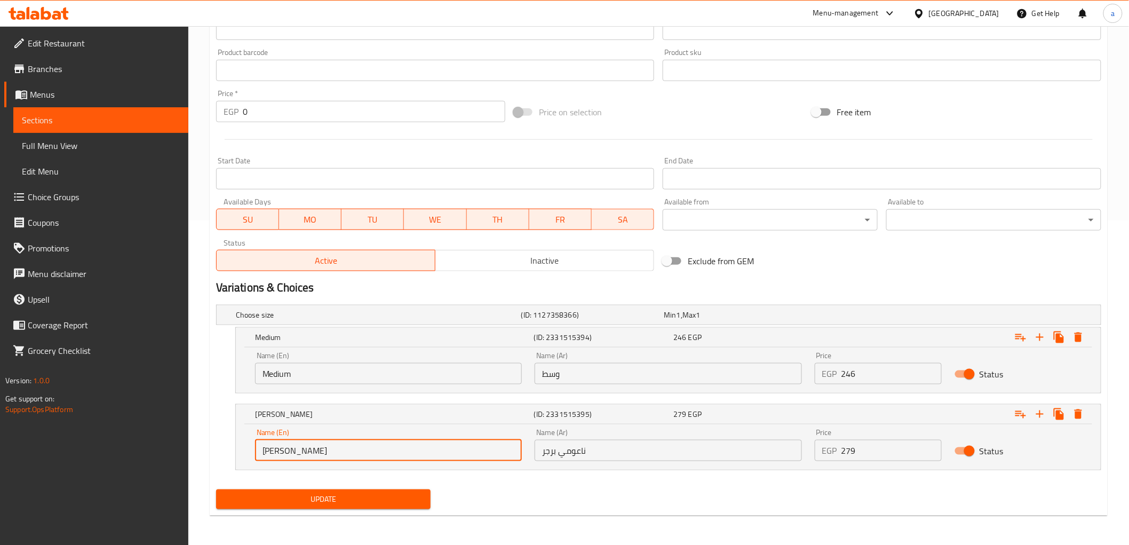
click at [329, 449] on input "[PERSON_NAME]" at bounding box center [388, 450] width 267 height 21
click at [329, 449] on input "text" at bounding box center [388, 450] width 267 height 21
type input "Large"
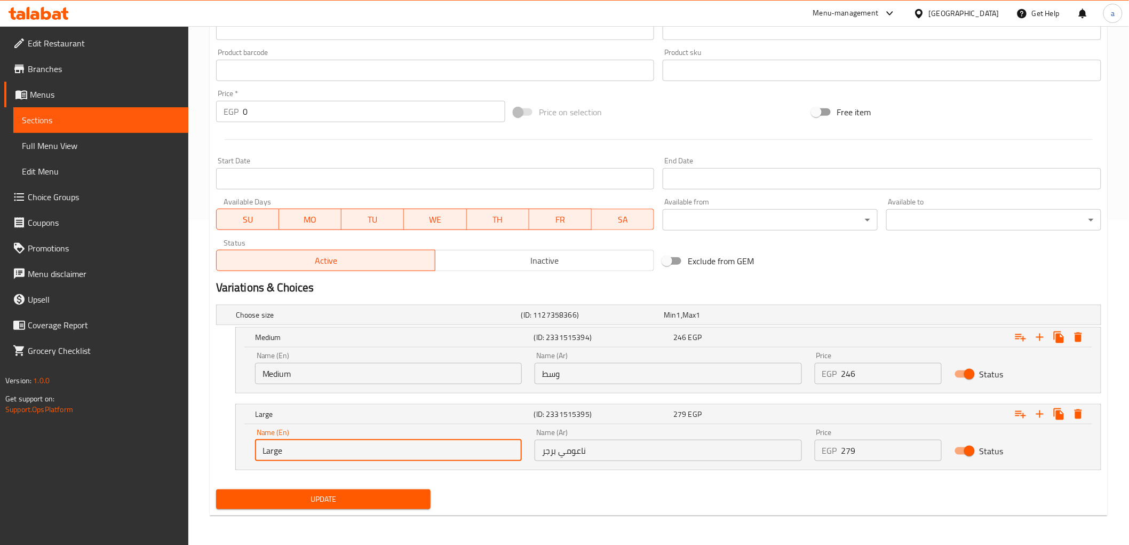
click at [605, 443] on input "ناعومي برجر" at bounding box center [668, 450] width 267 height 21
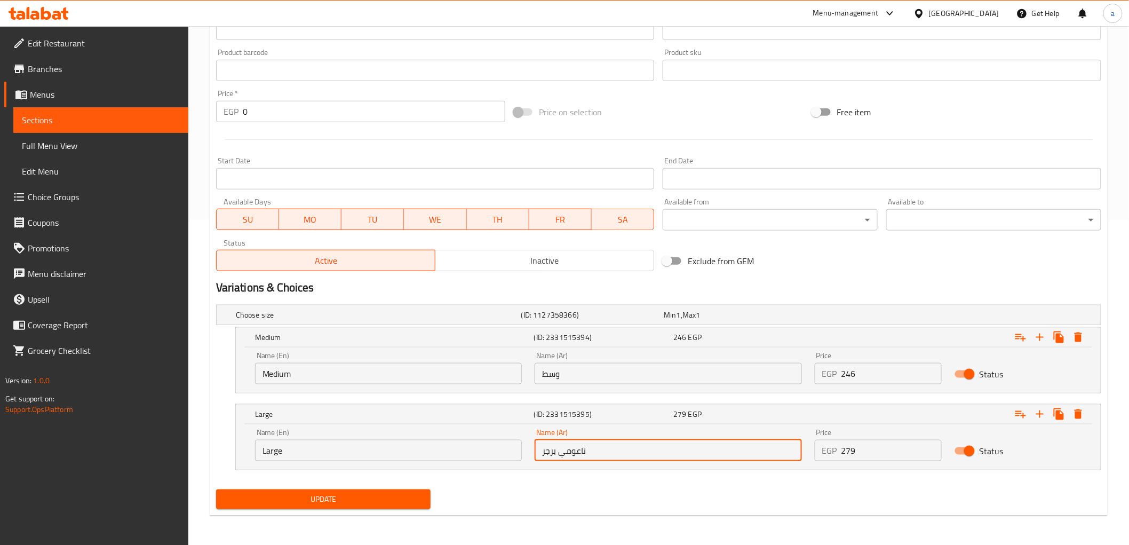
click at [605, 443] on input "ناعومي برجر" at bounding box center [668, 450] width 267 height 21
click at [584, 454] on input "text" at bounding box center [668, 450] width 267 height 21
type input "كبير"
click at [374, 502] on span "Update" at bounding box center [324, 499] width 198 height 13
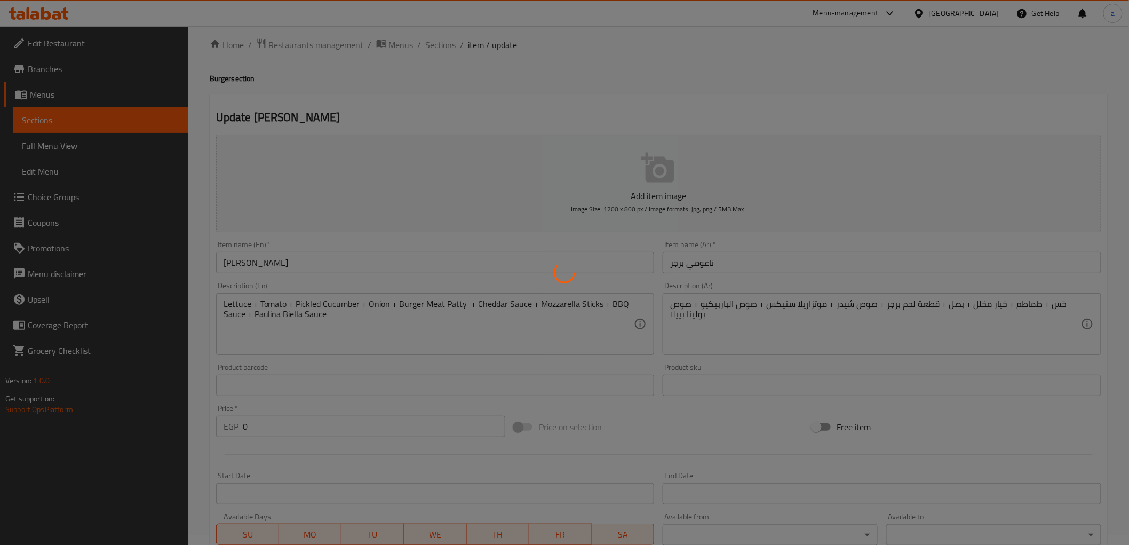
scroll to position [0, 0]
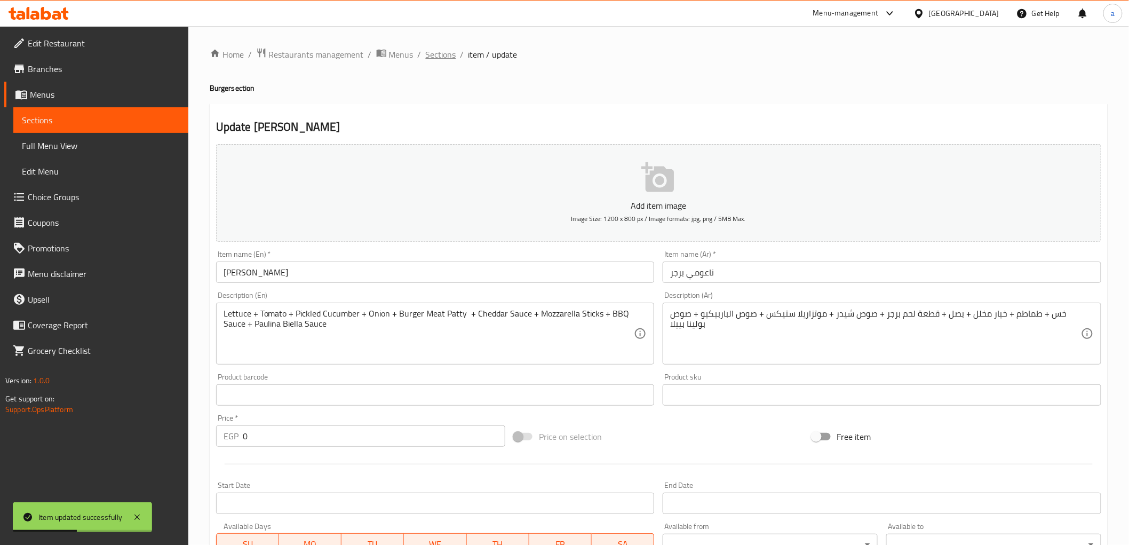
click at [440, 57] on span "Sections" at bounding box center [441, 54] width 30 height 13
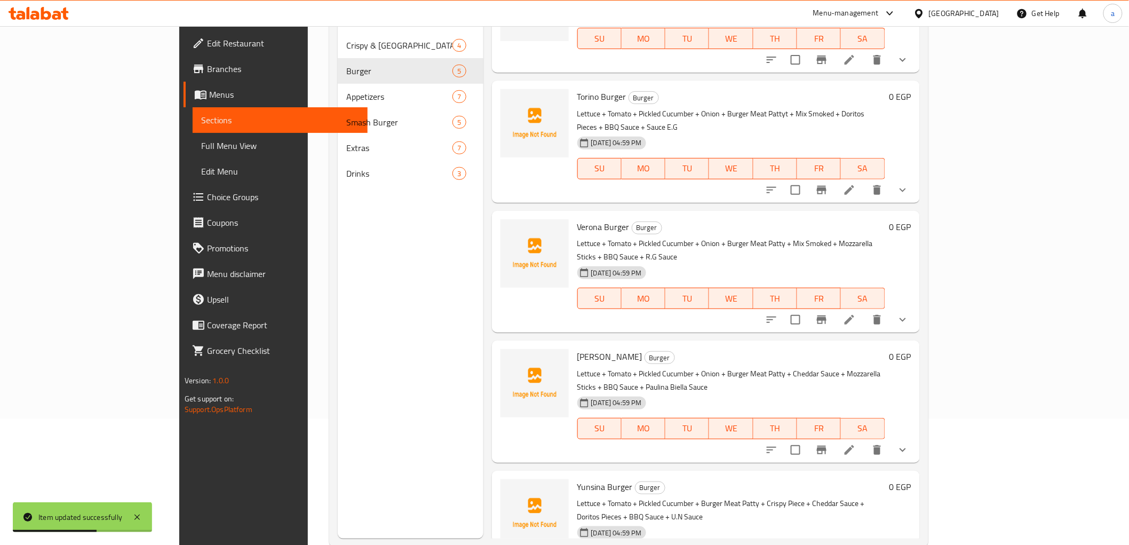
scroll to position [149, 0]
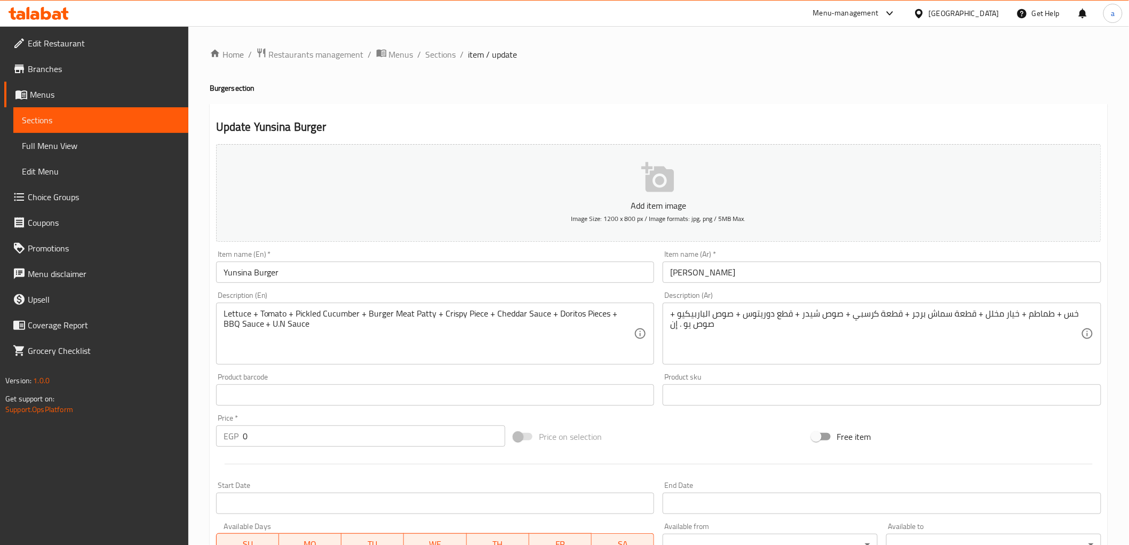
scroll to position [233, 0]
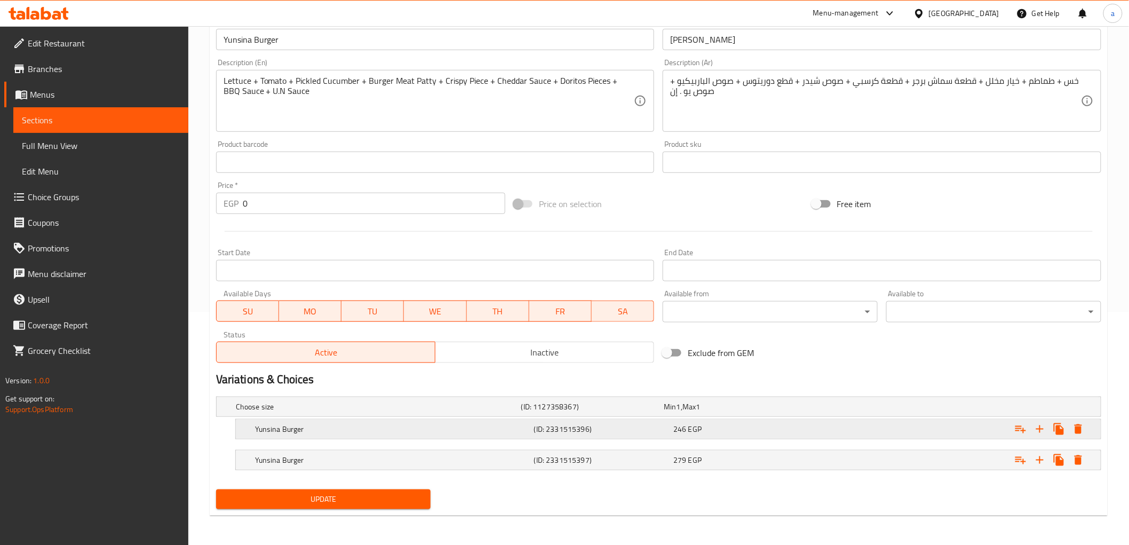
click at [367, 429] on h5 "Yunsina Burger" at bounding box center [392, 429] width 275 height 11
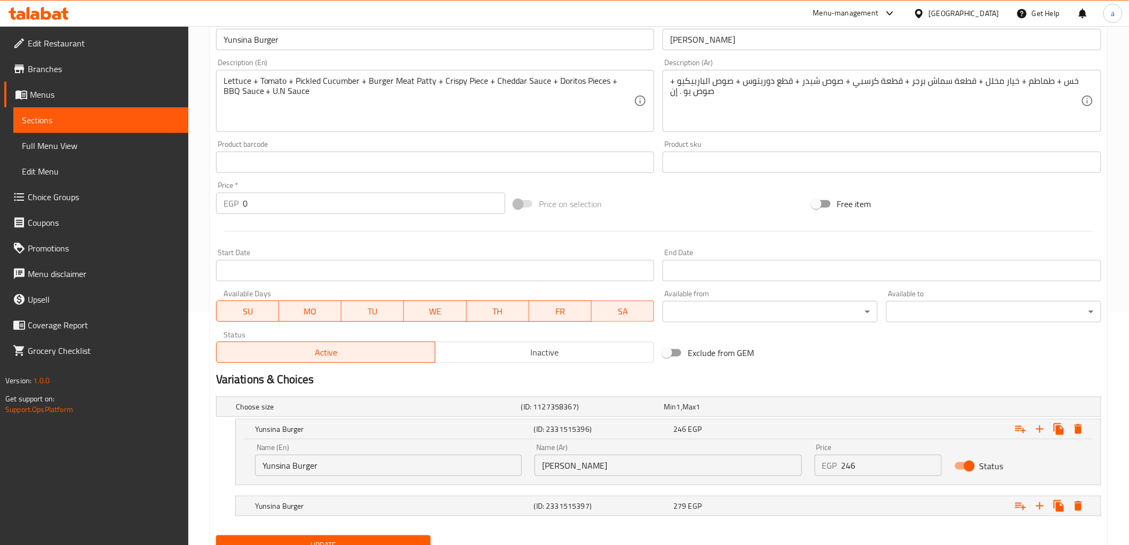
click at [326, 470] on input "Yunsina Burger" at bounding box center [388, 465] width 267 height 21
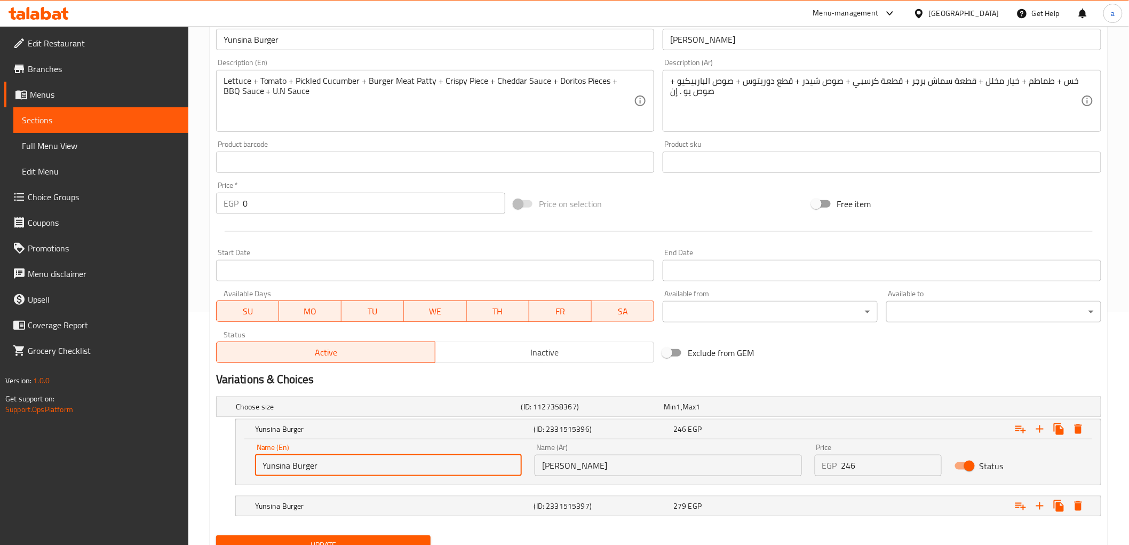
click at [326, 470] on input "Yunsina Burger" at bounding box center [388, 465] width 267 height 21
click at [323, 467] on input "text" at bounding box center [388, 465] width 267 height 21
type input "Medium"
click at [596, 466] on input "[PERSON_NAME]" at bounding box center [668, 465] width 267 height 21
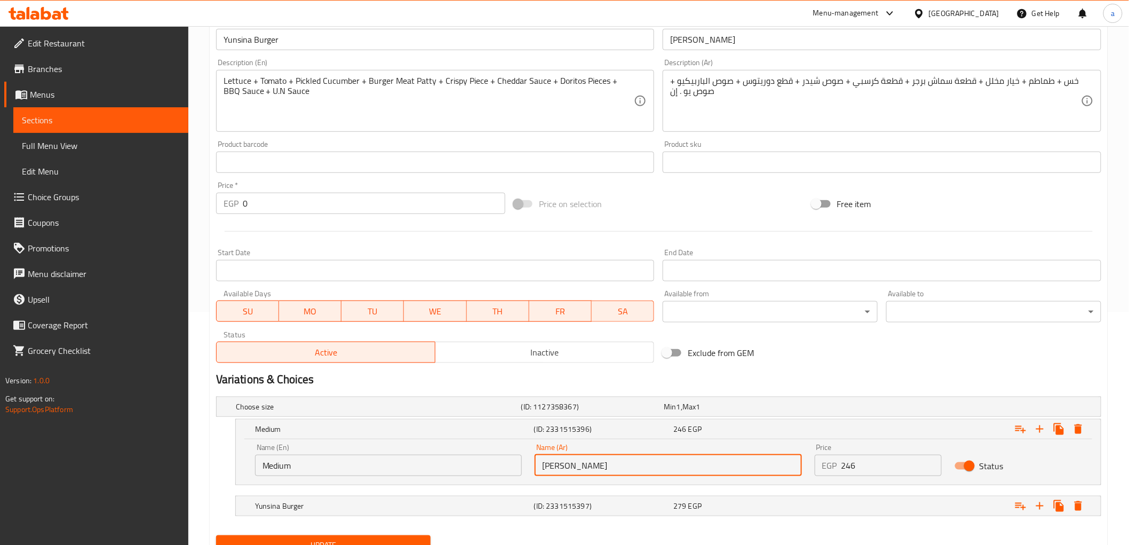
click at [596, 466] on input "[PERSON_NAME]" at bounding box center [668, 465] width 267 height 21
click at [588, 463] on input "text" at bounding box center [668, 465] width 267 height 21
type input "وسط"
click at [382, 513] on div "Yunsina Burger" at bounding box center [392, 505] width 279 height 15
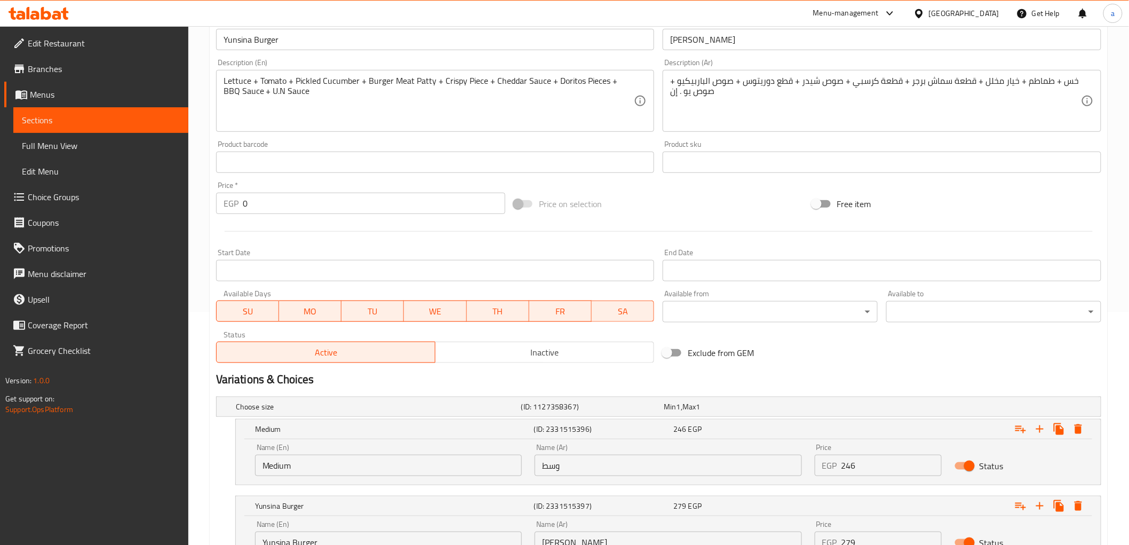
click at [364, 537] on input "Yunsina Burger" at bounding box center [388, 542] width 267 height 21
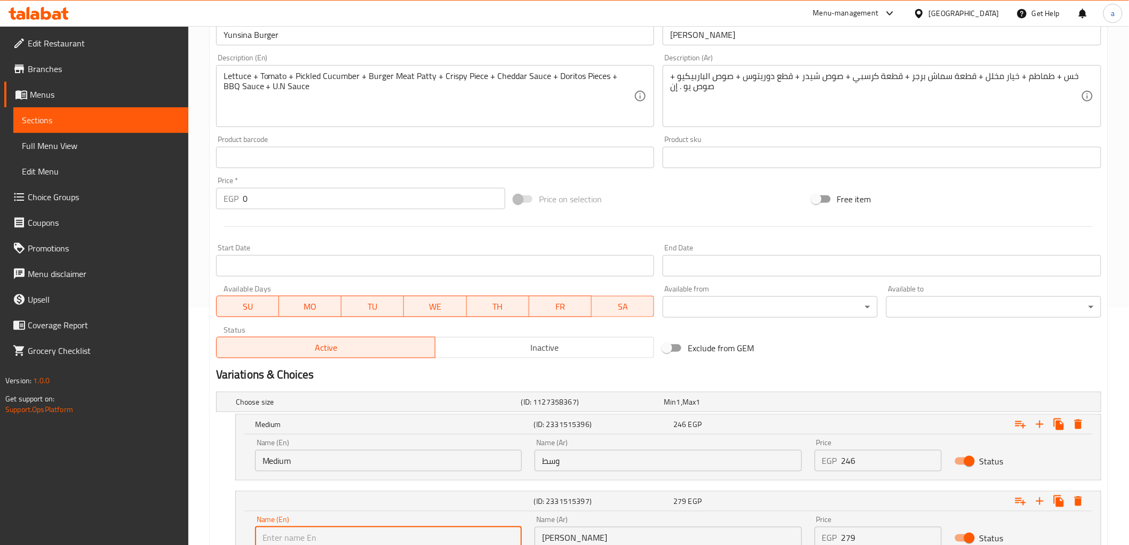
click at [364, 537] on input "text" at bounding box center [388, 537] width 267 height 21
type input "Large"
click at [611, 541] on input "[PERSON_NAME]" at bounding box center [668, 537] width 267 height 21
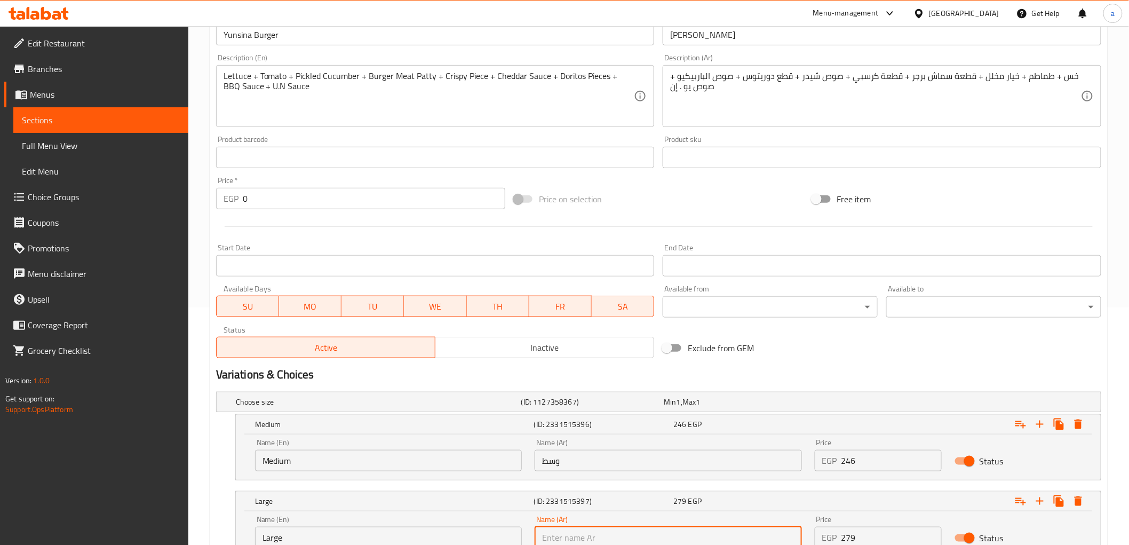
click at [602, 537] on input "text" at bounding box center [668, 537] width 267 height 21
type input "كبير"
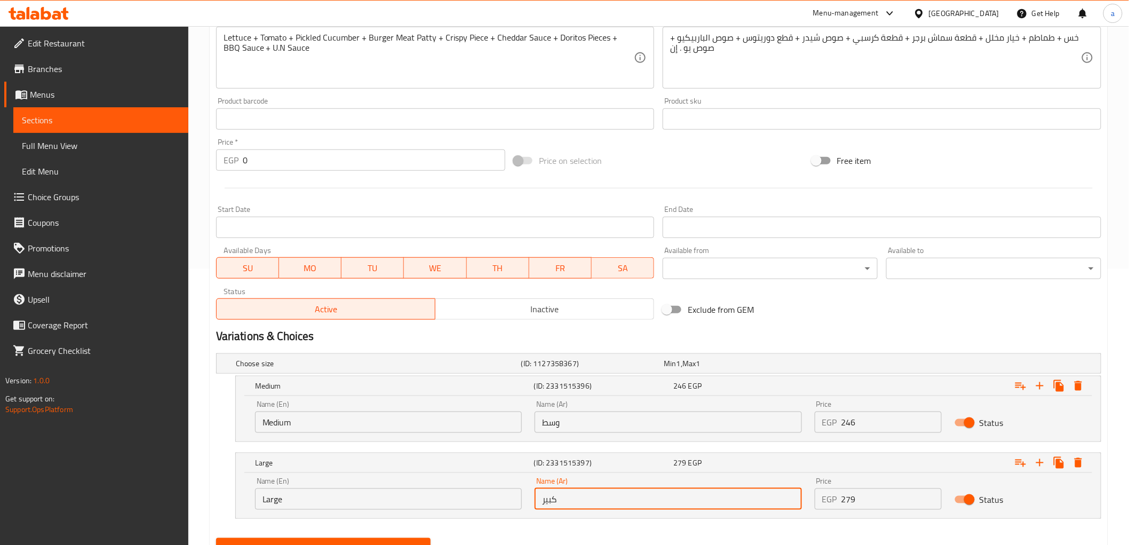
scroll to position [324, 0]
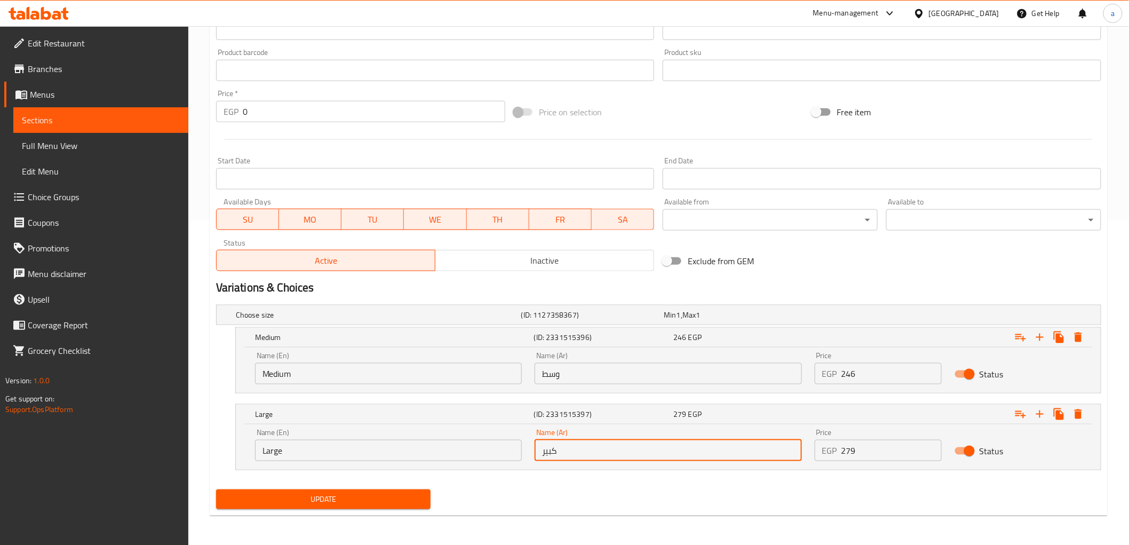
click at [344, 504] on span "Update" at bounding box center [324, 499] width 198 height 13
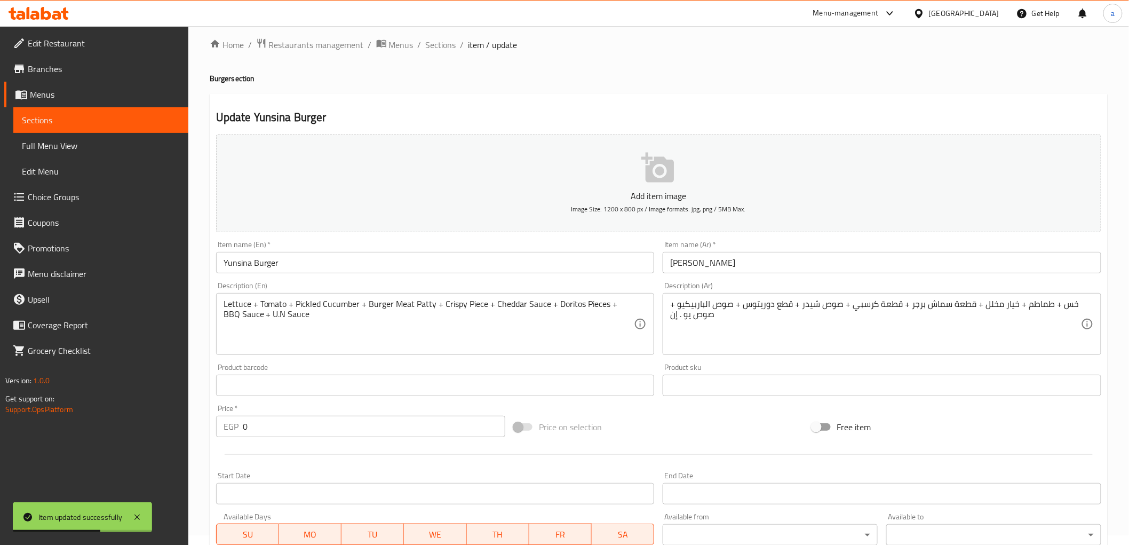
scroll to position [0, 0]
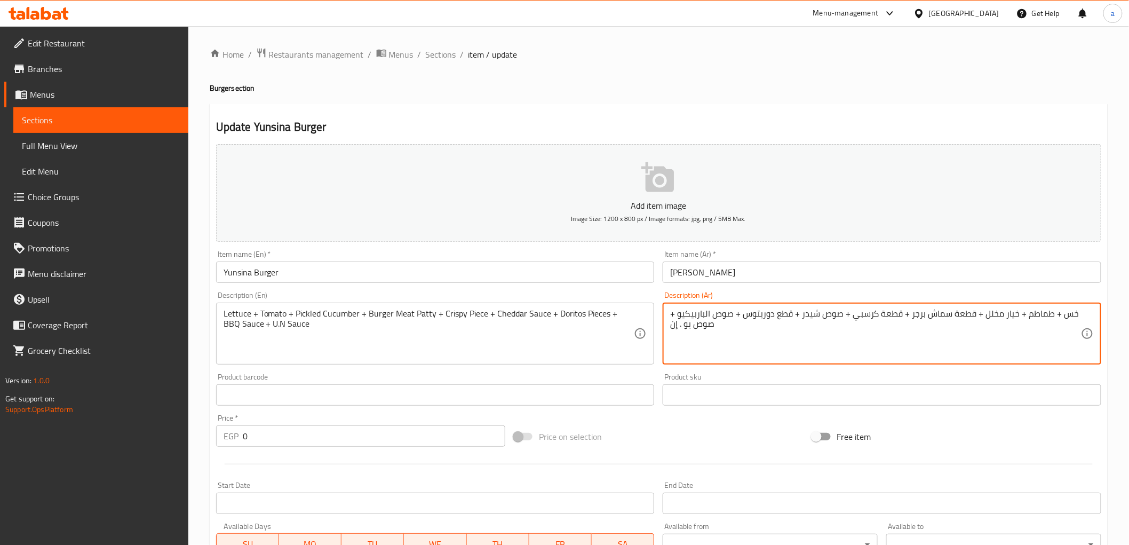
drag, startPoint x: 927, startPoint y: 315, endPoint x: 948, endPoint y: 321, distance: 22.1
click at [772, 315] on textarea "خس + طماطم + خيار مخلل + قطعة لحم برجر + قطعة كرسبي + صوص شيدر + قطع دوريتوس + …" at bounding box center [875, 333] width 411 height 51
click at [968, 315] on textarea "خس + طماطم + خيار مخلل + قطعة لحم برجر + قطعة كرسبي + صوص شيدر + قطع الدوريتوس …" at bounding box center [875, 333] width 411 height 51
click at [969, 313] on textarea "خس + طماطم + خيار مخلل + قطعة لحم برجر + قطعة كرسبي + صوص شيدر + قطع الدوريتوس …" at bounding box center [875, 333] width 411 height 51
click at [931, 316] on textarea "خس + طماطم + خيار مخلل + بصل+ قطعة لحم برجر + قطعة كرسبي + صوص شيدر + قطع الدور…" at bounding box center [875, 333] width 411 height 51
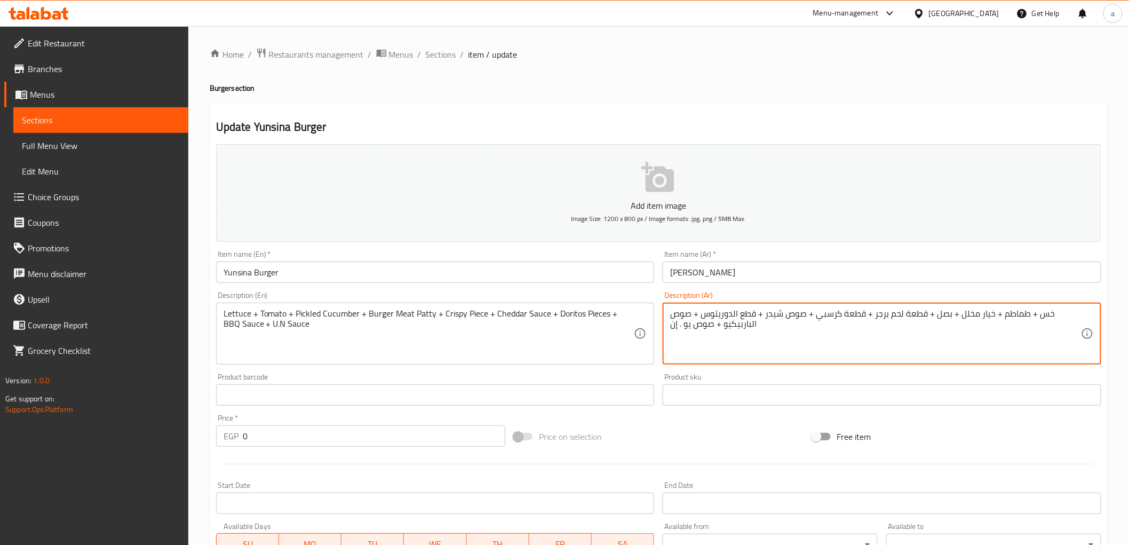
type textarea "خس + طماطم + خيار مخلل + بصل + قطعة لحم برجر + قطعة كرسبي + صوص شيدر + قطع الدو…"
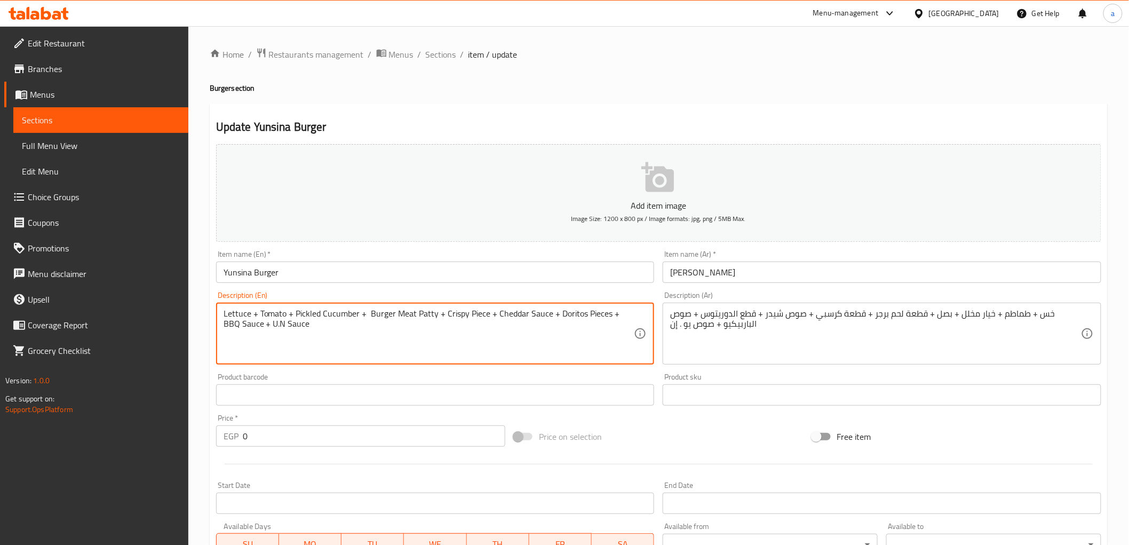
paste textarea "Onion"
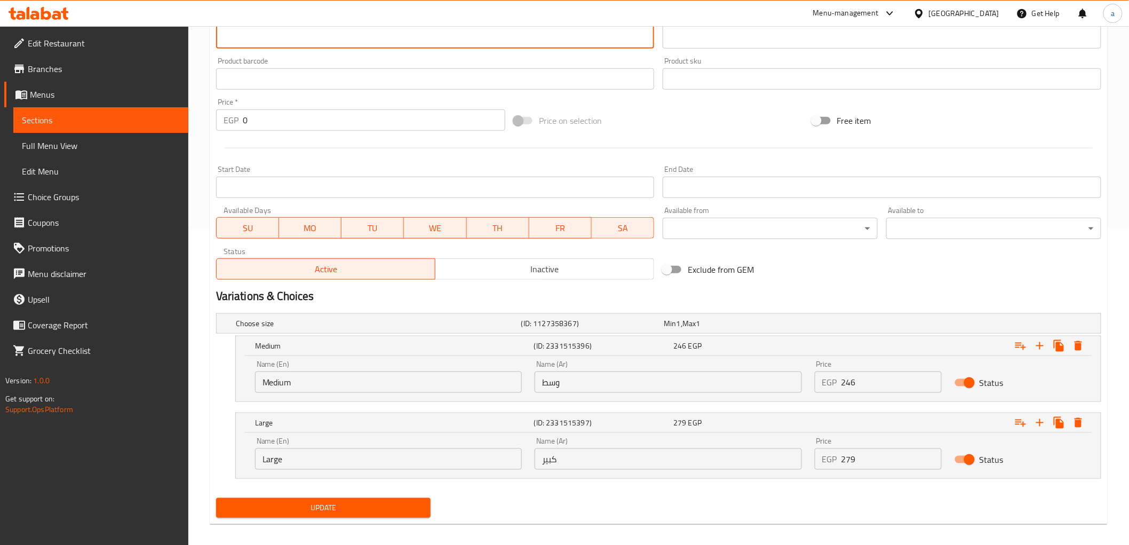
scroll to position [324, 0]
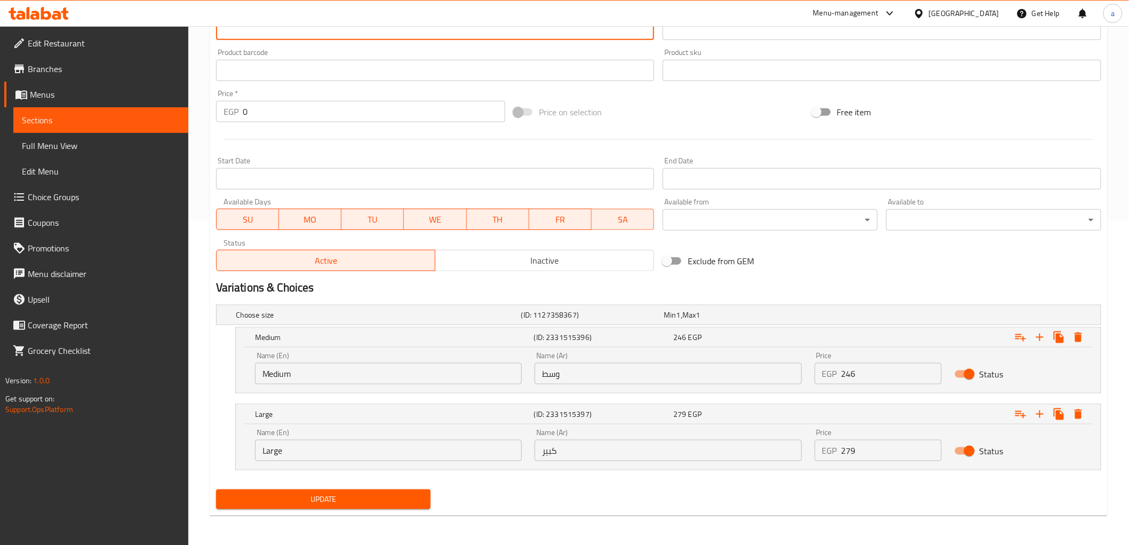
type textarea "Lettuce + Tomato + Pickled Cucumber + Onion + Burger Meat Patty + Crispy Piece …"
drag, startPoint x: 366, startPoint y: 497, endPoint x: 370, endPoint y: 482, distance: 15.4
click at [366, 496] on span "Update" at bounding box center [324, 499] width 198 height 13
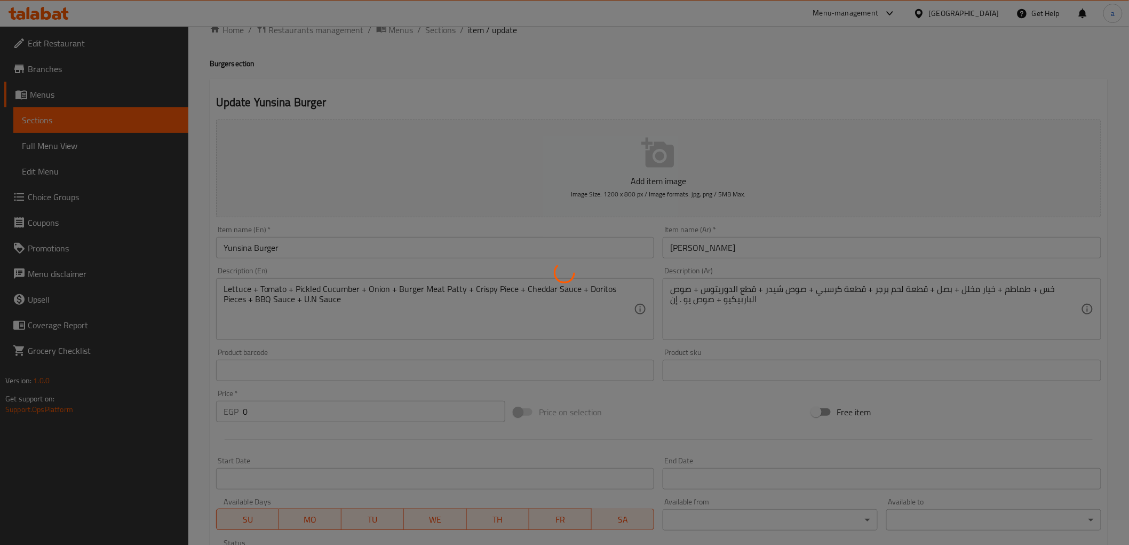
scroll to position [0, 0]
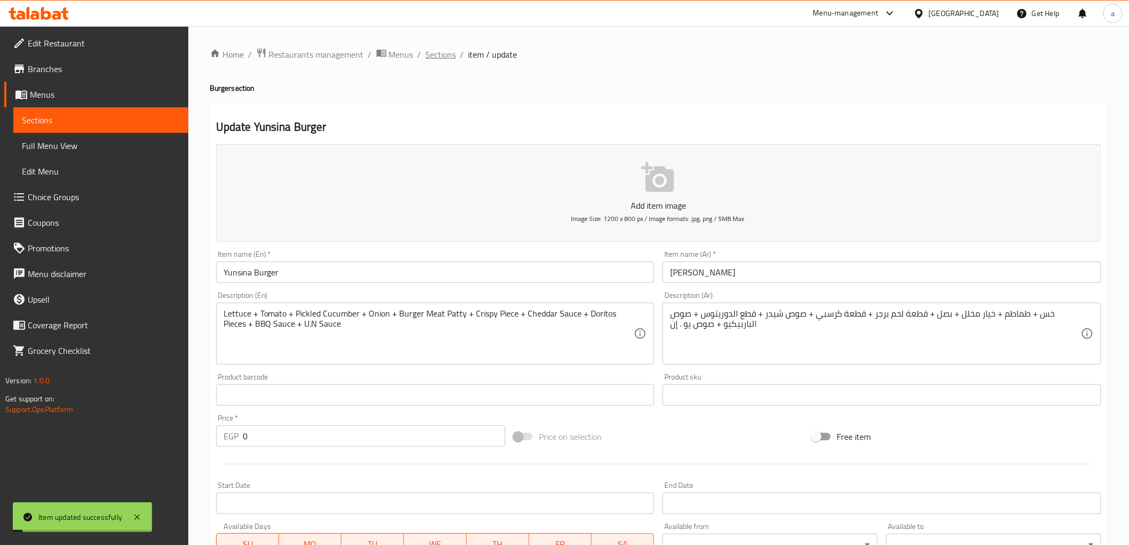
click at [446, 51] on span "Sections" at bounding box center [441, 54] width 30 height 13
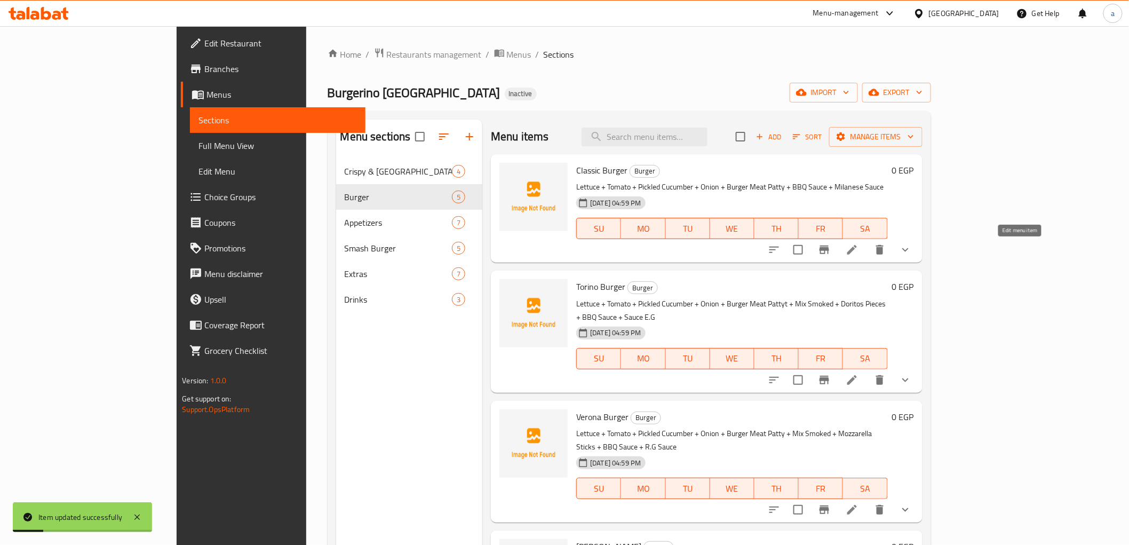
click at [859, 254] on icon at bounding box center [852, 249] width 13 height 13
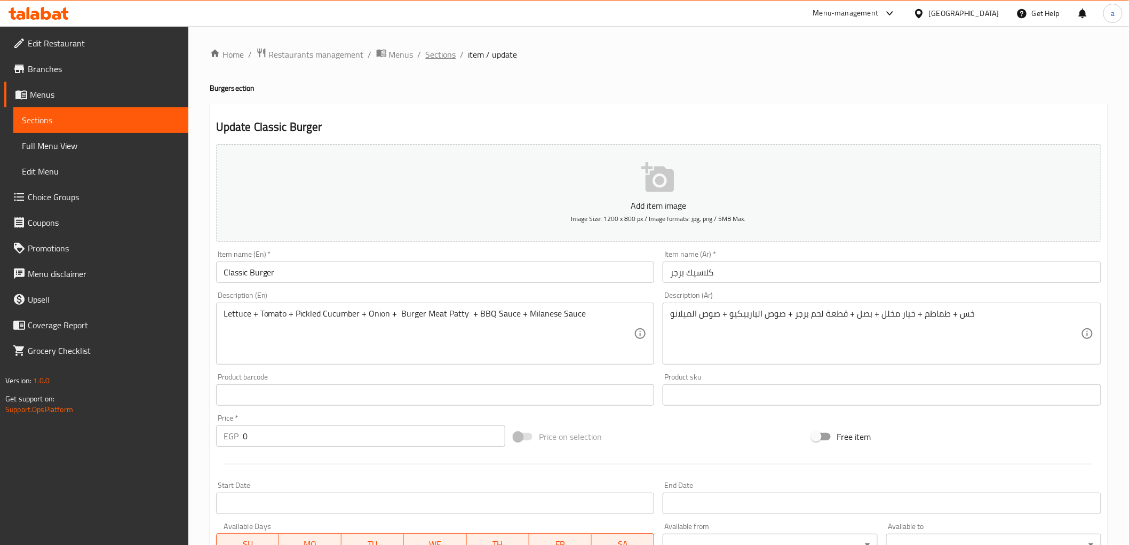
click at [440, 59] on span "Sections" at bounding box center [441, 54] width 30 height 13
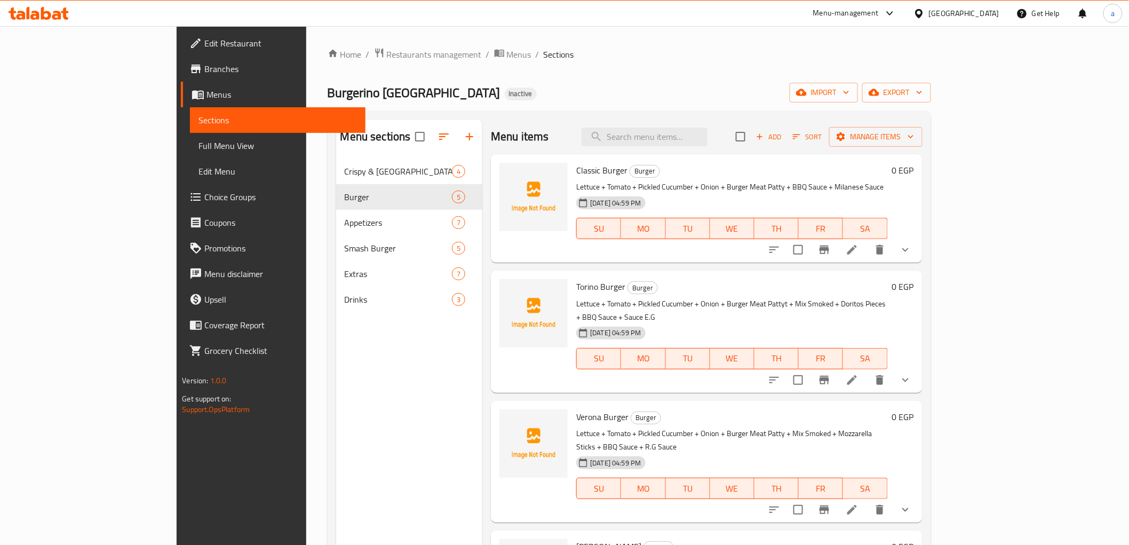
click at [867, 370] on li at bounding box center [852, 379] width 30 height 19
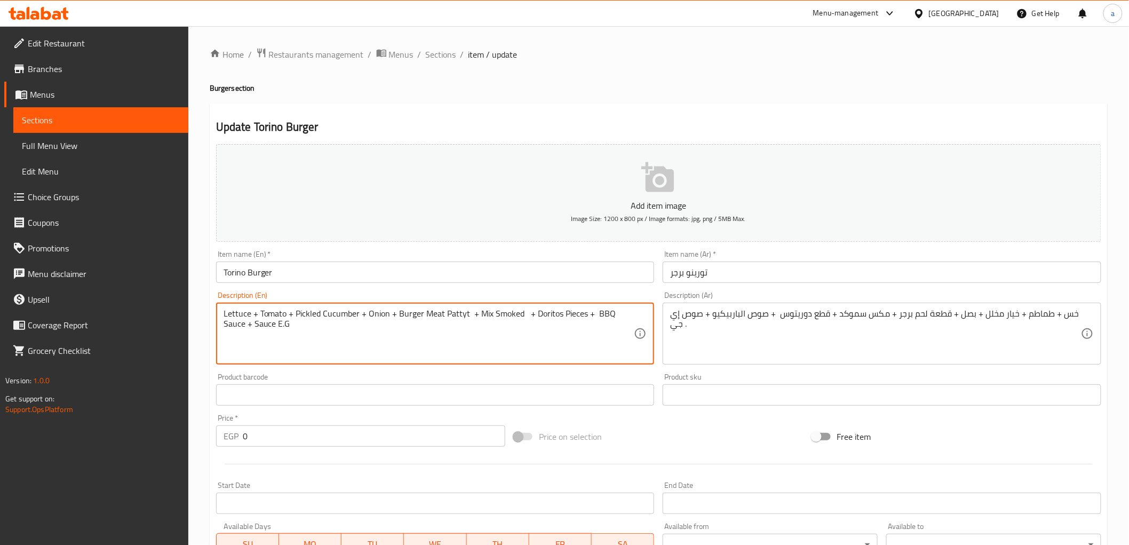
paste textarea "mdkhn"
type textarea "Lettuce + Tomato + Pickled Cucumber + Onion + Burger Meat Pattyt + Mix Smoked m…"
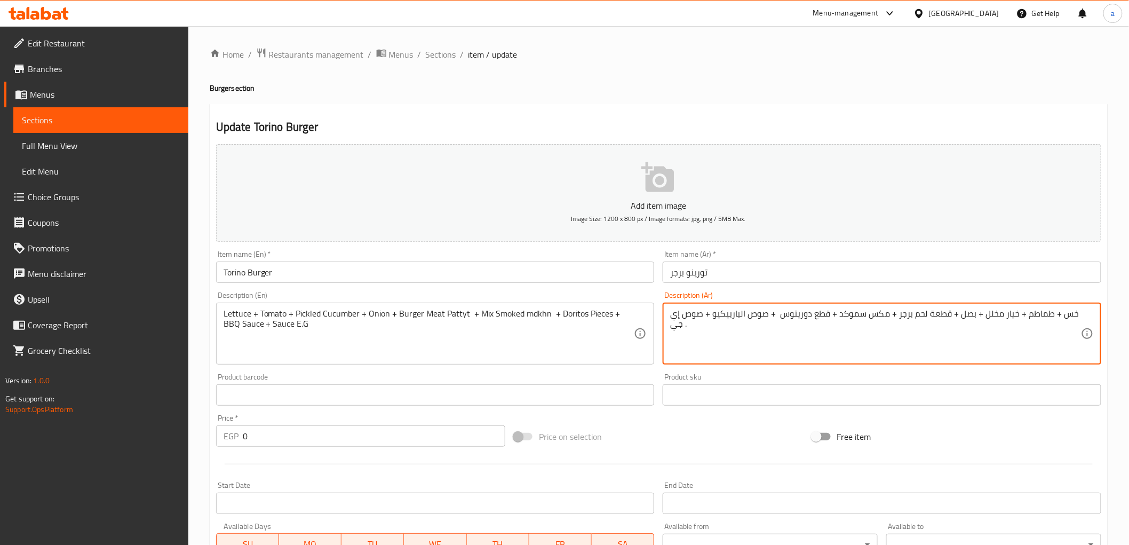
paste textarea "مدخن"
type textarea "خس + طماطم + خيار مخلل + بصل + قطعة لحم برجر + مكس سموكد مدخن + قطع دوريتوس + ص…"
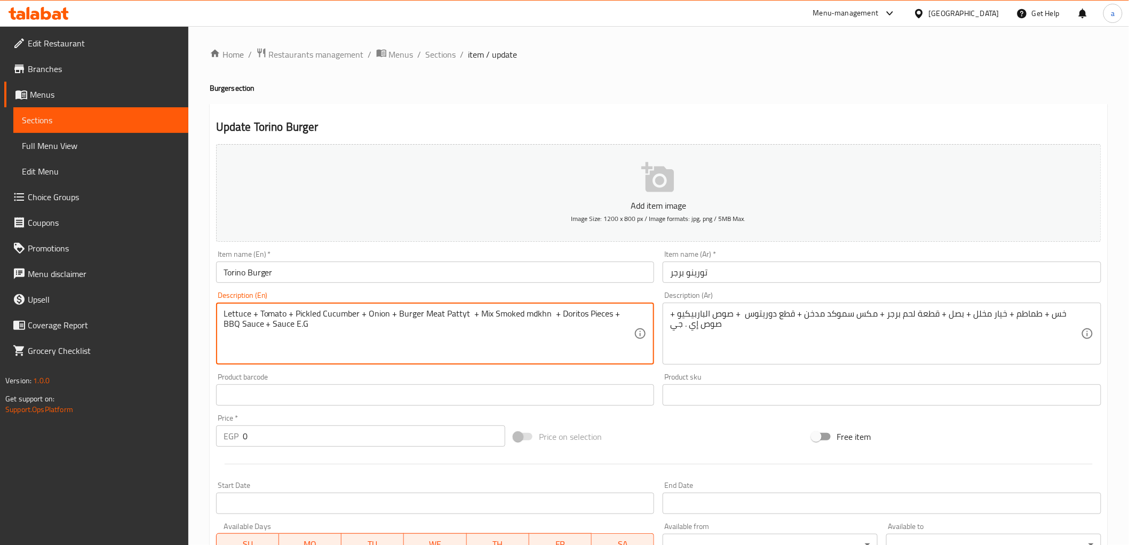
drag, startPoint x: 548, startPoint y: 316, endPoint x: 477, endPoint y: 318, distance: 71.0
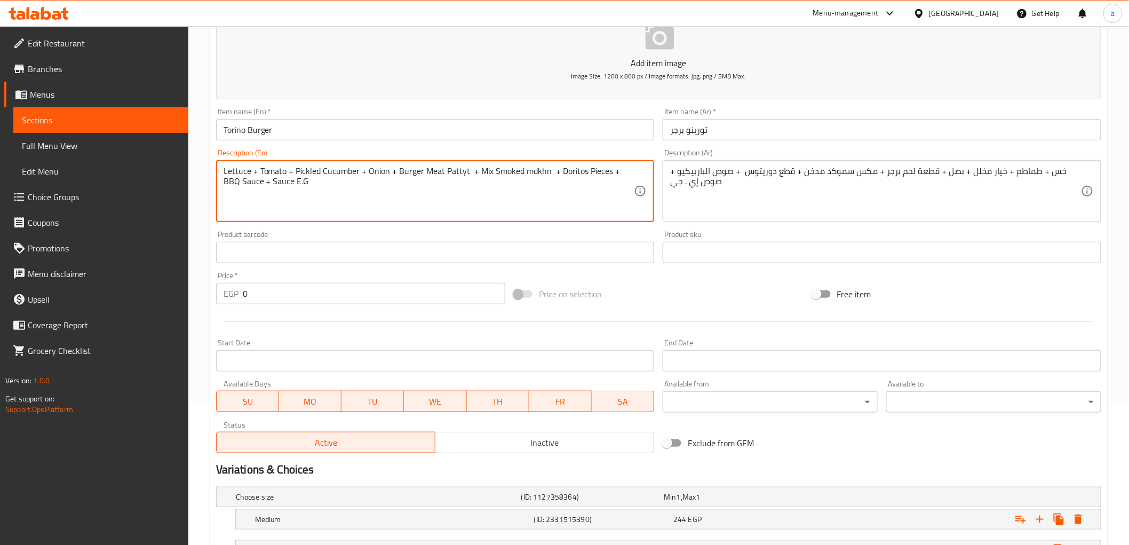
scroll to position [233, 0]
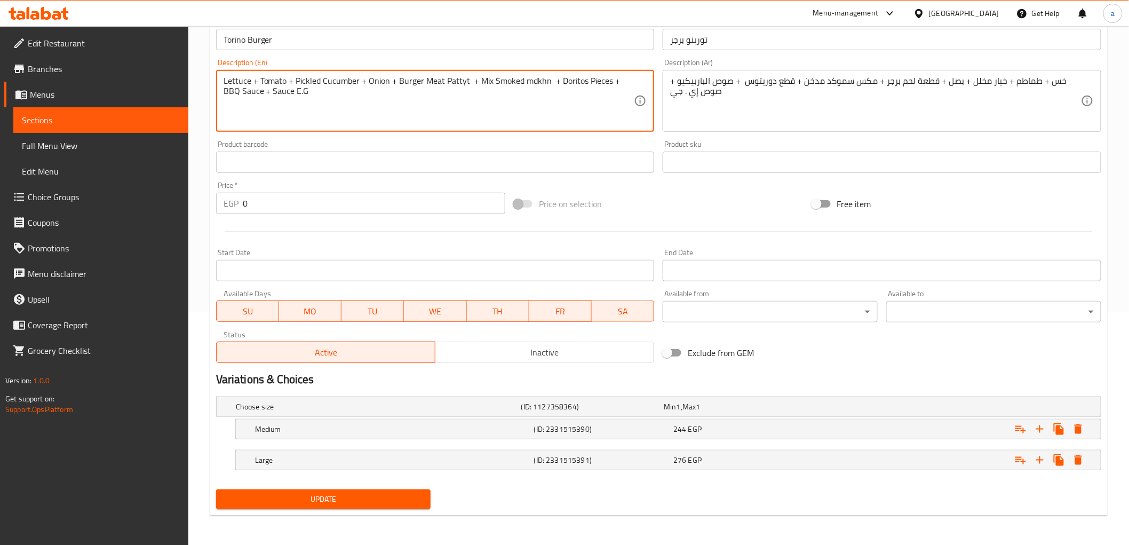
click at [398, 490] on button "Update" at bounding box center [323, 499] width 215 height 20
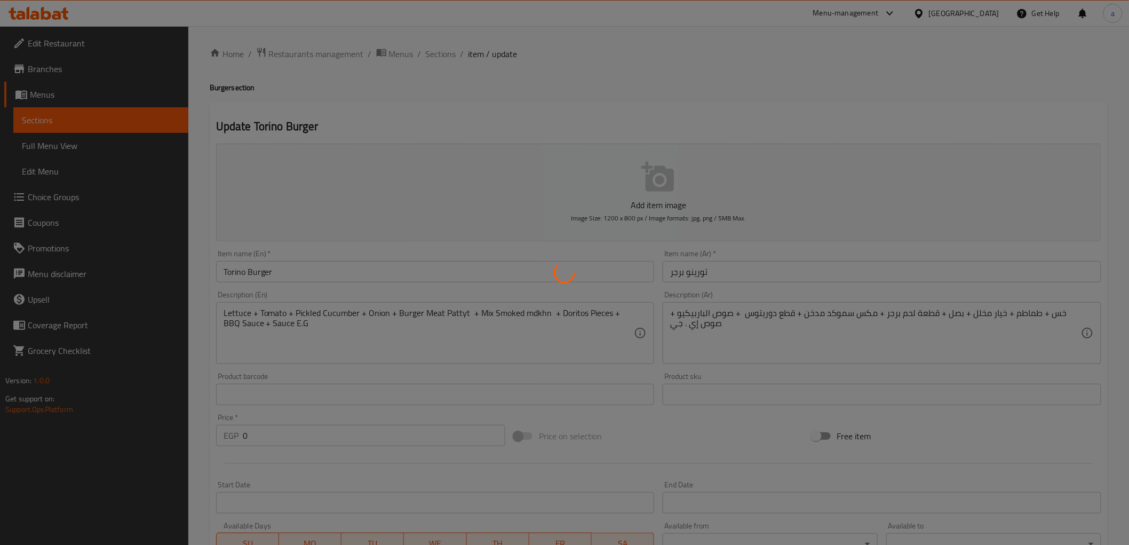
scroll to position [0, 0]
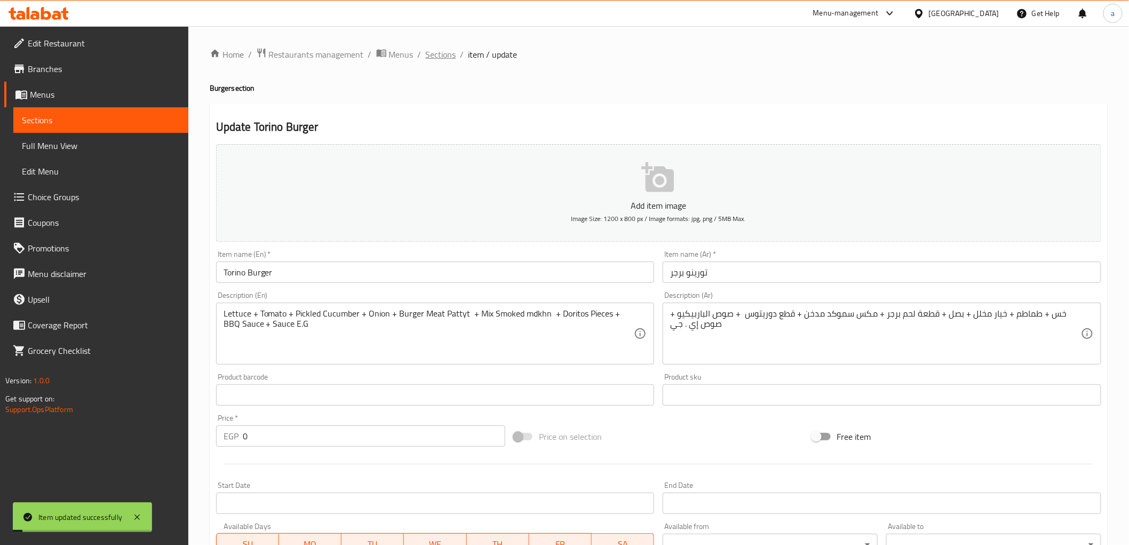
click at [438, 59] on span "Sections" at bounding box center [441, 54] width 30 height 13
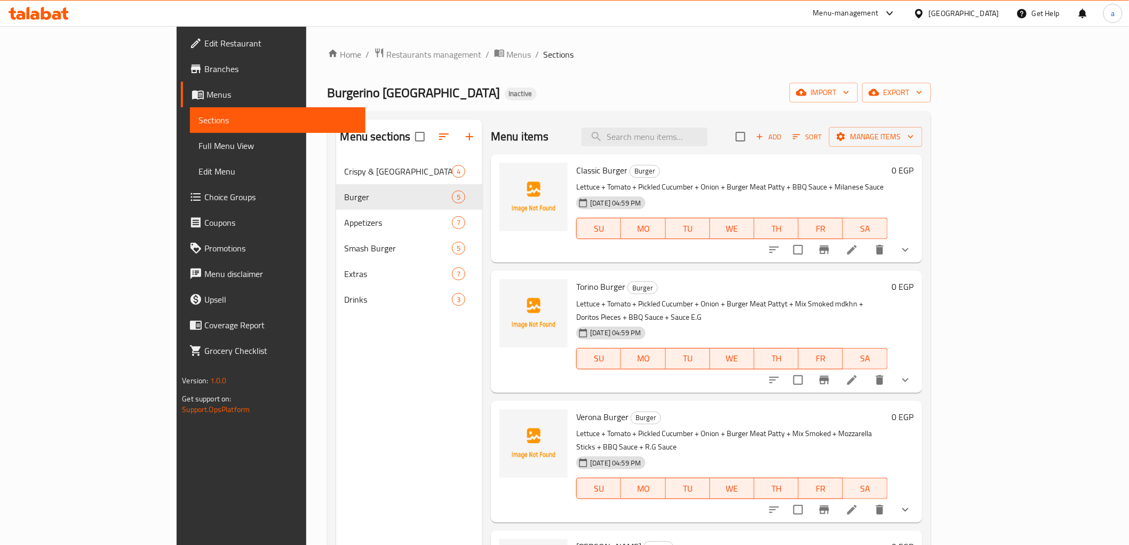
click at [857, 505] on icon at bounding box center [853, 510] width 10 height 10
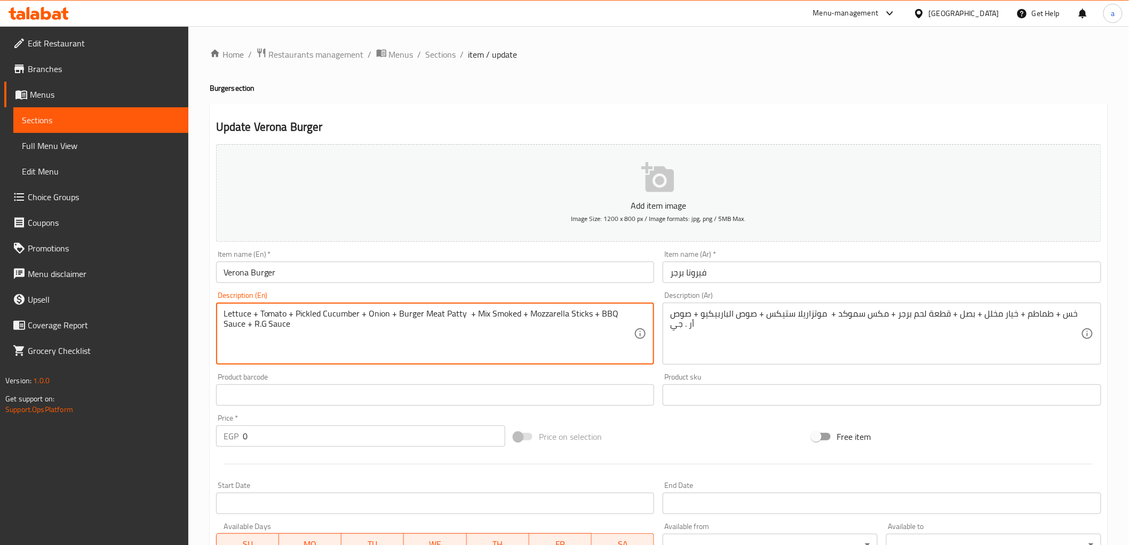
drag, startPoint x: 516, startPoint y: 315, endPoint x: 475, endPoint y: 320, distance: 40.9
paste textarea "mdkhn"
type textarea "Lettuce + Tomato + Pickled Cucumber + Onion + Burger Meat Patty + Mix Smoked md…"
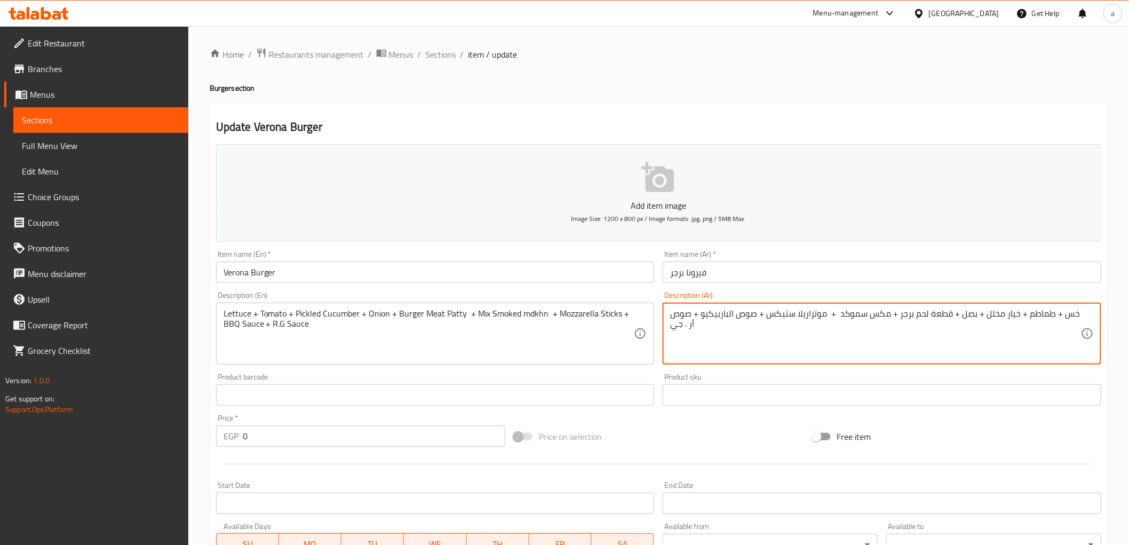
paste textarea "مدخن"
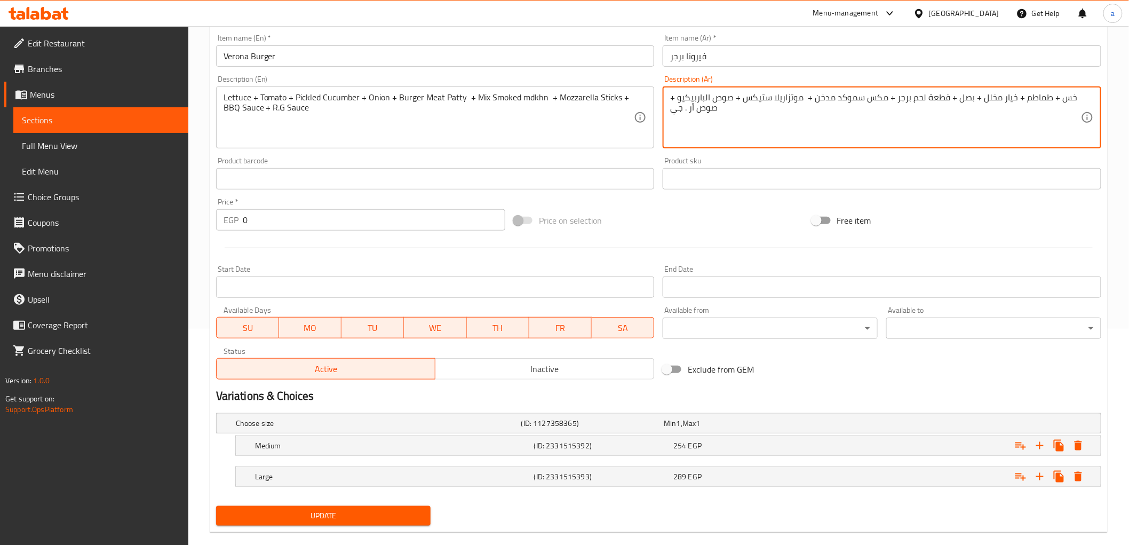
scroll to position [233, 0]
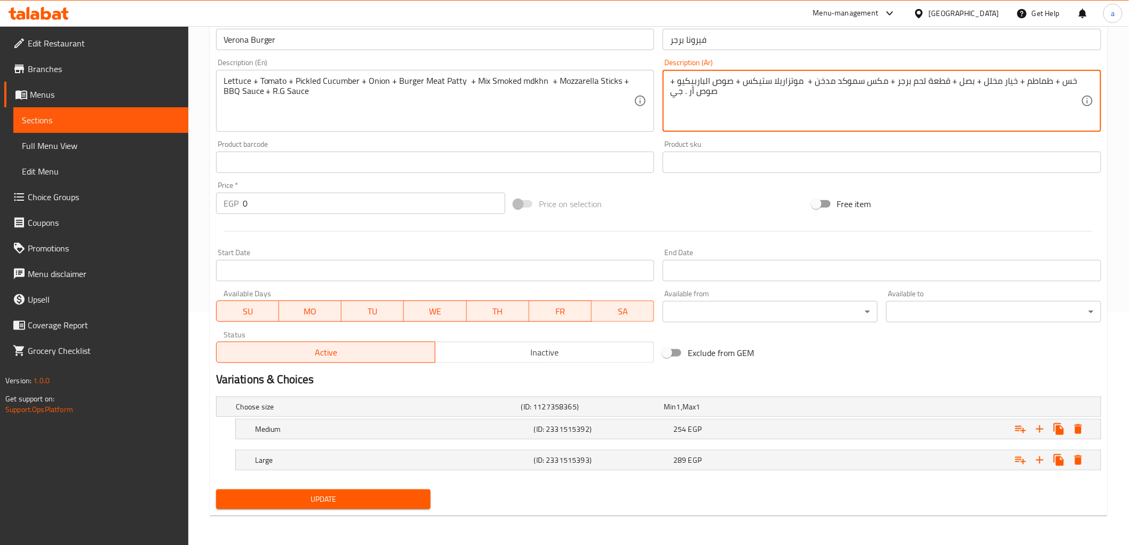
type textarea "خس + طماطم + خيار مخلل + بصل + قطعة لحم برجر + مكس سموكد مدخن + موتزاريلا ستيكس…"
click at [386, 495] on span "Update" at bounding box center [324, 499] width 198 height 13
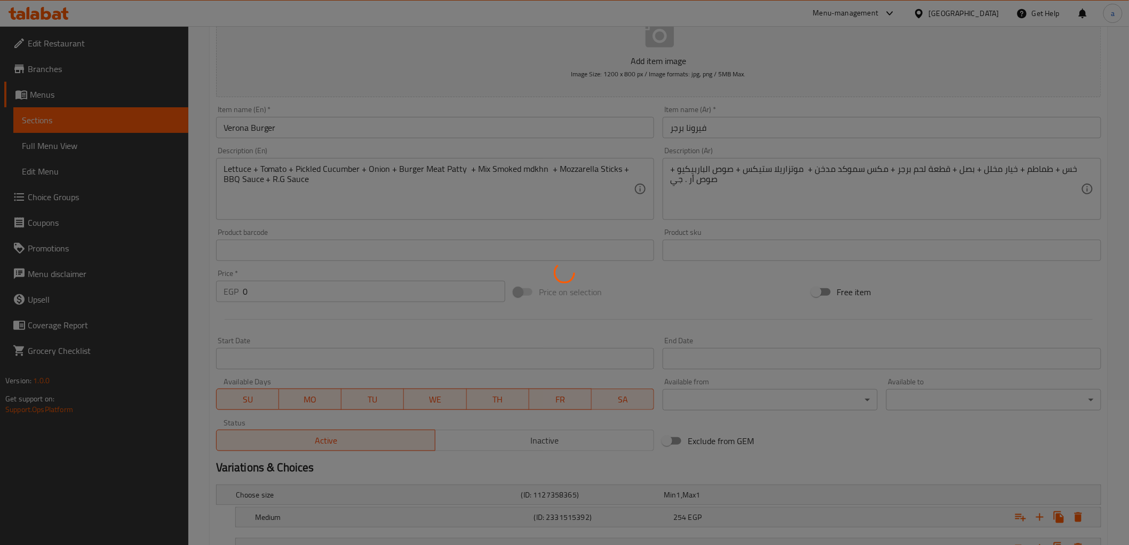
scroll to position [0, 0]
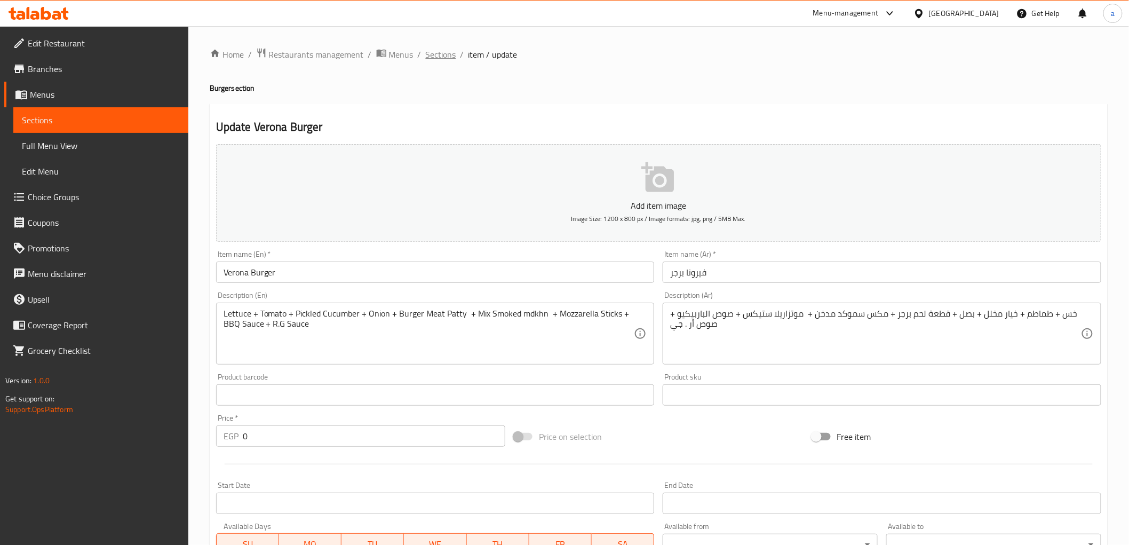
click at [437, 51] on span "Sections" at bounding box center [441, 54] width 30 height 13
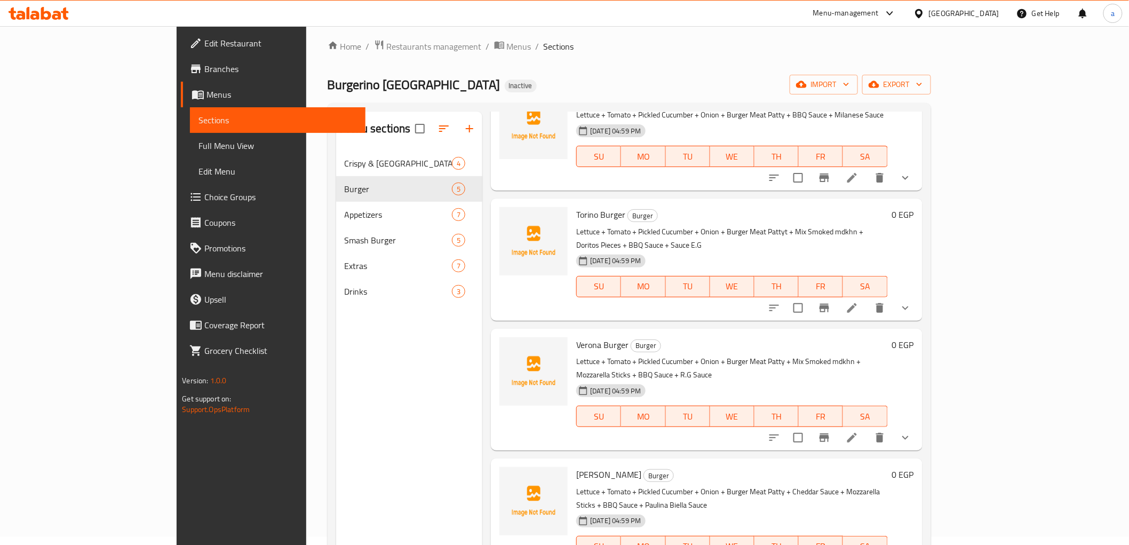
scroll to position [149, 0]
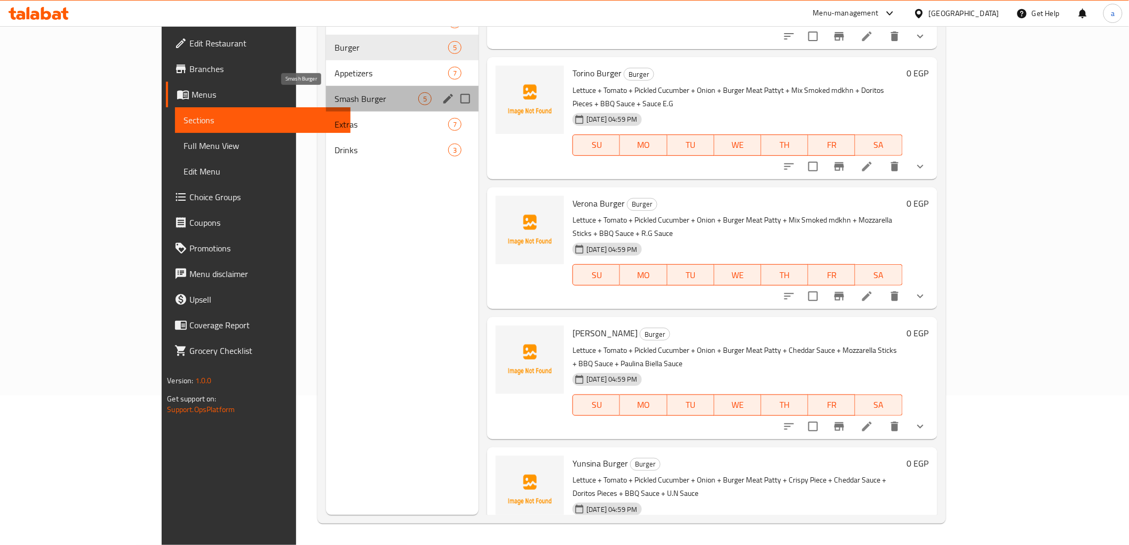
click at [335, 97] on span "Smash Burger" at bounding box center [377, 98] width 84 height 13
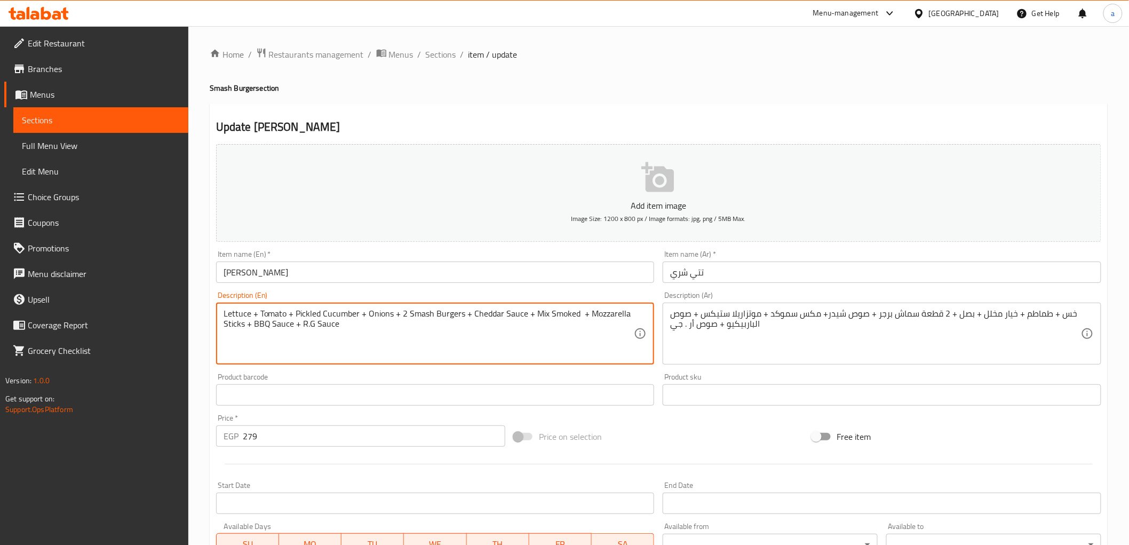
drag, startPoint x: 575, startPoint y: 311, endPoint x: 533, endPoint y: 320, distance: 43.6
paste textarea "مدخن"
type textarea "Lettuce + Tomato + Pickled Cucumber + Onions + 2 Smash Burgers + Cheddar Sauce …"
click at [435, 56] on span "Sections" at bounding box center [441, 54] width 30 height 13
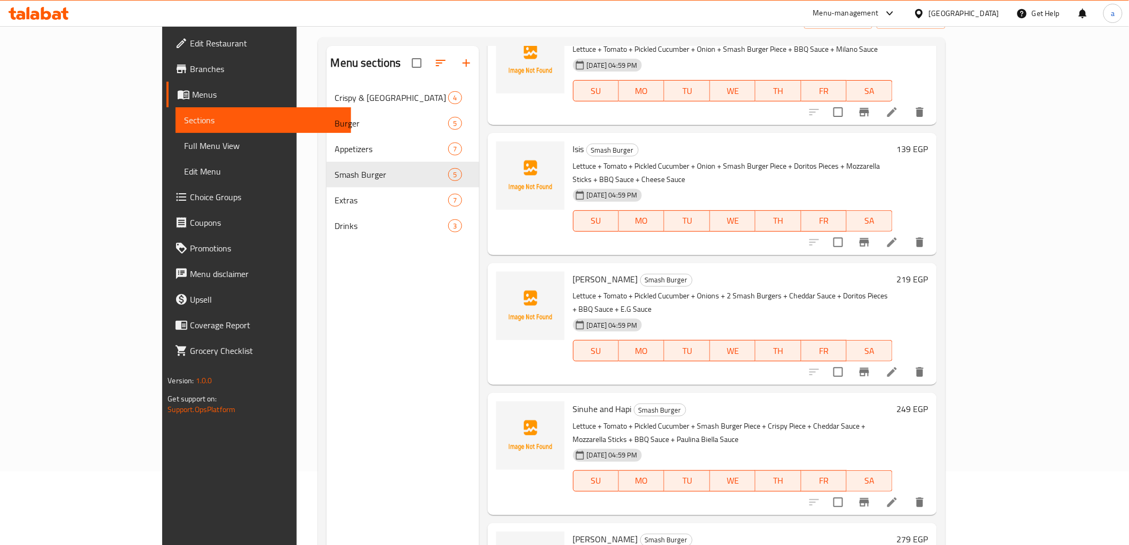
scroll to position [149, 0]
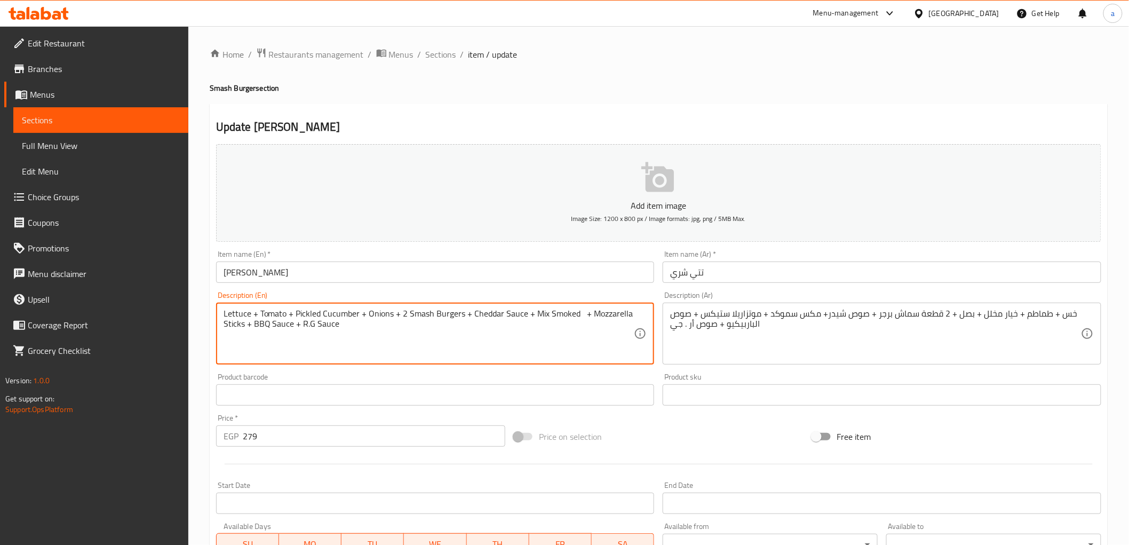
paste textarea "mdkhn"
drag, startPoint x: 604, startPoint y: 313, endPoint x: 535, endPoint y: 321, distance: 69.8
click at [535, 321] on textarea "Lettuce + Tomato + Pickled Cucumber + Onions + 2 Smash Burgers + Cheddar Sauce …" at bounding box center [429, 333] width 411 height 51
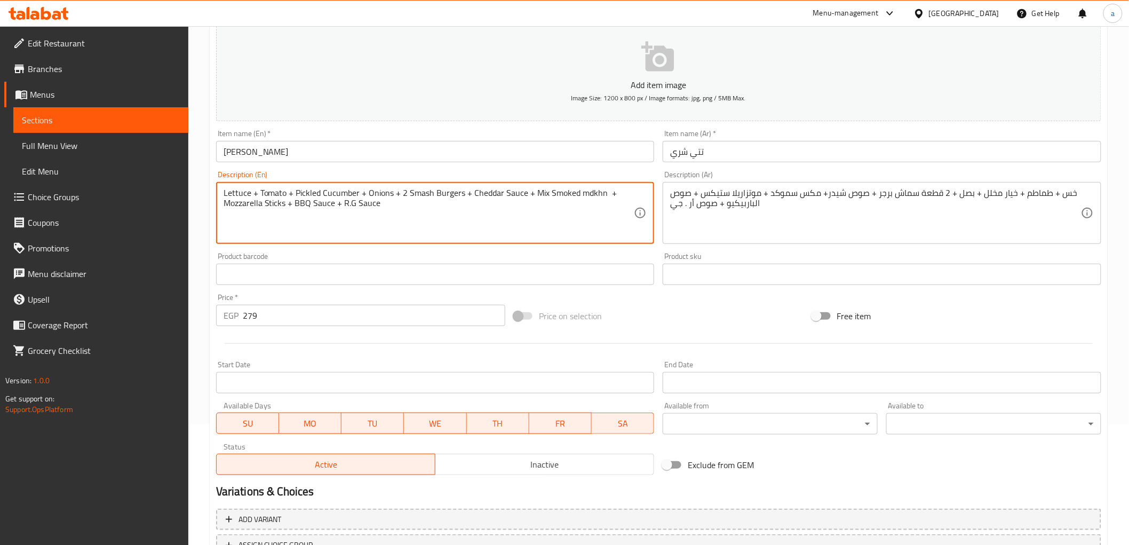
scroll to position [207, 0]
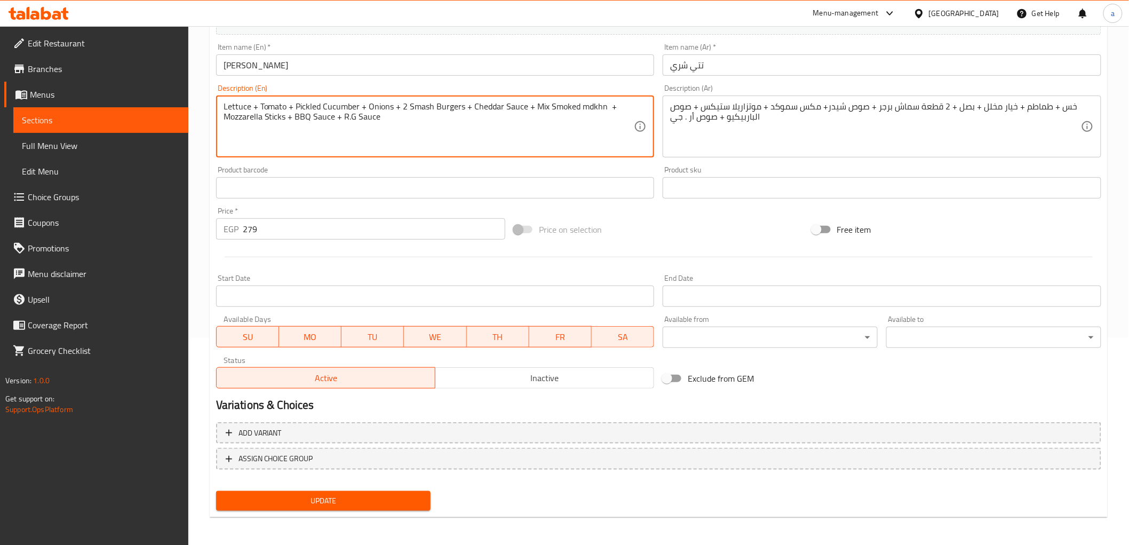
type textarea "Lettuce + Tomato + Pickled Cucumber + Onions + 2 Smash Burgers + Cheddar Sauce …"
click at [403, 495] on span "Update" at bounding box center [324, 500] width 198 height 13
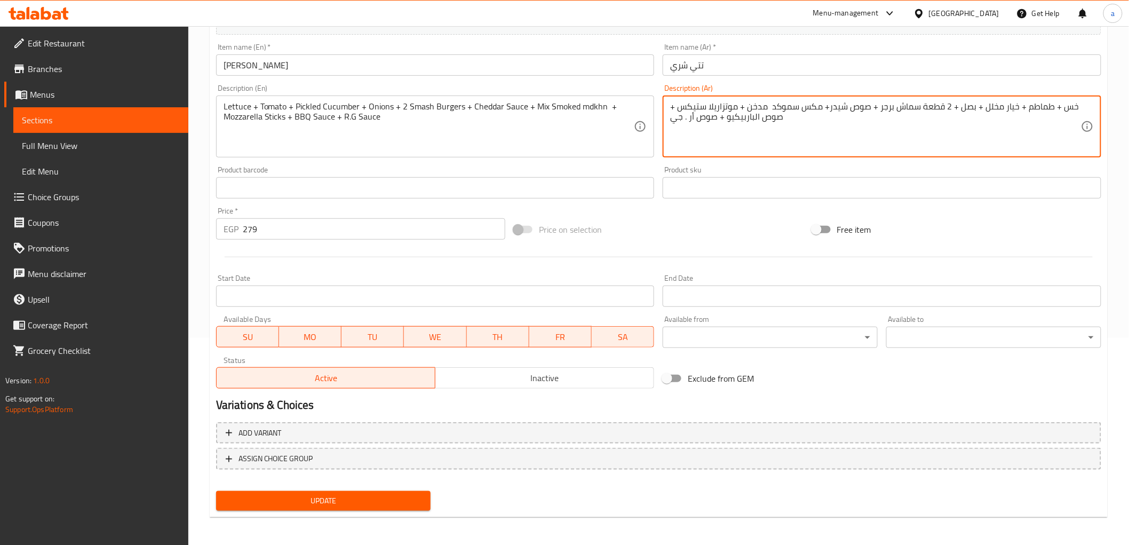
type textarea "خس + طماطم + خيار مخلل + بصل + 2 قطعة سماش برجر + صوص شيدر+ مكس سموكد مدخن + مو…"
click at [339, 500] on span "Update" at bounding box center [324, 500] width 198 height 13
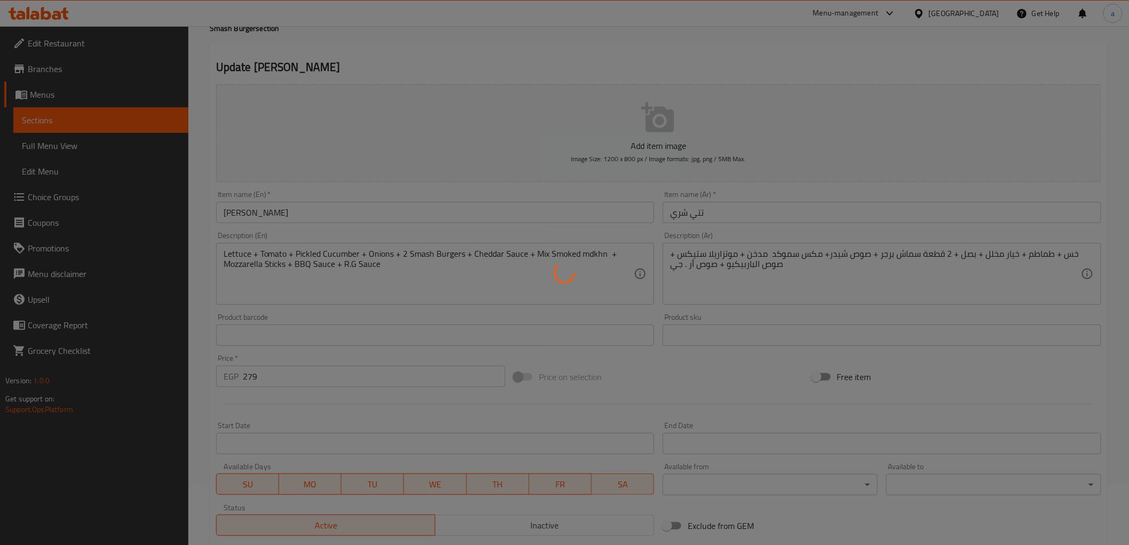
scroll to position [0, 0]
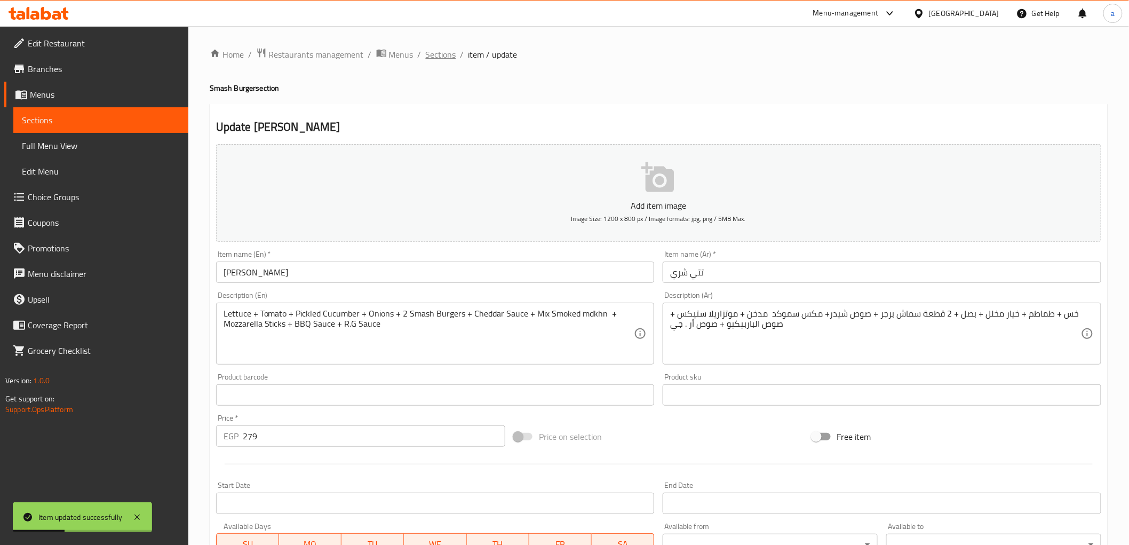
click at [443, 59] on span "Sections" at bounding box center [441, 54] width 30 height 13
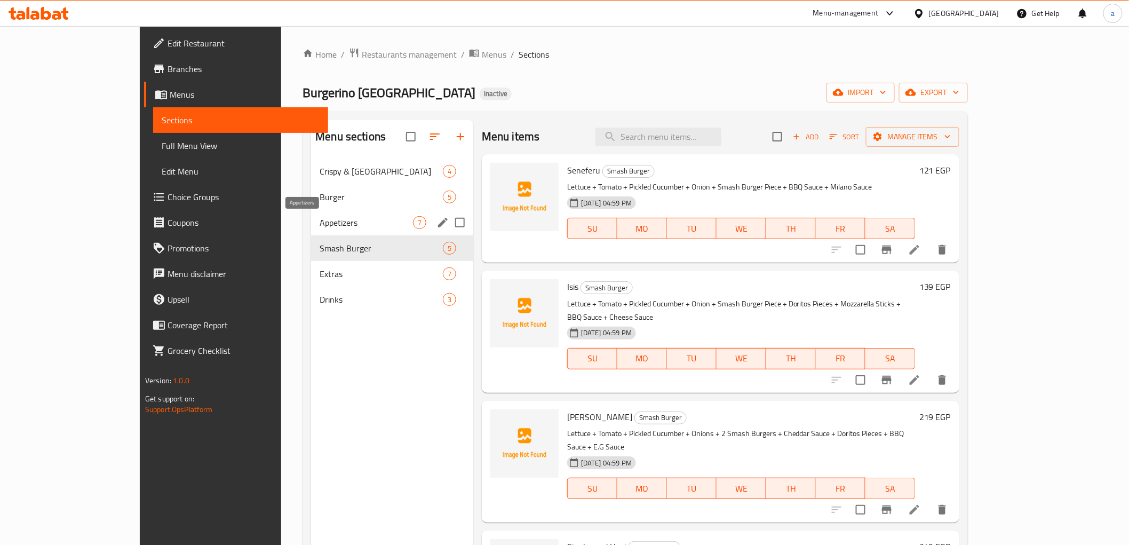
drag, startPoint x: 268, startPoint y: 218, endPoint x: 315, endPoint y: 234, distance: 50.1
click at [320, 218] on span "Appetizers" at bounding box center [366, 222] width 93 height 13
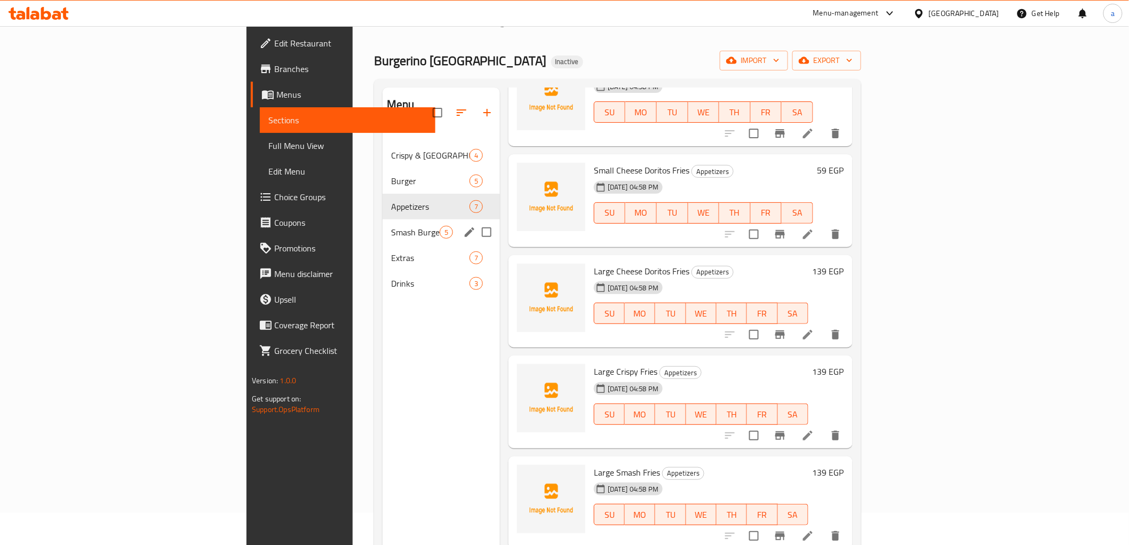
scroll to position [30, 0]
click at [383, 148] on div "Crispy & Nashville 4" at bounding box center [441, 157] width 117 height 26
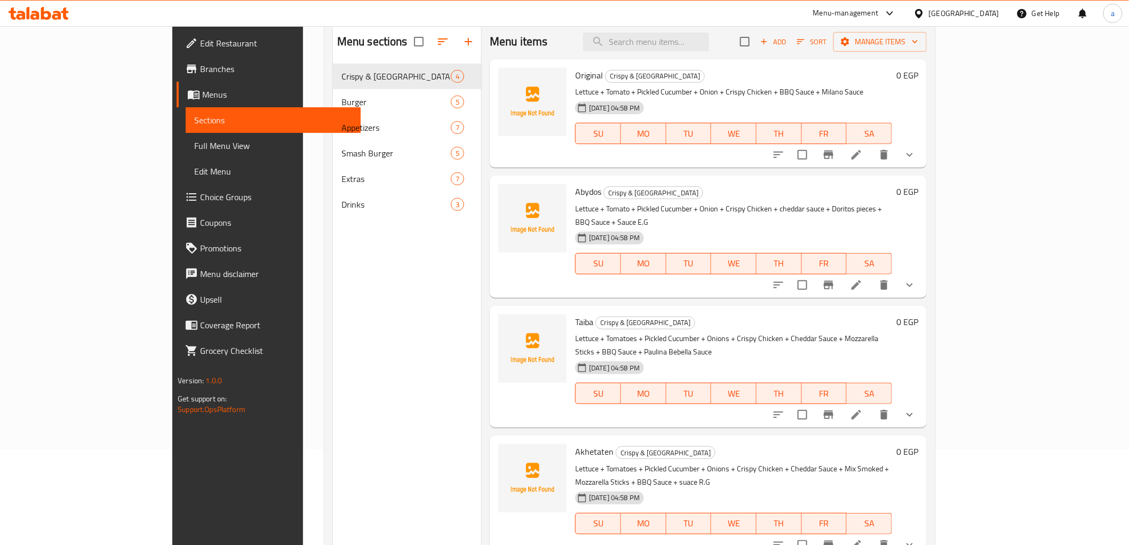
scroll to position [149, 0]
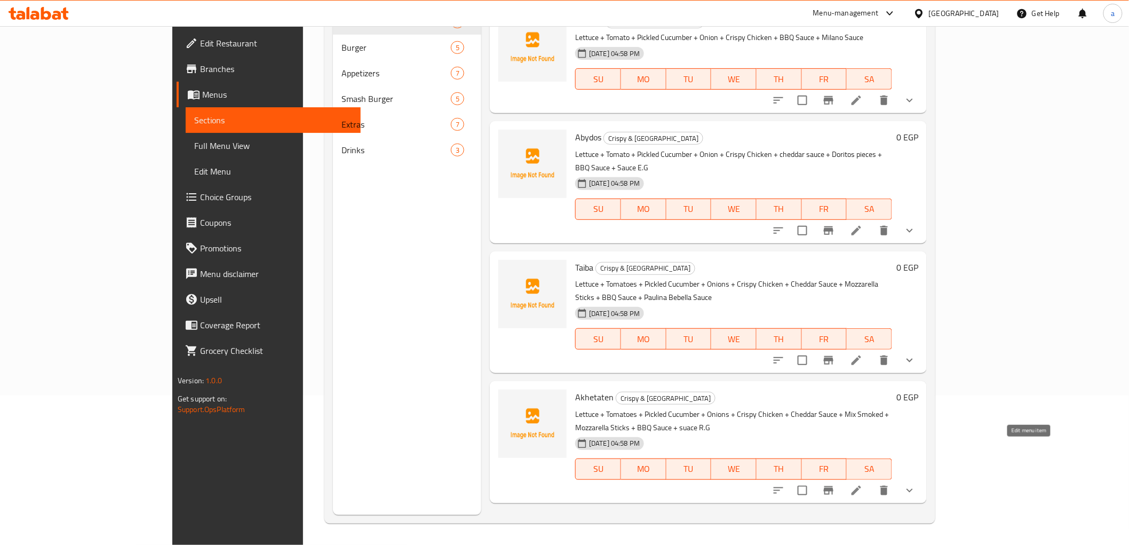
click at [863, 484] on icon at bounding box center [856, 490] width 13 height 13
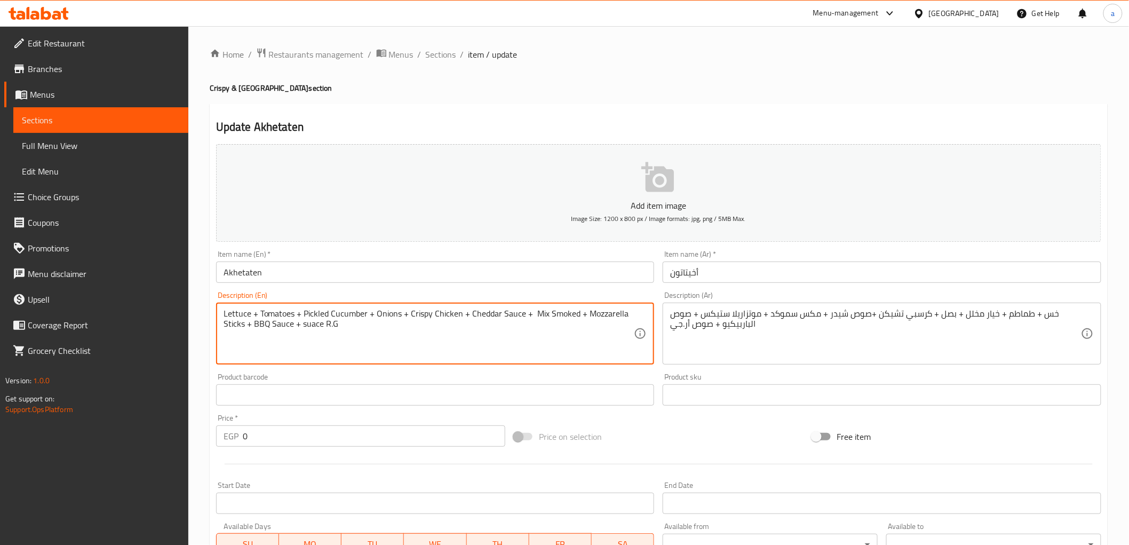
drag, startPoint x: 574, startPoint y: 313, endPoint x: 530, endPoint y: 316, distance: 43.8
paste textarea "Mix Smoked mdkhn"
type textarea "Lettuce + Tomatoes + Pickled Cucumber + Onions + Crispy Chicken + Cheddar Sauce…"
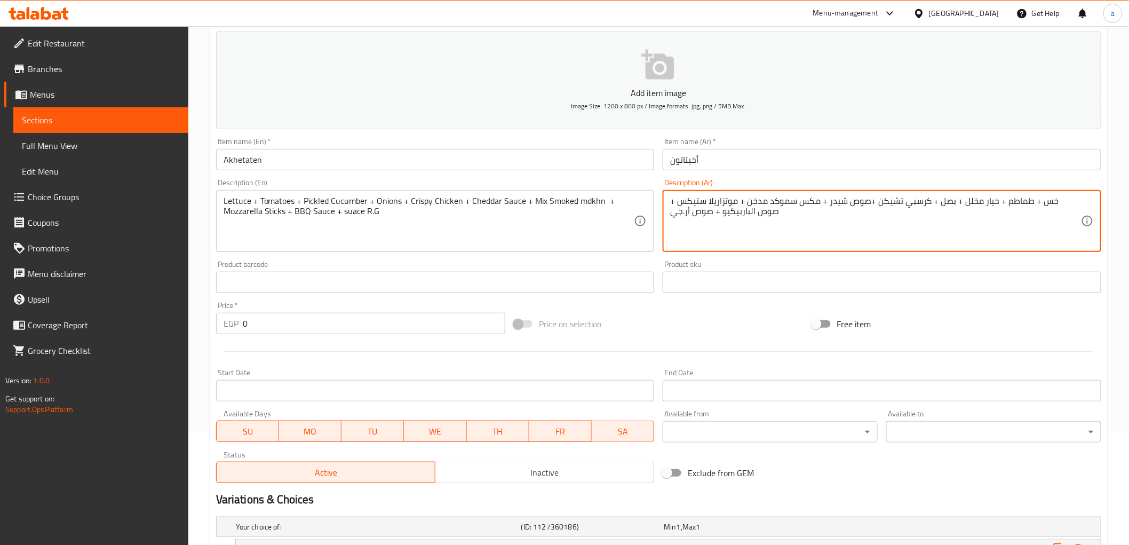
scroll to position [233, 0]
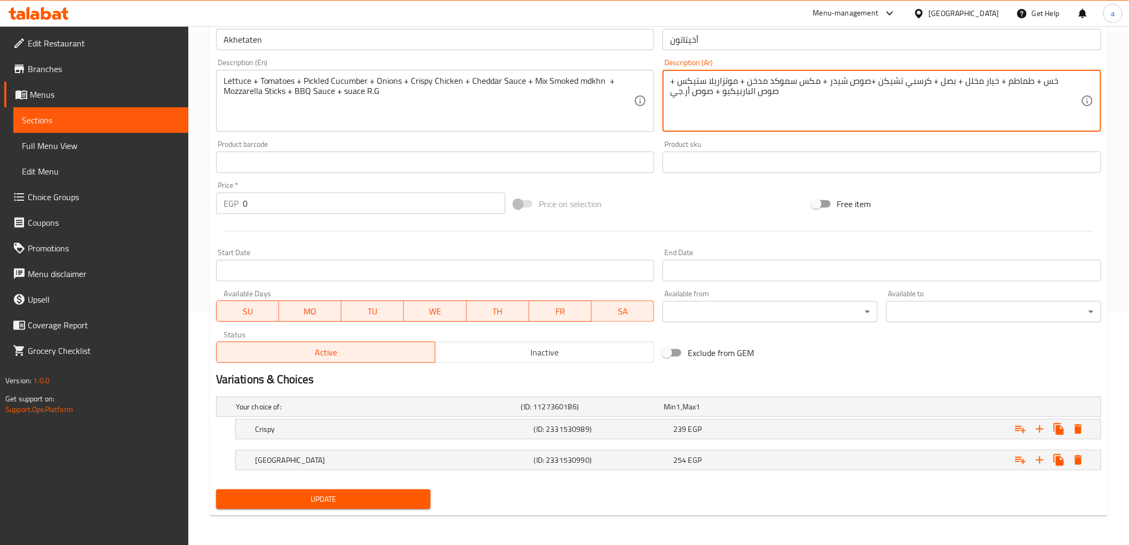
type textarea "خس + طماطم + خيار مخلل + بصل + كرسبي تشيكن +صوص شيدر + مكس سموكد مدخن + موتزاري…"
click at [366, 505] on span "Update" at bounding box center [324, 499] width 198 height 13
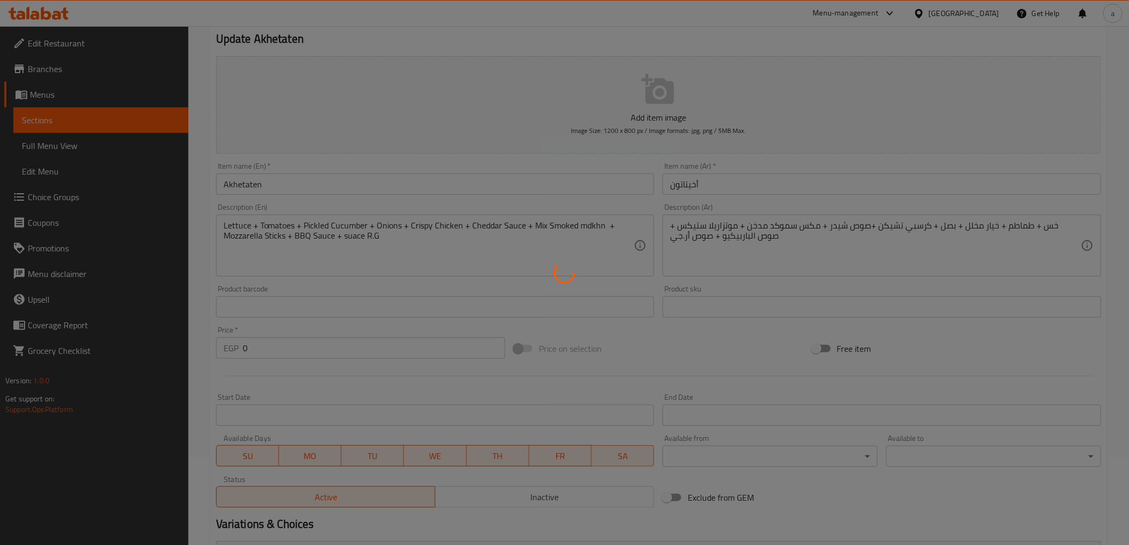
scroll to position [0, 0]
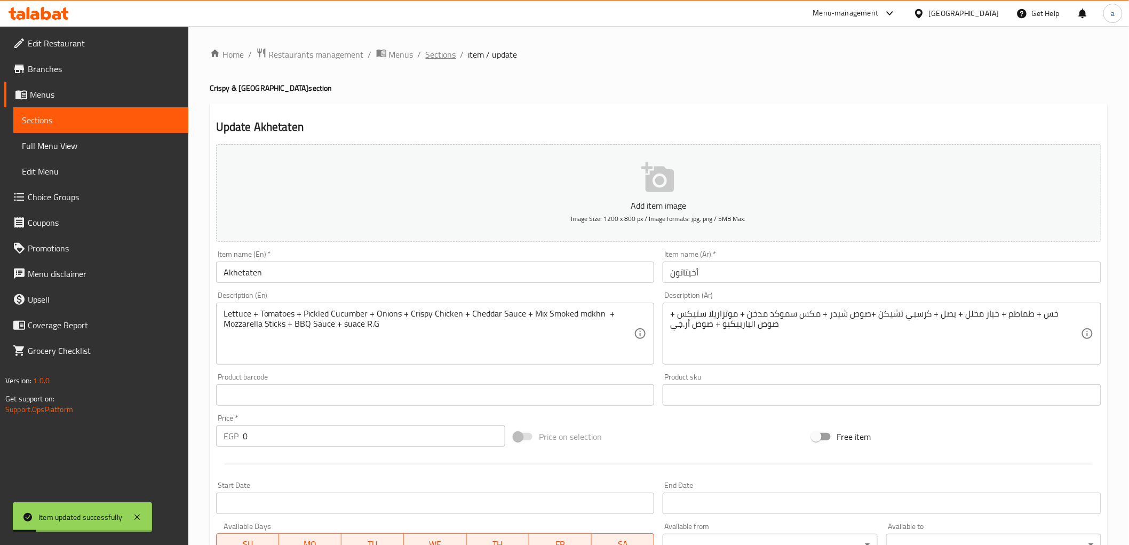
click at [435, 60] on span "Sections" at bounding box center [441, 54] width 30 height 13
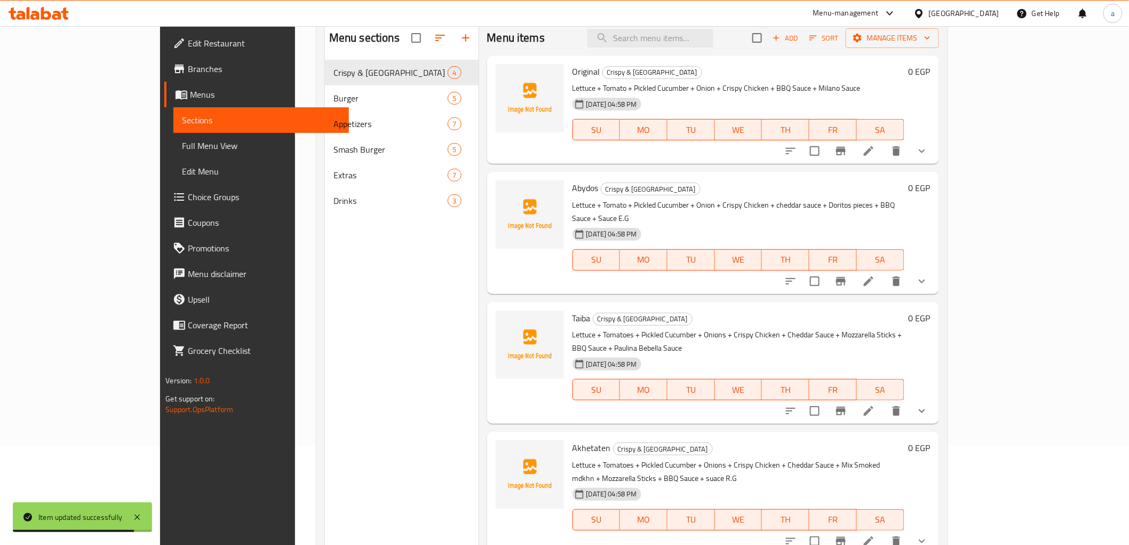
scroll to position [118, 0]
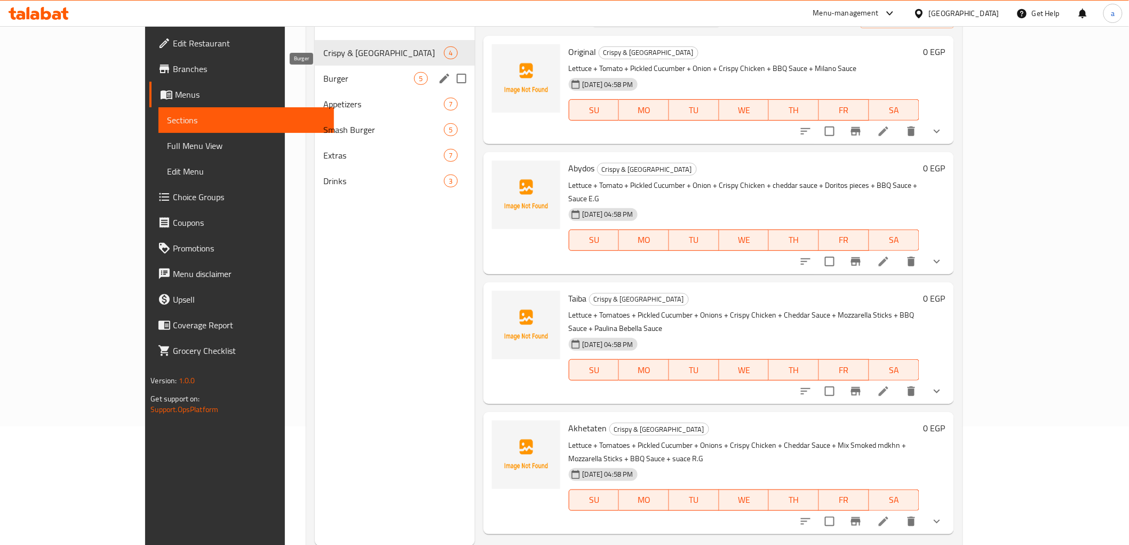
click at [323, 83] on span "Burger" at bounding box center [368, 78] width 91 height 13
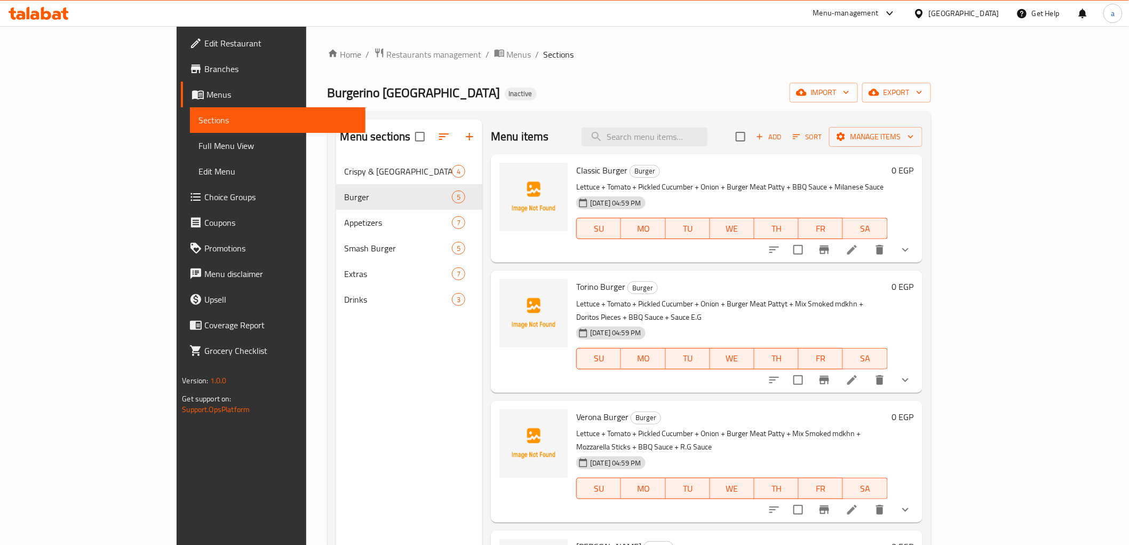
click at [199, 140] on span "Full Menu View" at bounding box center [278, 145] width 158 height 13
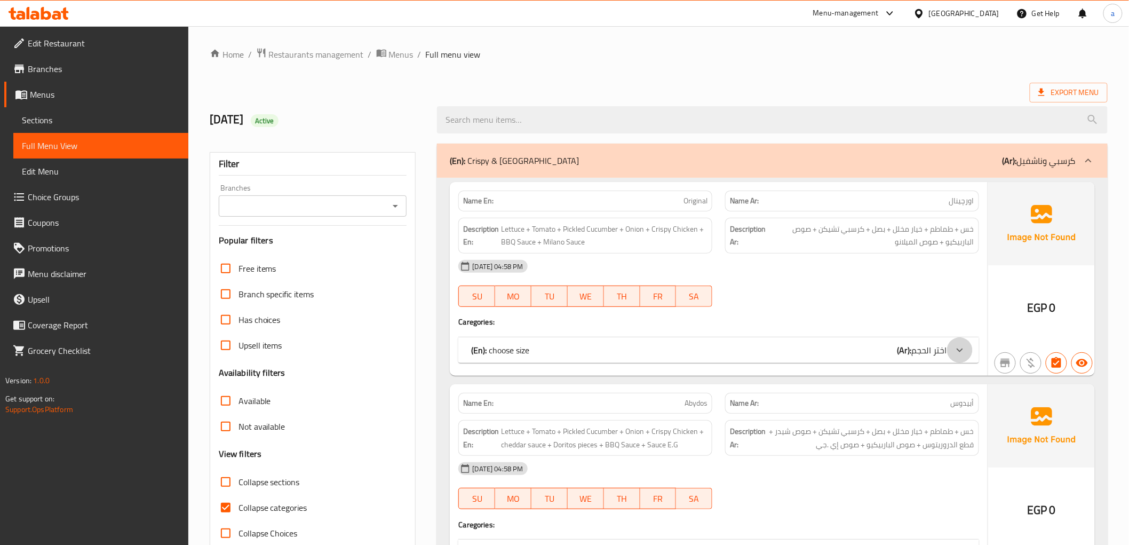
click at [963, 352] on icon at bounding box center [960, 350] width 13 height 13
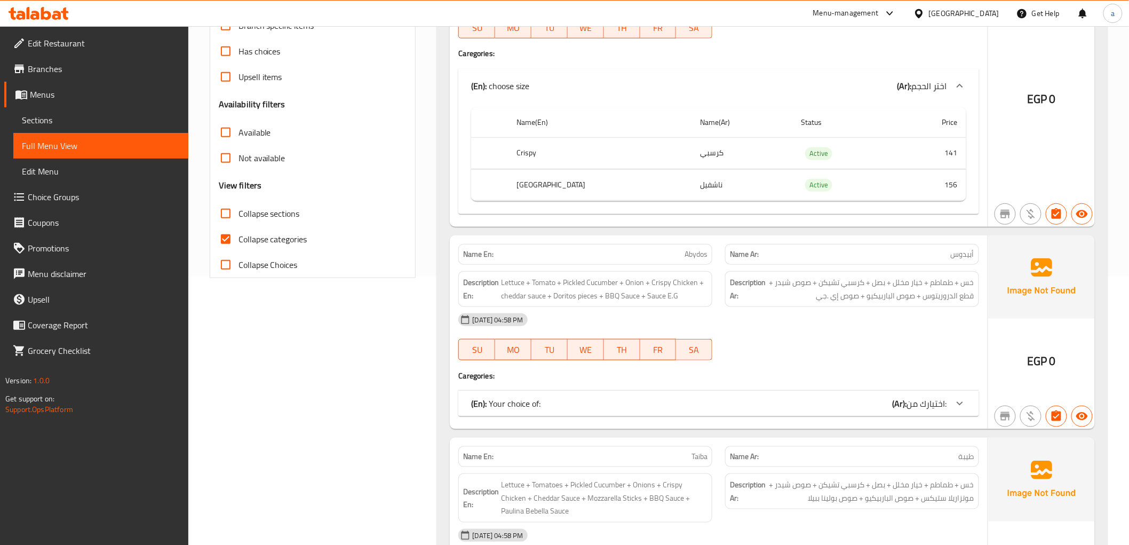
scroll to position [296, 0]
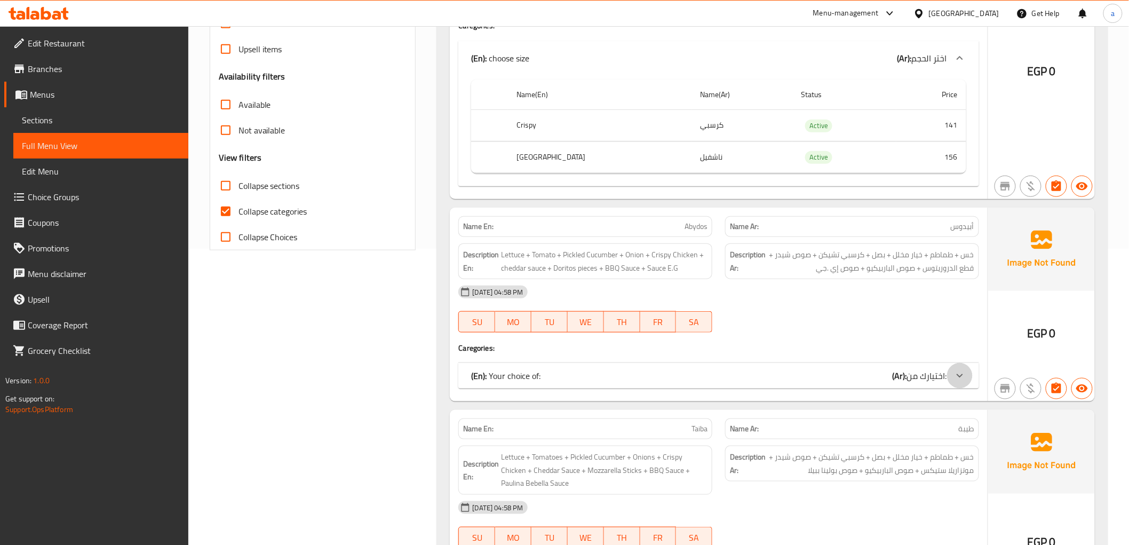
click at [962, 375] on icon at bounding box center [960, 376] width 6 height 4
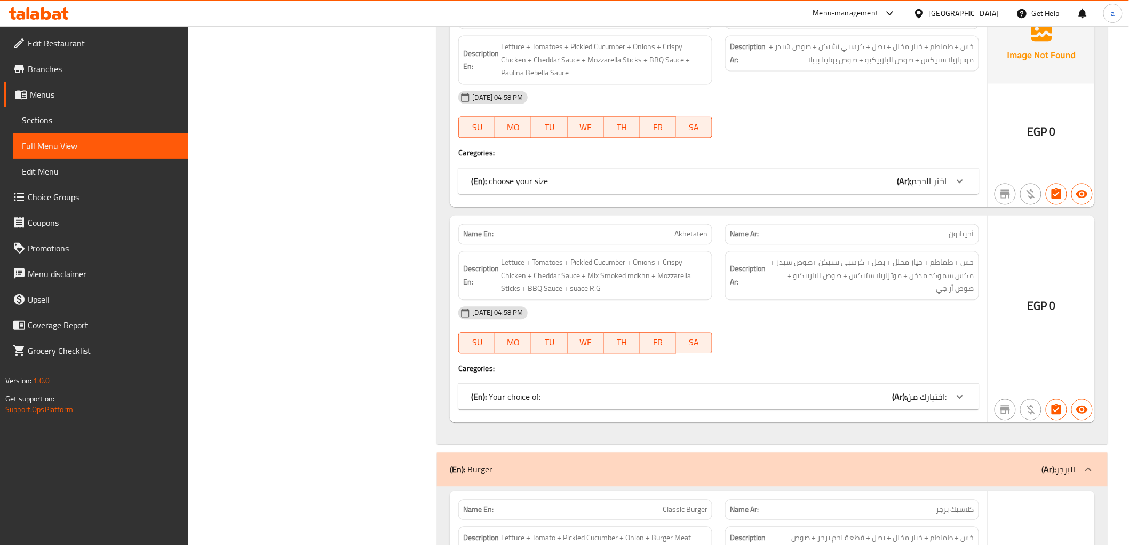
scroll to position [830, 0]
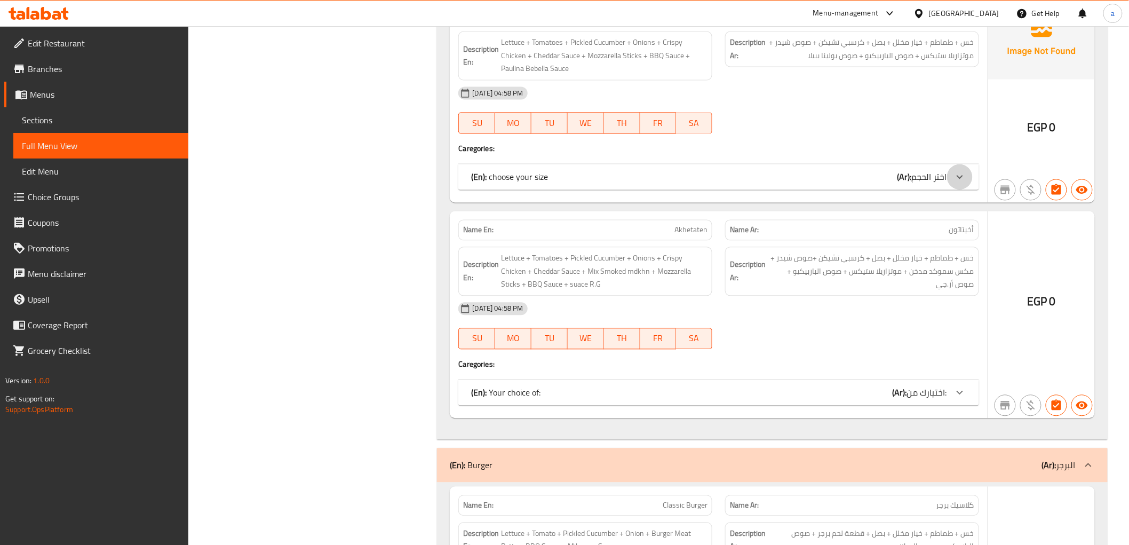
click at [962, 176] on icon at bounding box center [960, 178] width 6 height 4
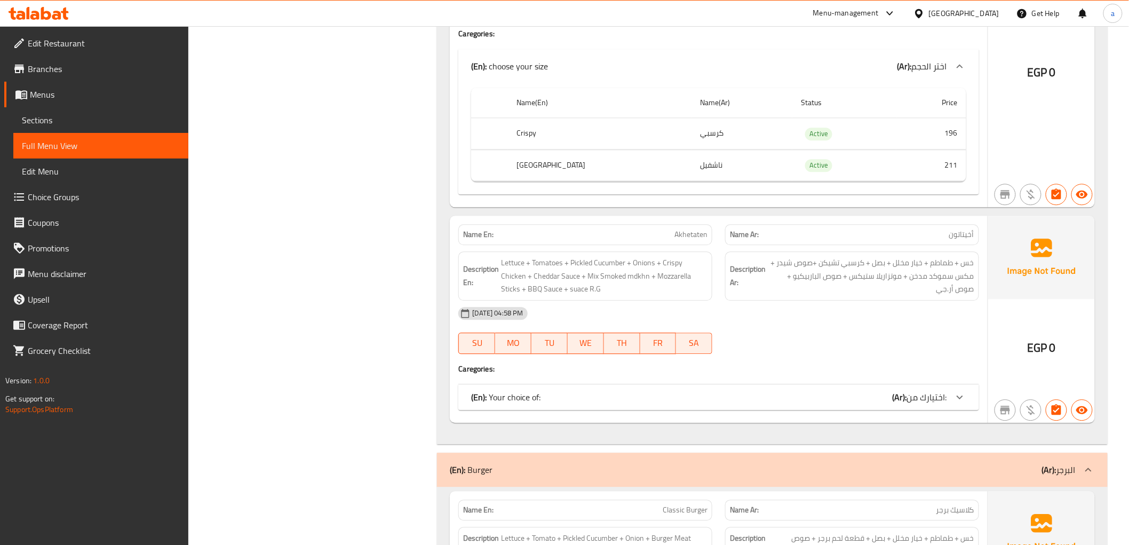
scroll to position [948, 0]
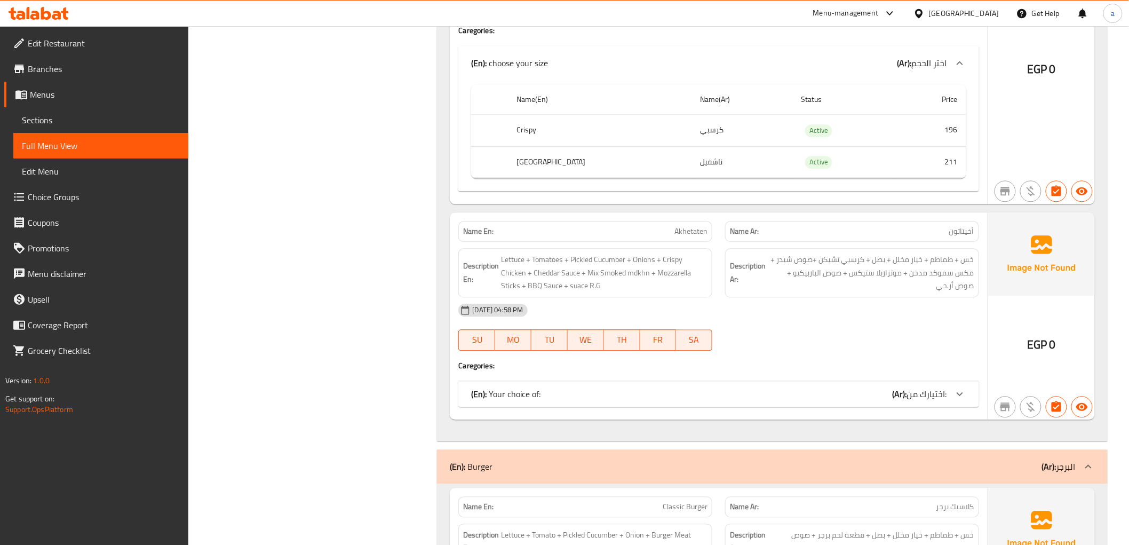
click at [967, 398] on icon at bounding box center [960, 393] width 13 height 13
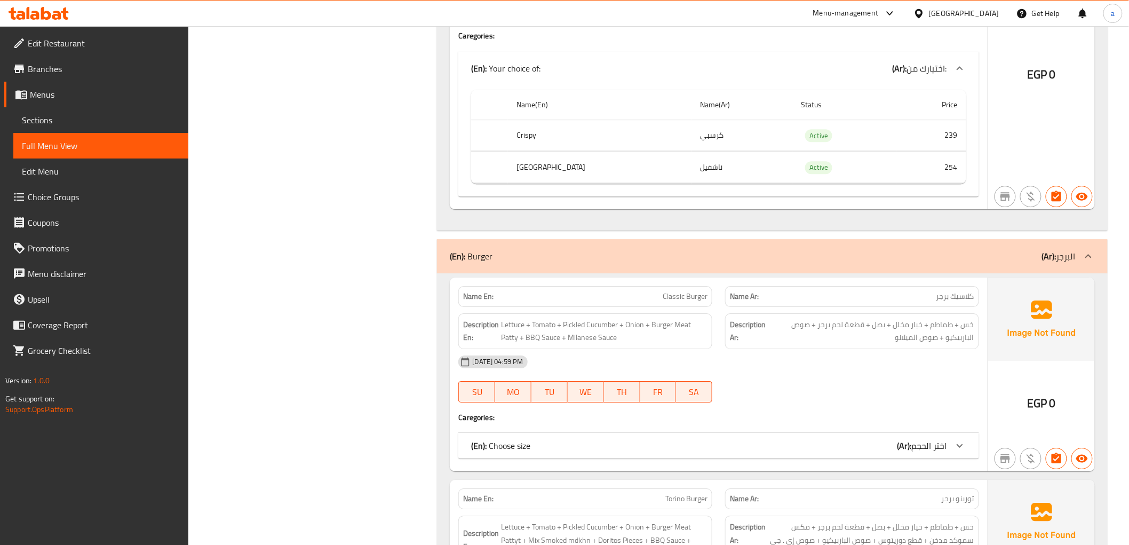
scroll to position [1304, 0]
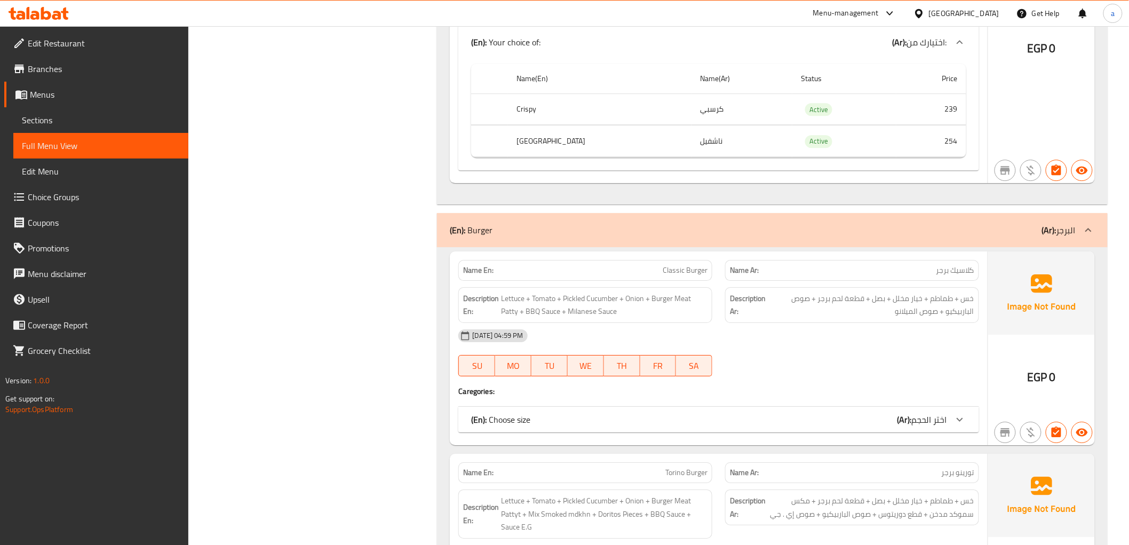
click at [961, 419] on icon at bounding box center [960, 420] width 6 height 4
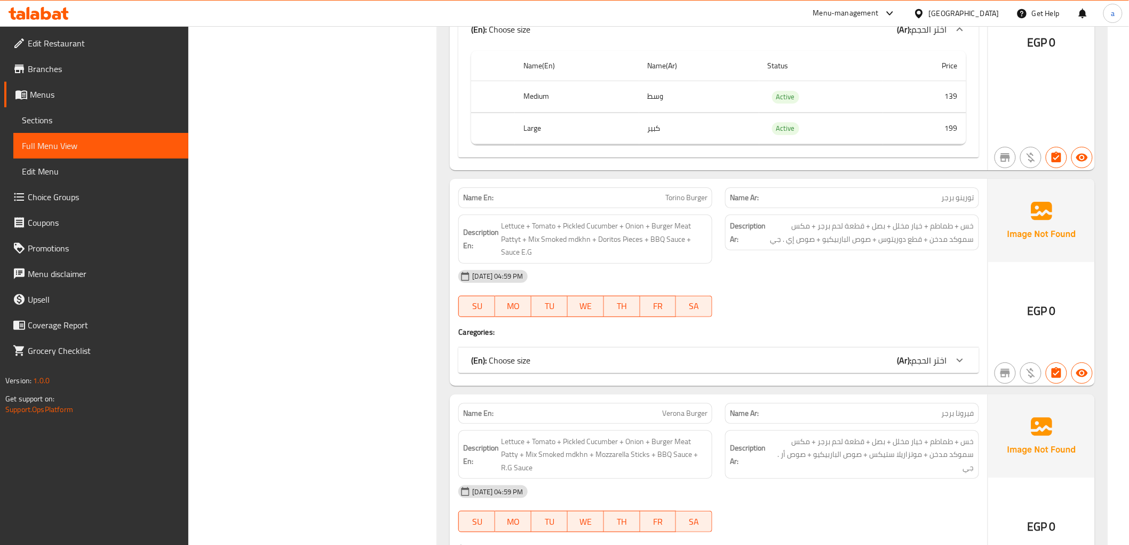
scroll to position [1720, 0]
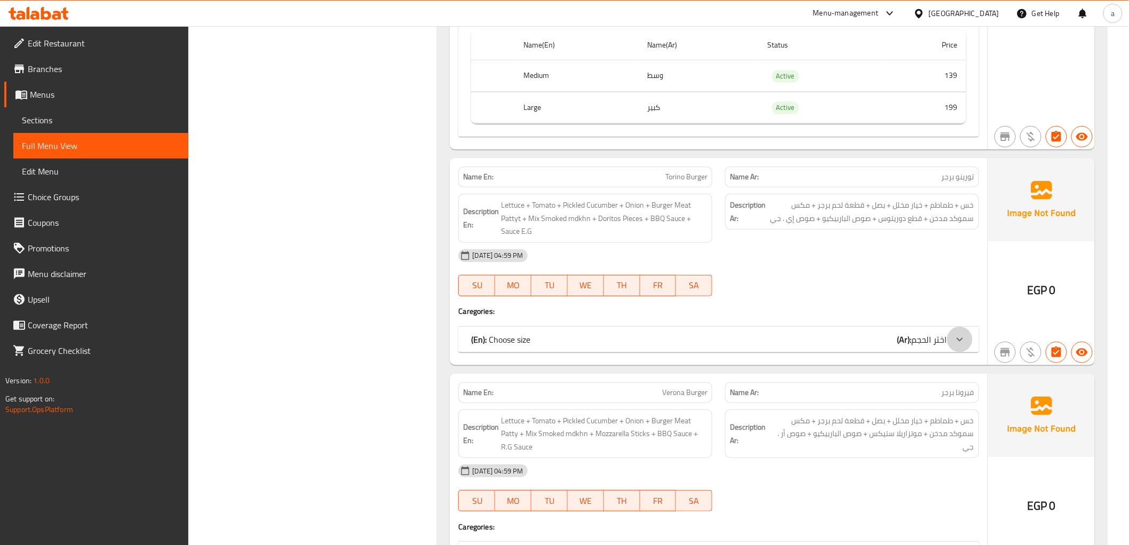
click at [962, 345] on icon at bounding box center [960, 339] width 13 height 13
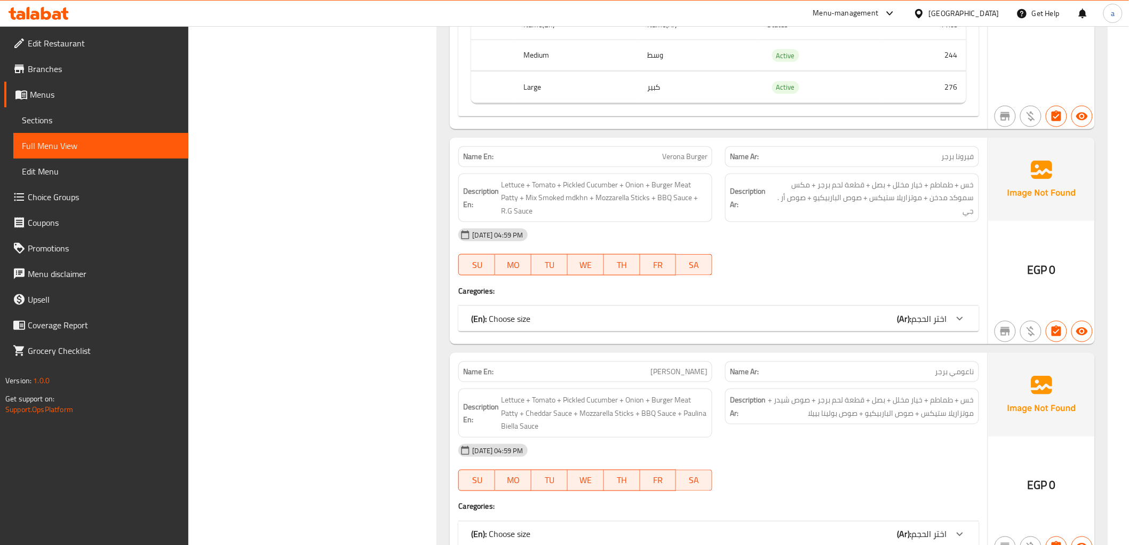
click at [962, 317] on icon at bounding box center [960, 318] width 13 height 13
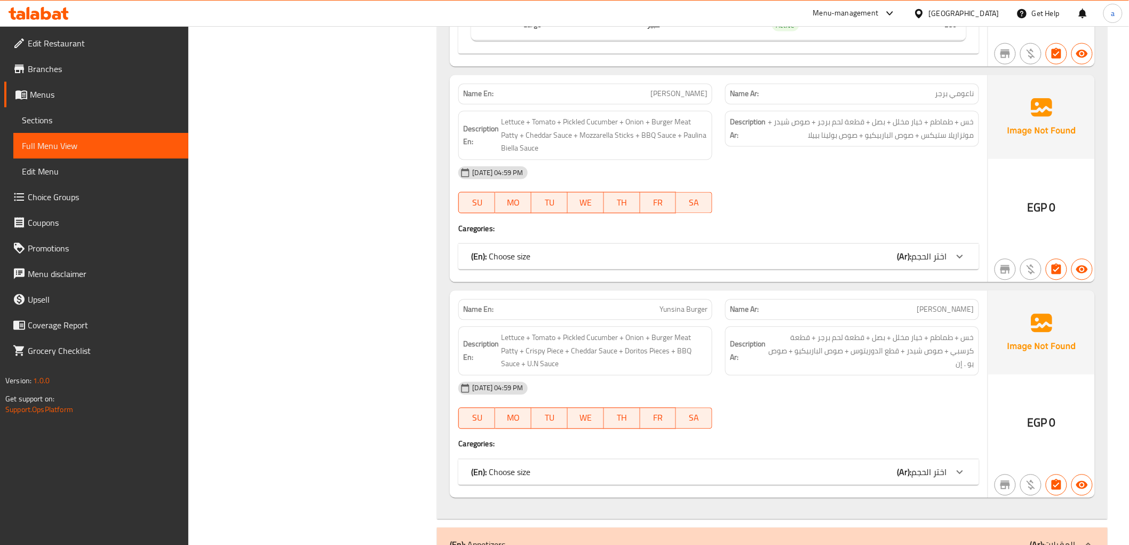
scroll to position [2490, 0]
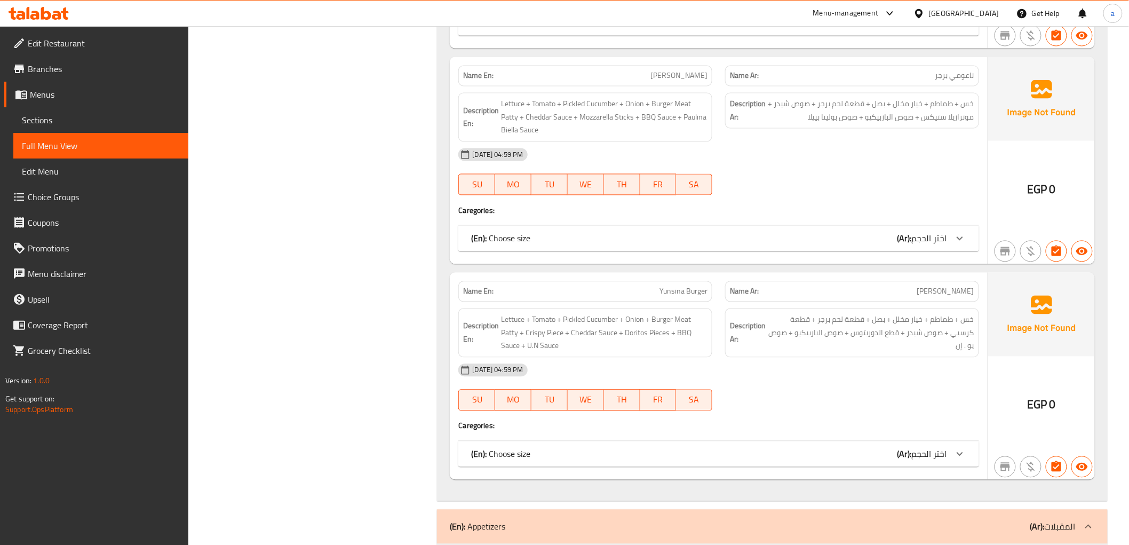
click at [961, 242] on icon at bounding box center [960, 238] width 13 height 13
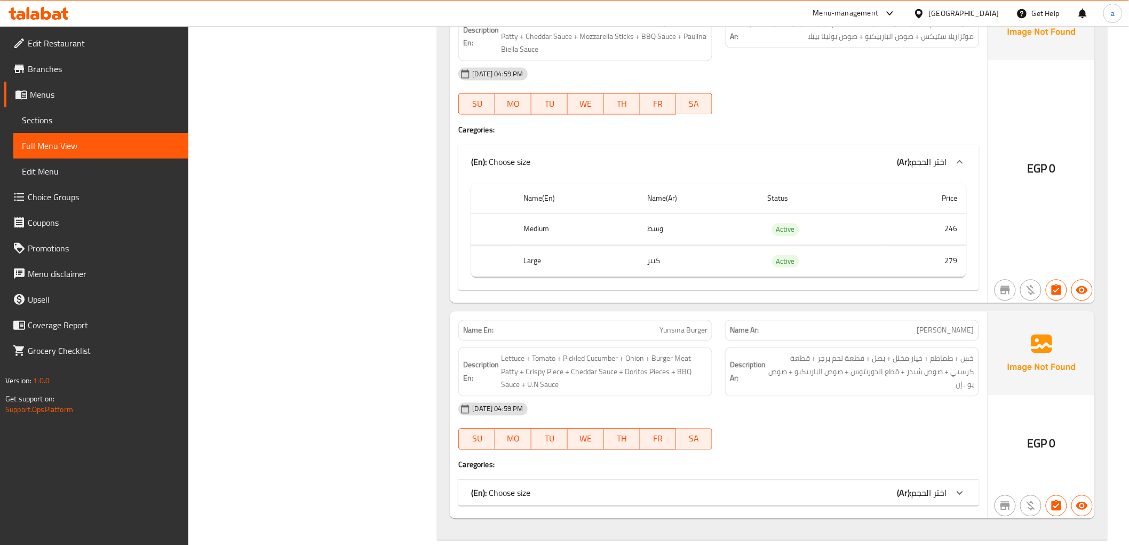
scroll to position [2728, 0]
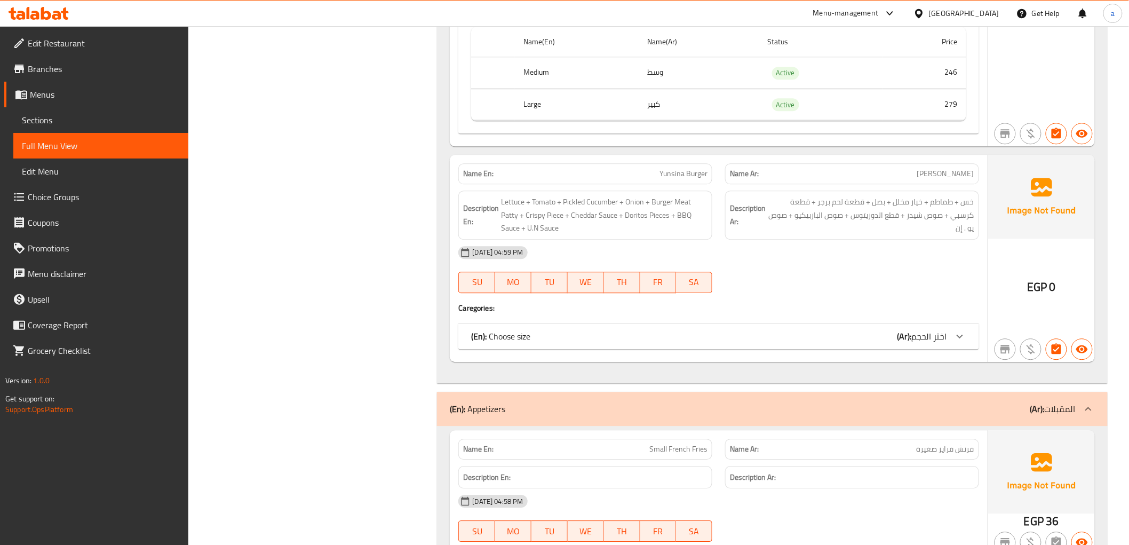
click at [957, 338] on icon at bounding box center [960, 336] width 13 height 13
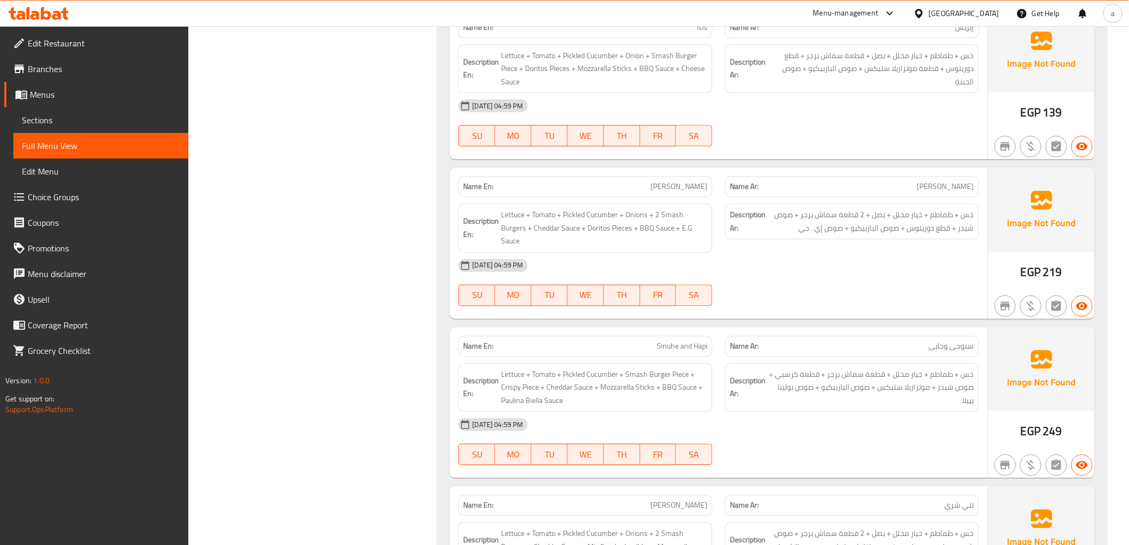
scroll to position [4388, 0]
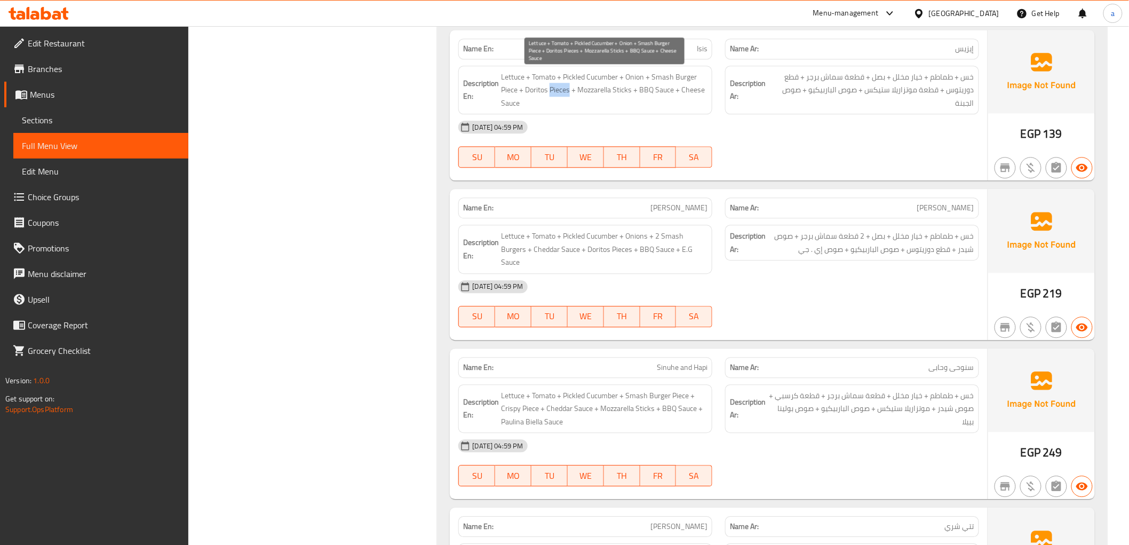
drag, startPoint x: 570, startPoint y: 91, endPoint x: 551, endPoint y: 95, distance: 19.2
click at [551, 95] on span "Lettuce + Tomato + Pickled Cucumber + Onion + Smash Burger Piece + Doritos Piec…" at bounding box center [604, 89] width 207 height 39
copy span "Pieces"
click at [705, 284] on div "[DATE] 04:59 PM" at bounding box center [718, 287] width 533 height 26
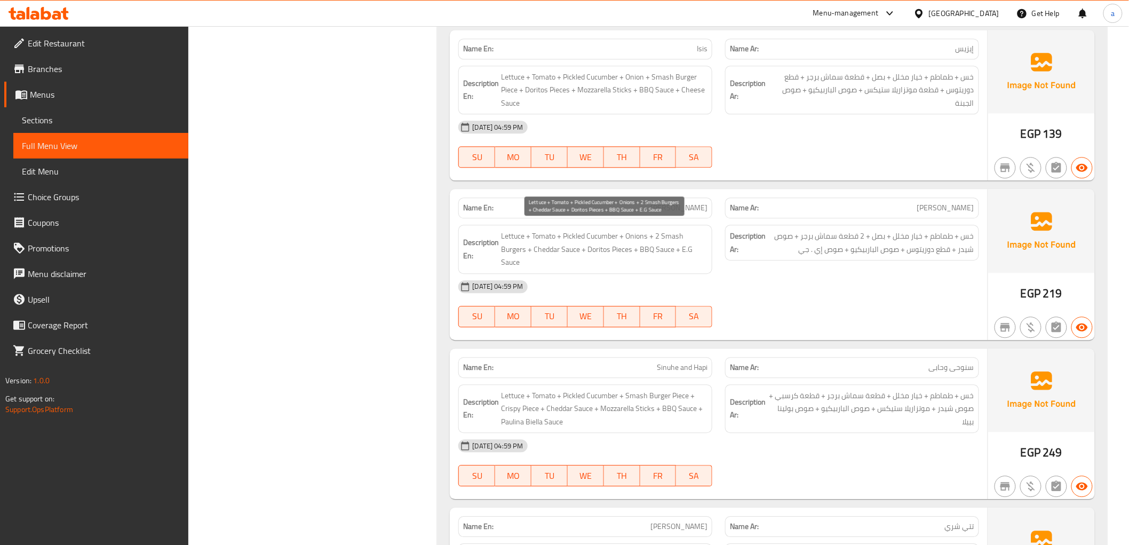
click at [525, 249] on span "Lettuce + Tomato + Pickled Cucumber + Onions + 2 Smash Burgers + Cheddar Sauce …" at bounding box center [604, 248] width 207 height 39
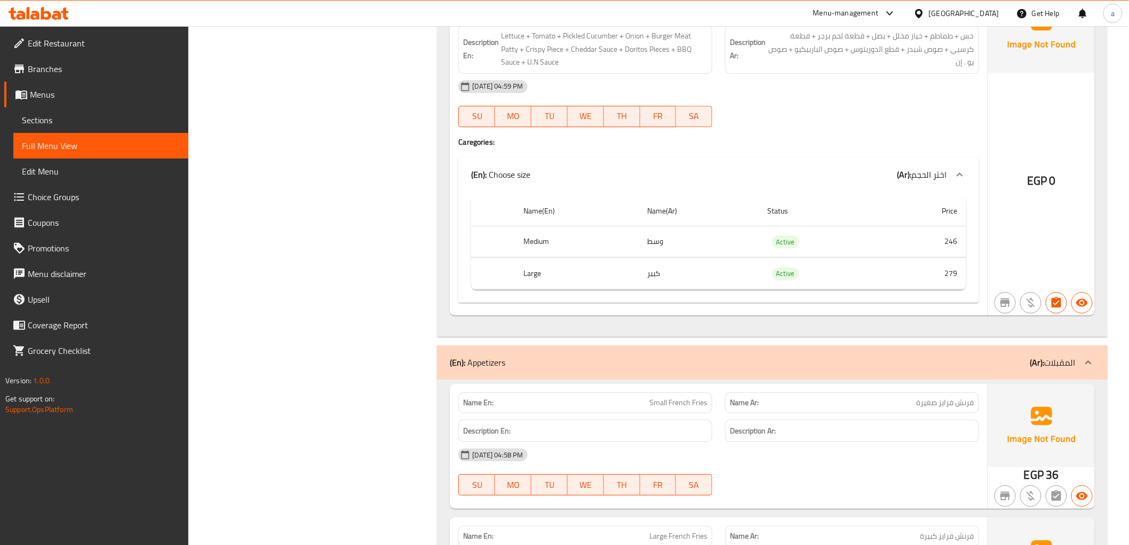
scroll to position [2728, 0]
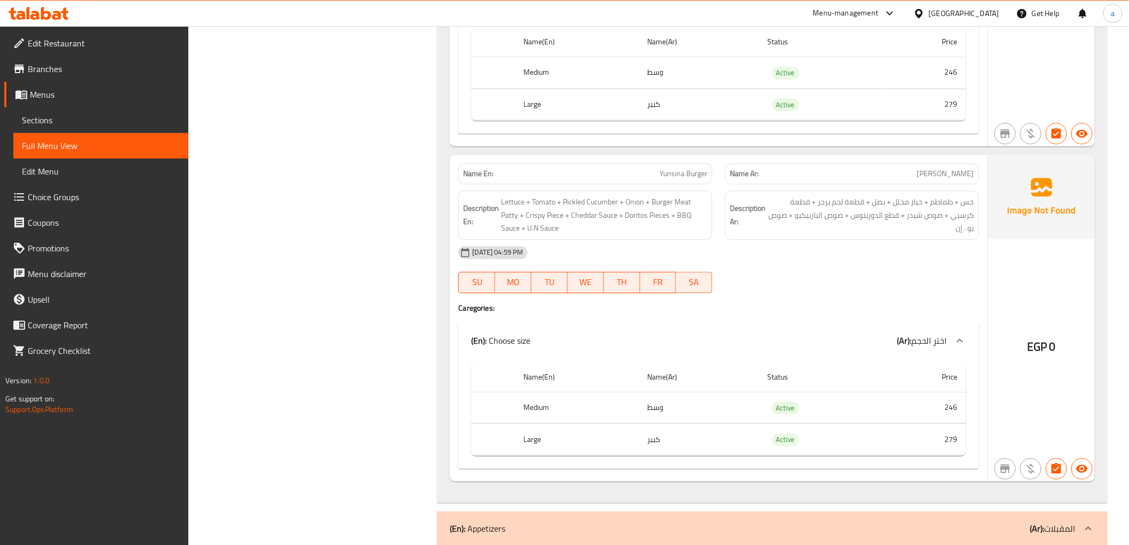
click at [49, 120] on span "Sections" at bounding box center [101, 120] width 158 height 13
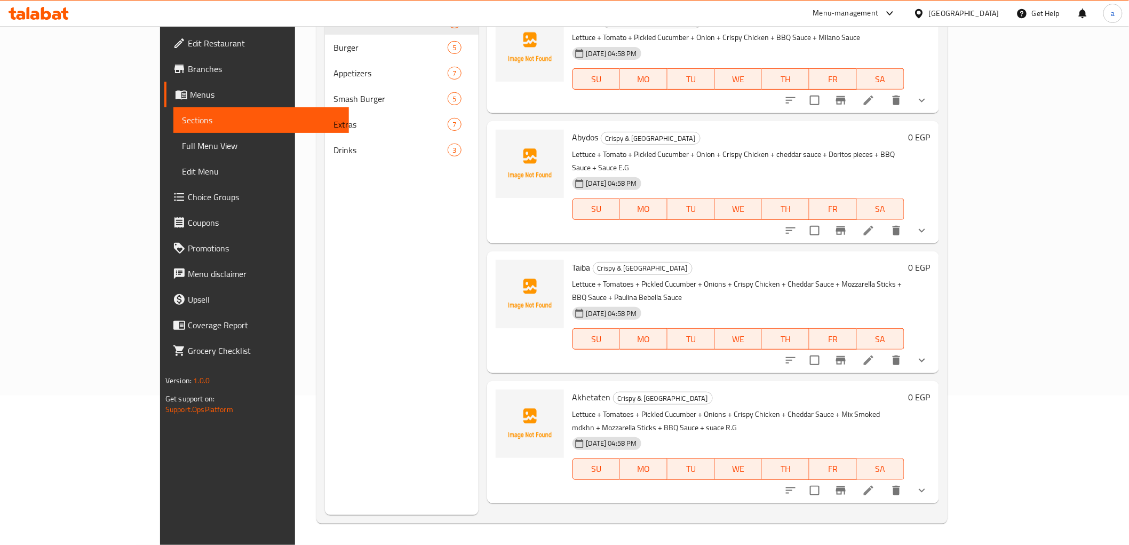
scroll to position [149, 0]
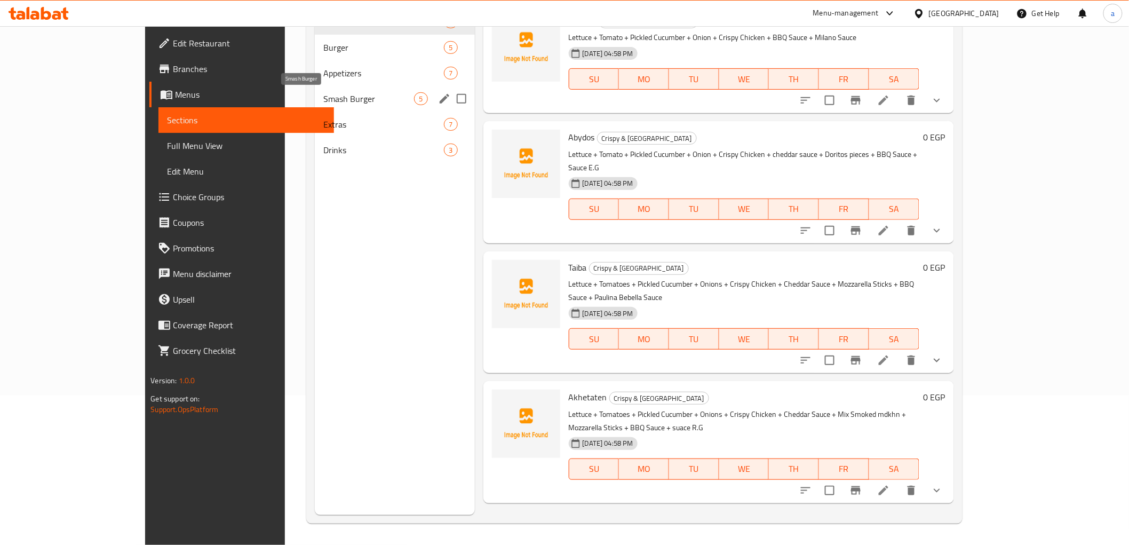
click at [323, 96] on span "Smash Burger" at bounding box center [368, 98] width 91 height 13
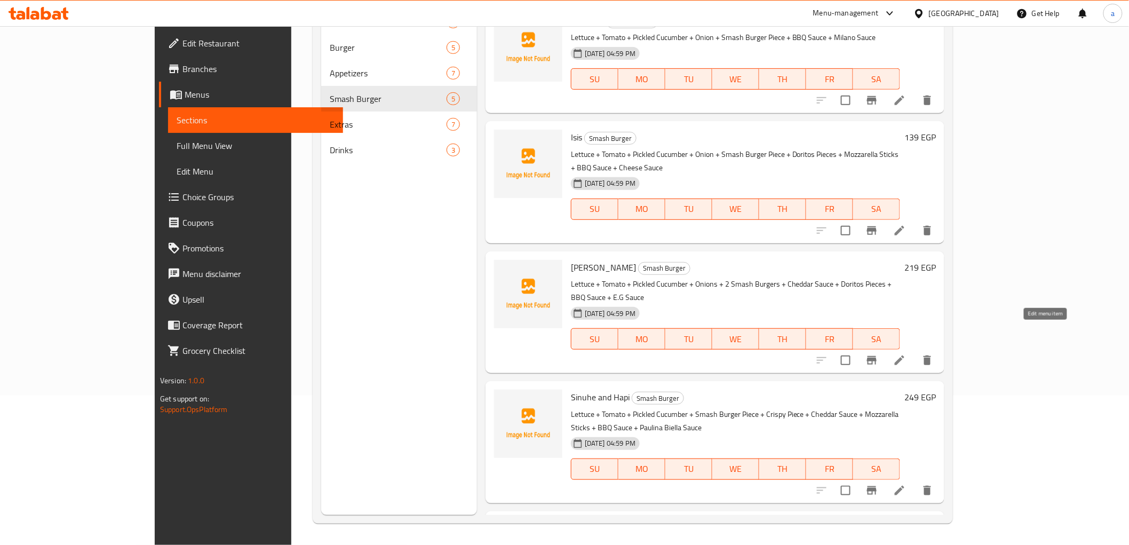
click at [905, 355] on icon at bounding box center [900, 360] width 10 height 10
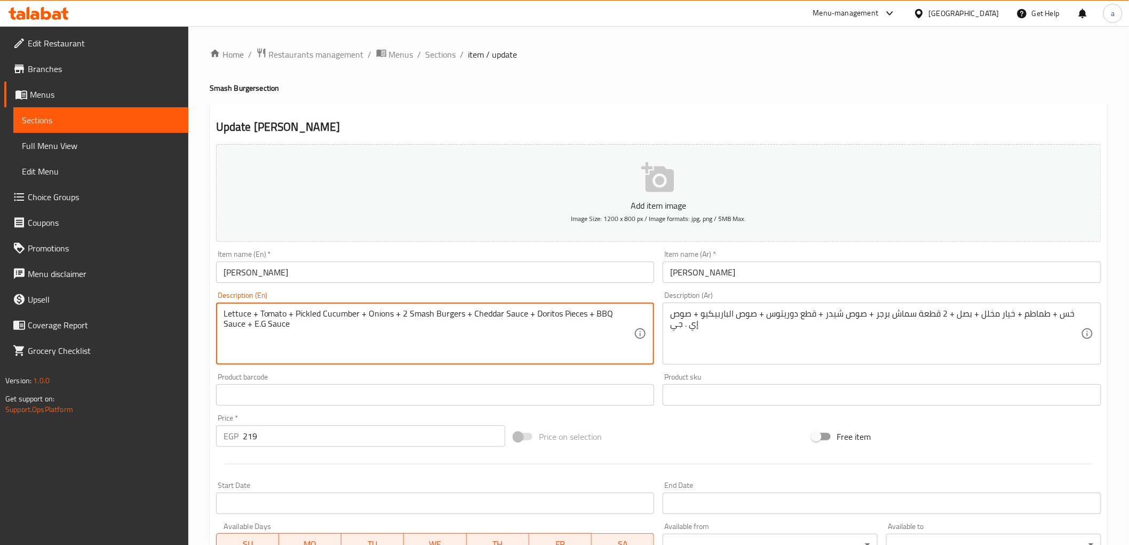
click at [461, 314] on textarea "Lettuce + Tomato + Pickled Cucumber + Onions + 2 Smash Burgers + Cheddar Sauce …" at bounding box center [429, 333] width 411 height 51
paste textarea "Pieces"
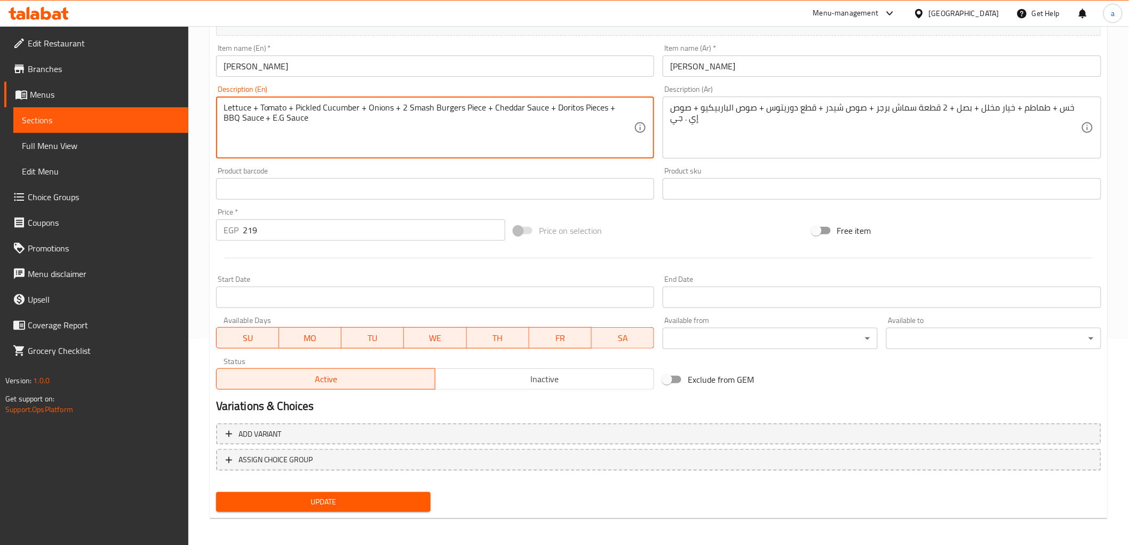
scroll to position [207, 0]
type textarea "Lettuce + Tomato + Pickled Cucumber + Onions + 2 Smash Burgers Piece + Cheddar …"
click at [385, 495] on span "Update" at bounding box center [324, 500] width 198 height 13
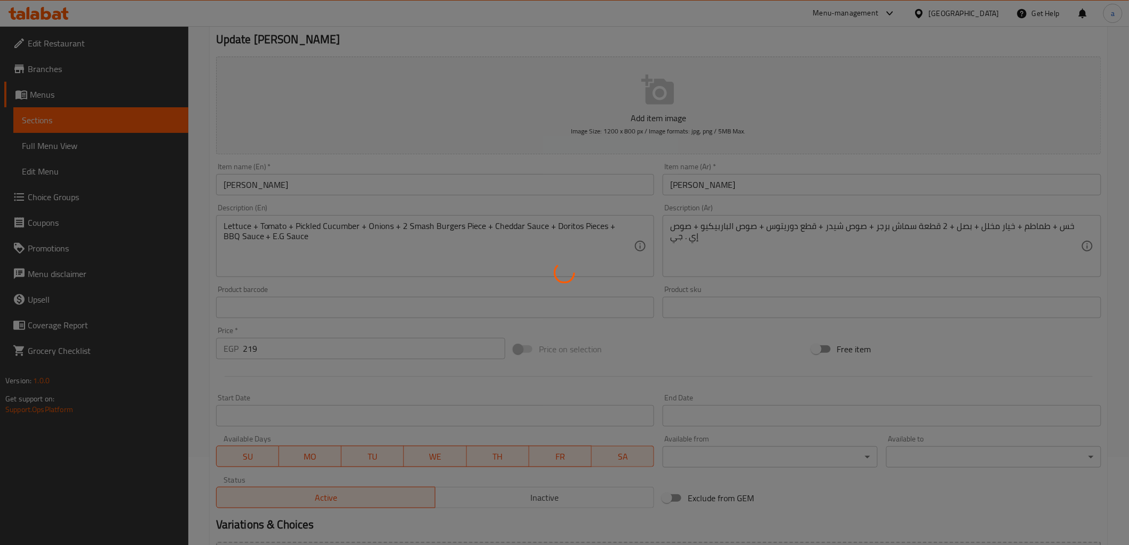
scroll to position [0, 0]
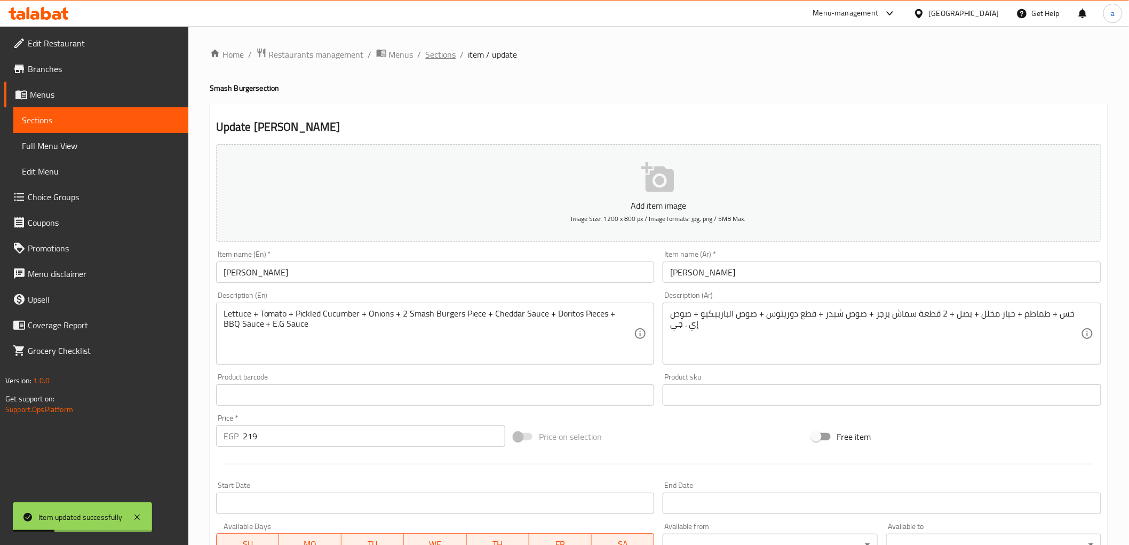
click at [440, 54] on span "Sections" at bounding box center [441, 54] width 30 height 13
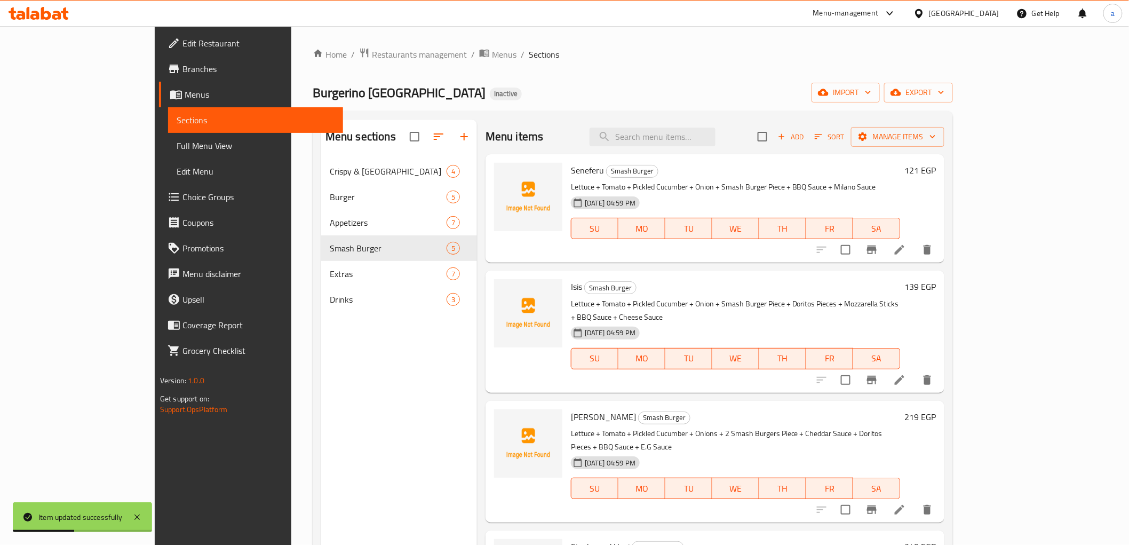
click at [177, 147] on span "Full Menu View" at bounding box center [256, 145] width 158 height 13
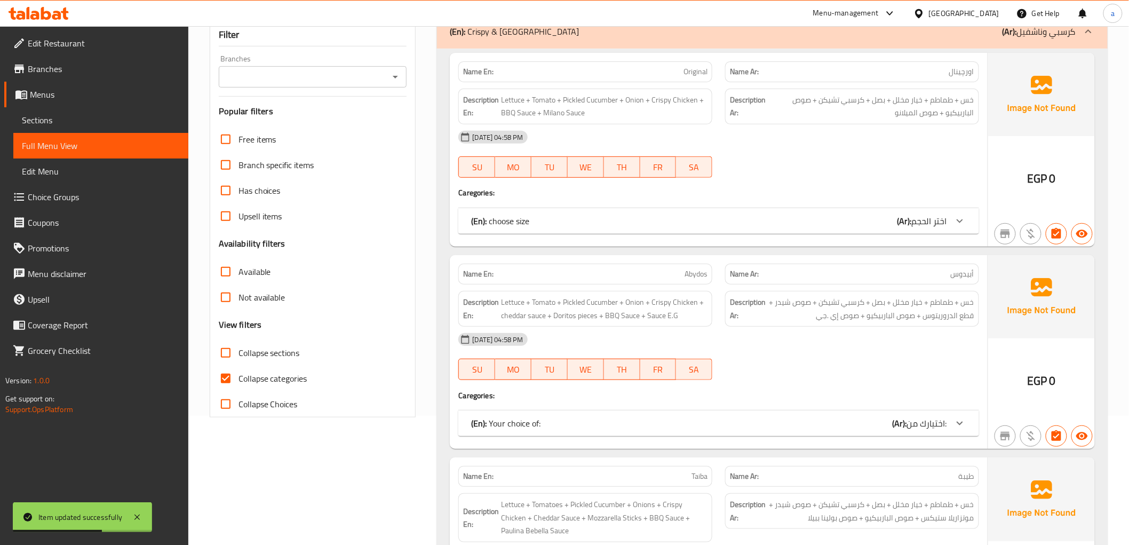
scroll to position [237, 0]
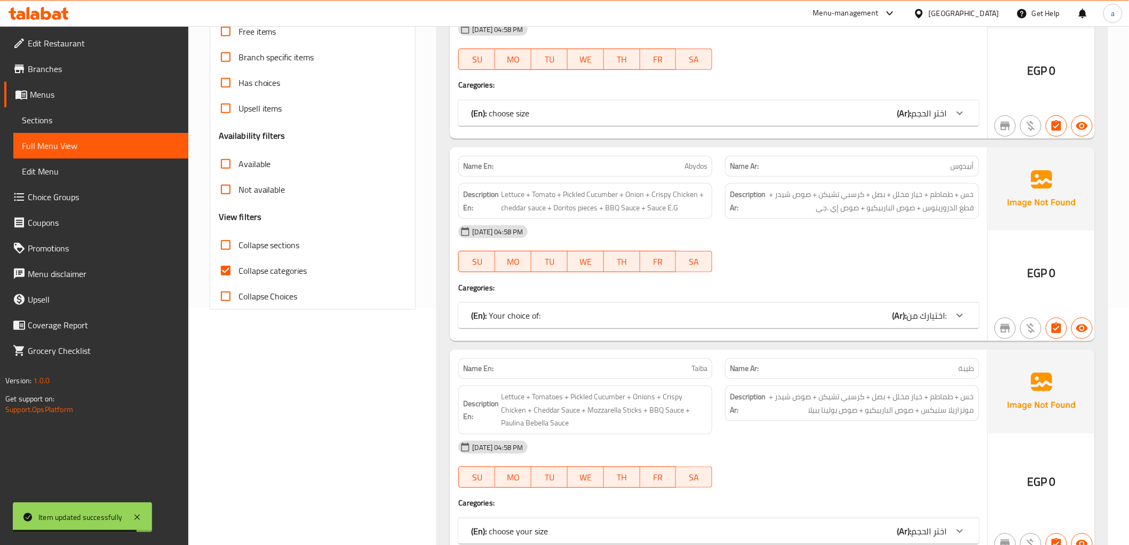
click at [226, 274] on input "Collapse categories" at bounding box center [226, 271] width 26 height 26
checkbox input "false"
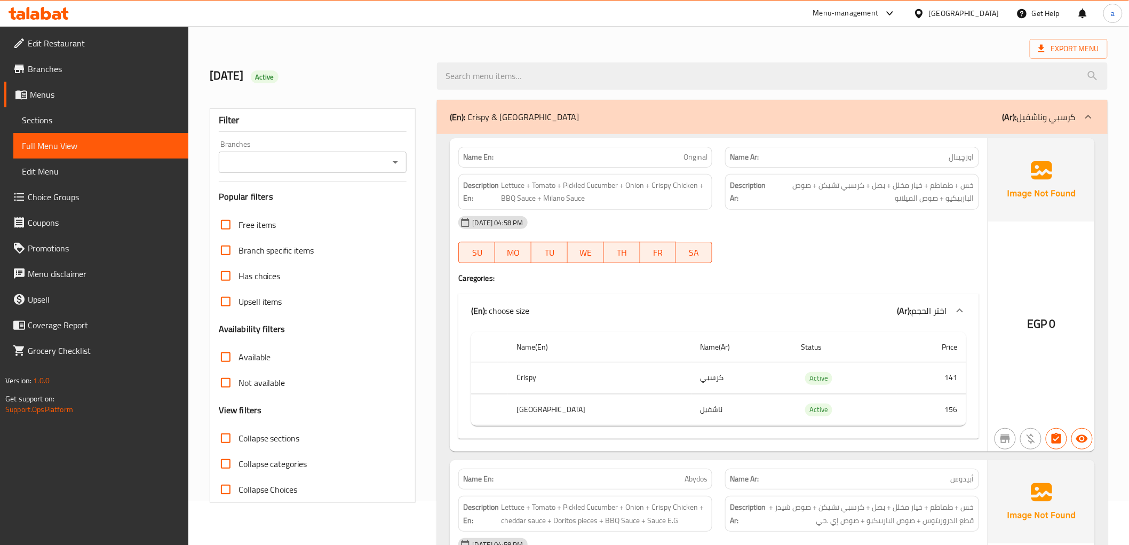
scroll to position [0, 0]
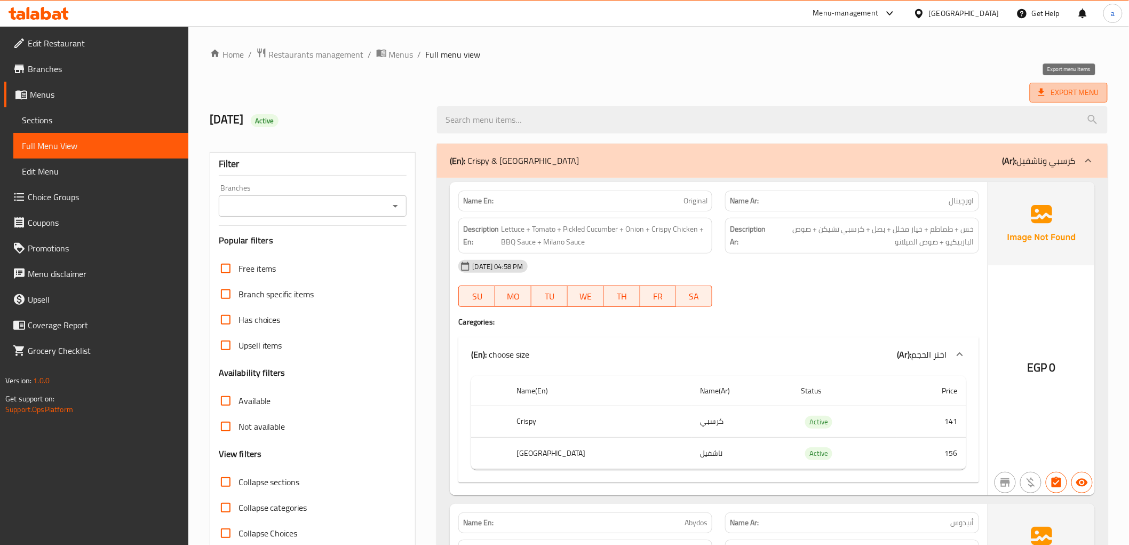
click at [1060, 91] on span "Export Menu" at bounding box center [1069, 92] width 61 height 13
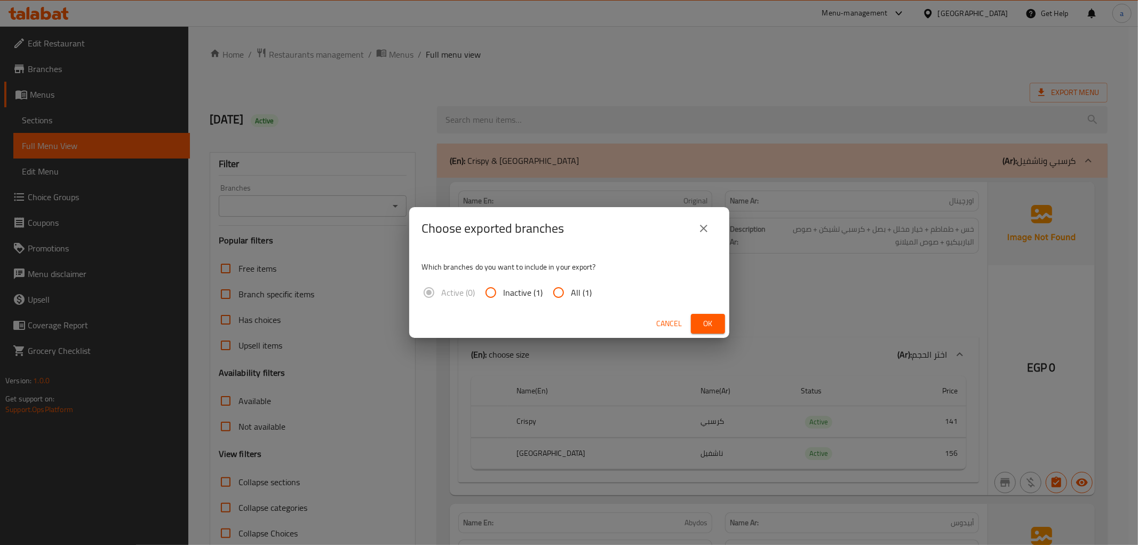
click at [572, 292] on span "All (1)" at bounding box center [582, 292] width 21 height 13
click at [572, 292] on input "All (1)" at bounding box center [559, 293] width 26 height 26
radio input "true"
click at [719, 328] on button "Ok" at bounding box center [708, 324] width 34 height 20
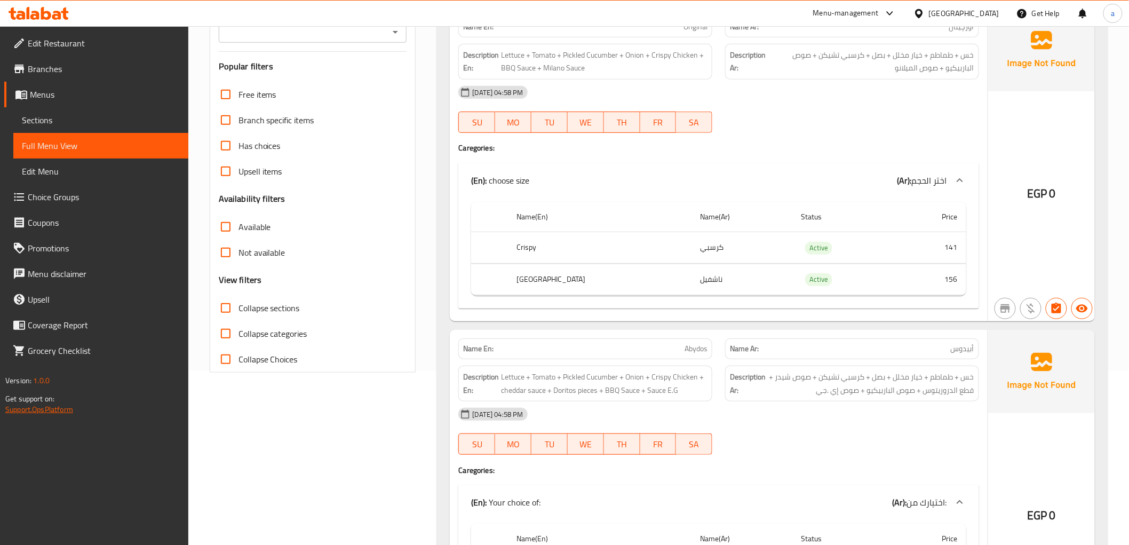
scroll to position [178, 0]
